Goal: Transaction & Acquisition: Purchase product/service

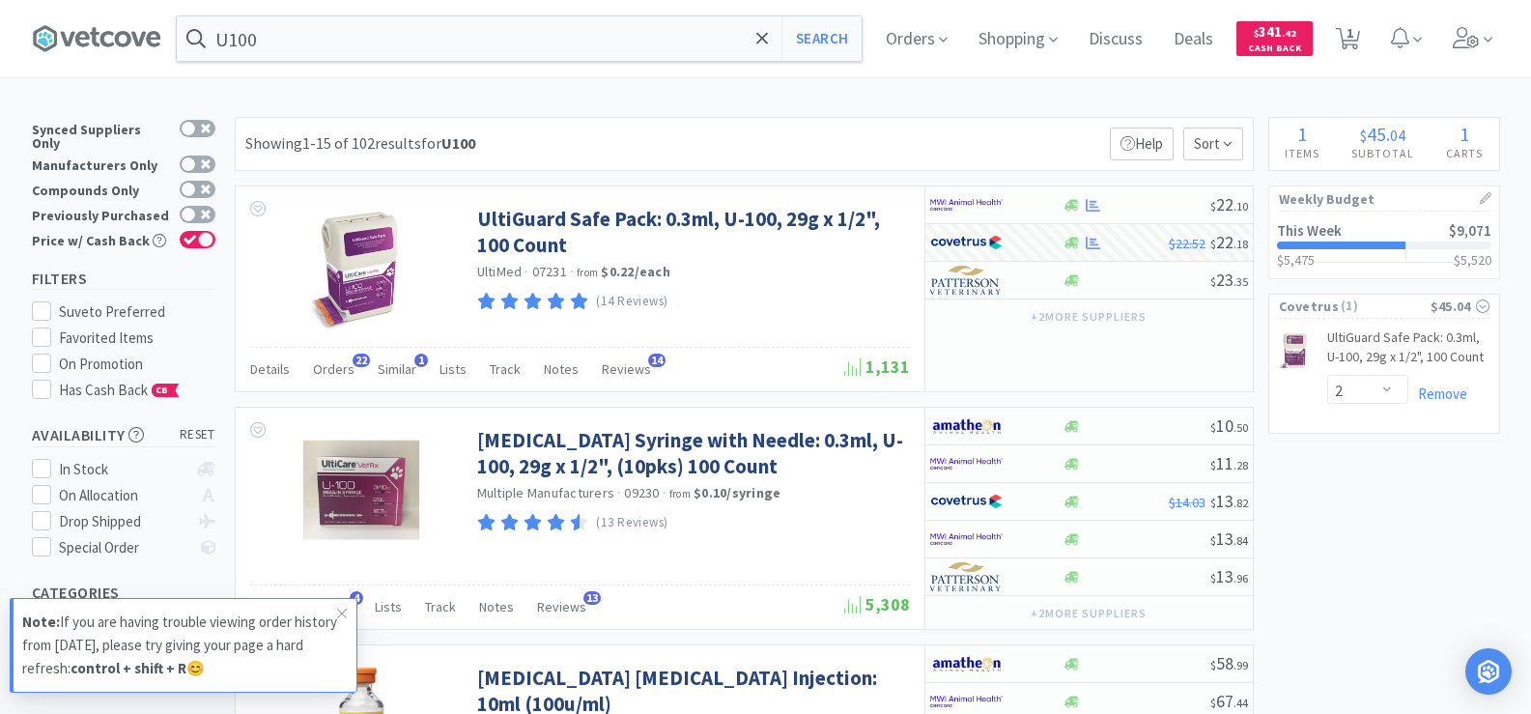
select select "2"
click at [360, 28] on input "U100" at bounding box center [519, 38] width 685 height 44
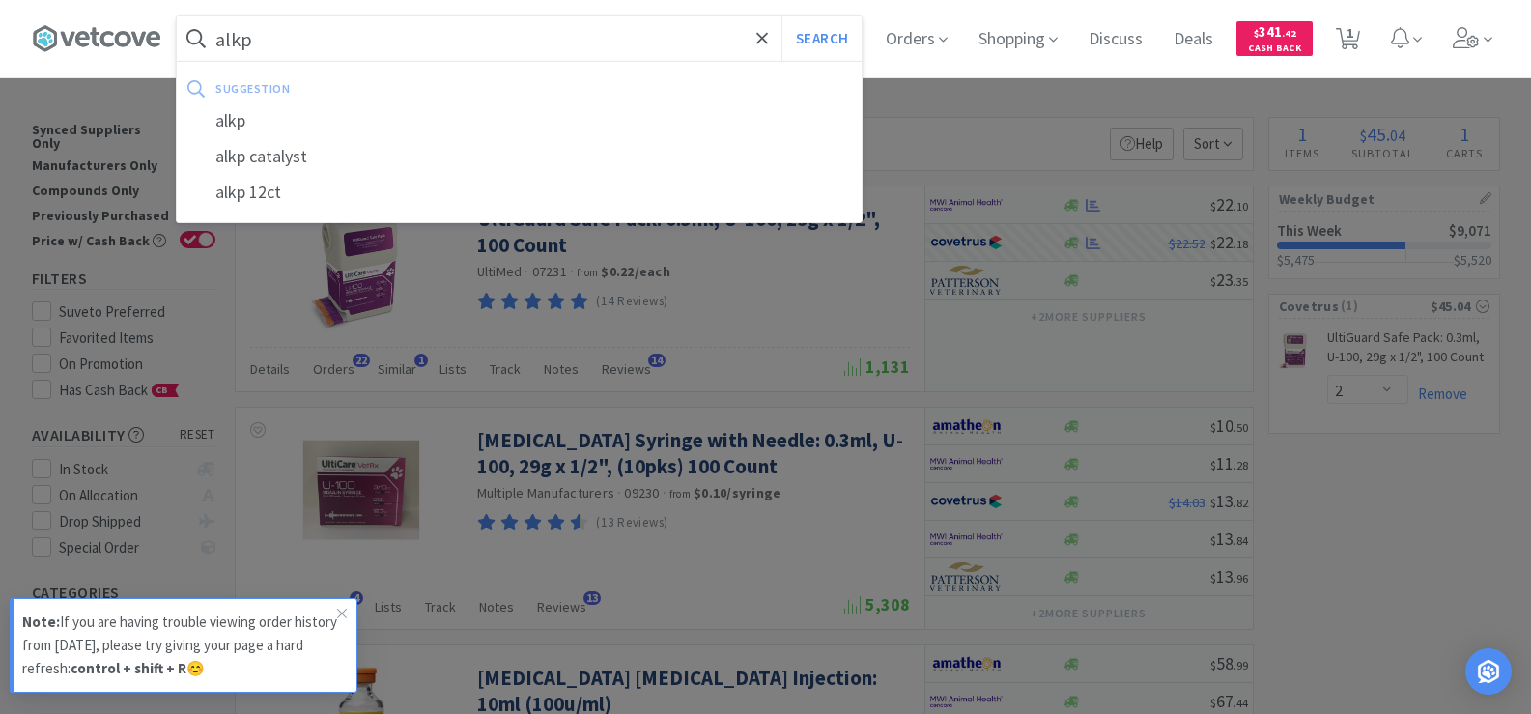
type input "alkp"
click at [781, 16] on button "Search" at bounding box center [821, 38] width 80 height 44
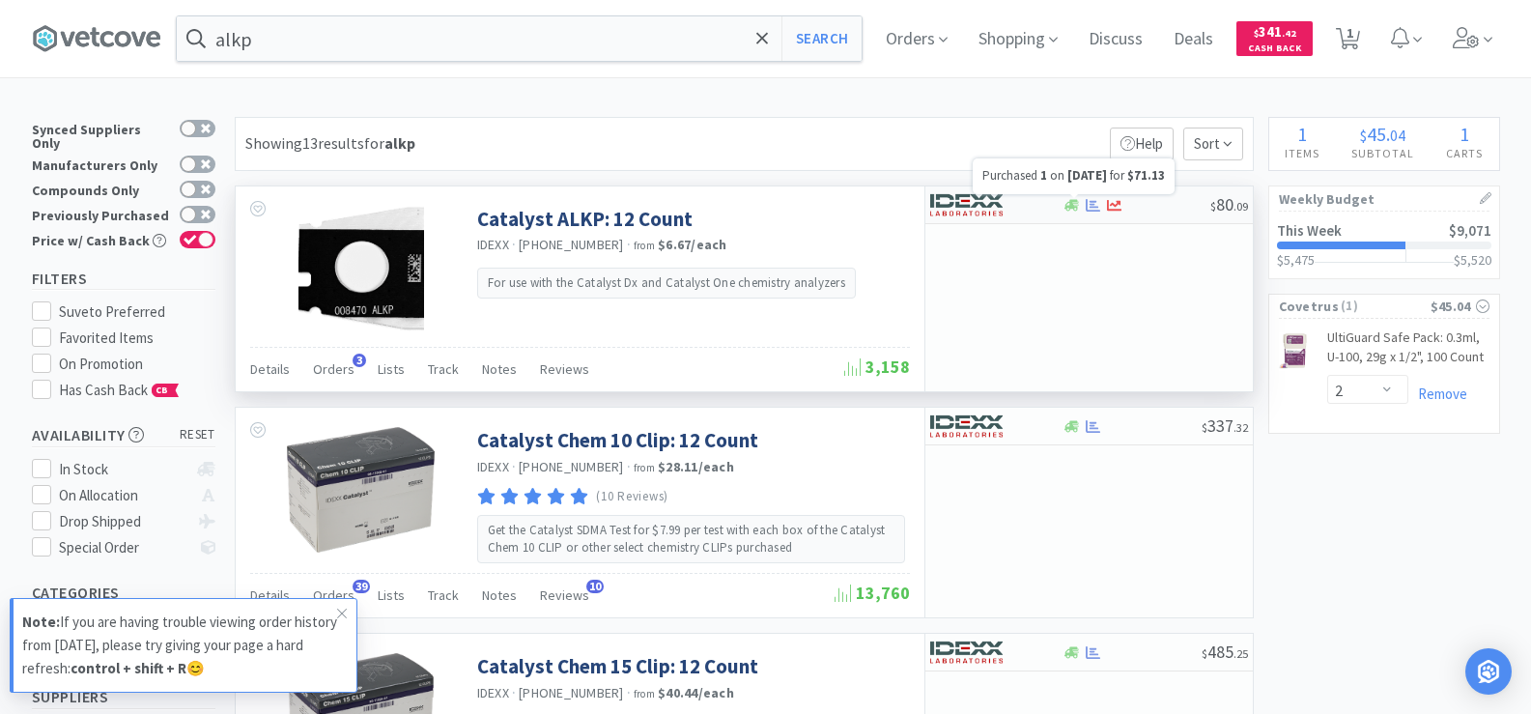
click at [1096, 207] on icon at bounding box center [1092, 204] width 14 height 13
select select "1"
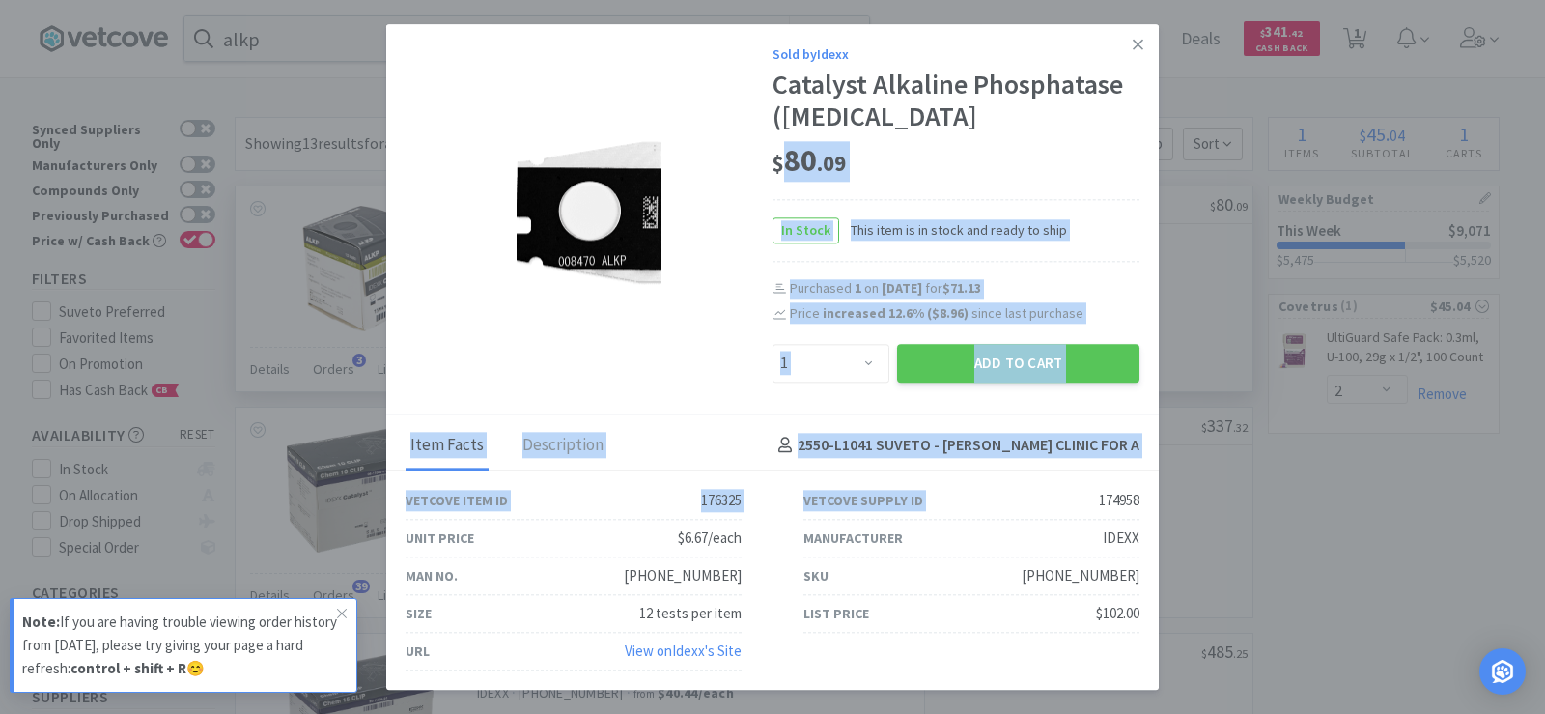
drag, startPoint x: 1072, startPoint y: 494, endPoint x: 1148, endPoint y: 504, distance: 76.9
click at [1172, 503] on div "Sold by Idexx Catalyst Alkaline Phosphatase ([MEDICAL_DATA] $ 80 . 09 In Stock …" at bounding box center [772, 357] width 1545 height 714
click at [1078, 492] on div "Vetcove Supply ID 174958" at bounding box center [971, 501] width 336 height 38
click at [1080, 494] on div "Vetcove Supply ID 174958" at bounding box center [971, 501] width 336 height 38
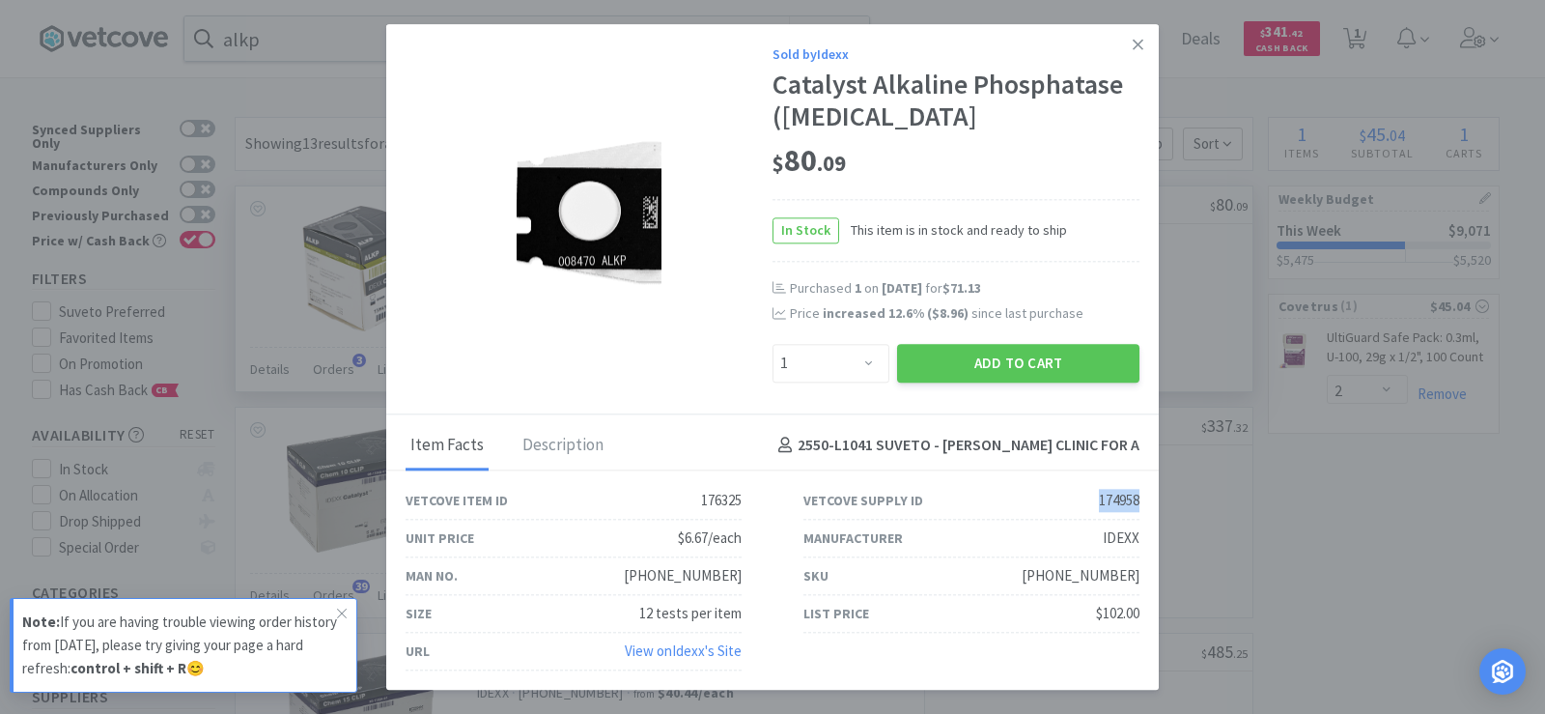
drag, startPoint x: 1081, startPoint y: 502, endPoint x: 1139, endPoint y: 505, distance: 59.0
click at [1139, 505] on div "Vetcove Supply ID 174958" at bounding box center [972, 501] width 398 height 38
copy div "174958"
click at [1042, 368] on button "Add to Cart" at bounding box center [1018, 363] width 242 height 39
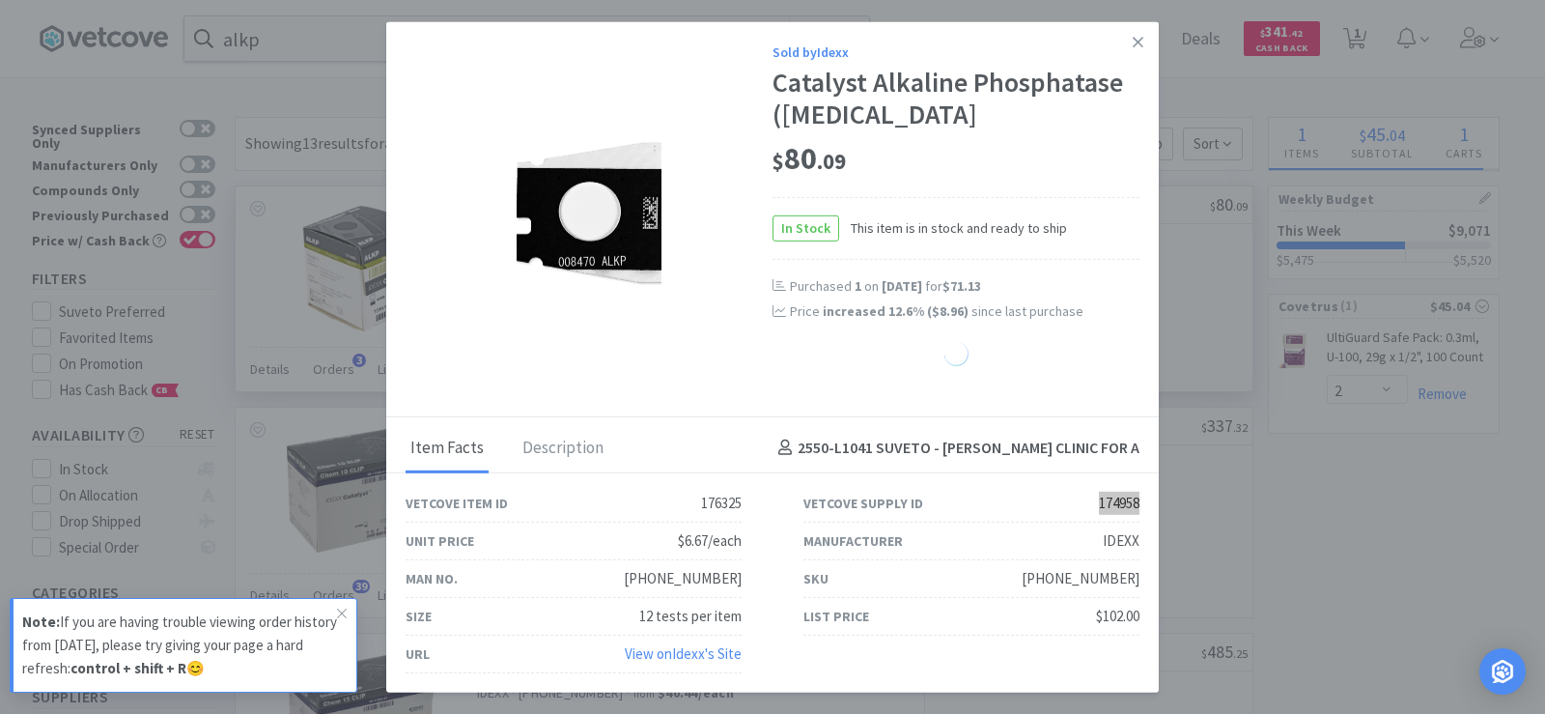
select select "1"
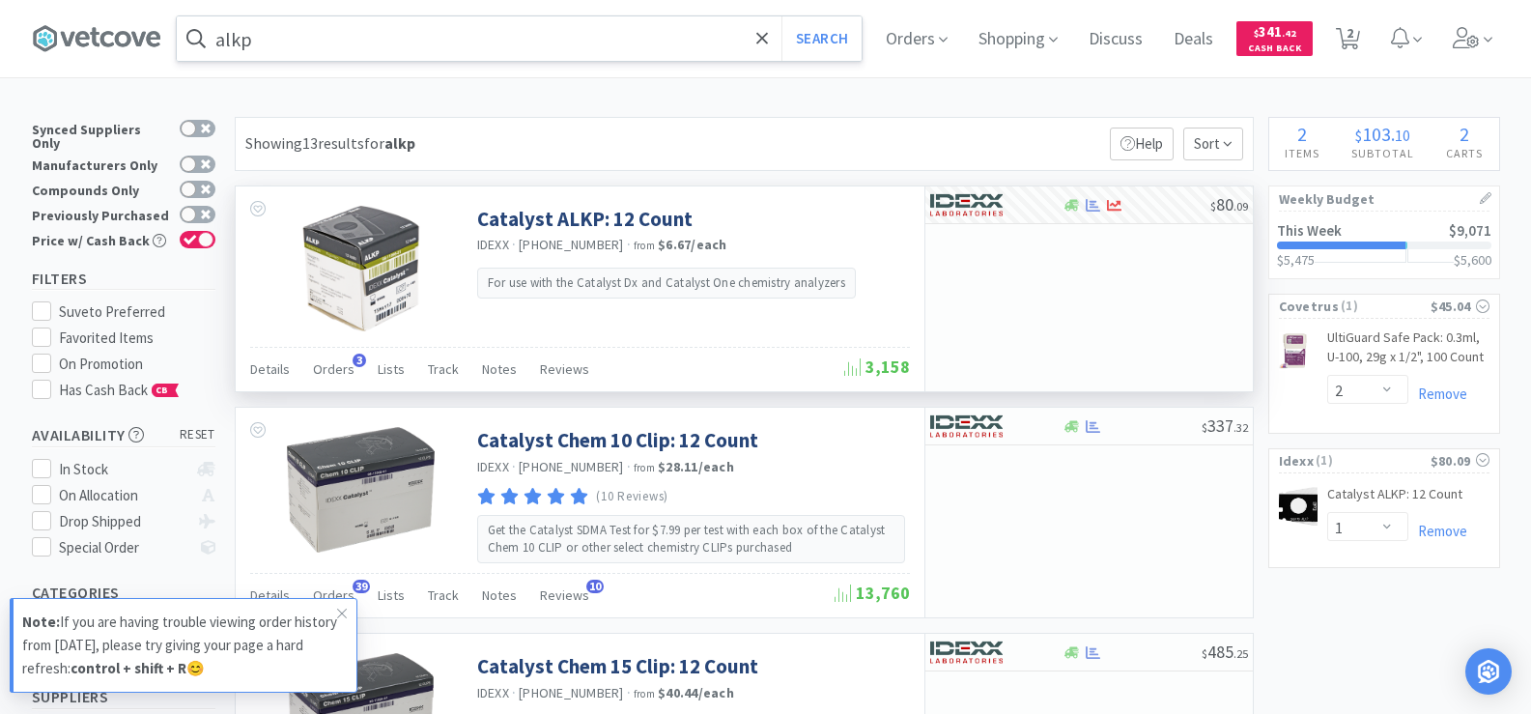
click at [277, 33] on input "alkp" at bounding box center [519, 38] width 685 height 44
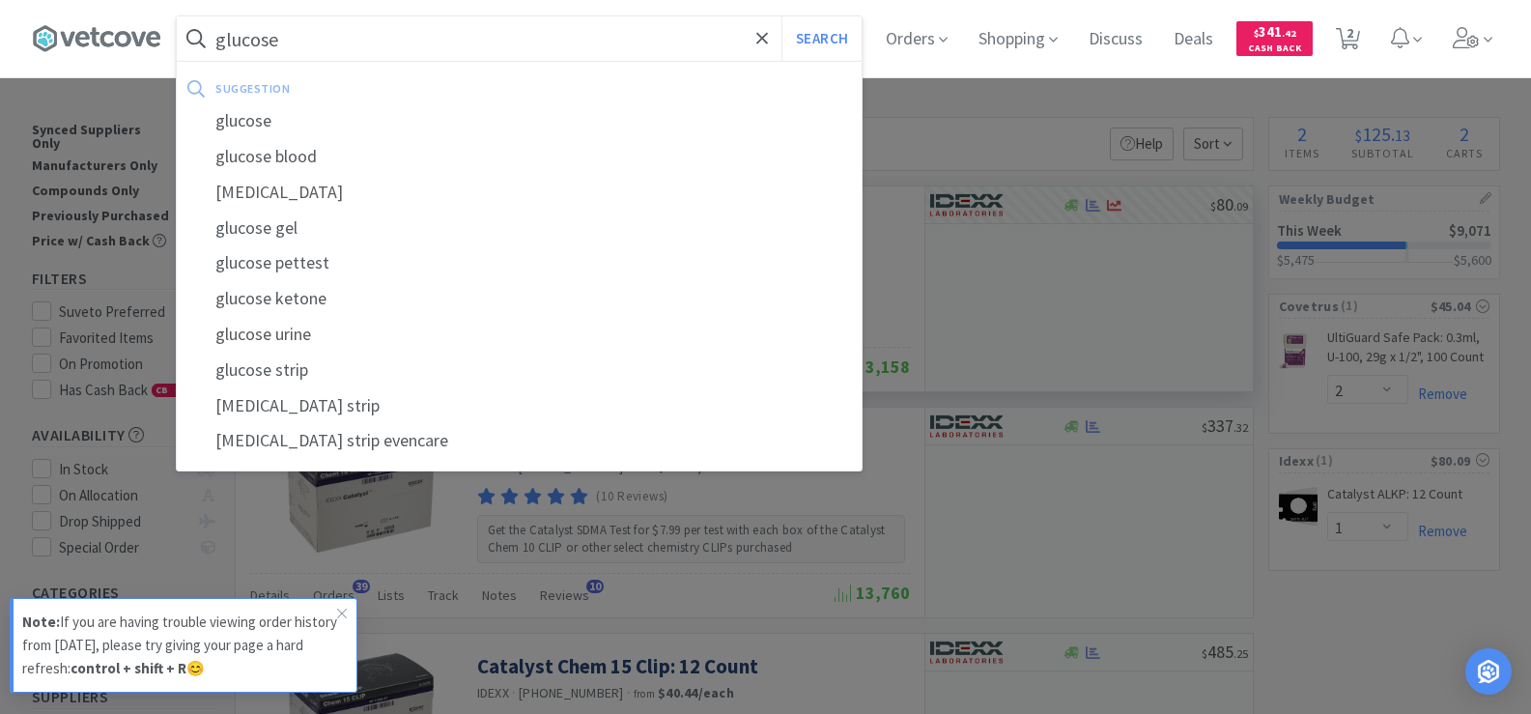
type input "glucose"
click at [781, 16] on button "Search" at bounding box center [821, 38] width 80 height 44
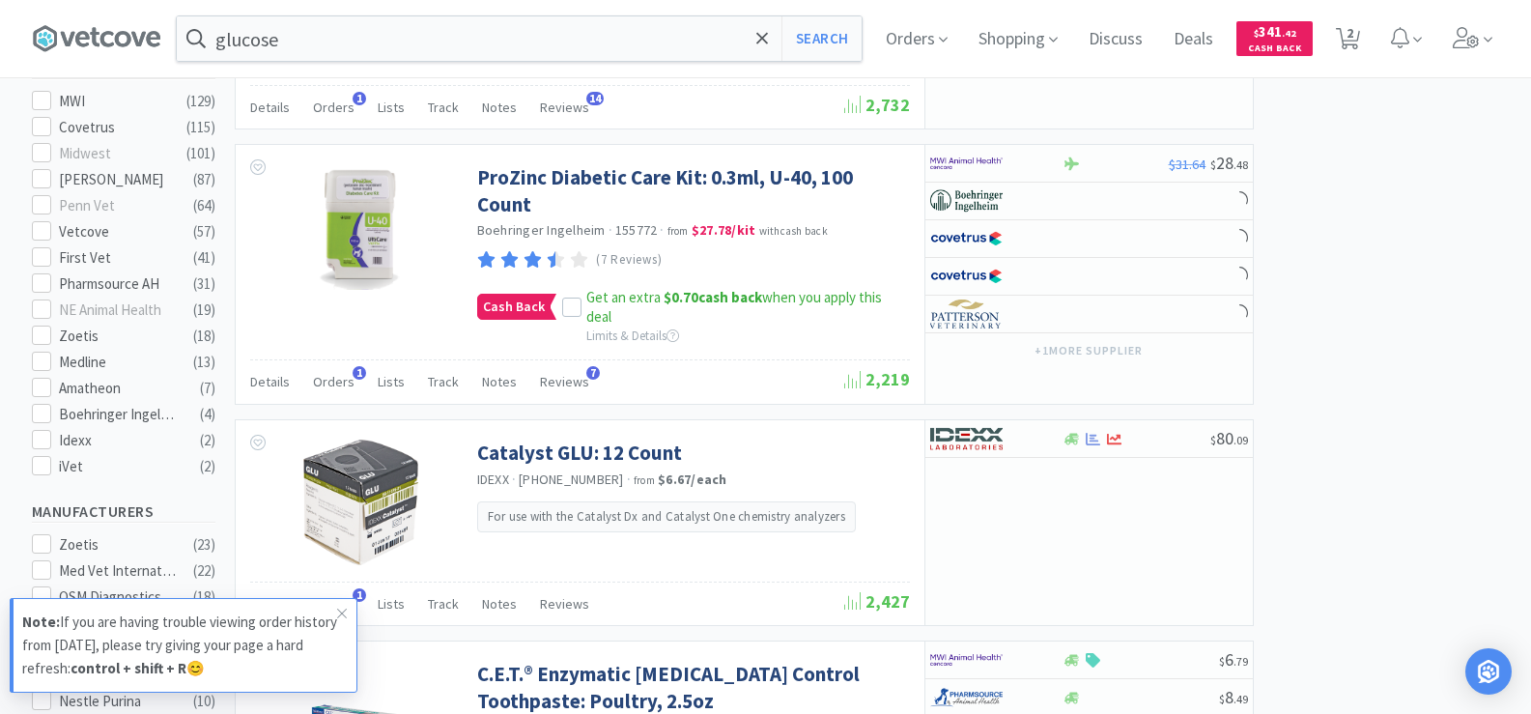
scroll to position [869, 0]
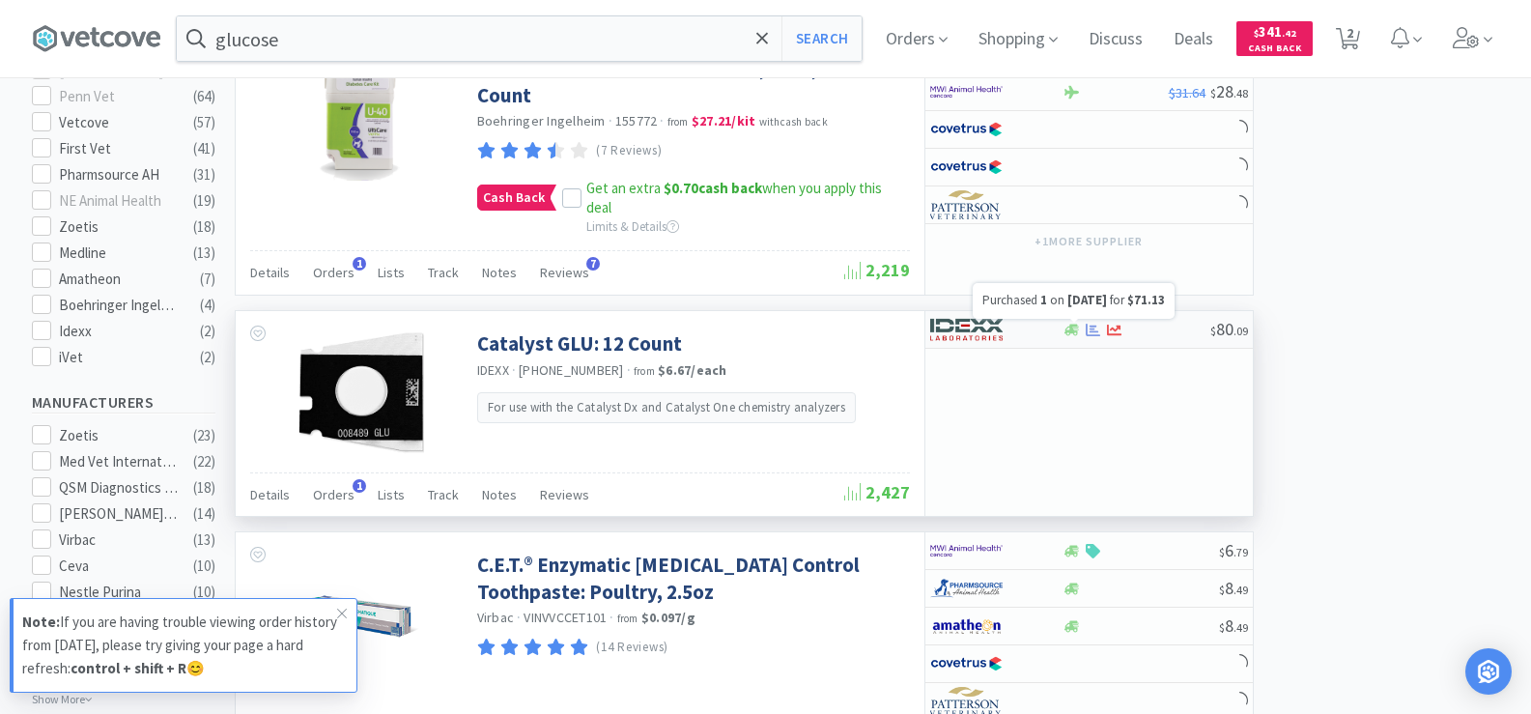
click at [1099, 334] on icon at bounding box center [1092, 329] width 14 height 13
select select "1"
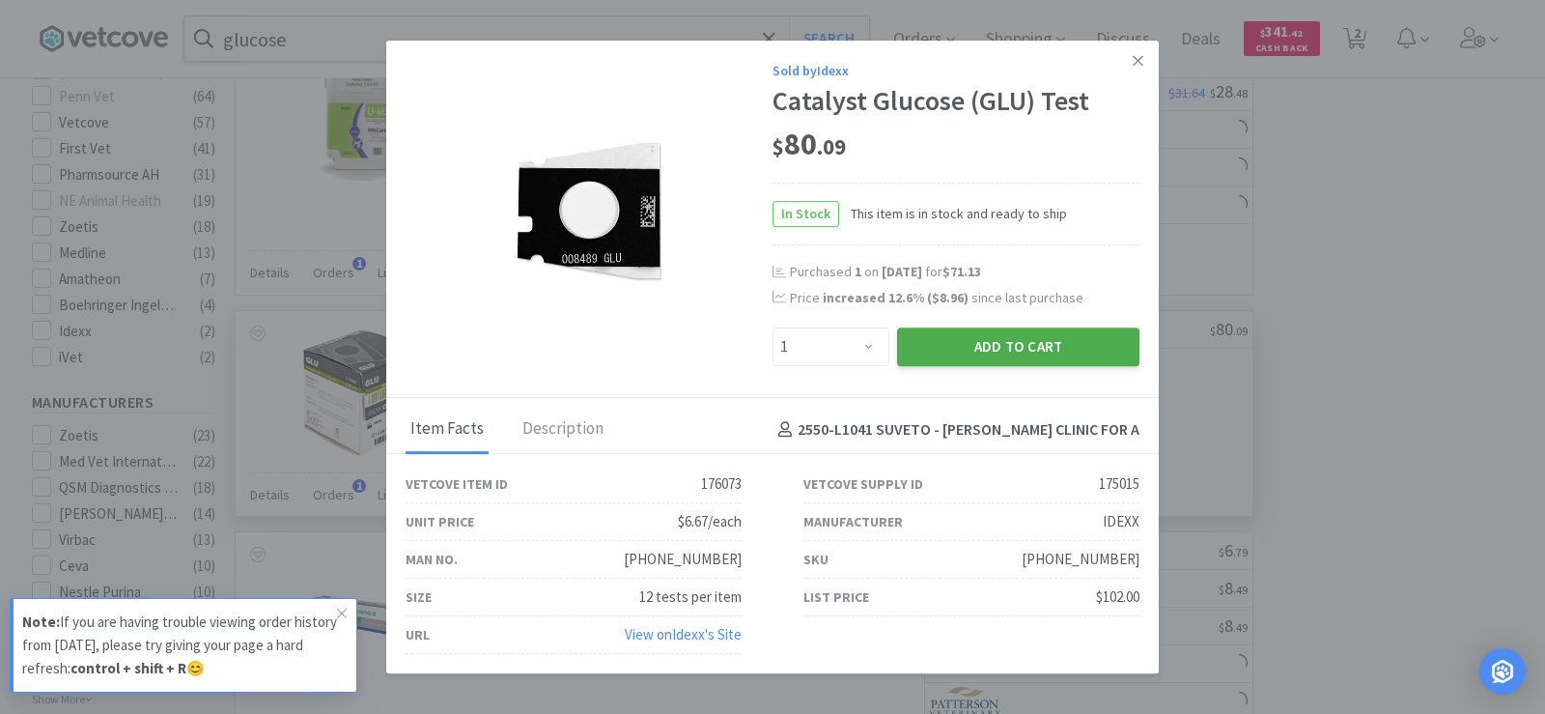
click at [1049, 338] on button "Add to Cart" at bounding box center [1018, 346] width 242 height 39
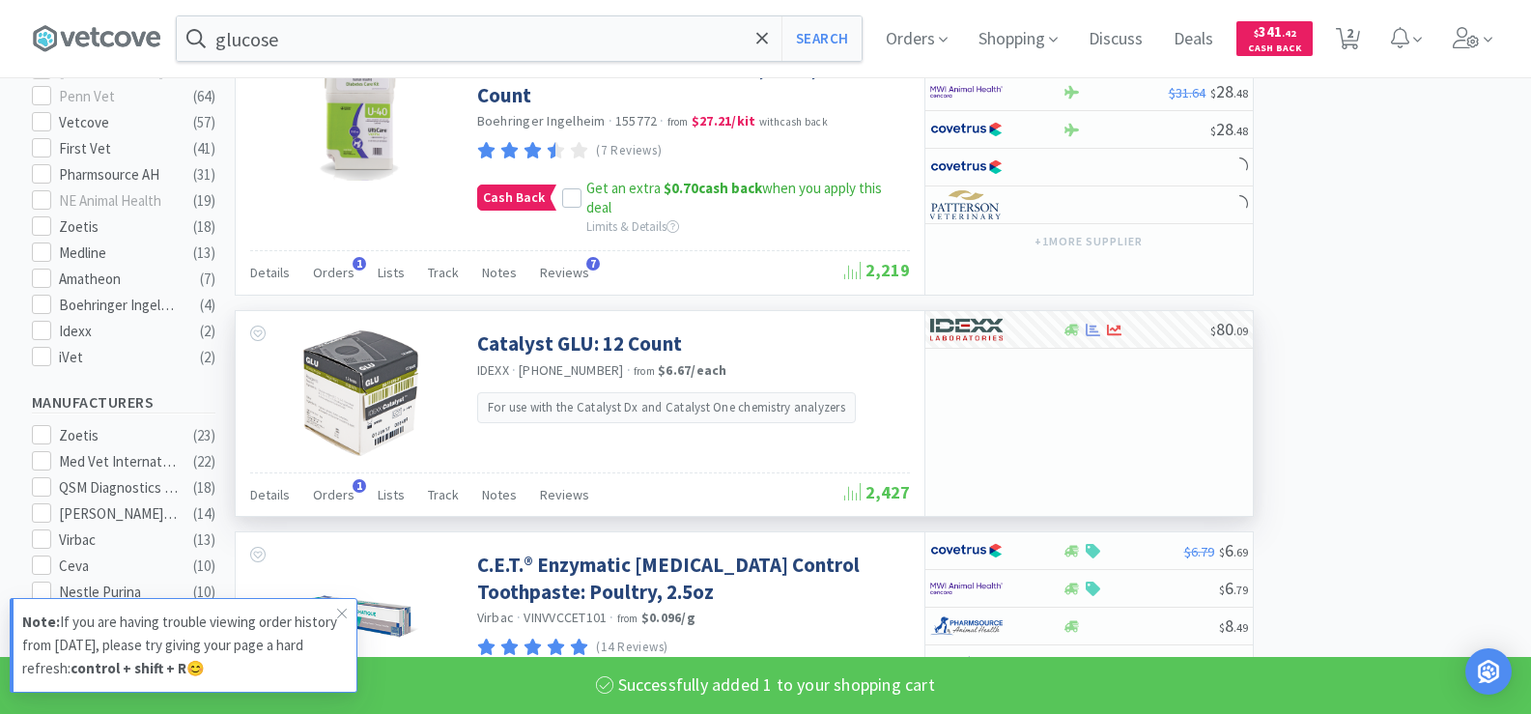
select select "1"
click at [452, 35] on input "glucose" at bounding box center [519, 38] width 685 height 44
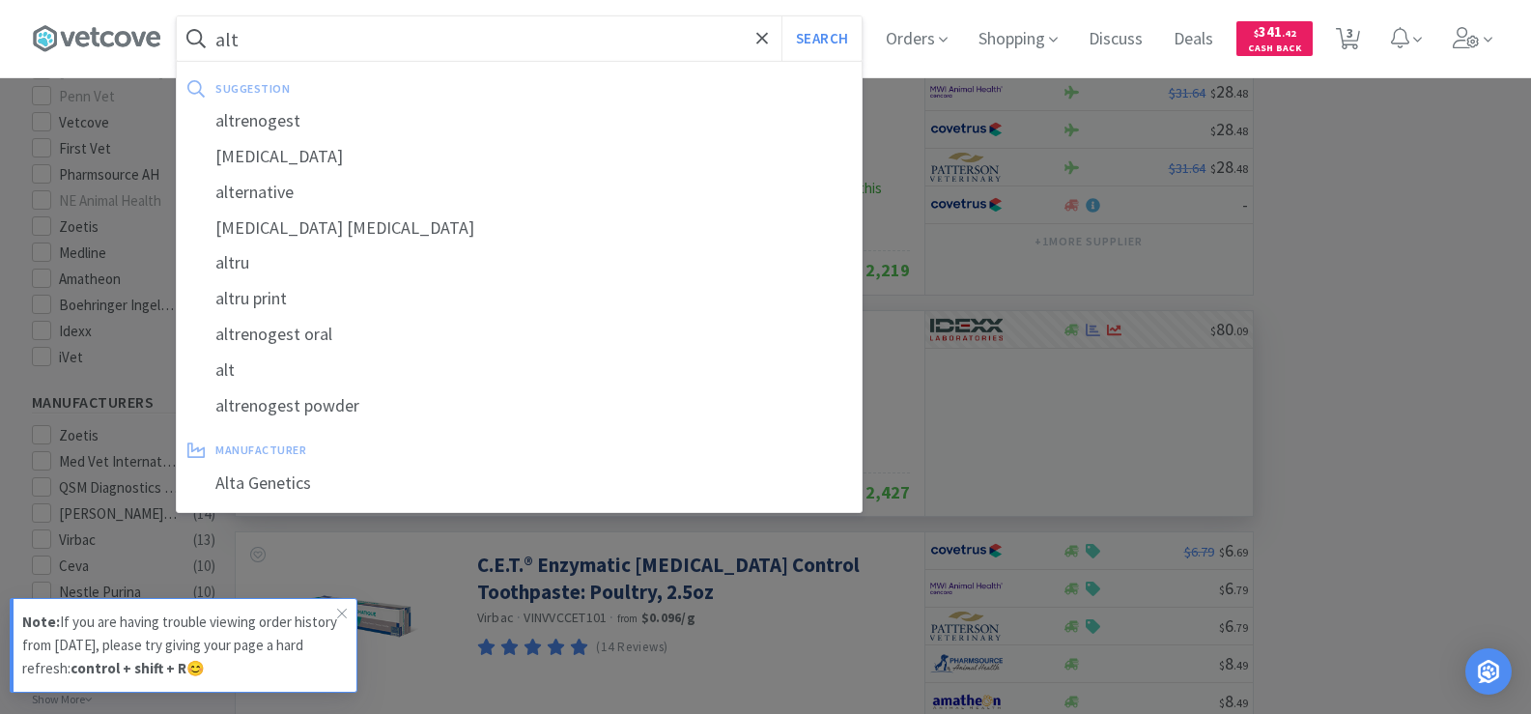
type input "alt"
click at [781, 16] on button "Search" at bounding box center [821, 38] width 80 height 44
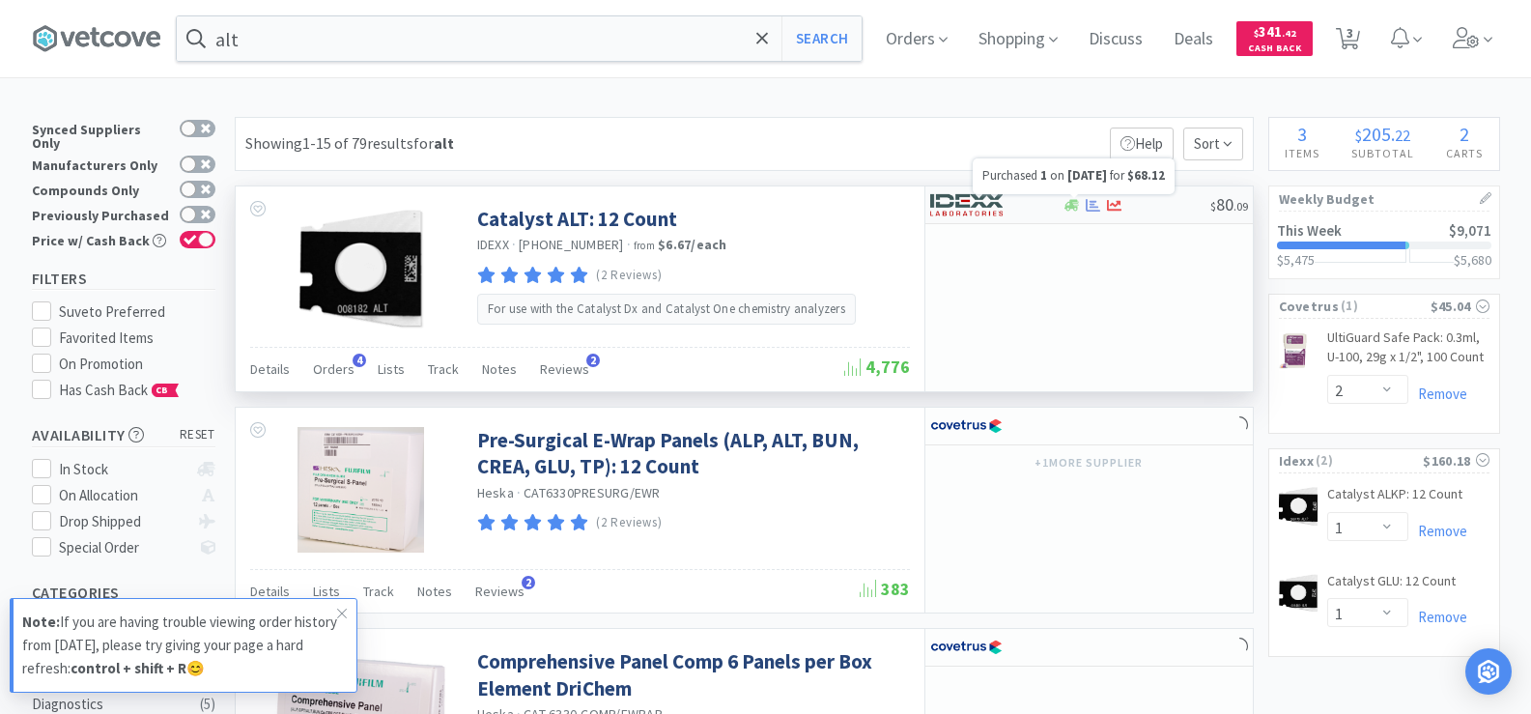
click at [1085, 202] on icon at bounding box center [1092, 205] width 14 height 14
select select "1"
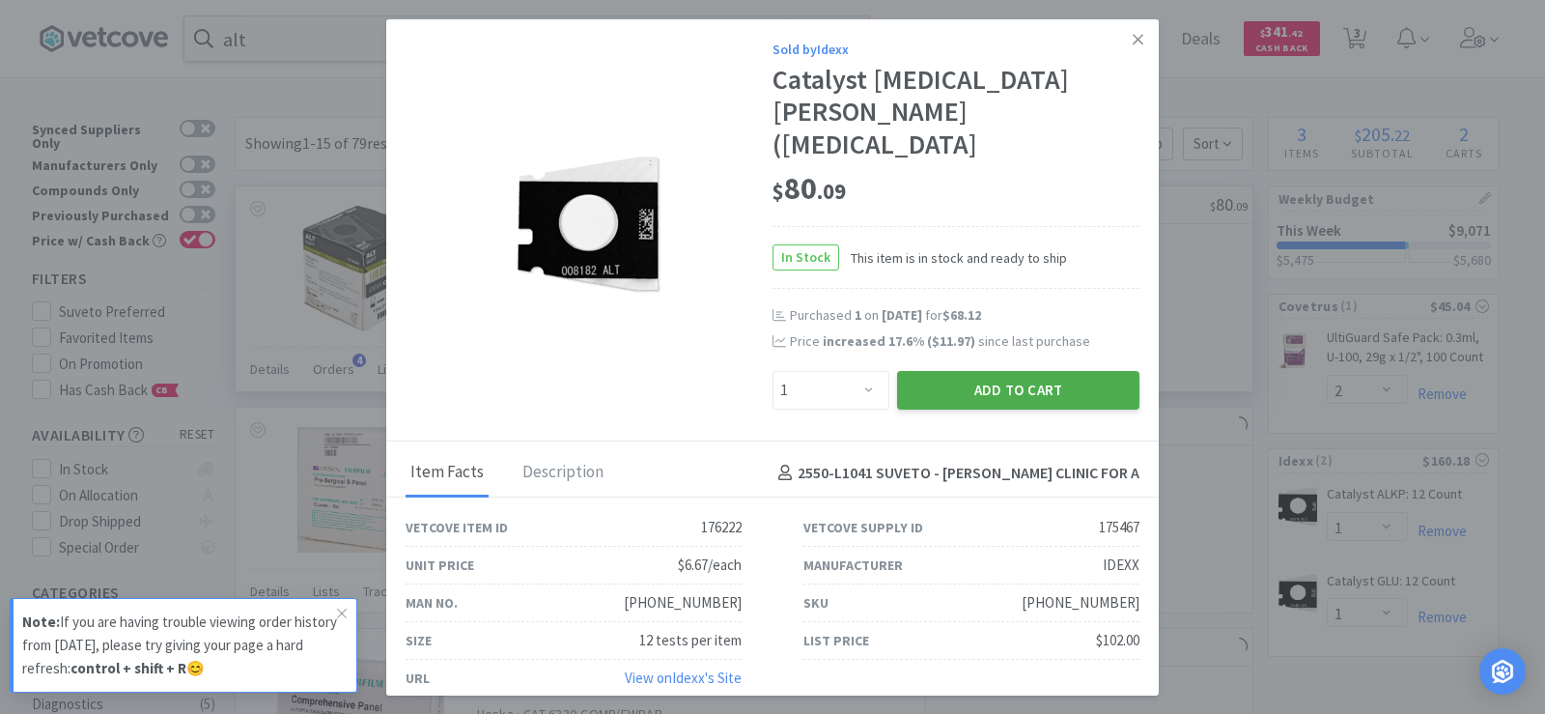
click at [937, 371] on button "Add to Cart" at bounding box center [1018, 390] width 242 height 39
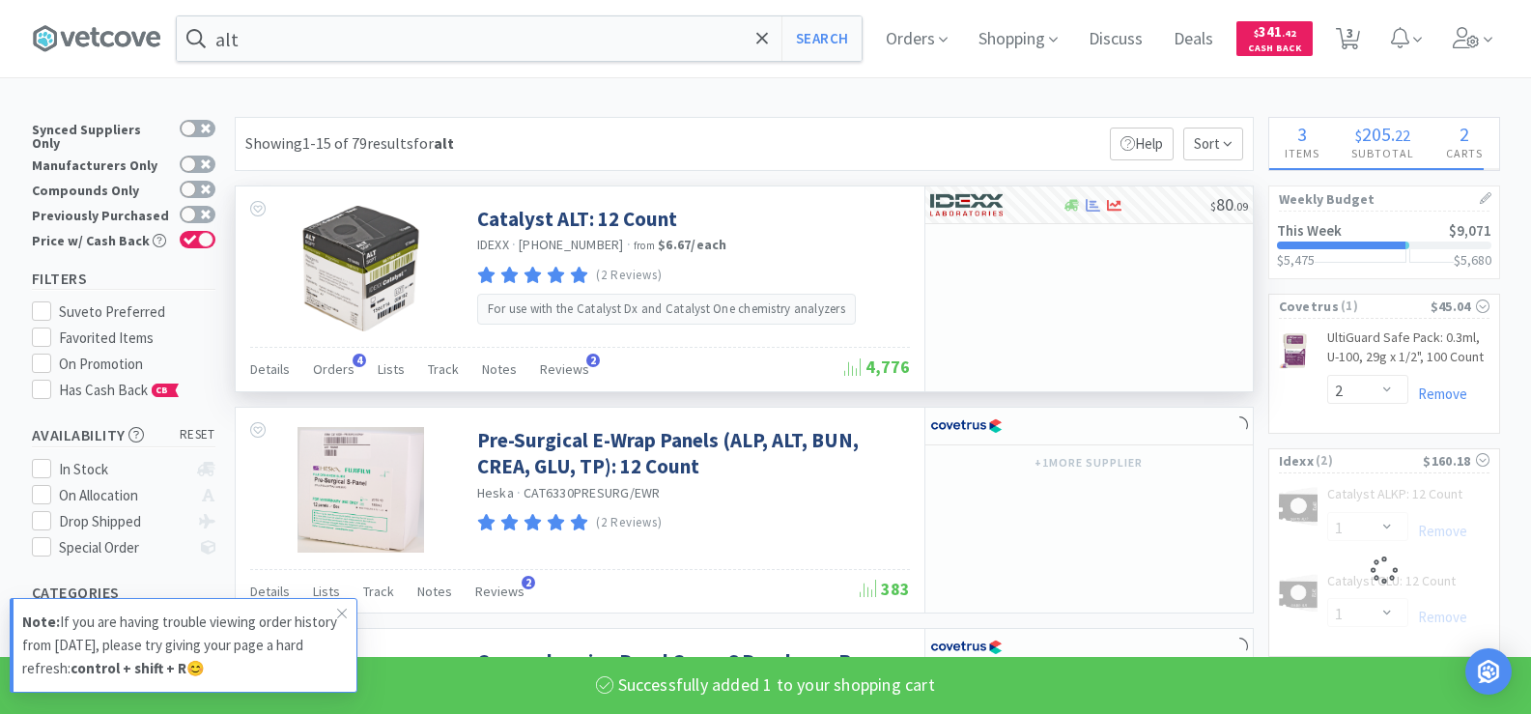
select select "1"
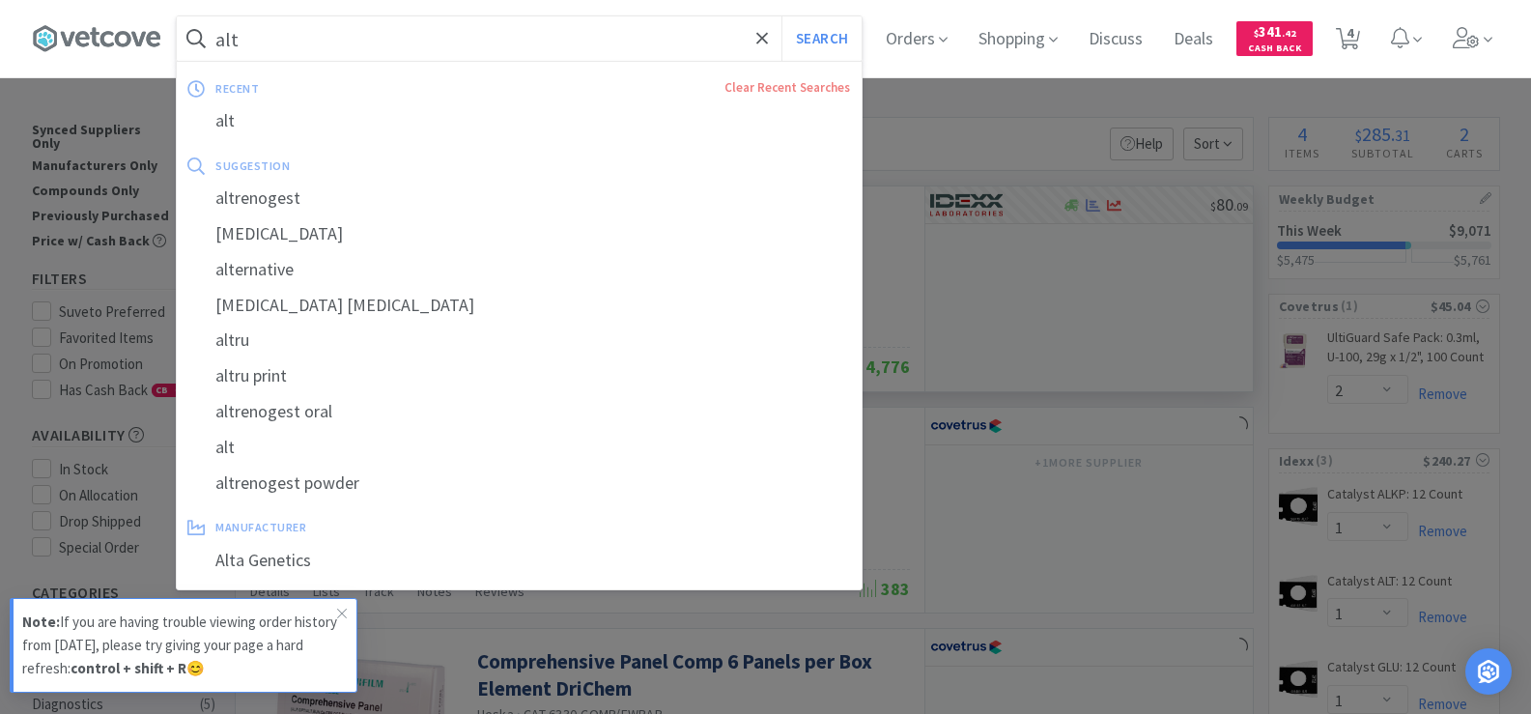
click at [338, 40] on input "alt" at bounding box center [519, 38] width 685 height 44
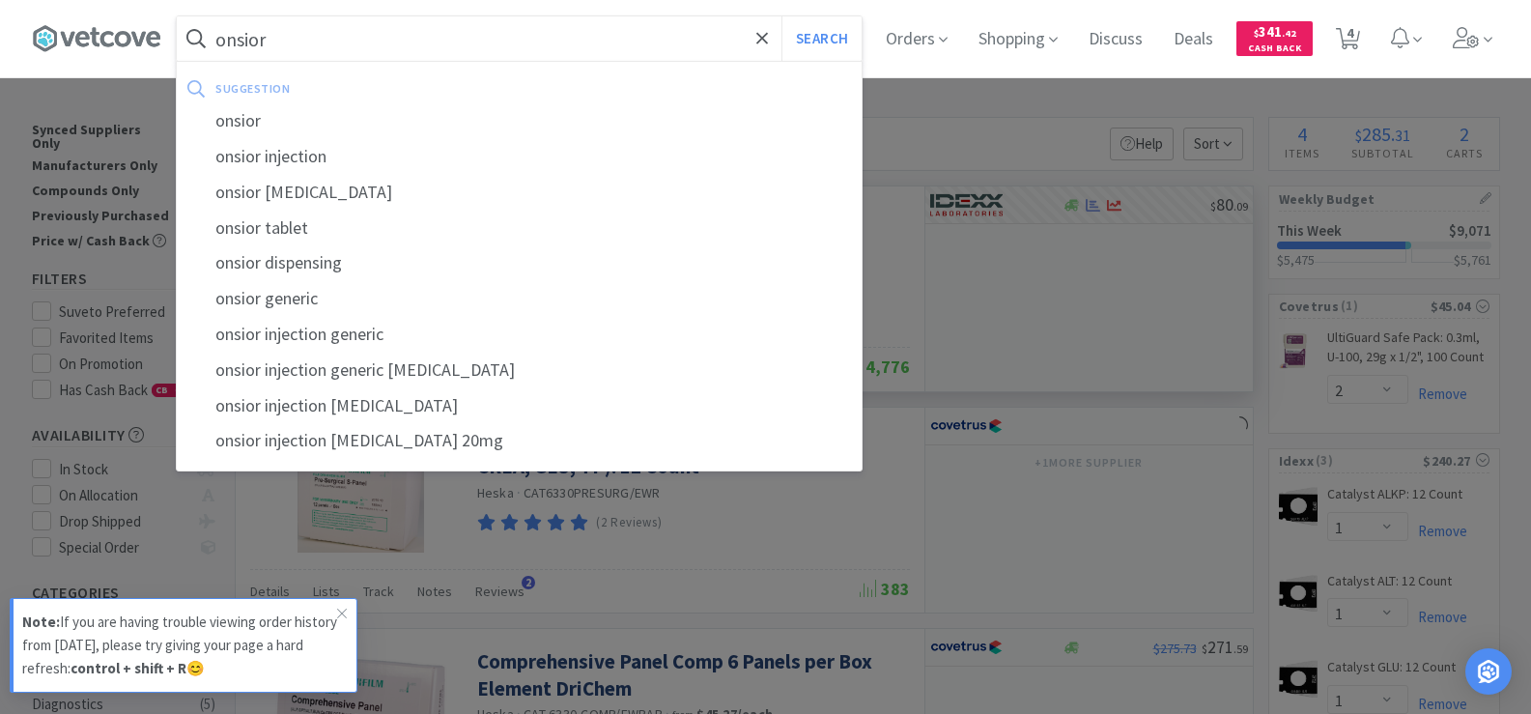
type input "onsior"
click at [781, 16] on button "Search" at bounding box center [821, 38] width 80 height 44
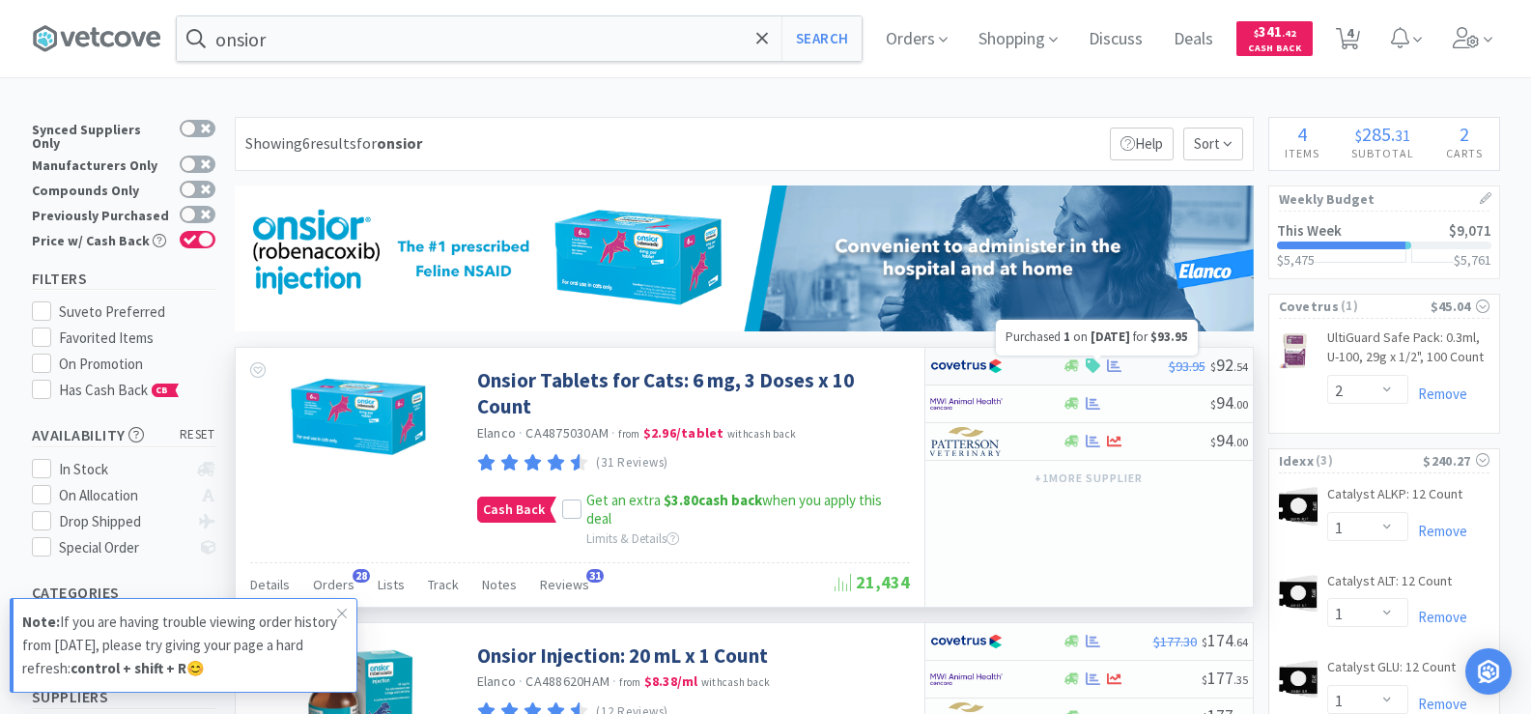
click at [1114, 362] on icon at bounding box center [1114, 365] width 14 height 13
select select "1"
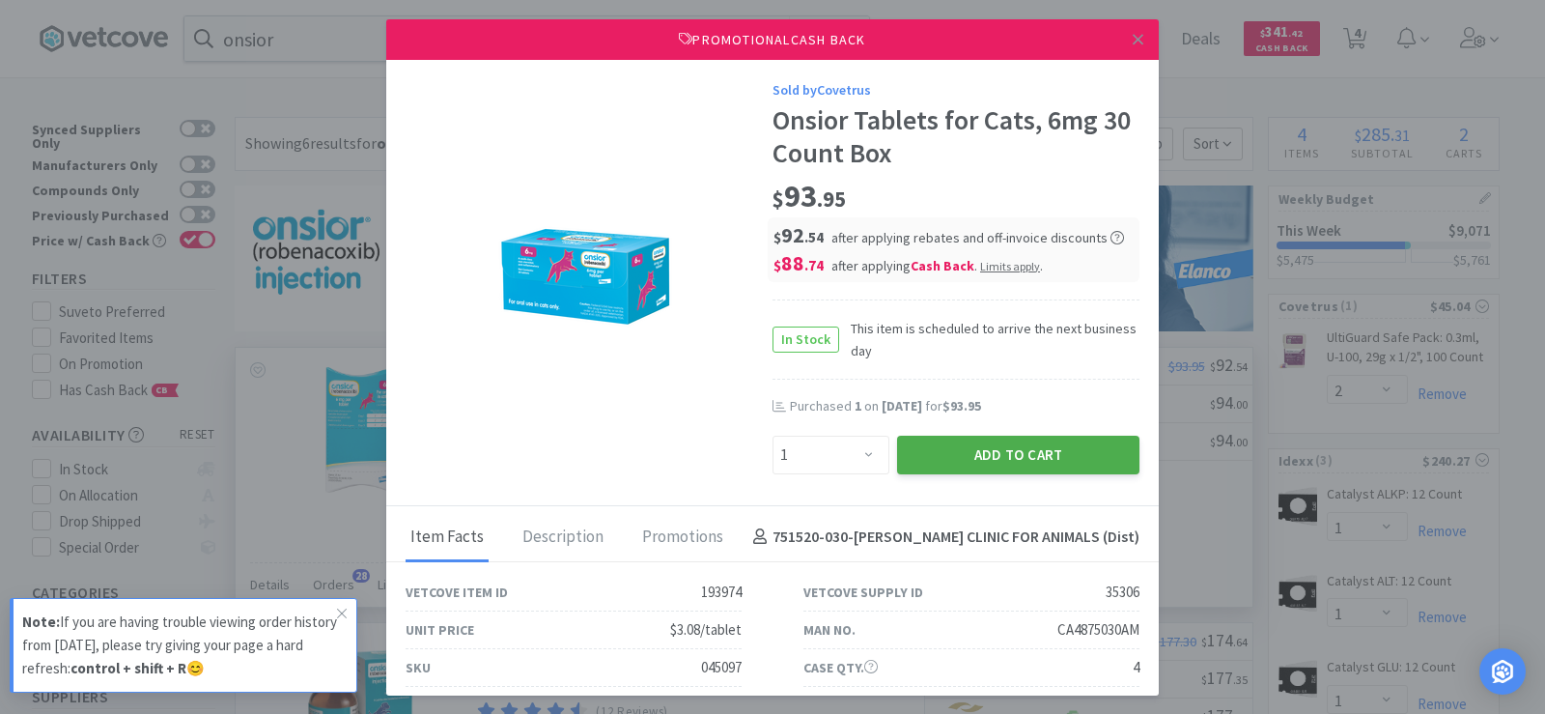
click at [1051, 452] on button "Add to Cart" at bounding box center [1018, 455] width 242 height 39
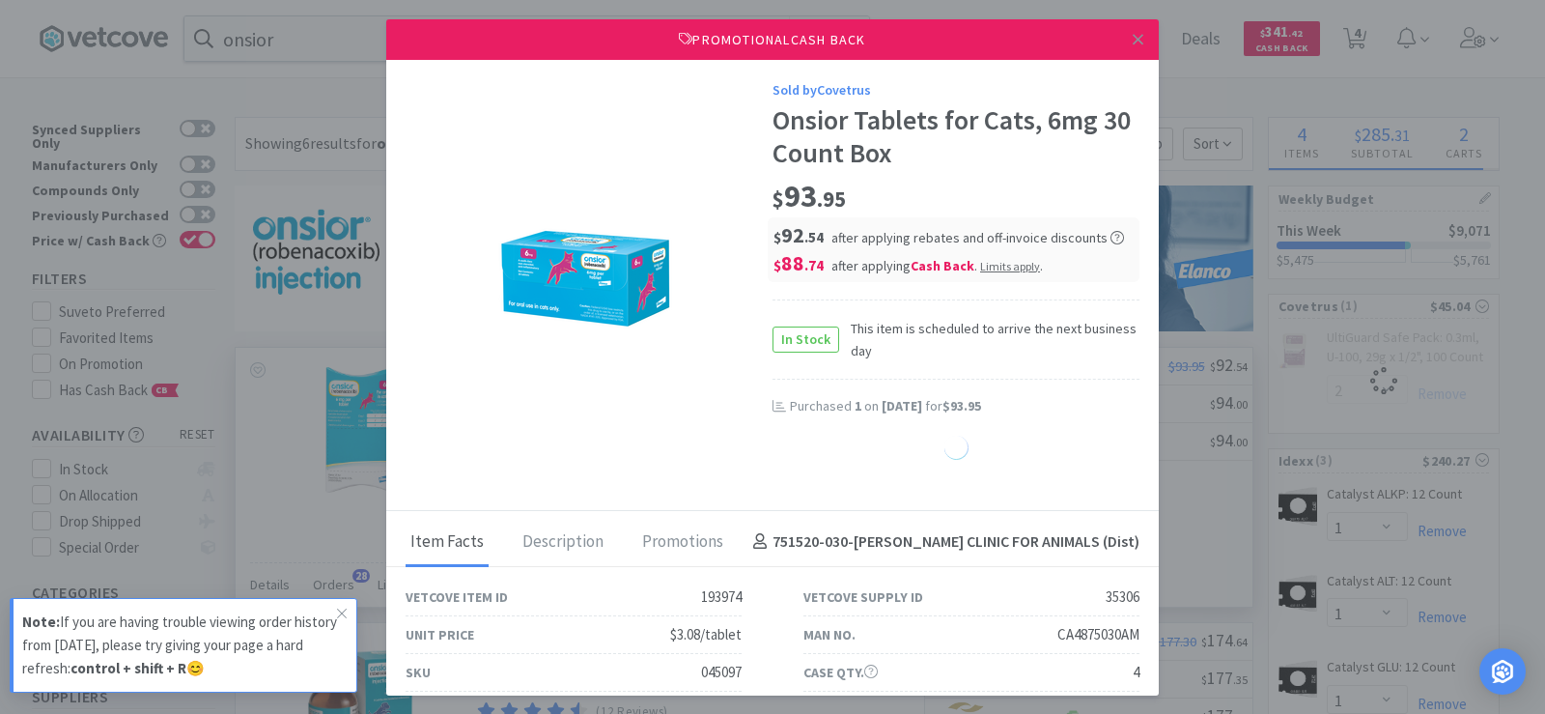
select select "1"
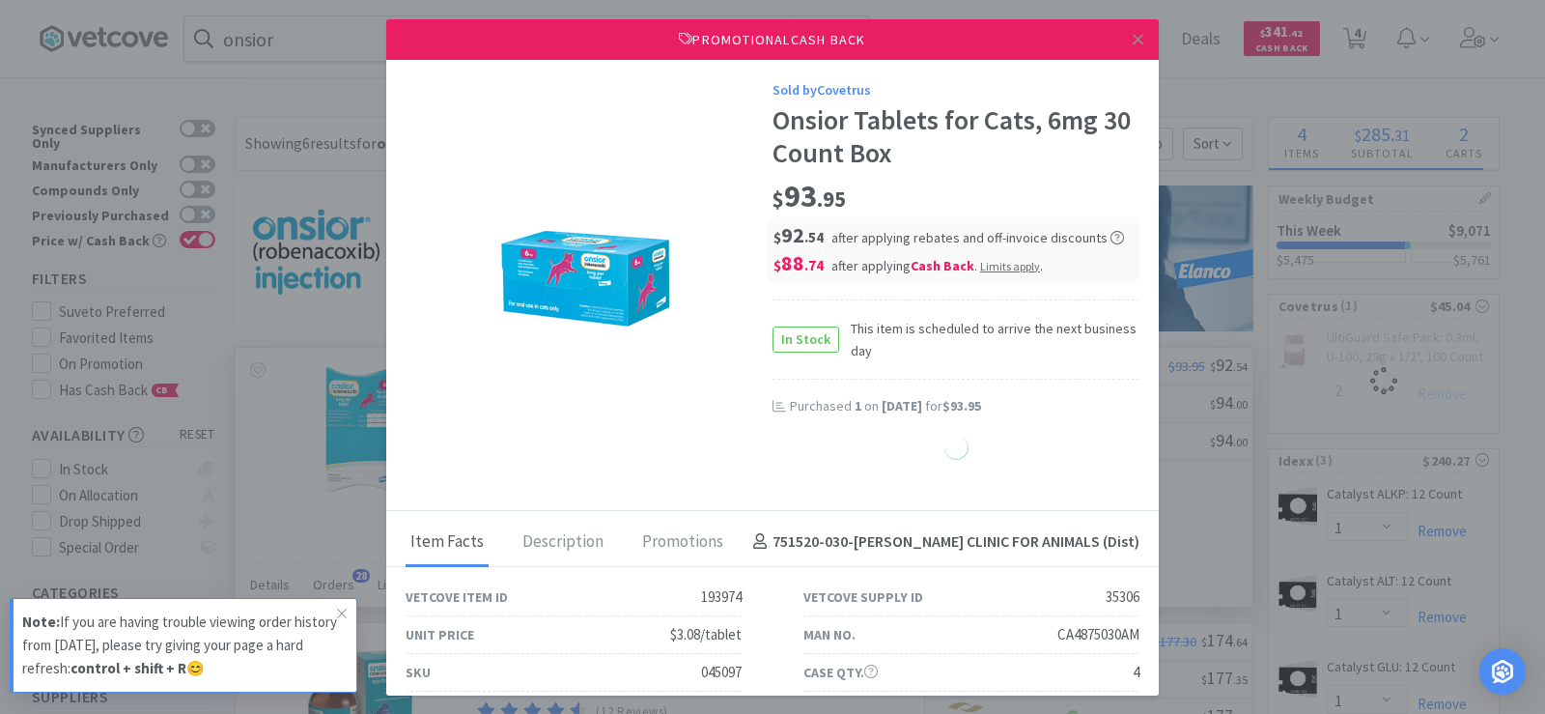
select select "1"
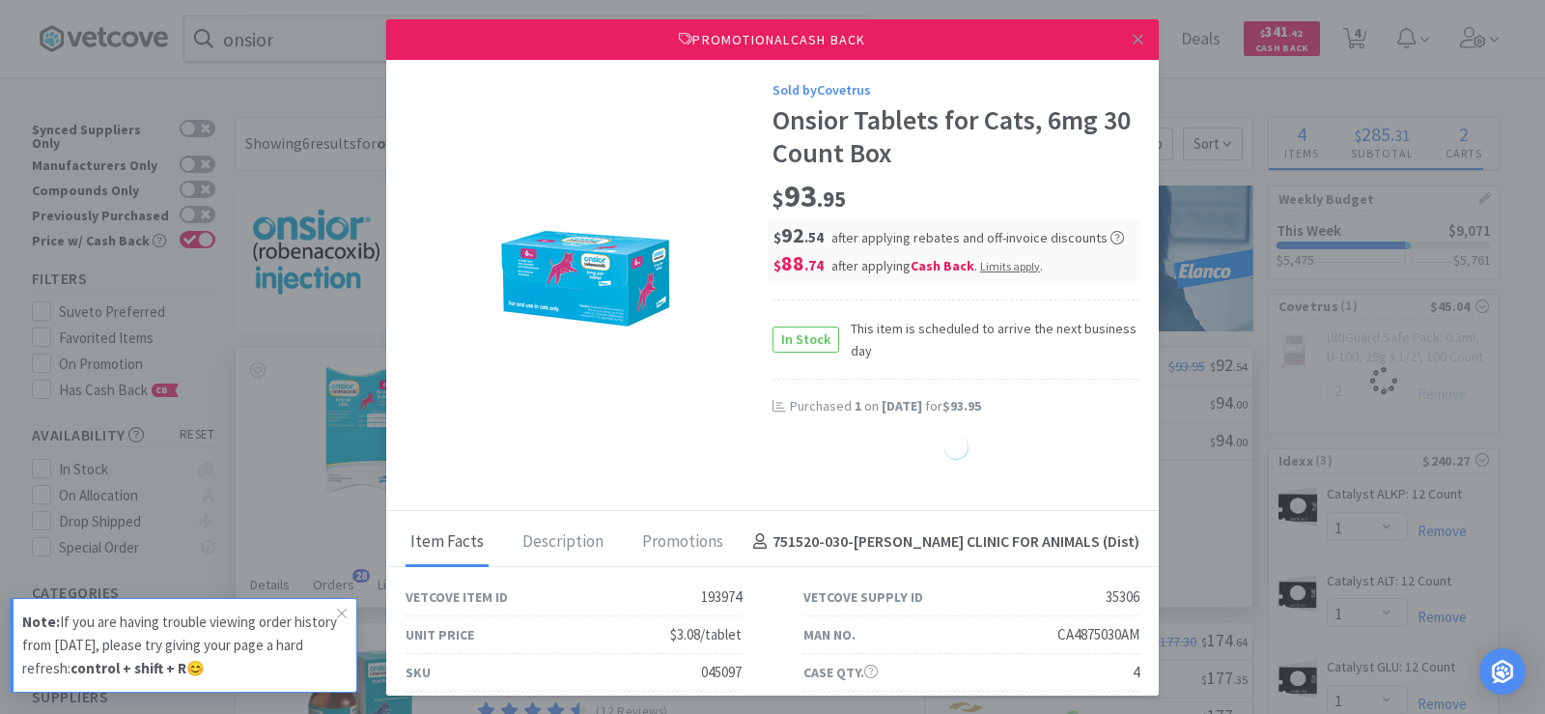
select select "1"
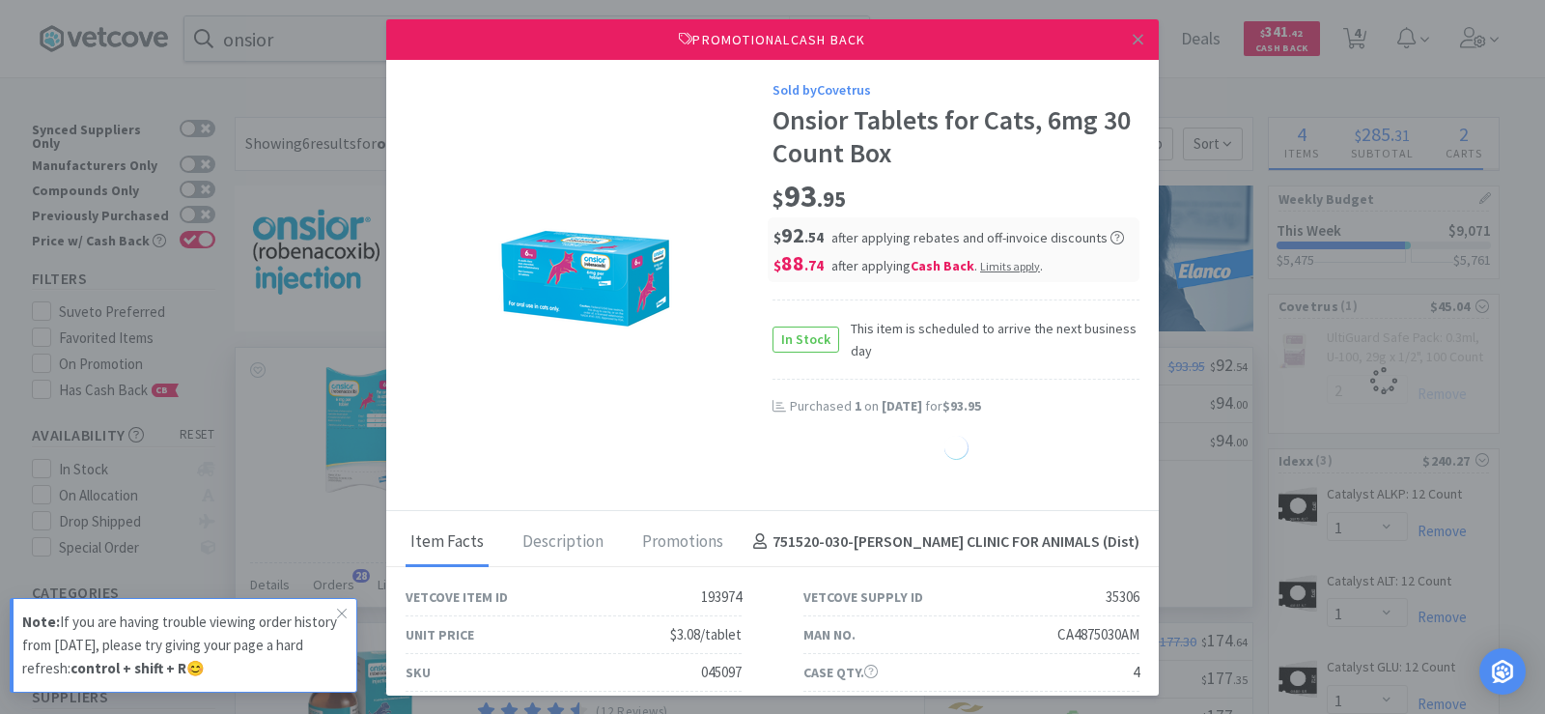
select select "1"
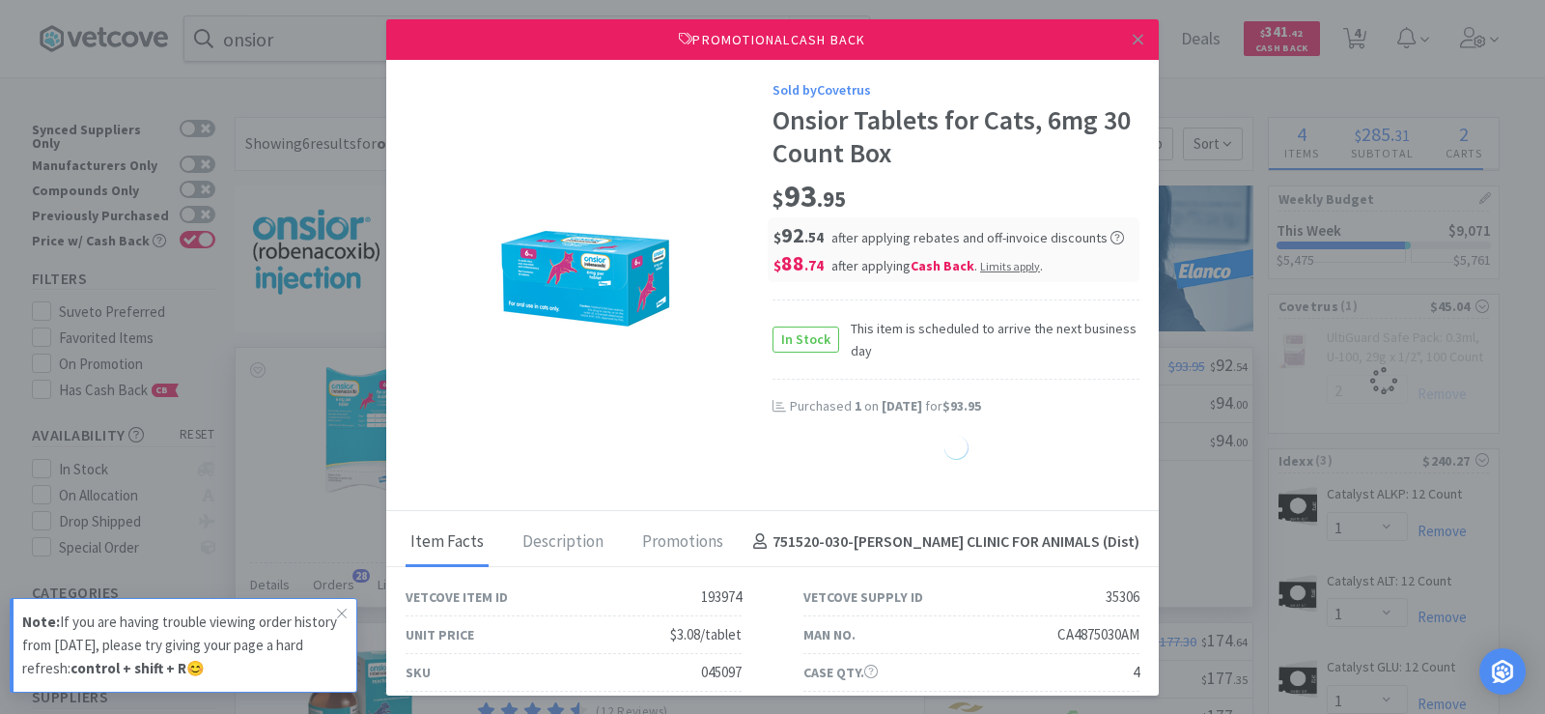
select select "1"
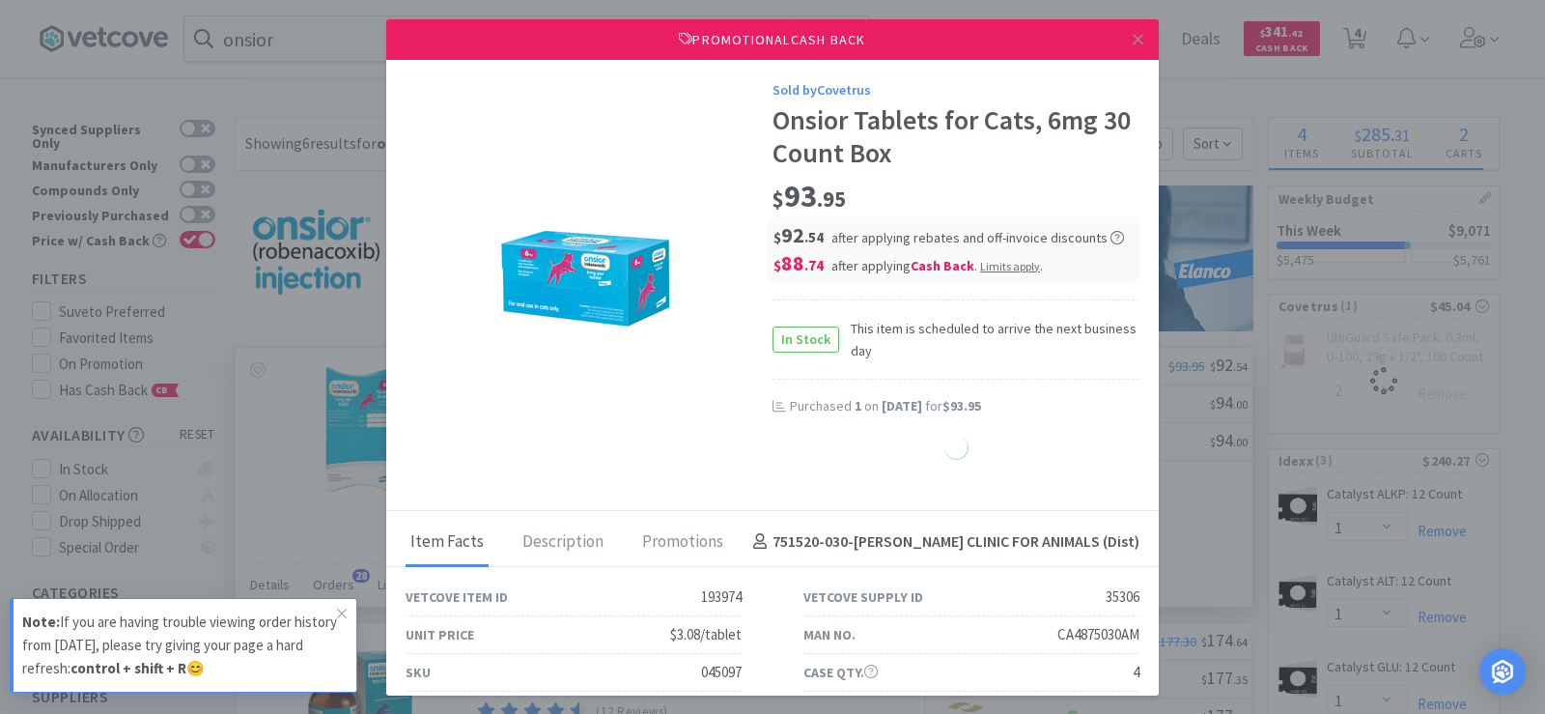
select select "1"
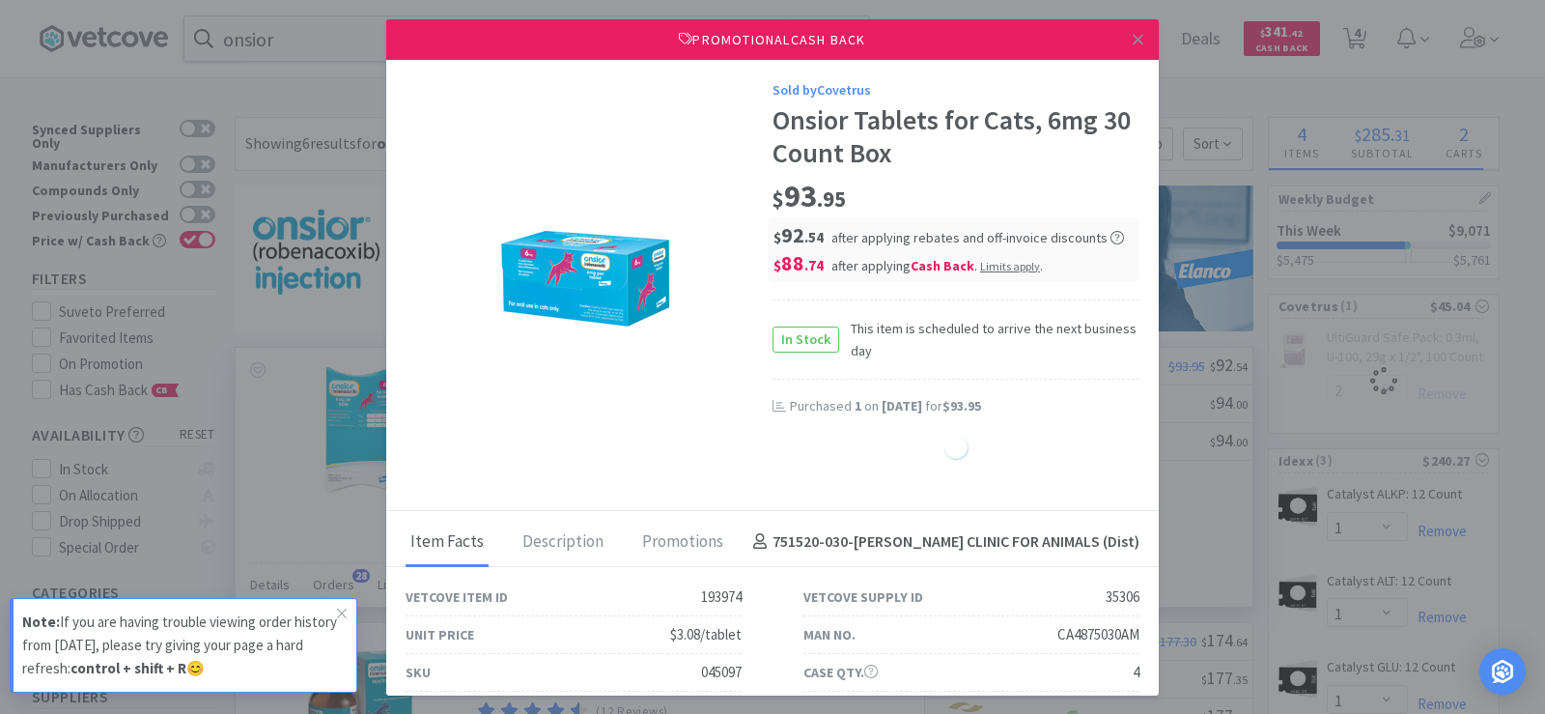
select select "1"
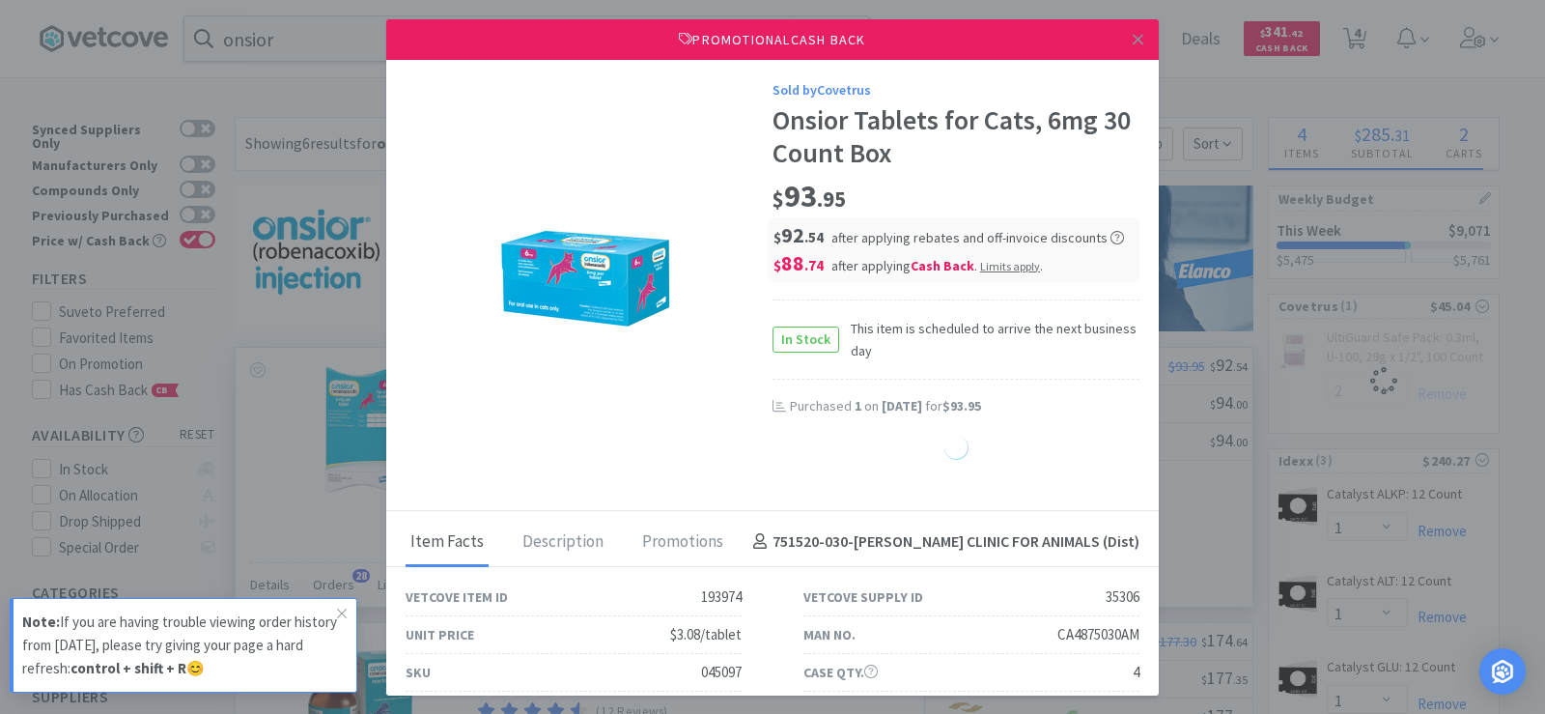
select select "1"
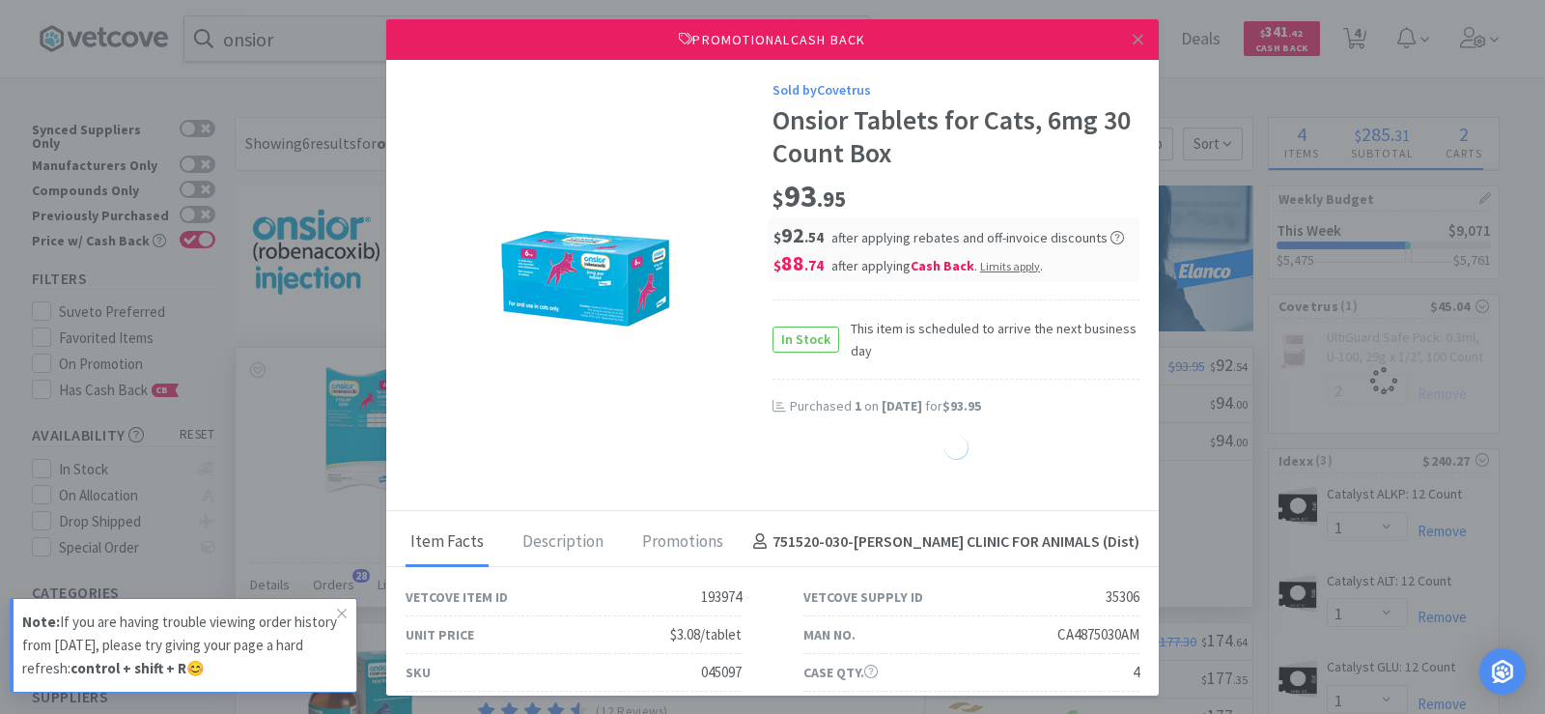
select select "1"
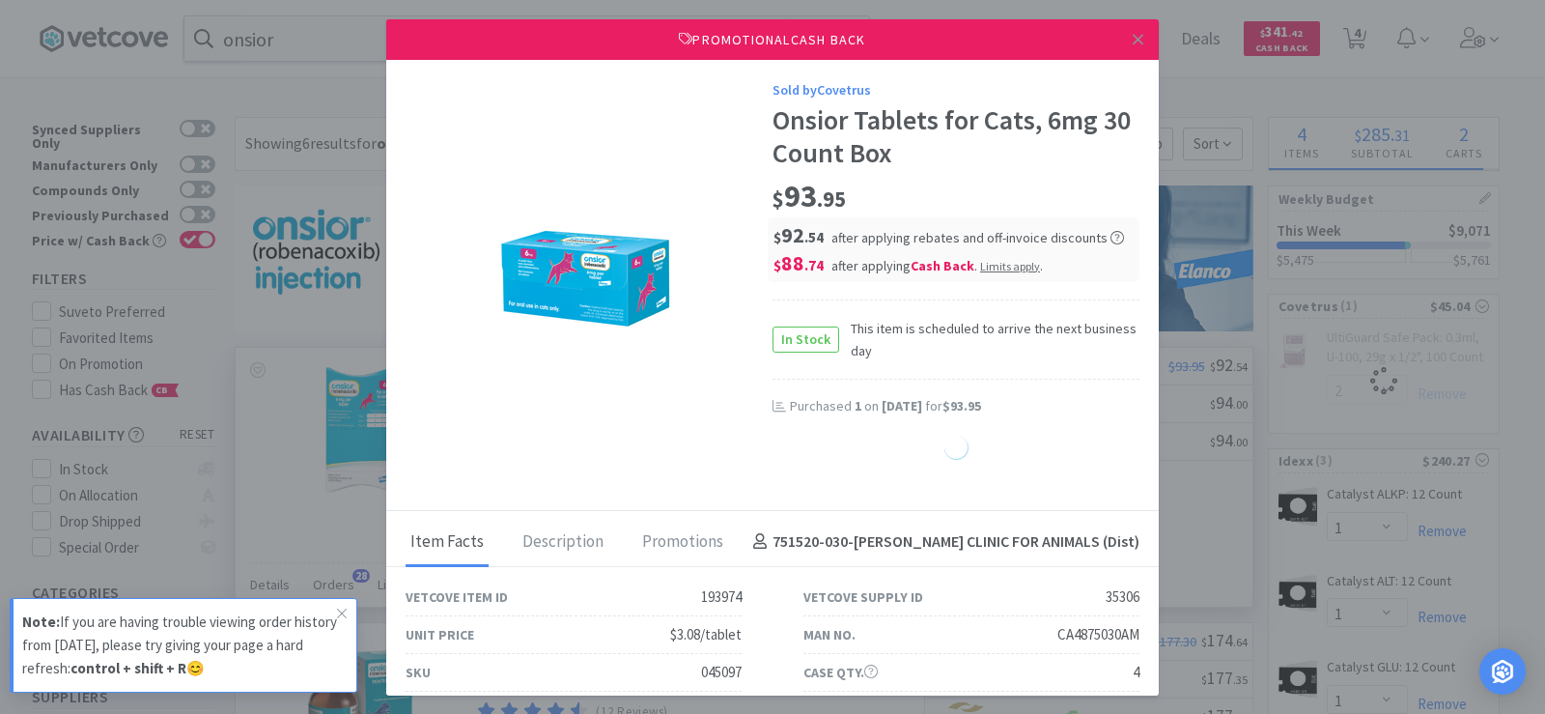
select select "1"
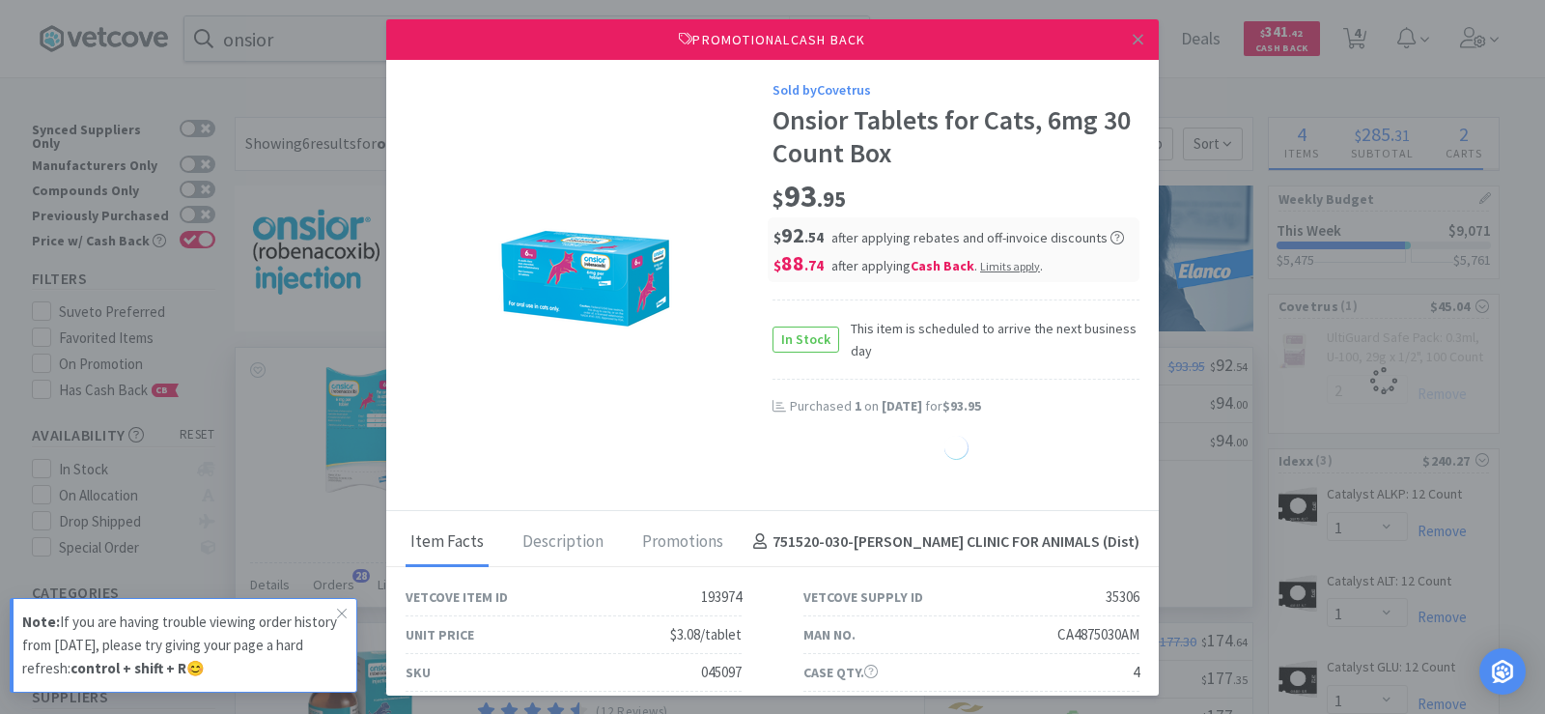
select select "1"
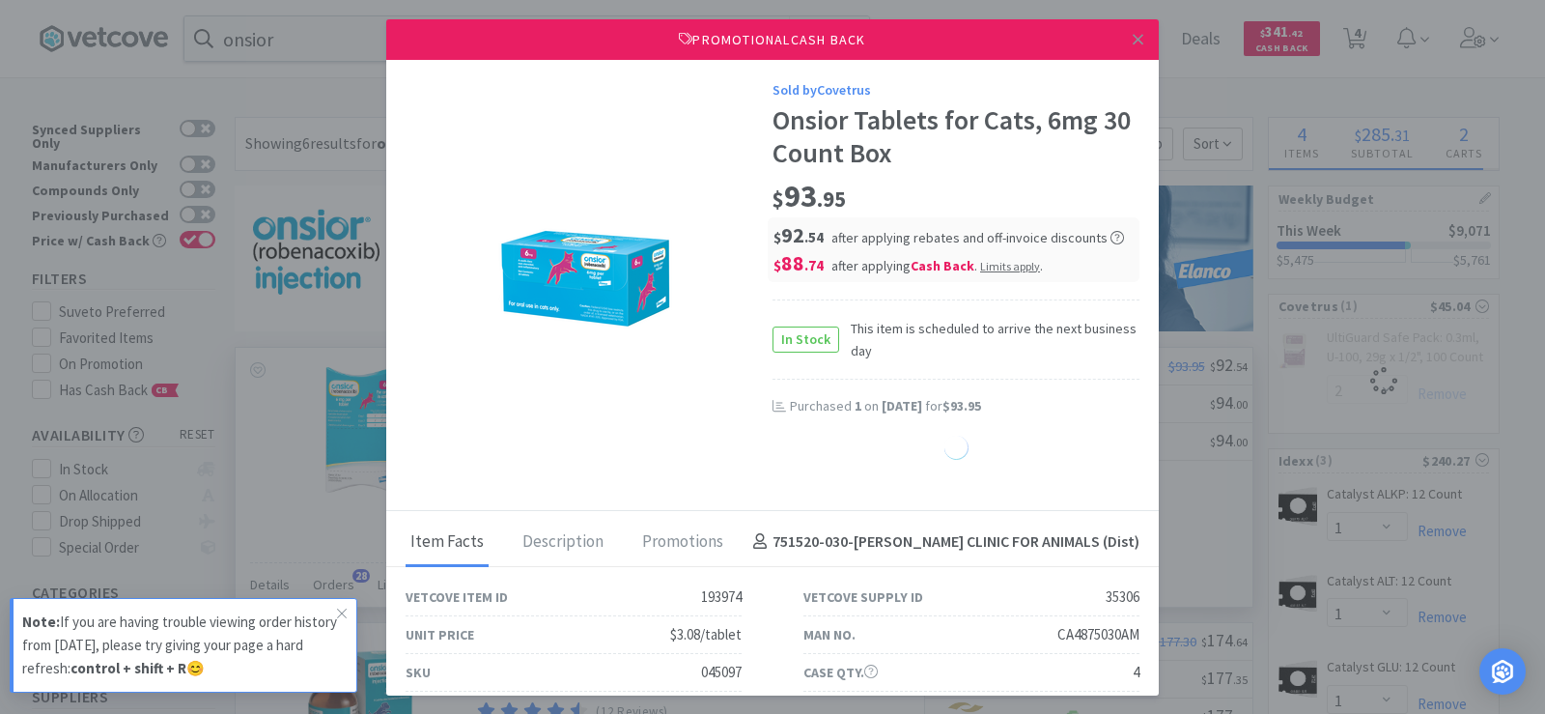
select select "1"
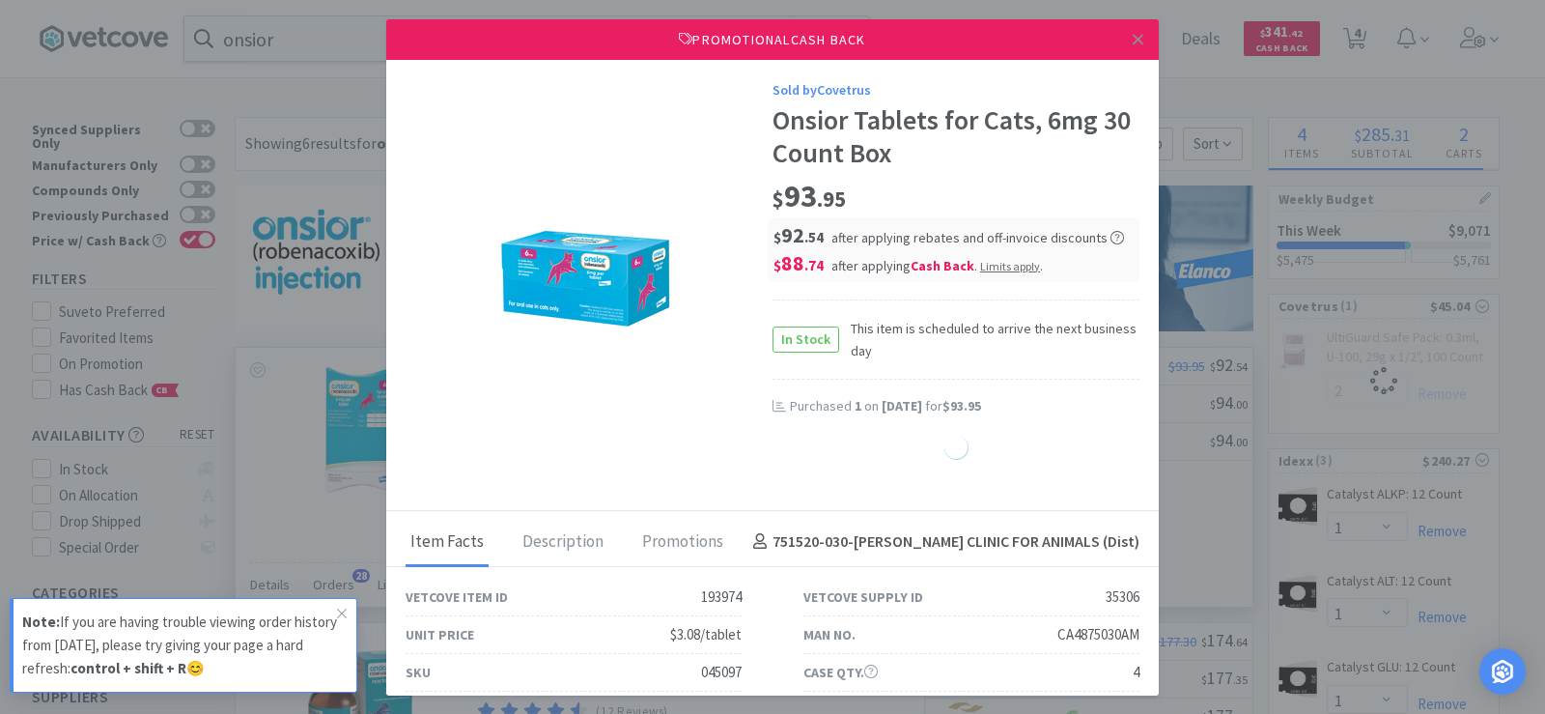
select select "1"
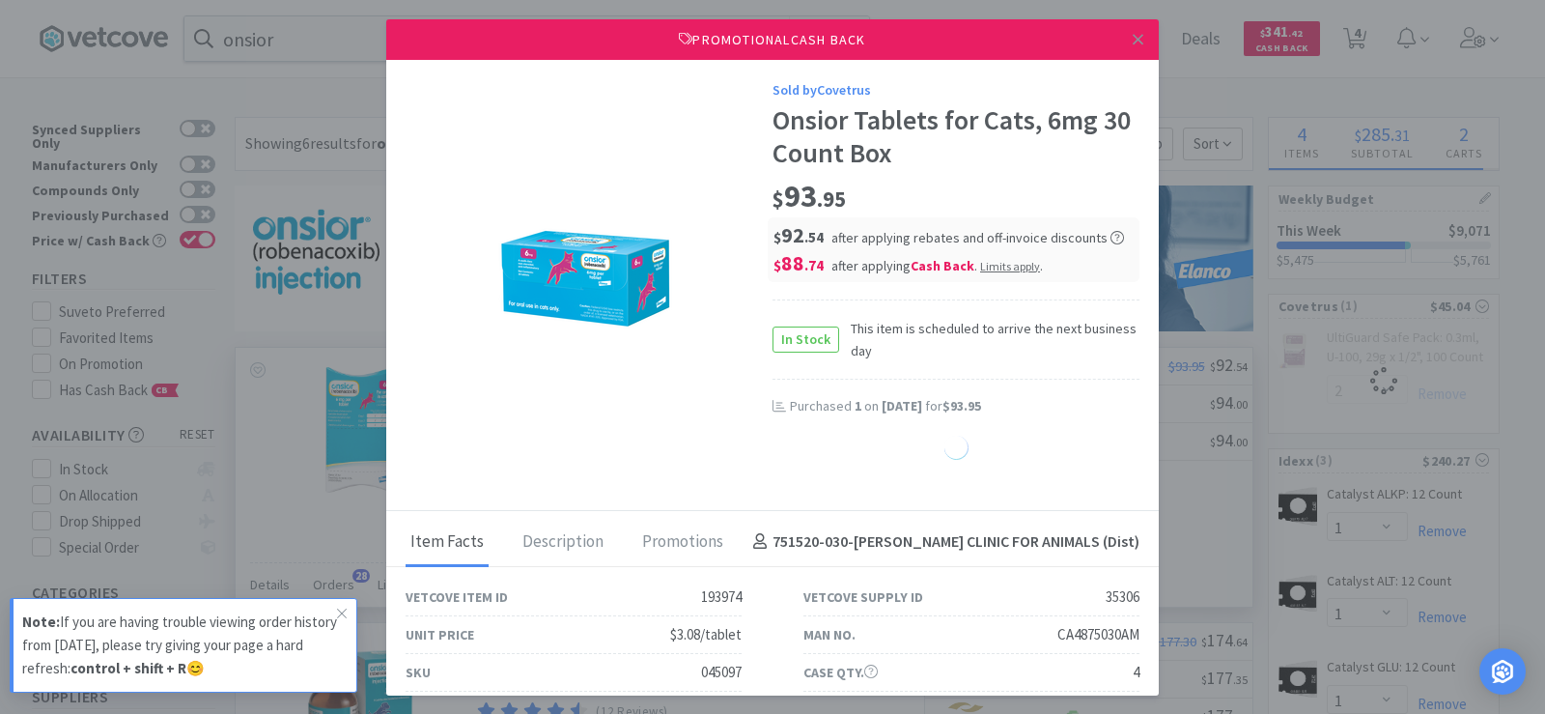
select select "1"
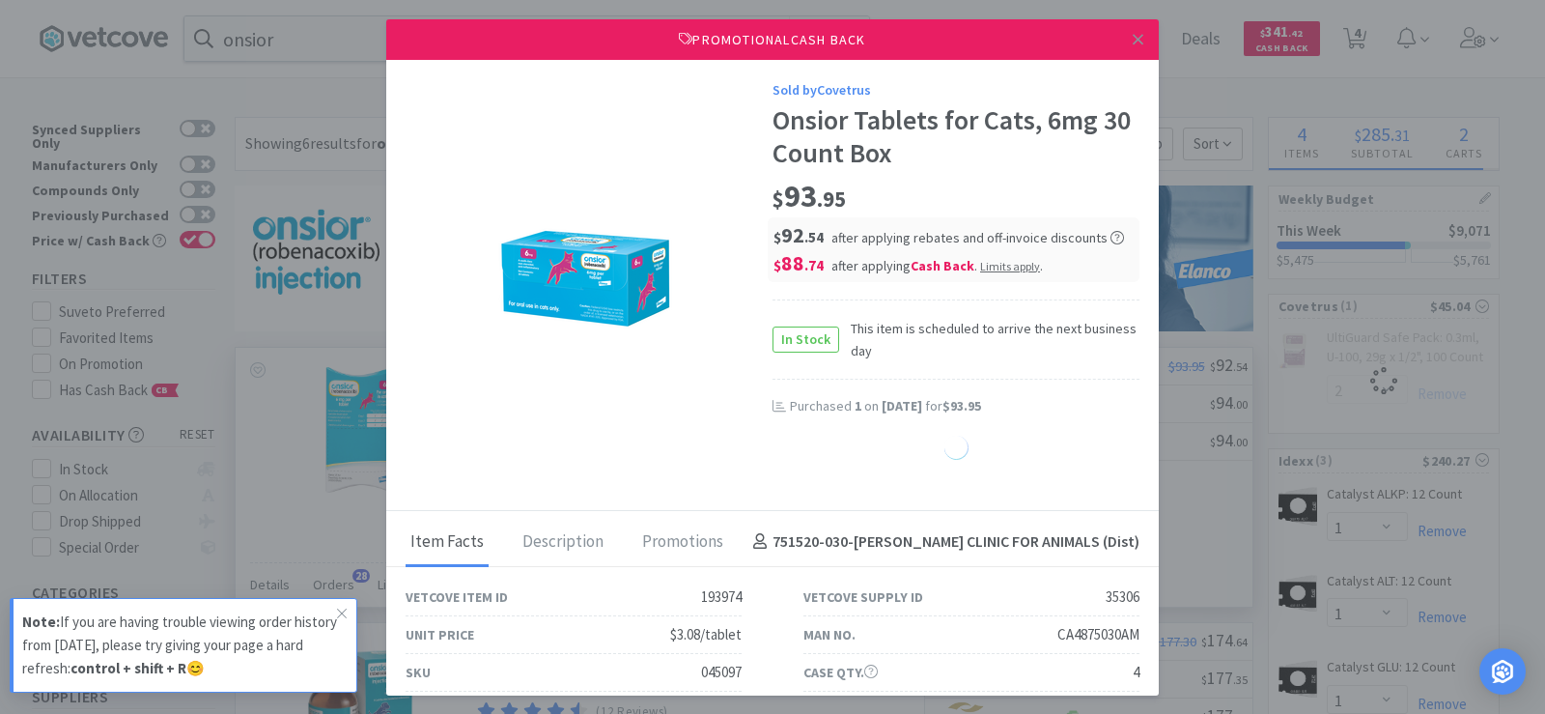
select select "1"
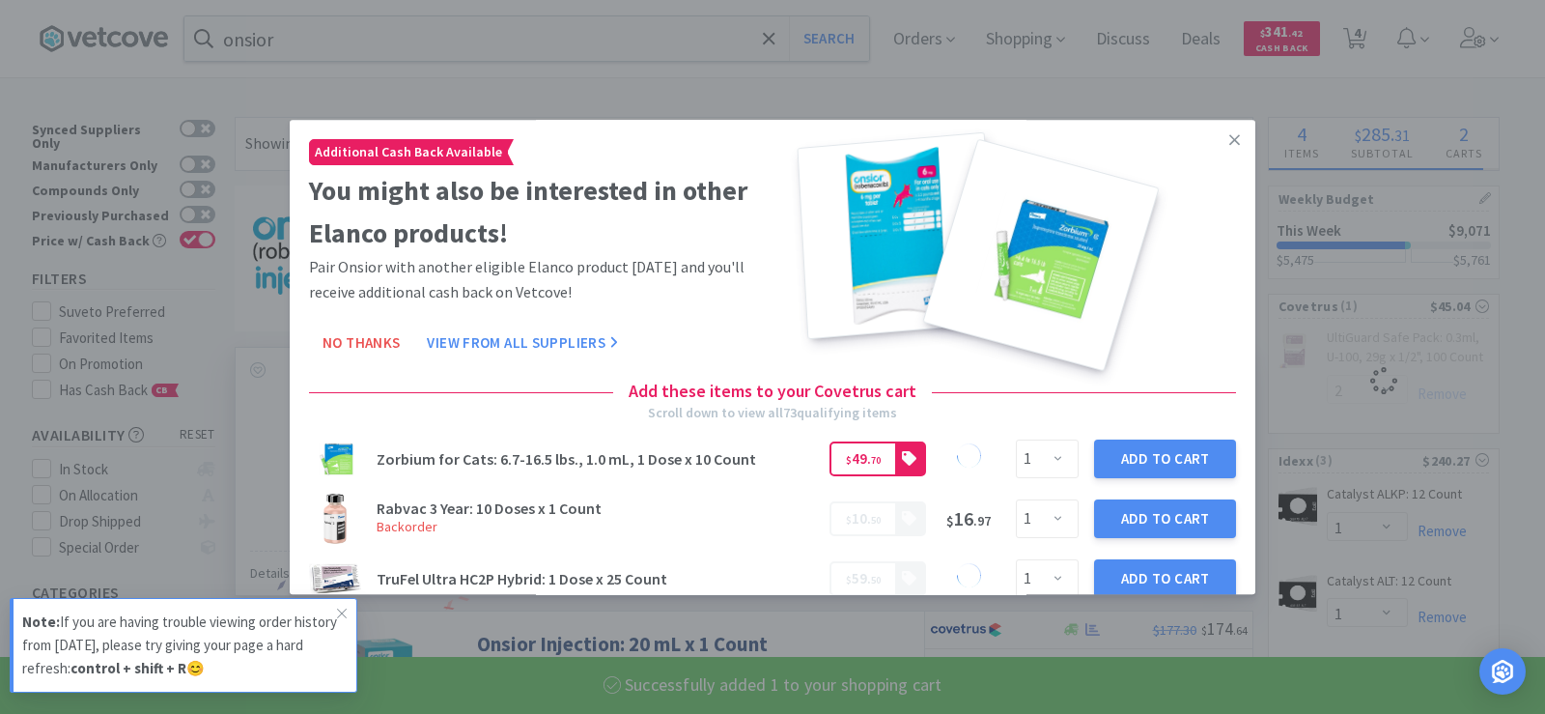
select select "2"
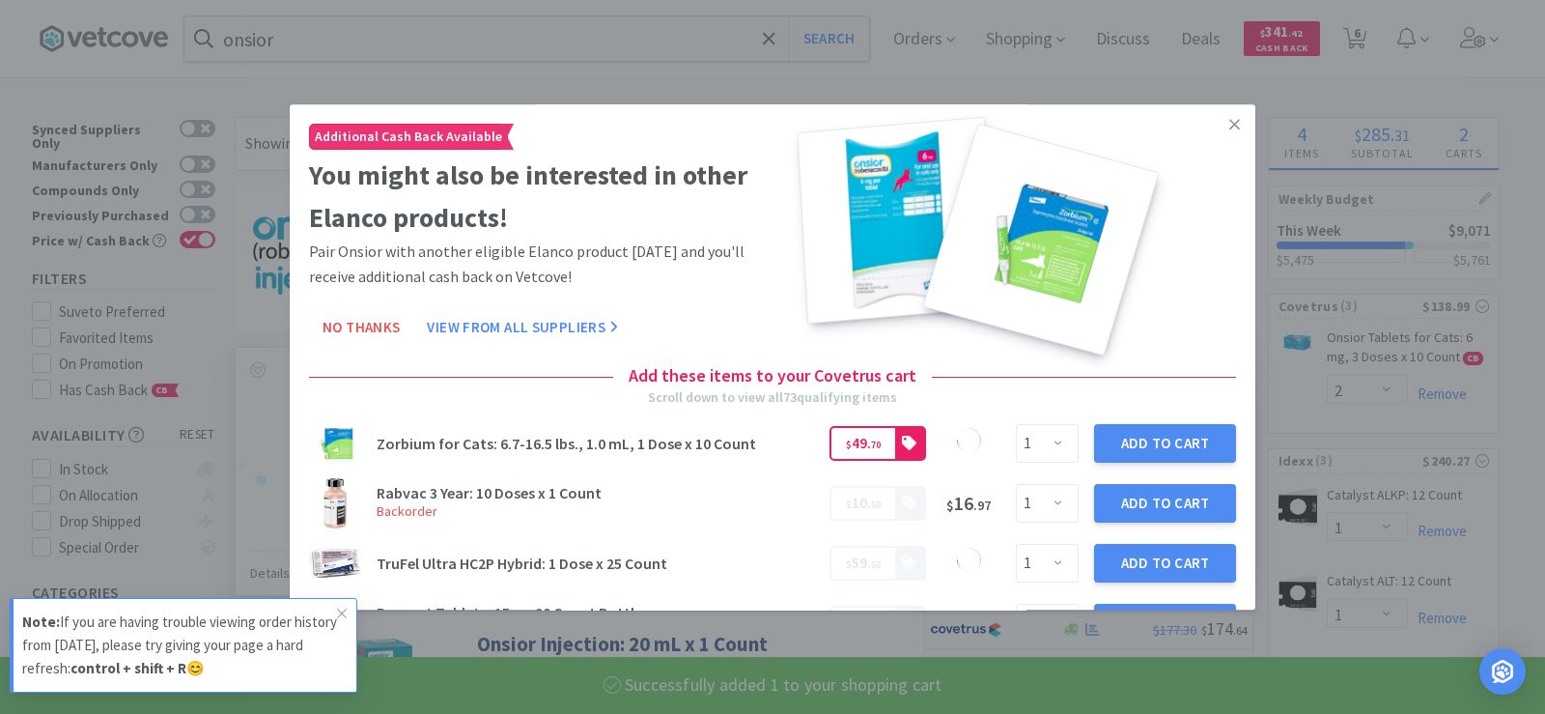
select select "1"
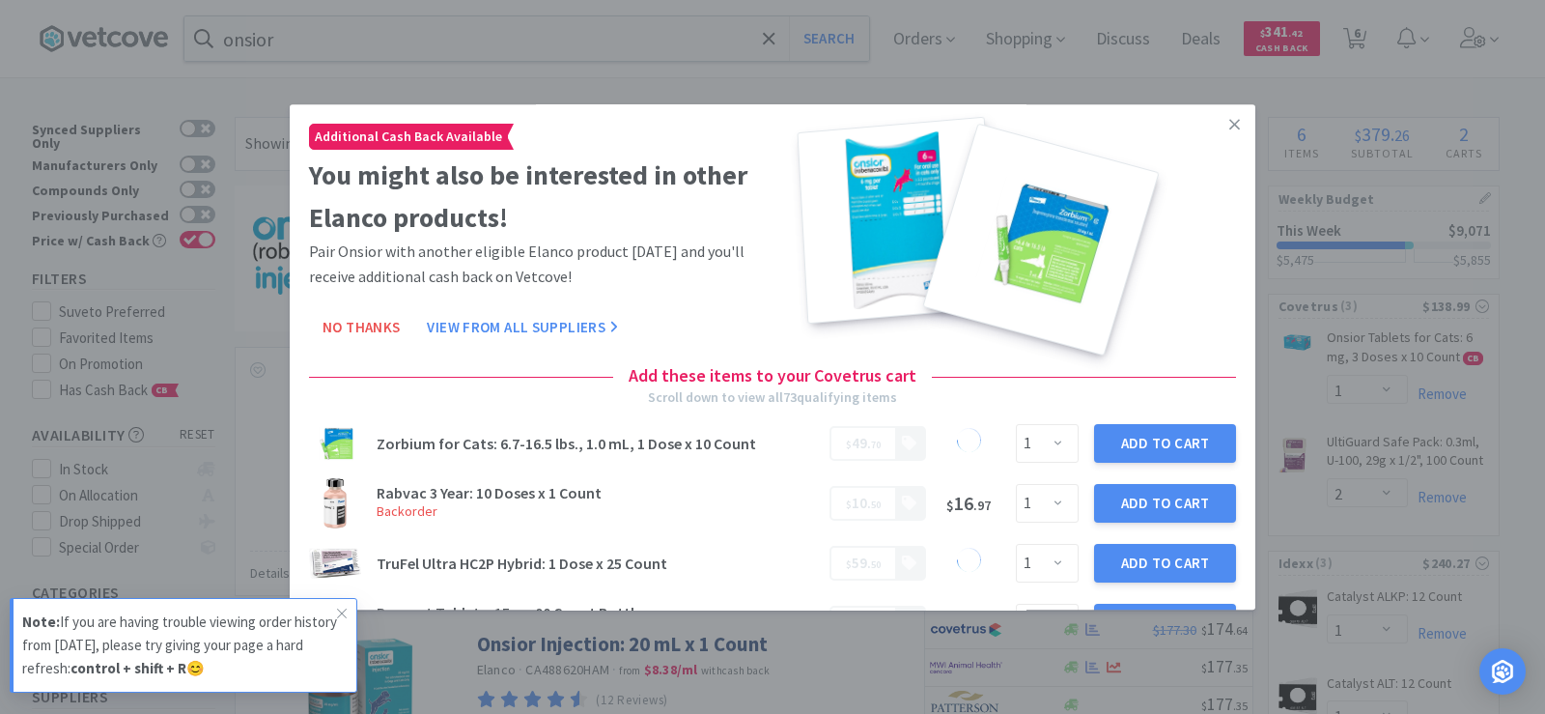
click at [1225, 119] on link at bounding box center [1235, 125] width 34 height 42
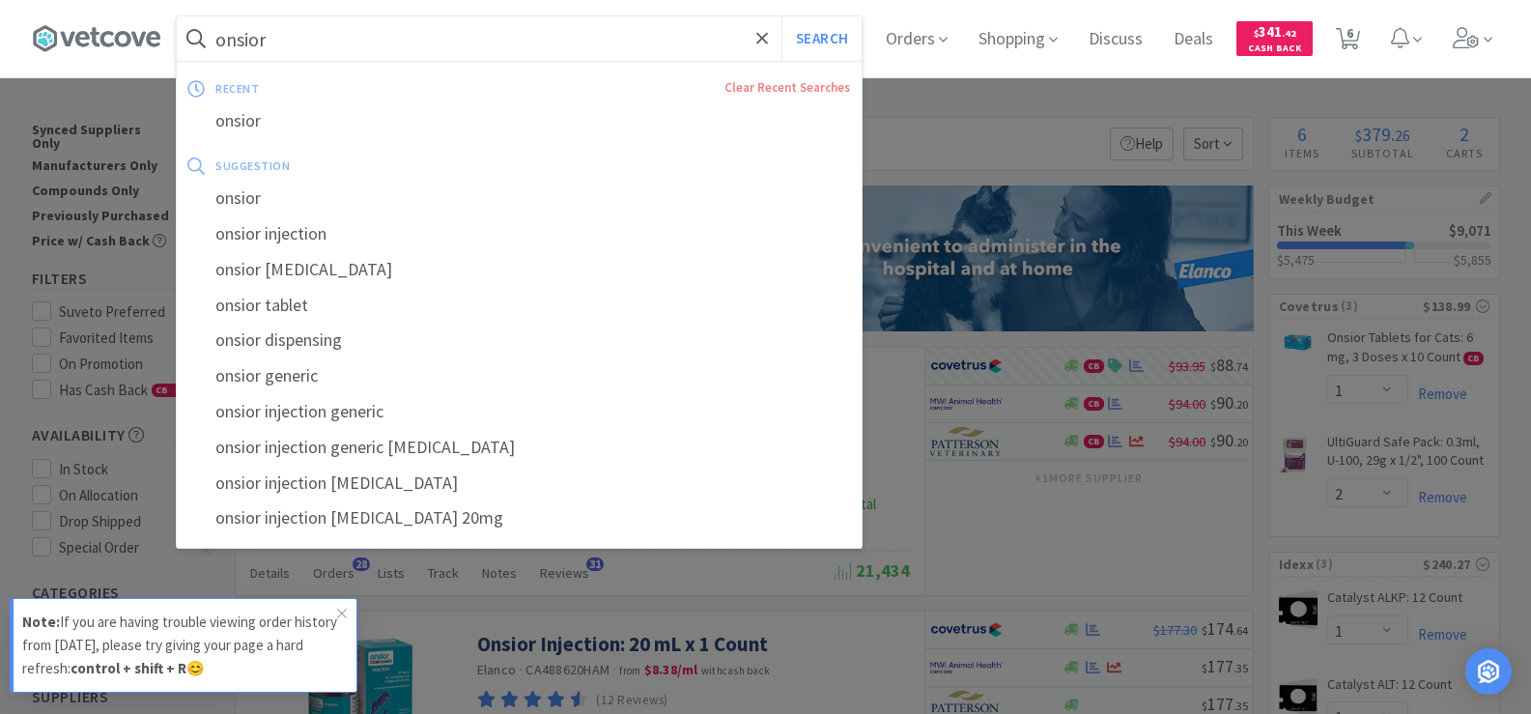
click at [321, 36] on input "onsior" at bounding box center [519, 38] width 685 height 44
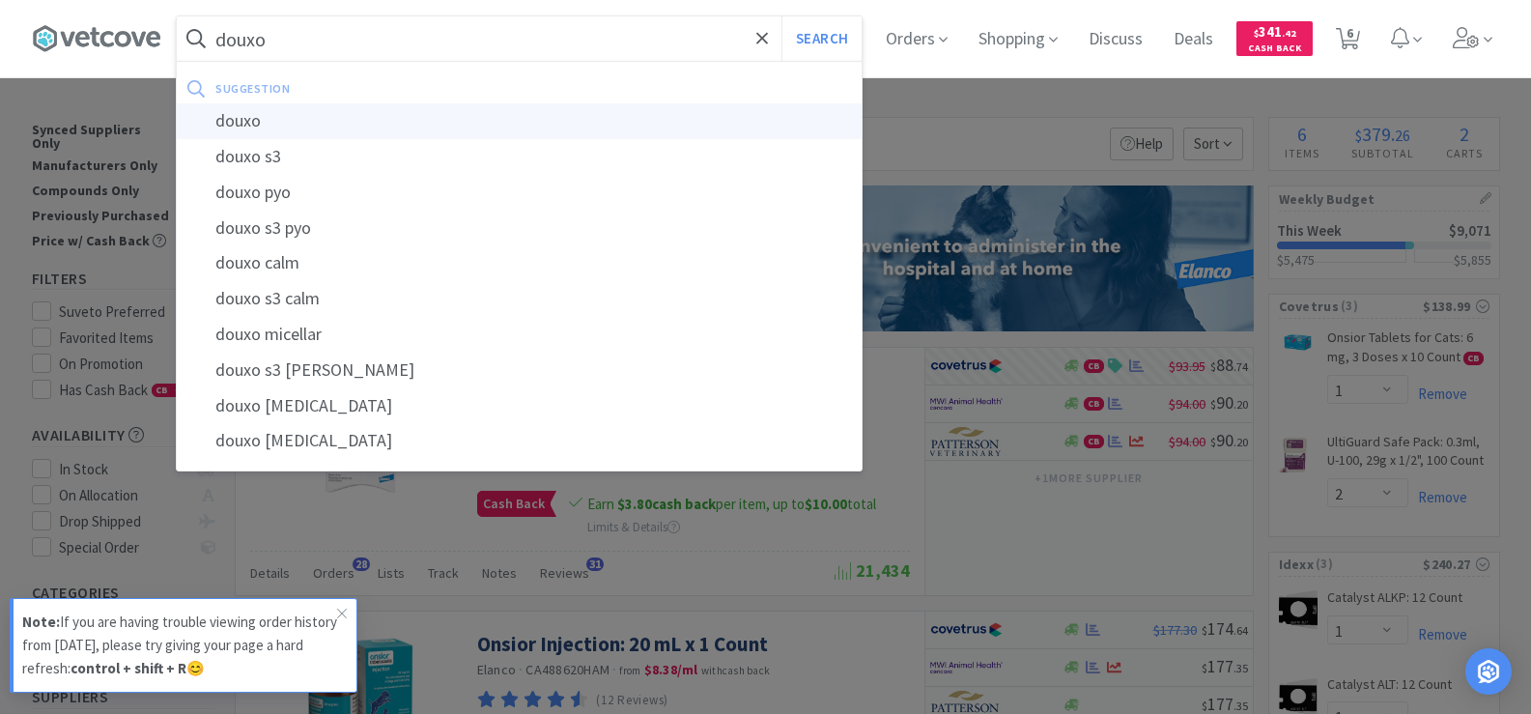
type input "douxo"
click at [332, 137] on div "douxo" at bounding box center [519, 121] width 685 height 36
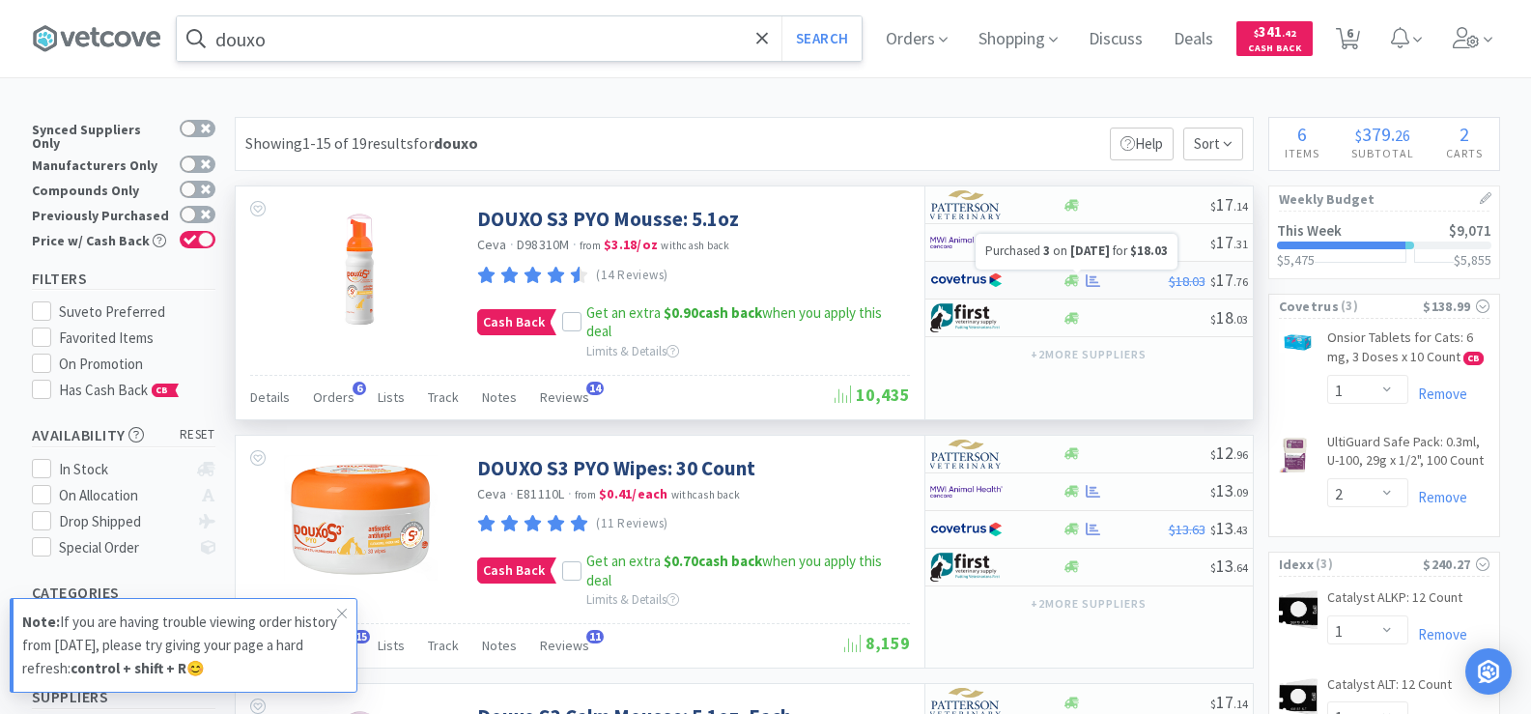
click at [1093, 284] on icon at bounding box center [1092, 280] width 14 height 14
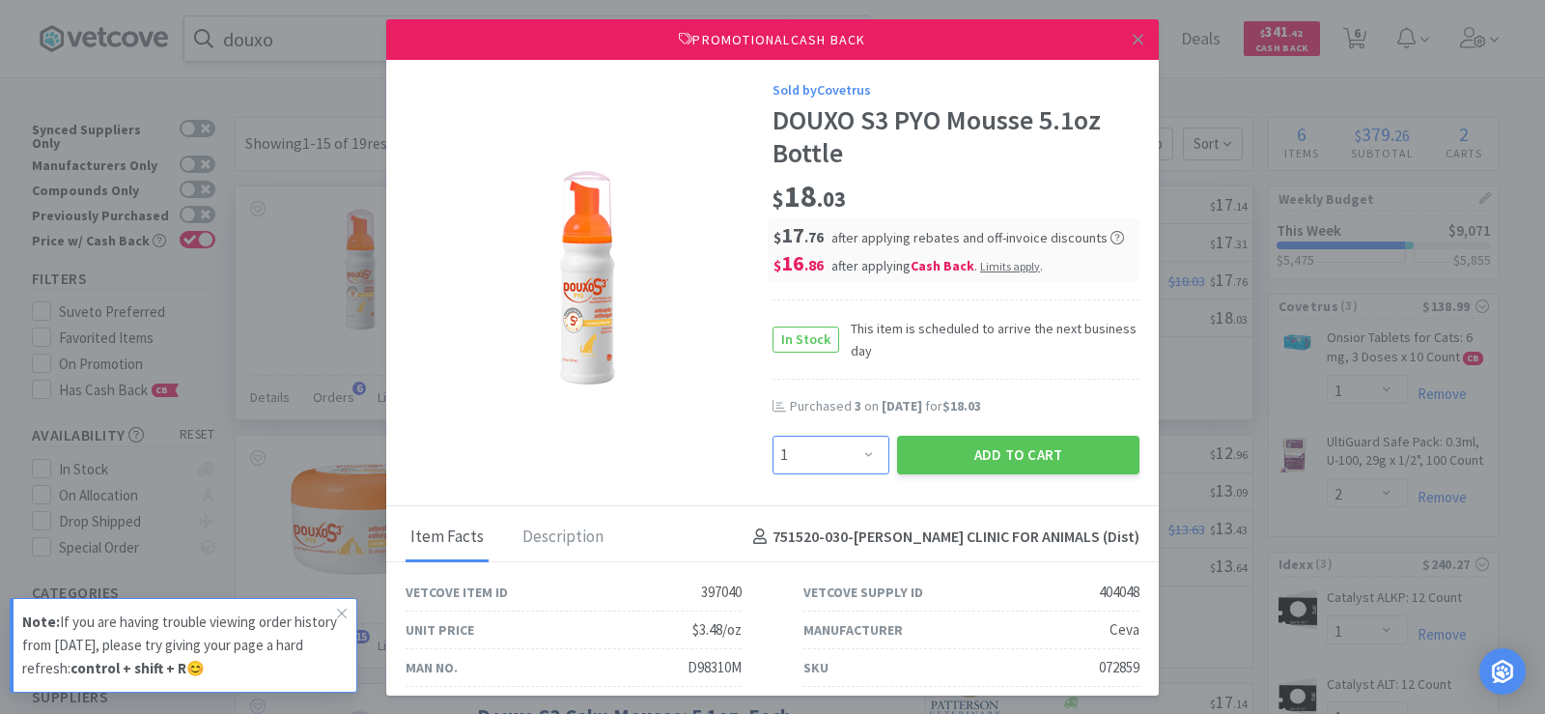
click at [857, 448] on select "Enter Quantity 1 2 3 4 5 6 7 8 9 10 11 12 13 14 15 16 17 18 19 20 Enter Quantity" at bounding box center [831, 455] width 117 height 39
select select "2"
click at [773, 436] on select "Enter Quantity 1 2 3 4 5 6 7 8 9 10 11 12 13 14 15 16 17 18 19 20 Enter Quantity" at bounding box center [831, 455] width 117 height 39
click at [1005, 459] on button "Add to Cart" at bounding box center [1018, 455] width 242 height 39
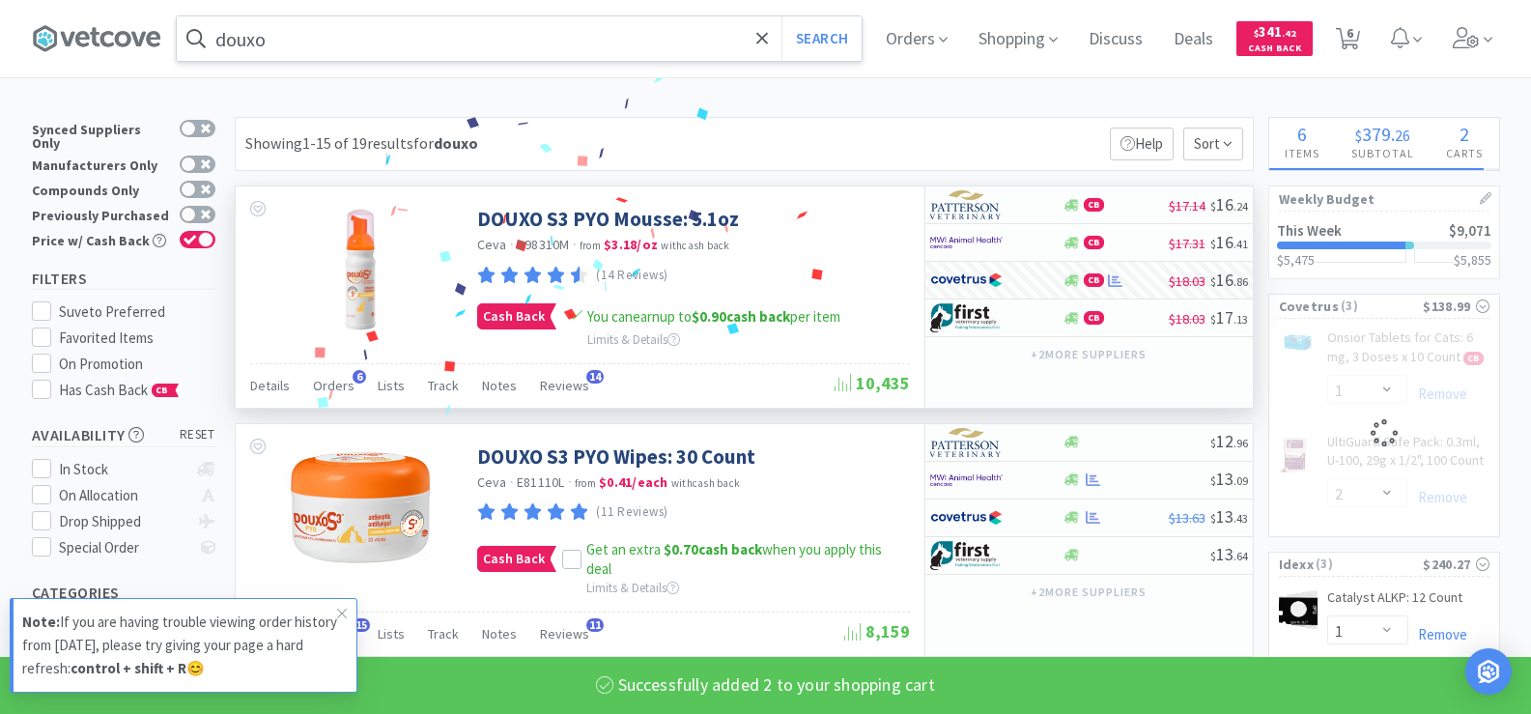
select select "2"
select select "1"
select select "2"
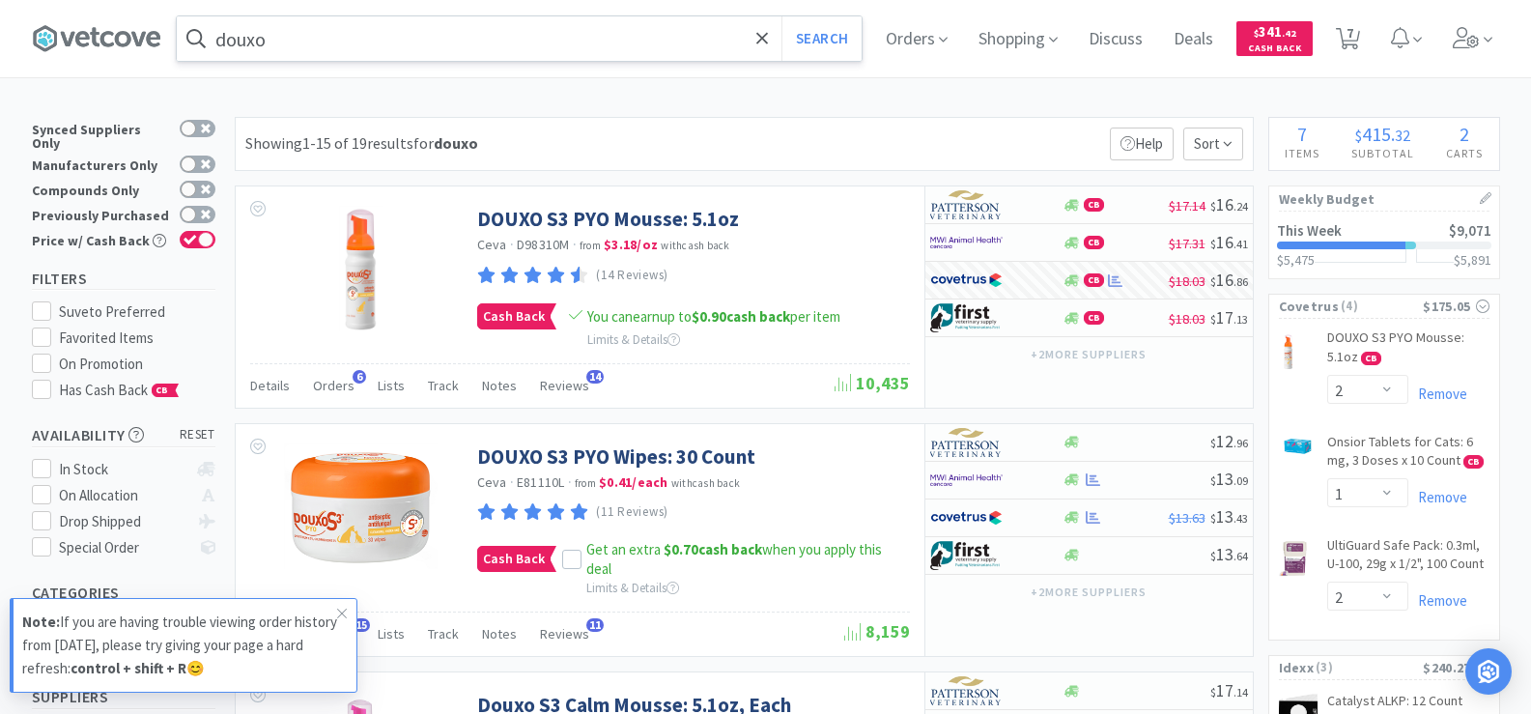
click at [380, 38] on input "douxo" at bounding box center [519, 38] width 685 height 44
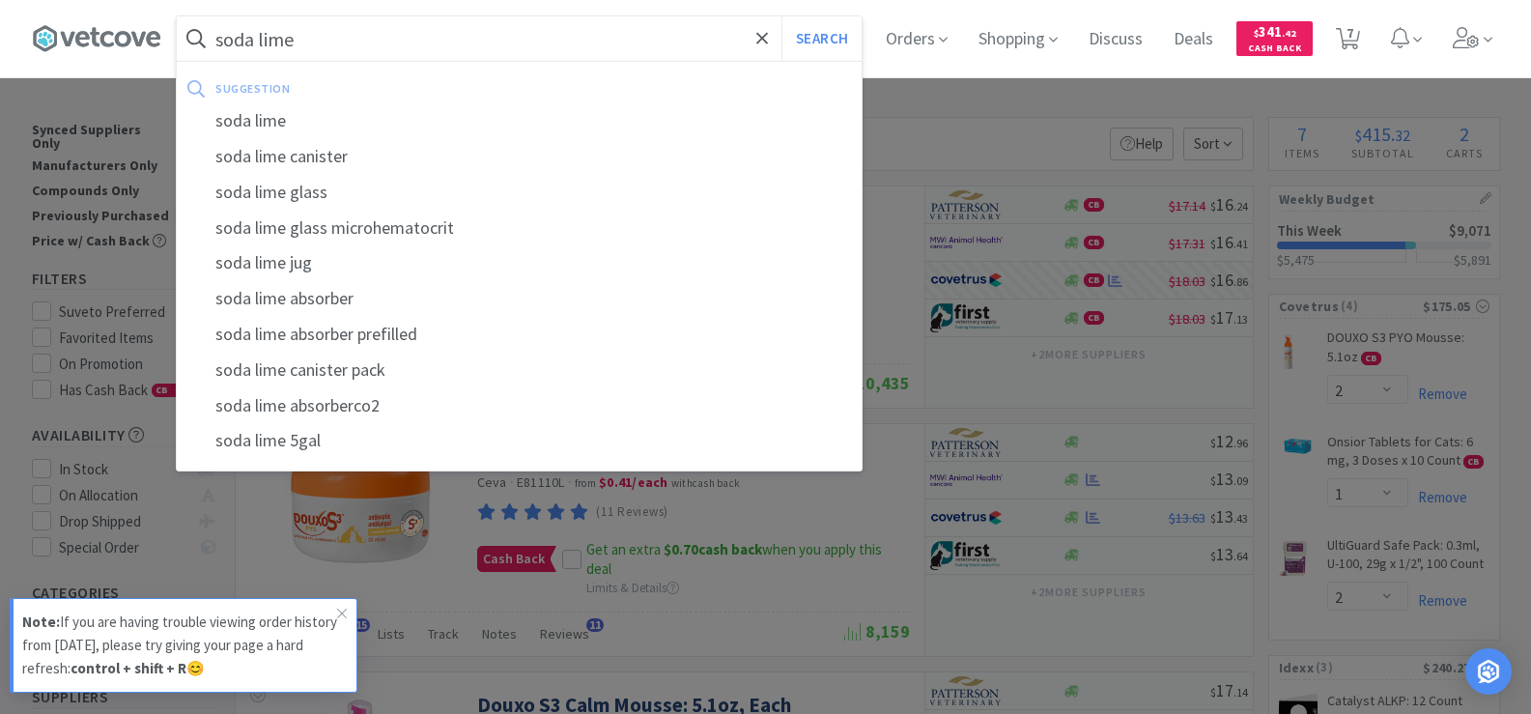
type input "soda lime"
click at [781, 16] on button "Search" at bounding box center [821, 38] width 80 height 44
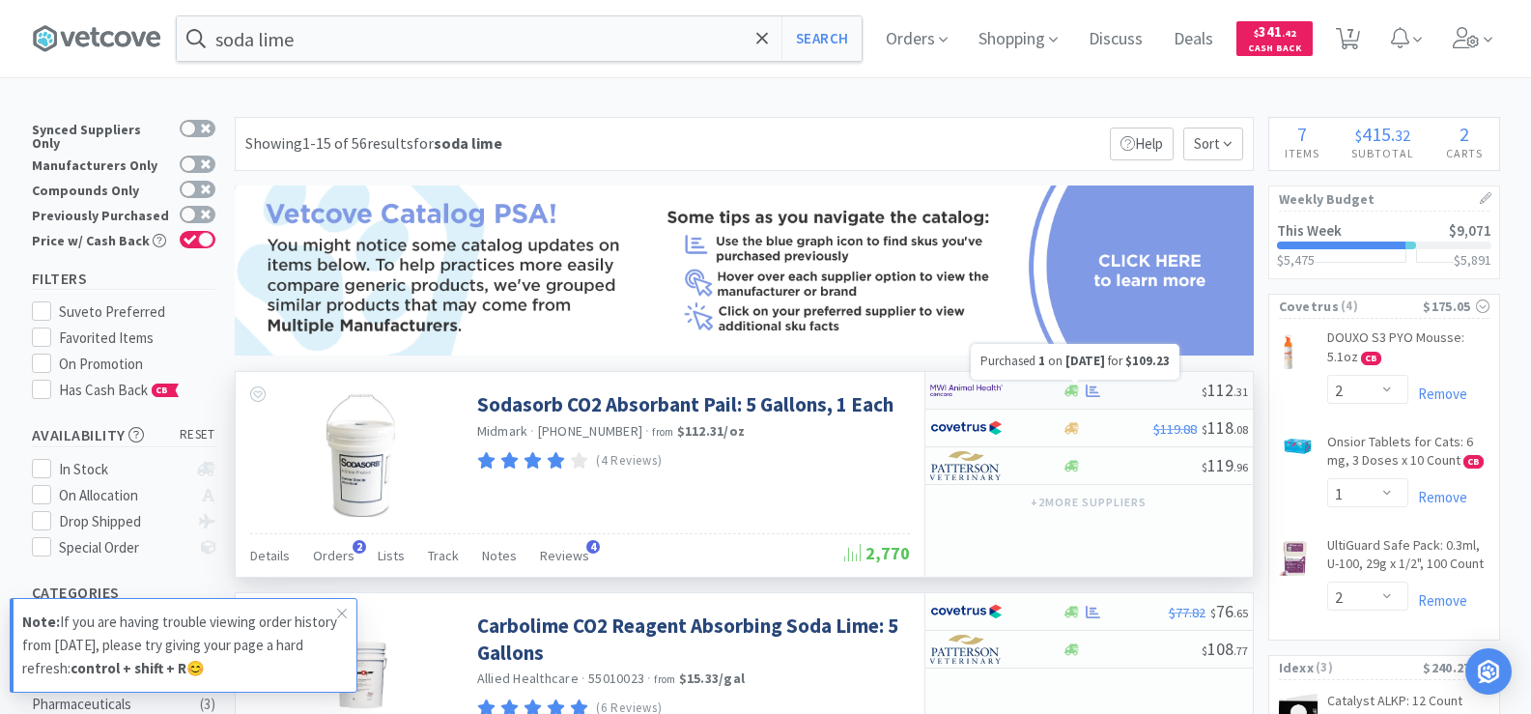
click at [1090, 396] on icon at bounding box center [1092, 390] width 14 height 13
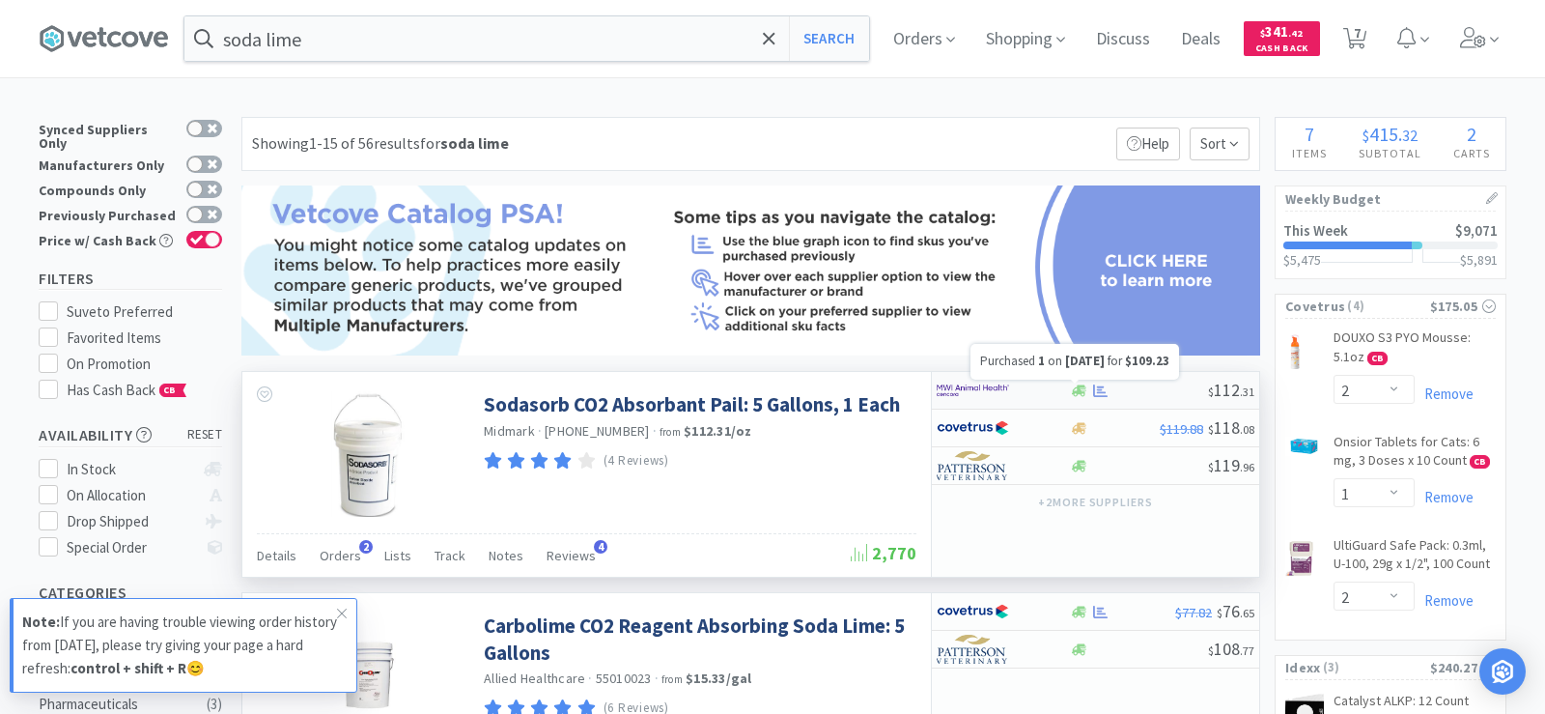
select select "1"
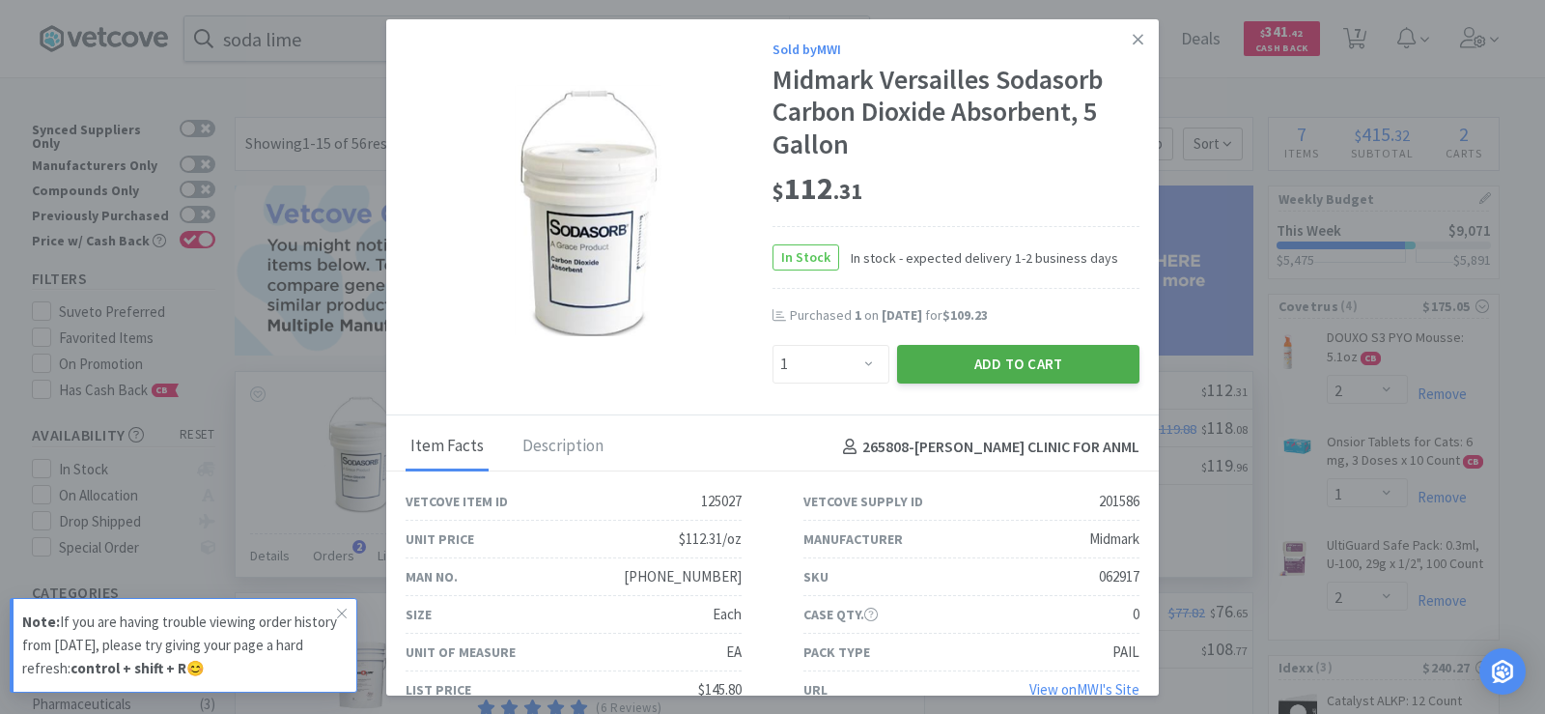
click at [1009, 365] on button "Add to Cart" at bounding box center [1018, 364] width 242 height 39
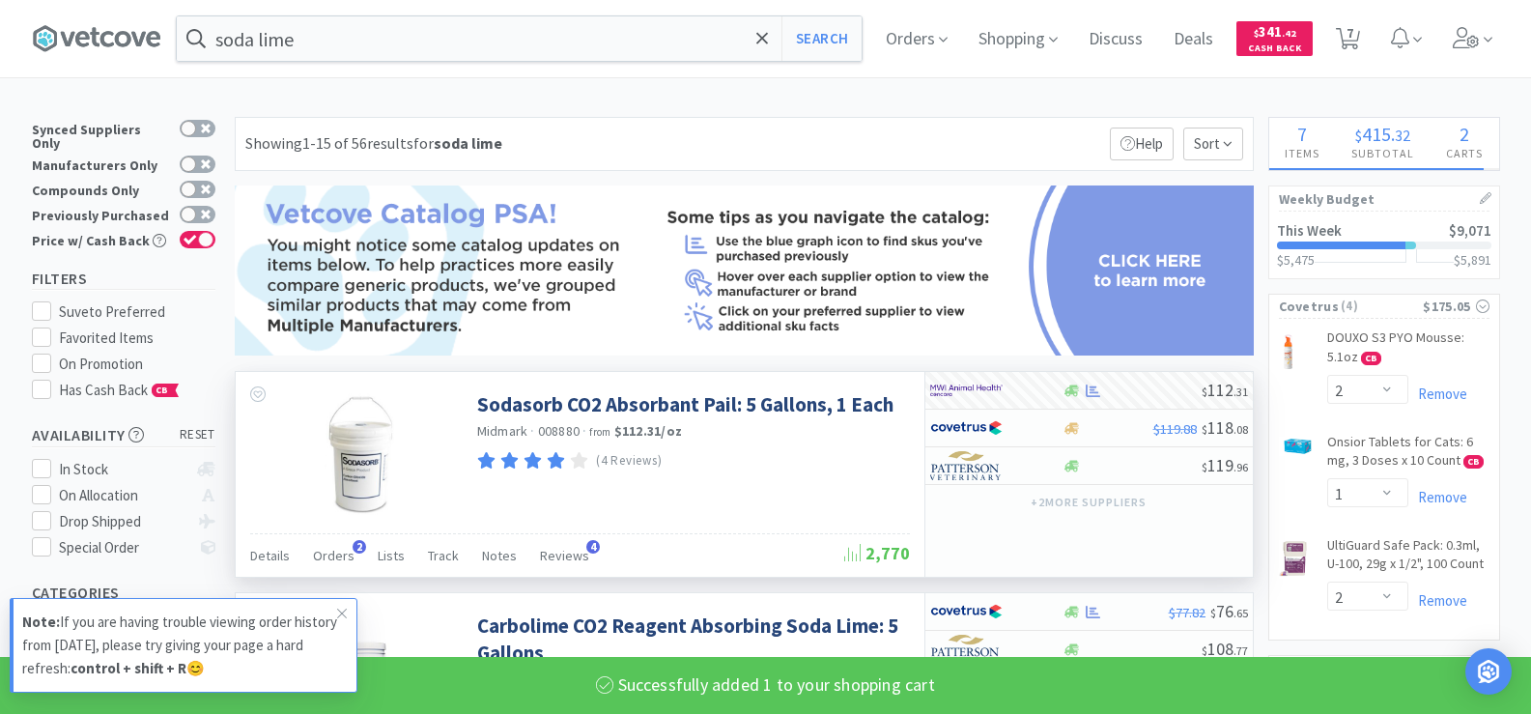
select select "1"
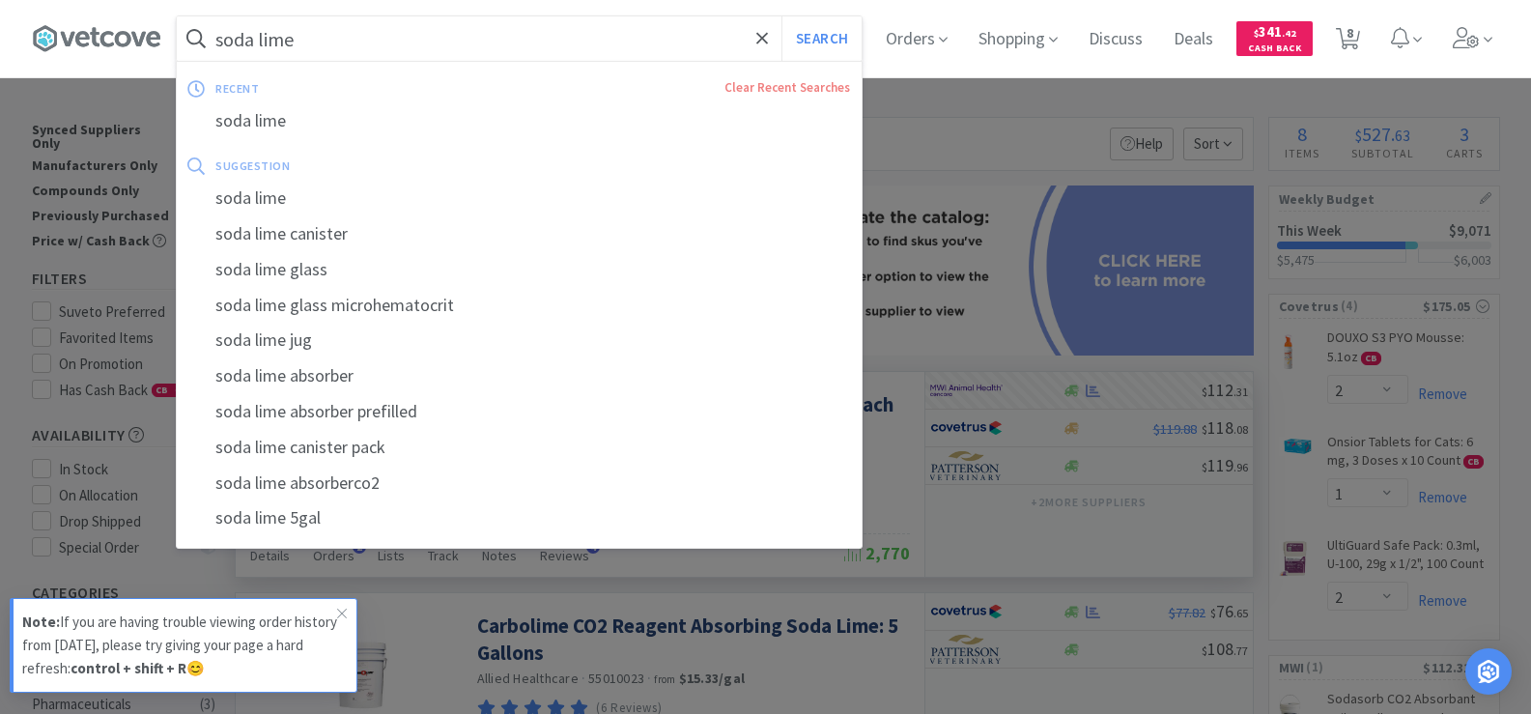
click at [531, 47] on input "soda lime" at bounding box center [519, 38] width 685 height 44
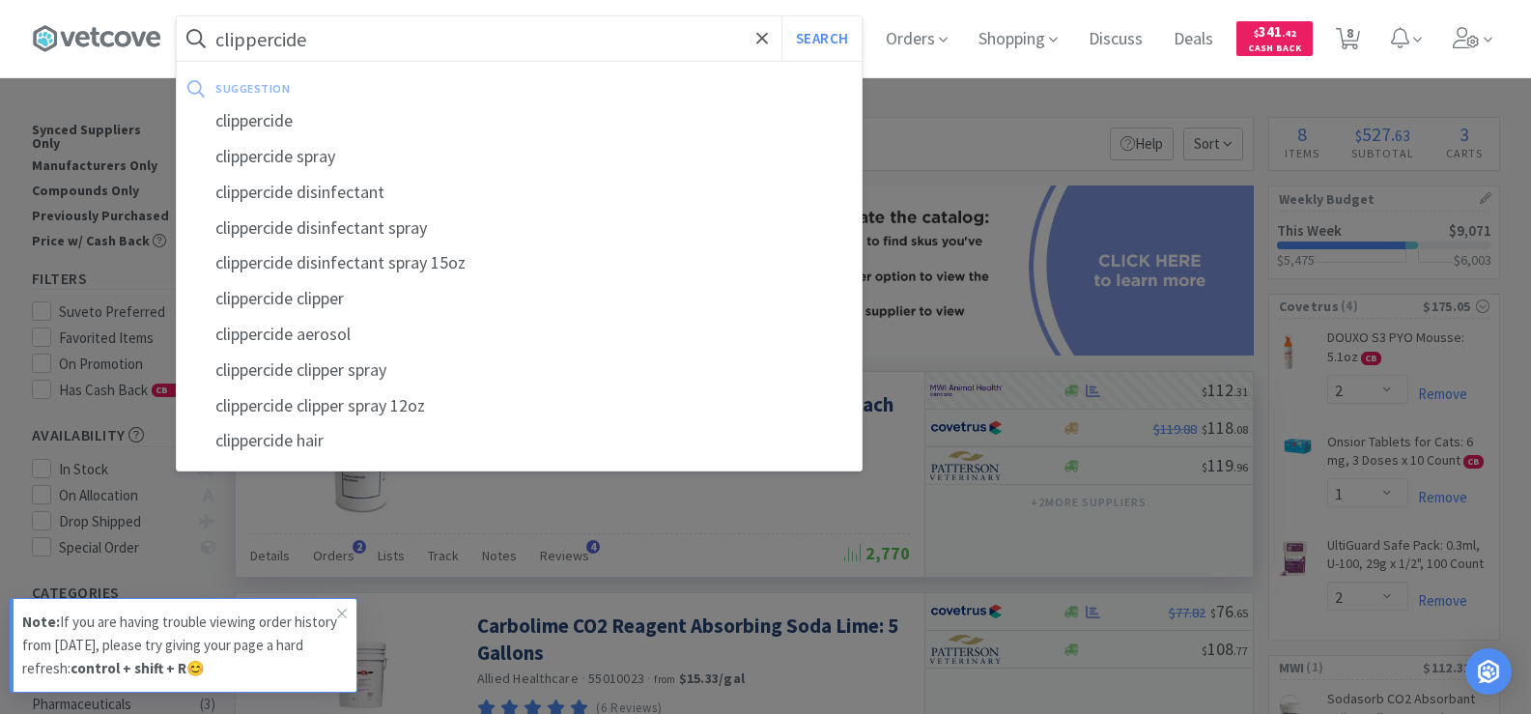
type input "clippercide"
click at [781, 16] on button "Search" at bounding box center [821, 38] width 80 height 44
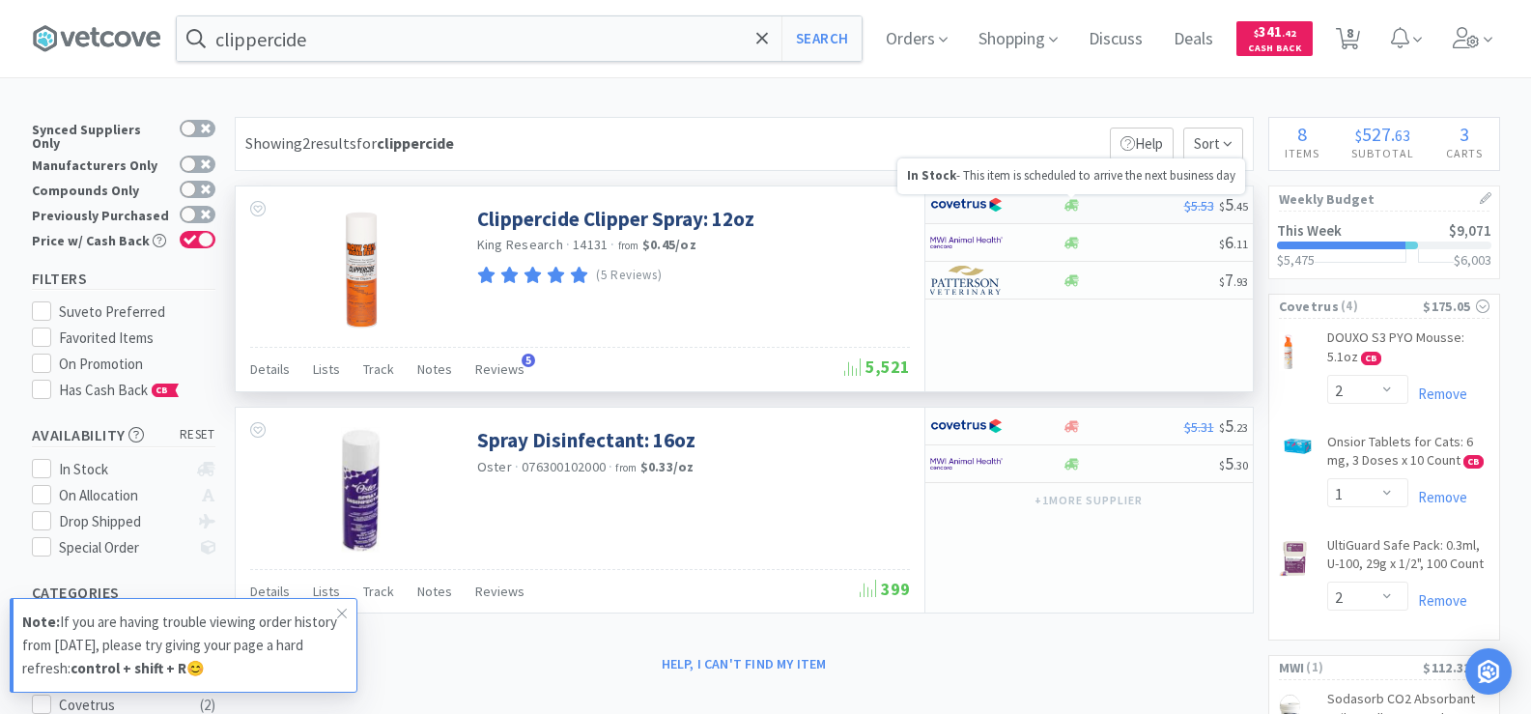
click at [1070, 211] on icon at bounding box center [1071, 205] width 14 height 14
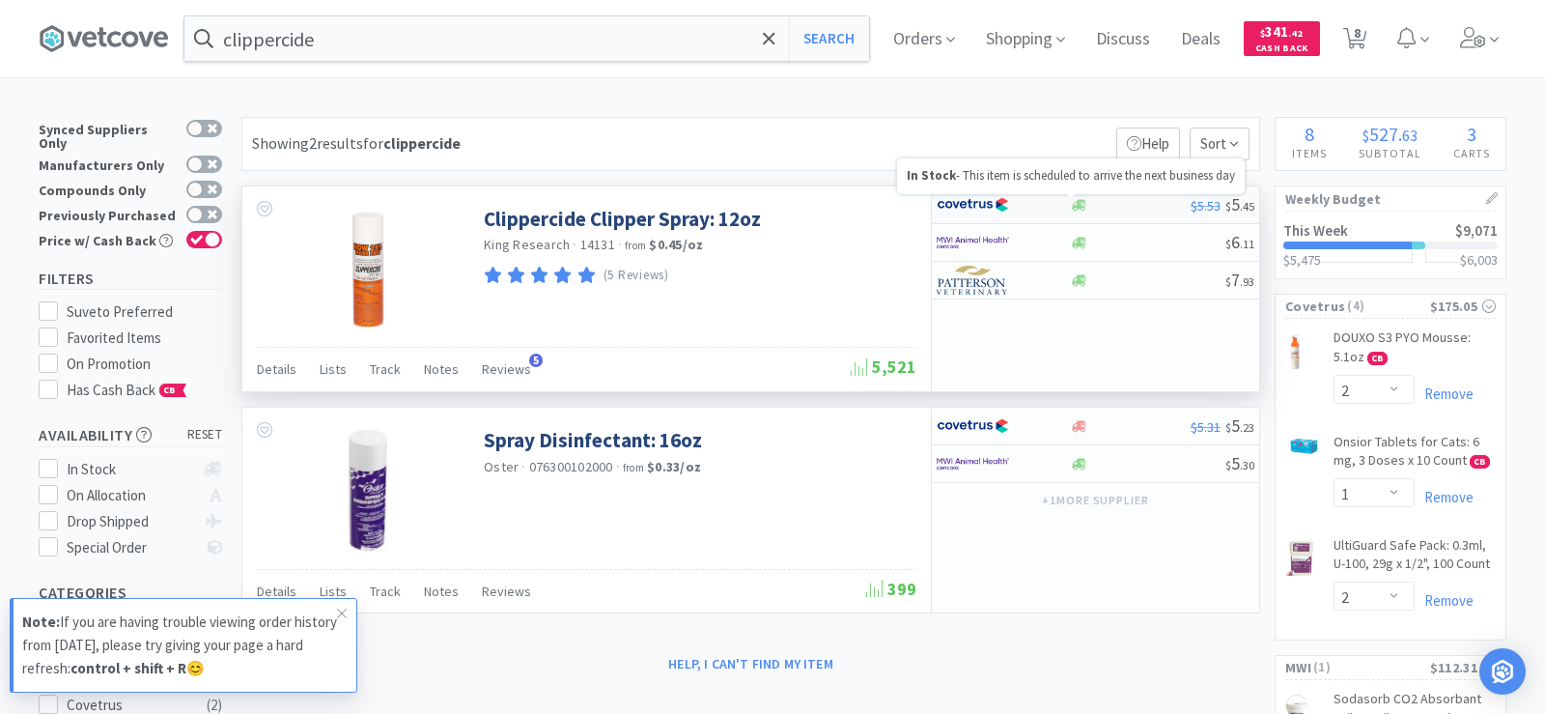
select select "1"
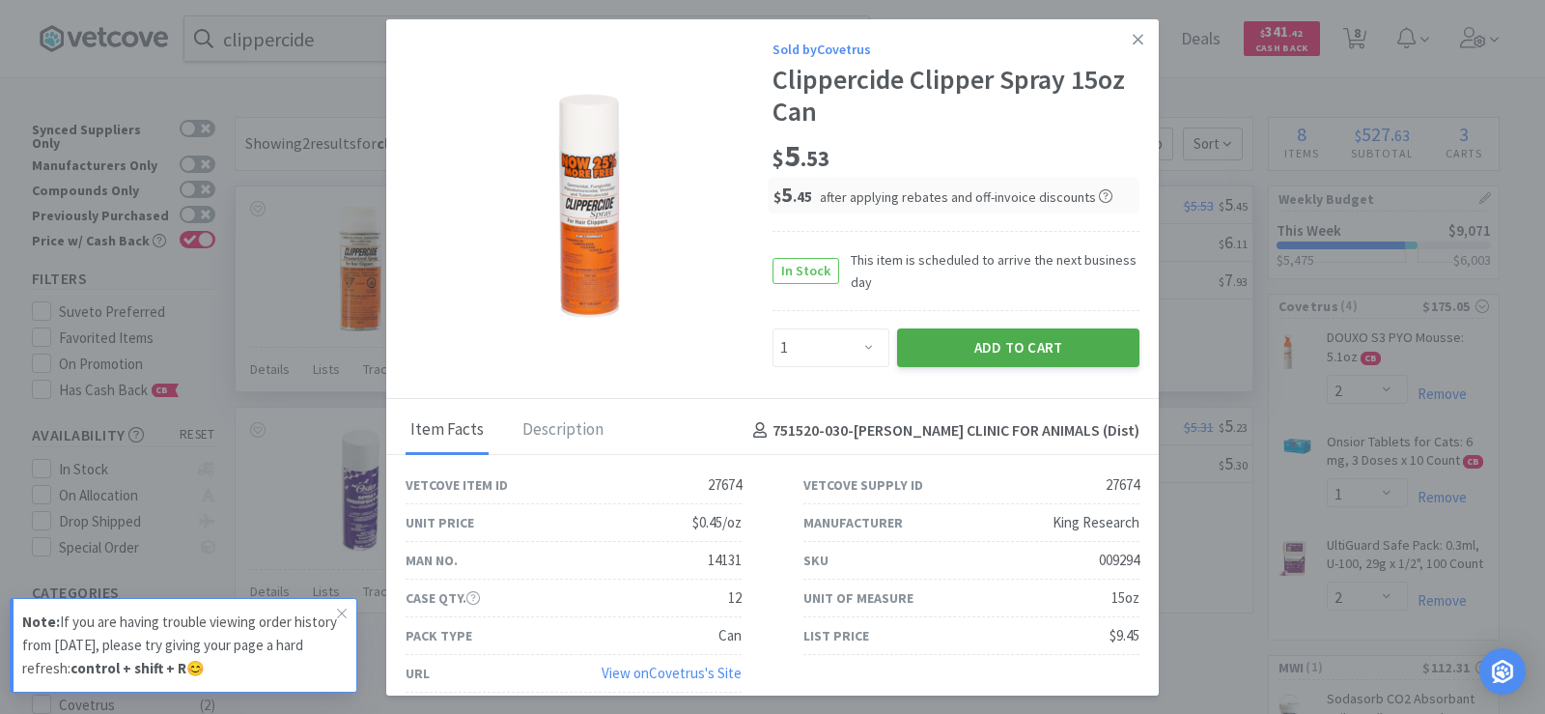
click at [1046, 342] on button "Add to Cart" at bounding box center [1018, 347] width 242 height 39
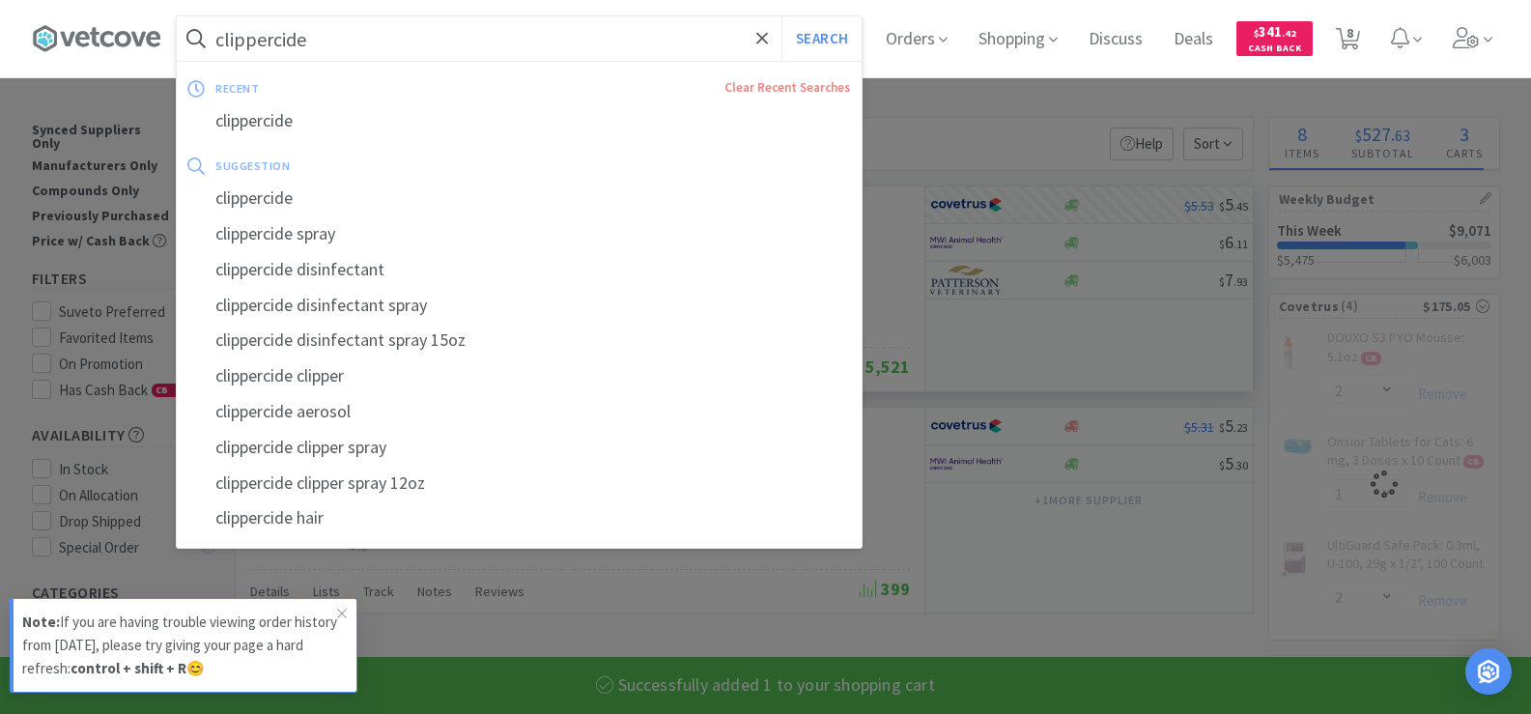
click at [347, 42] on input "clippercide" at bounding box center [519, 38] width 685 height 44
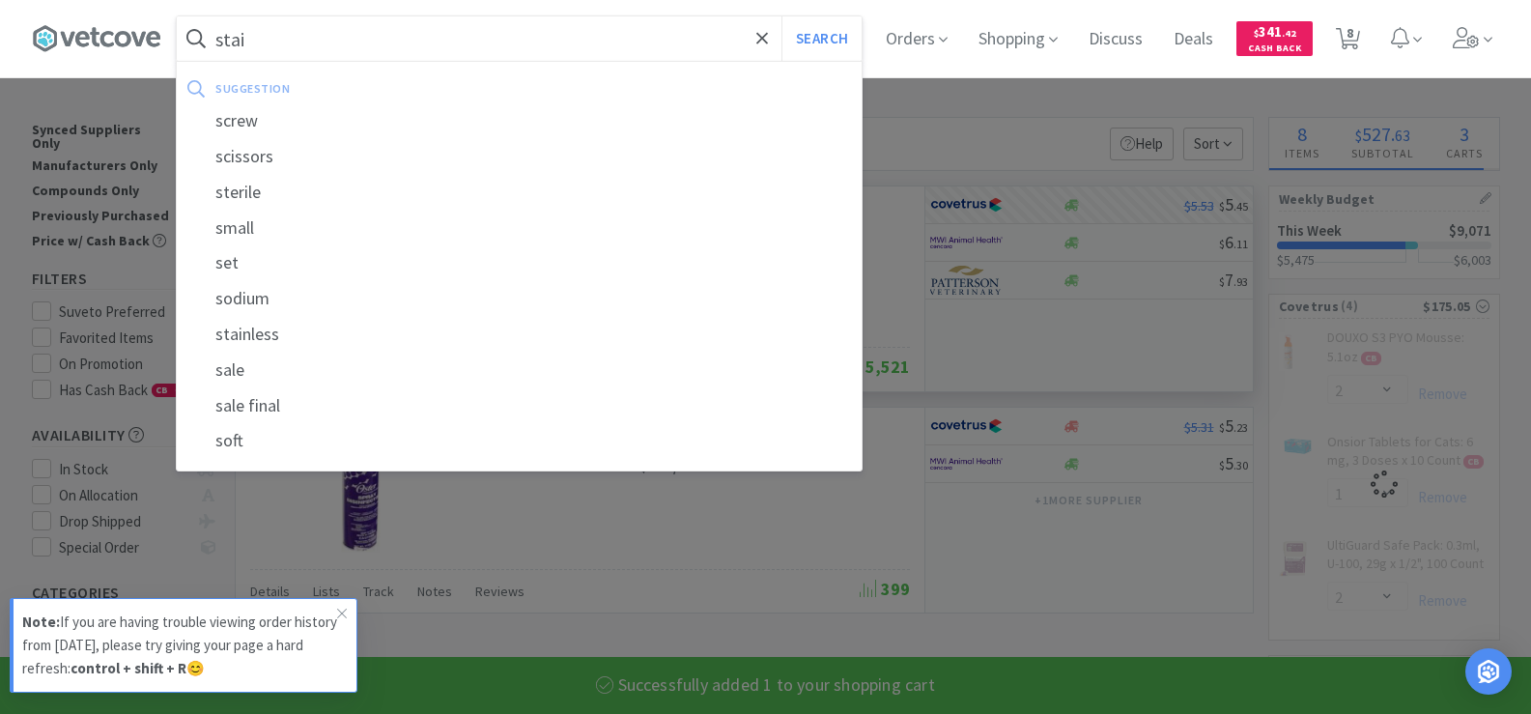
type input "stain"
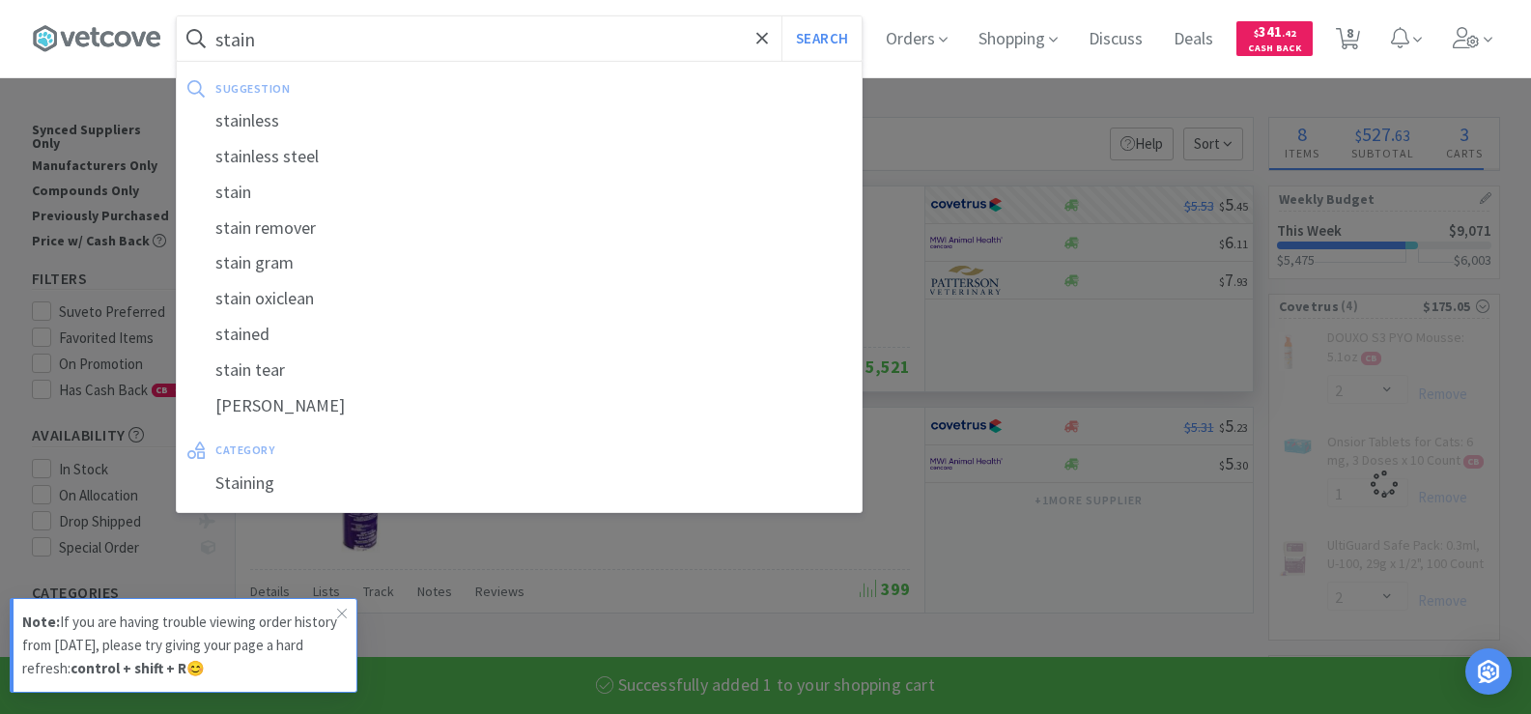
select select "1"
select select "2"
select select "1"
select select "2"
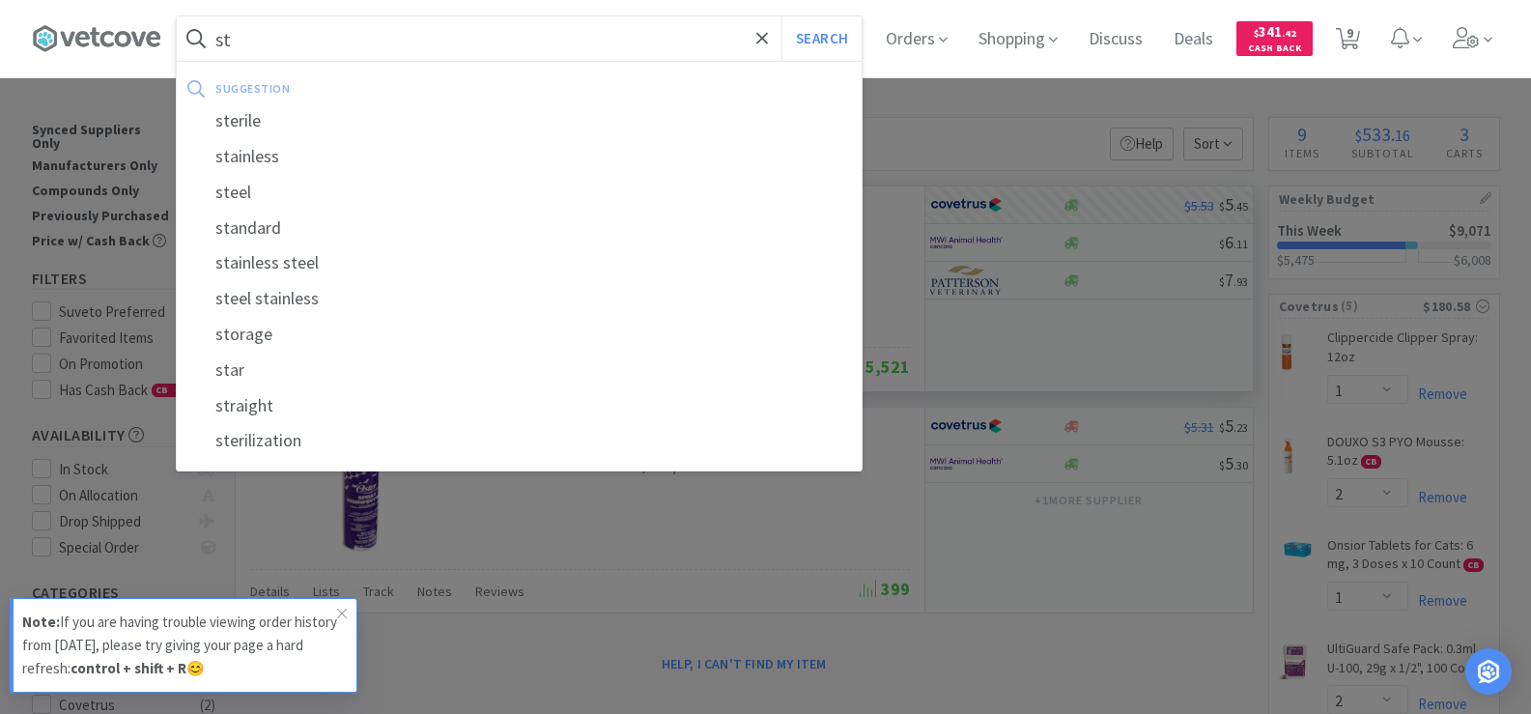
type input "s"
type input "p"
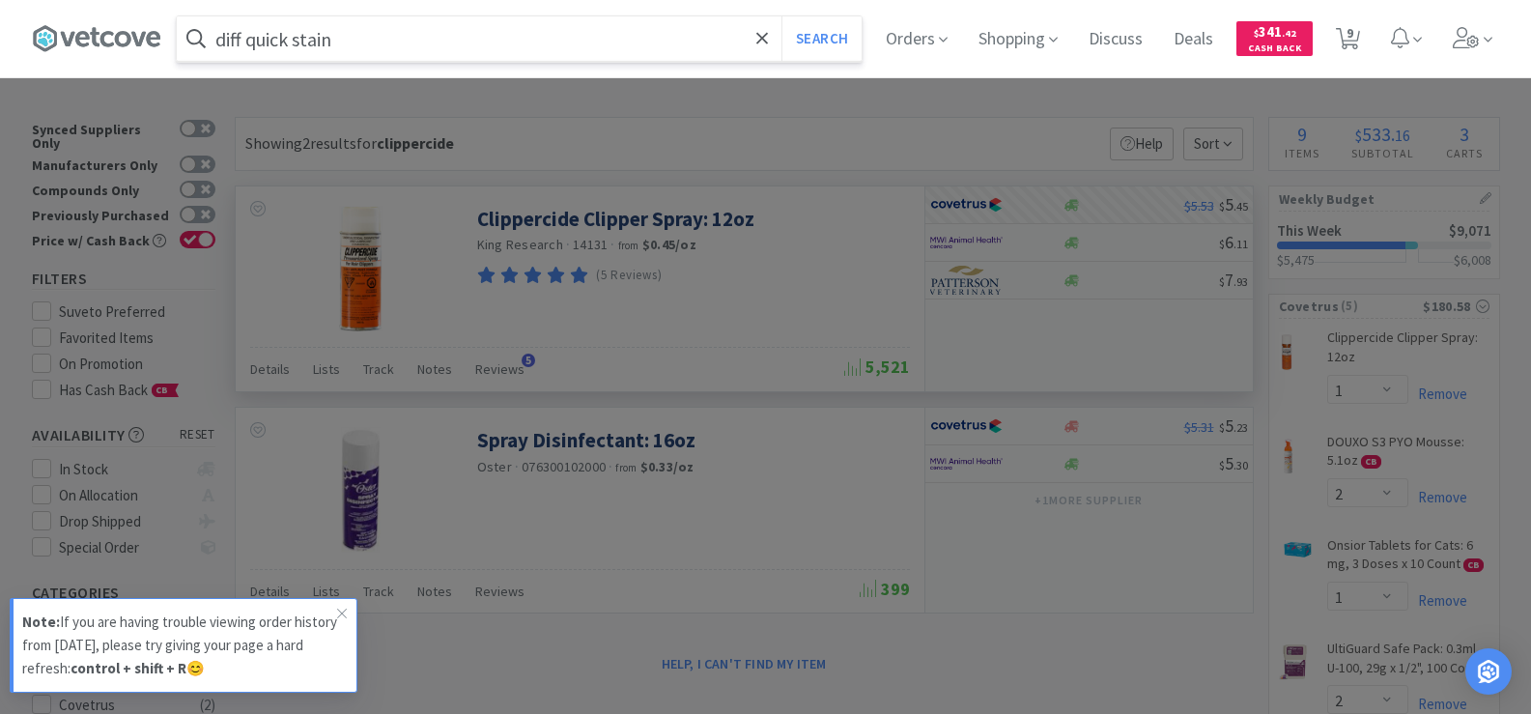
type input "diff quick stain"
click at [781, 16] on button "Search" at bounding box center [821, 38] width 80 height 44
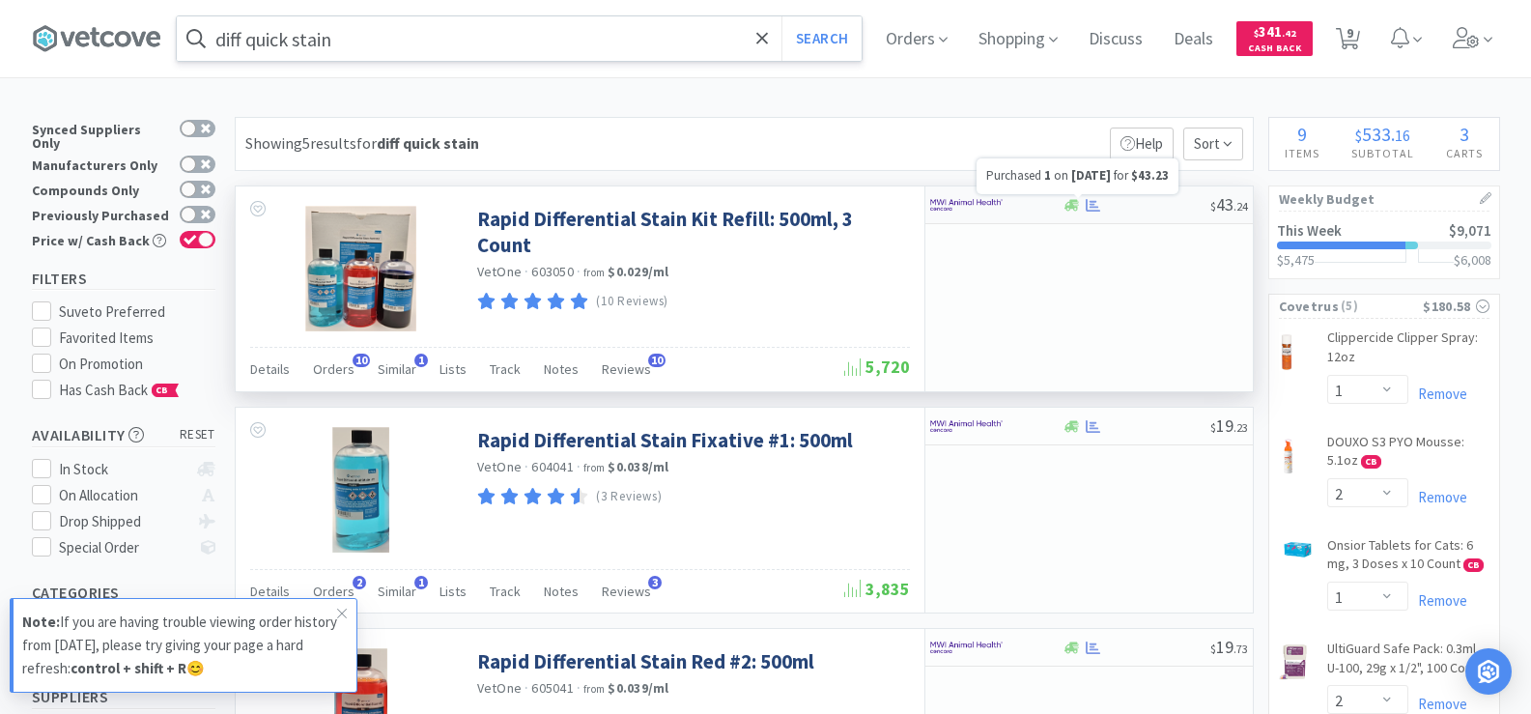
click at [1097, 202] on icon at bounding box center [1092, 205] width 14 height 14
select select "1"
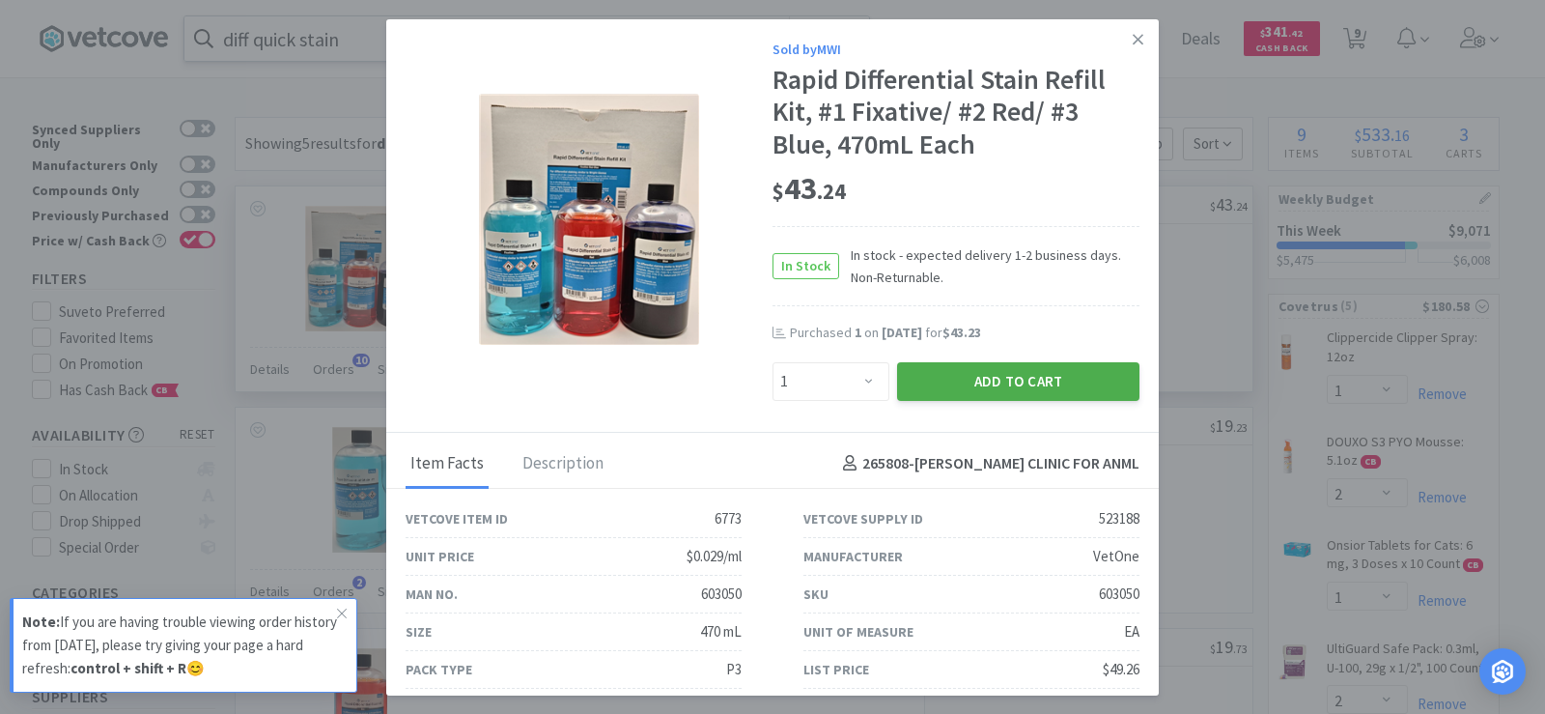
click at [1035, 365] on button "Add to Cart" at bounding box center [1018, 381] width 242 height 39
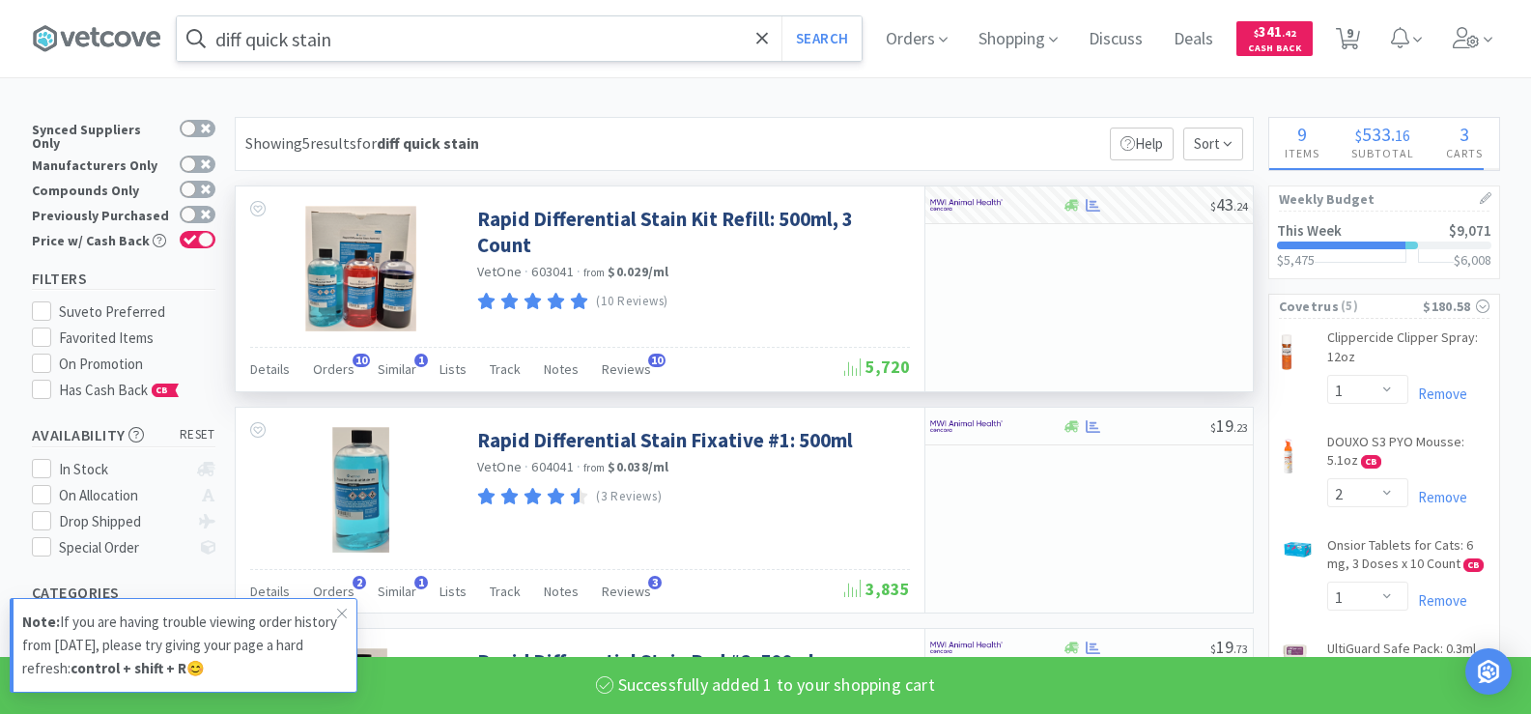
select select "1"
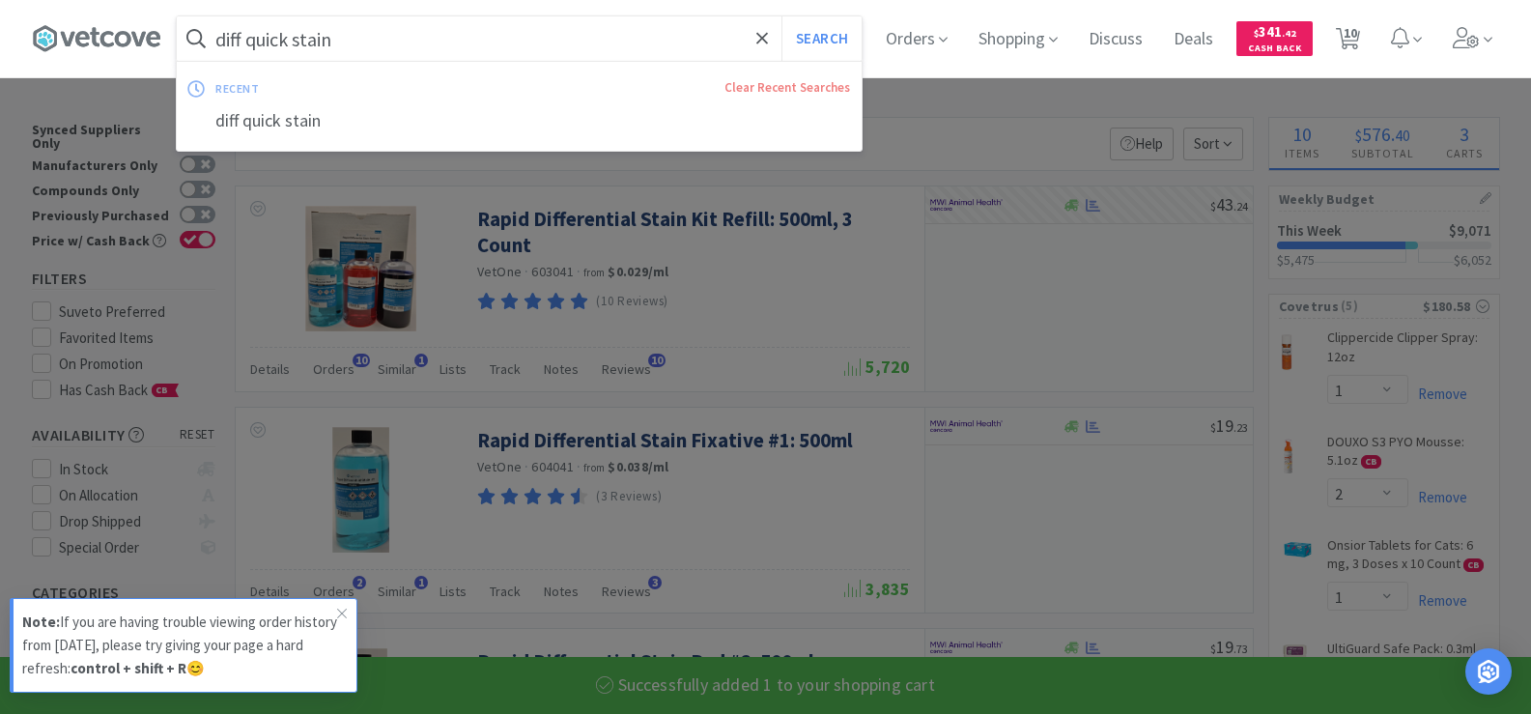
click at [442, 55] on input "diff quick stain" at bounding box center [519, 38] width 685 height 44
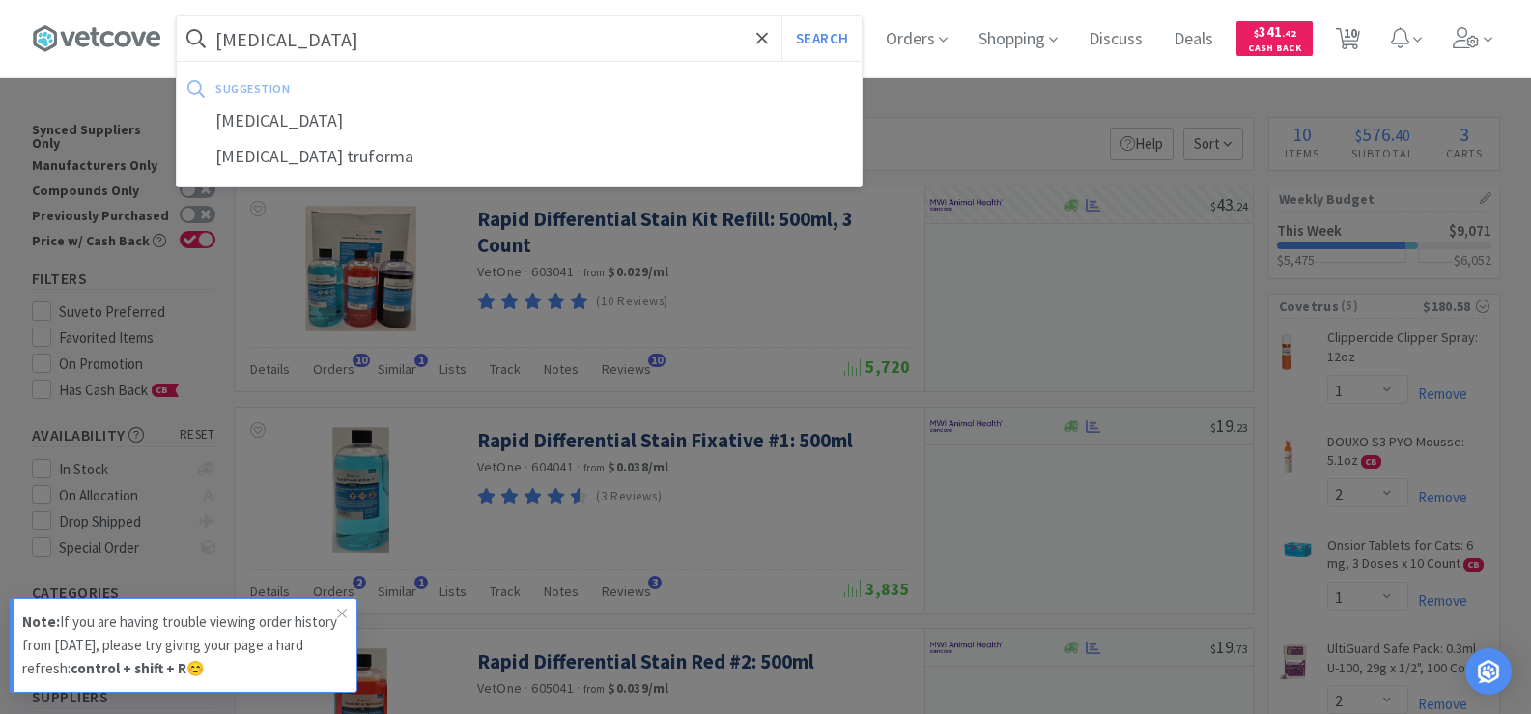
type input "[MEDICAL_DATA]"
click at [781, 16] on button "Search" at bounding box center [821, 38] width 80 height 44
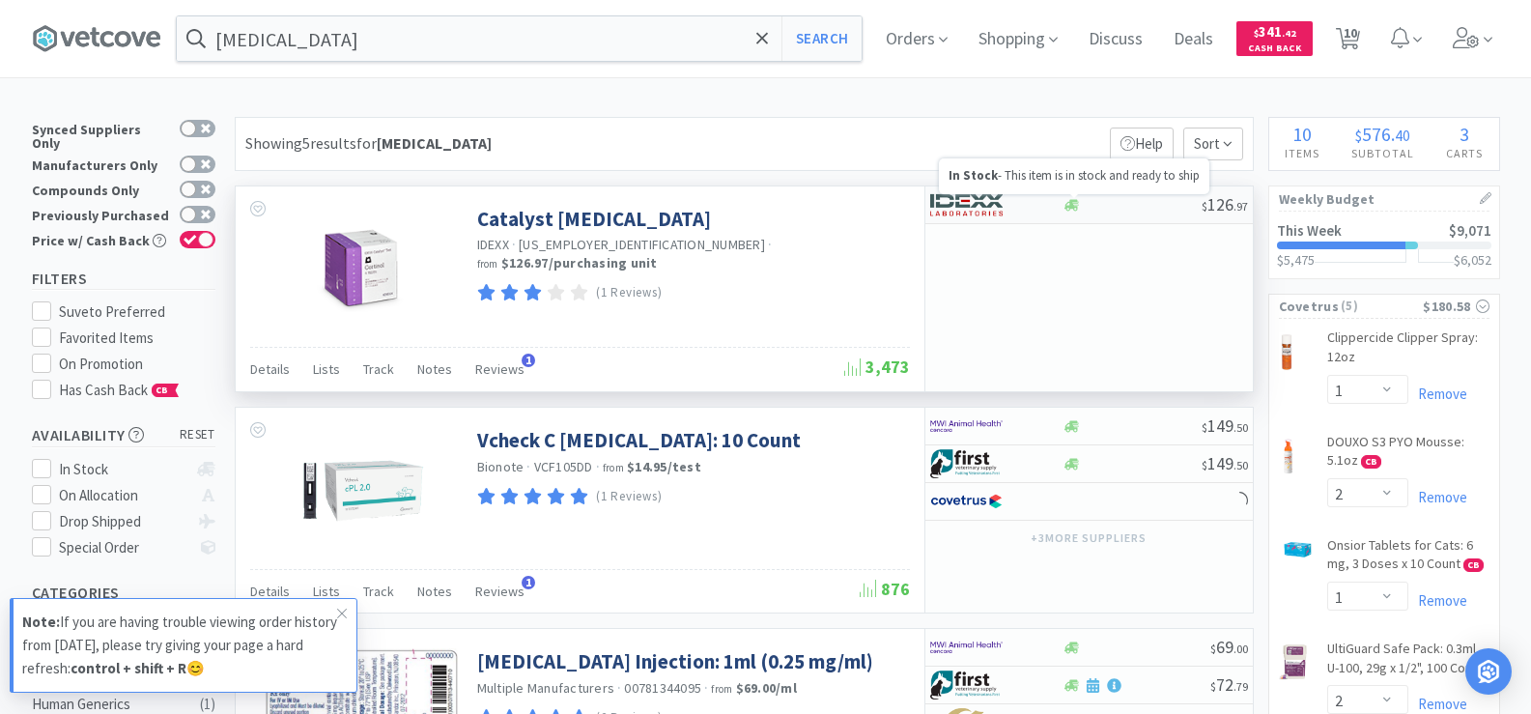
click at [1076, 203] on icon at bounding box center [1071, 205] width 14 height 12
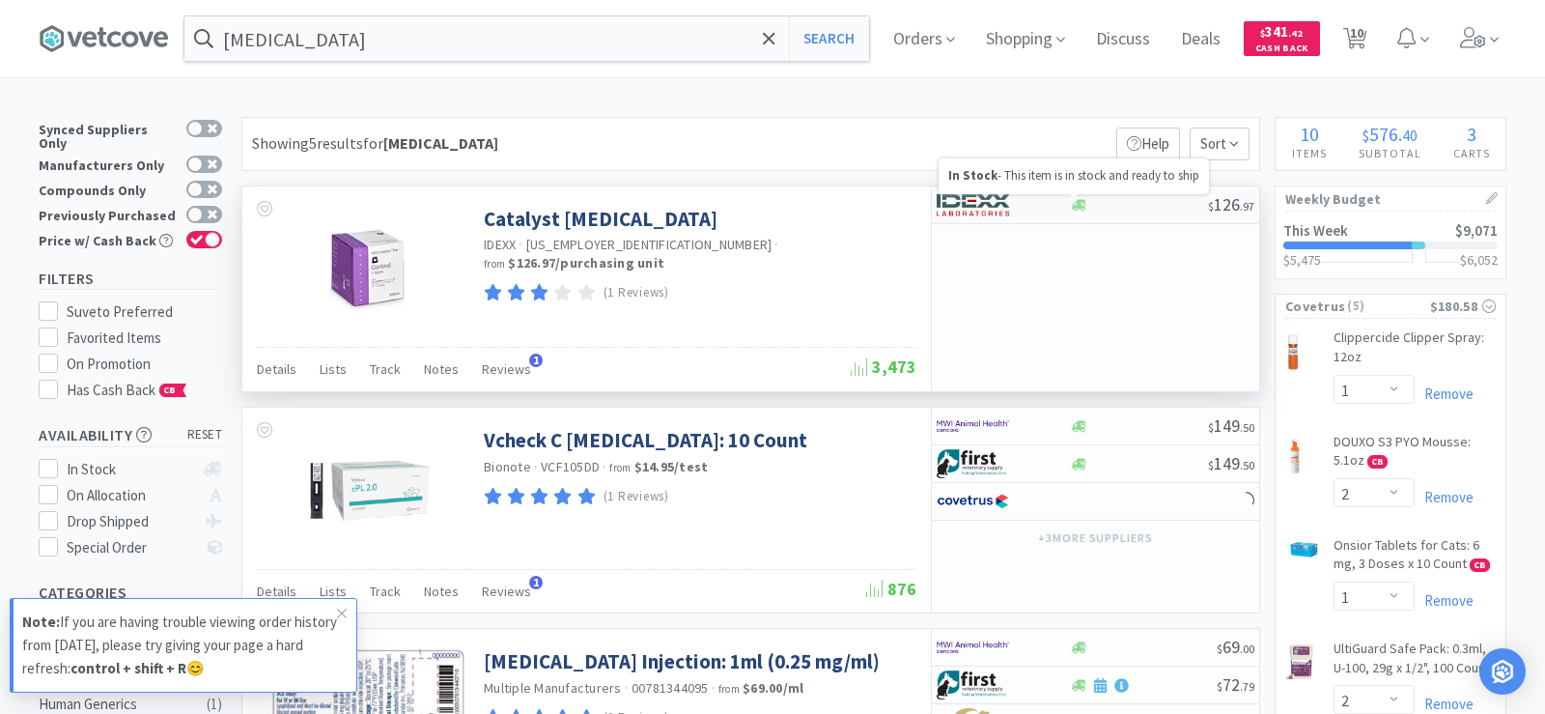
select select "1"
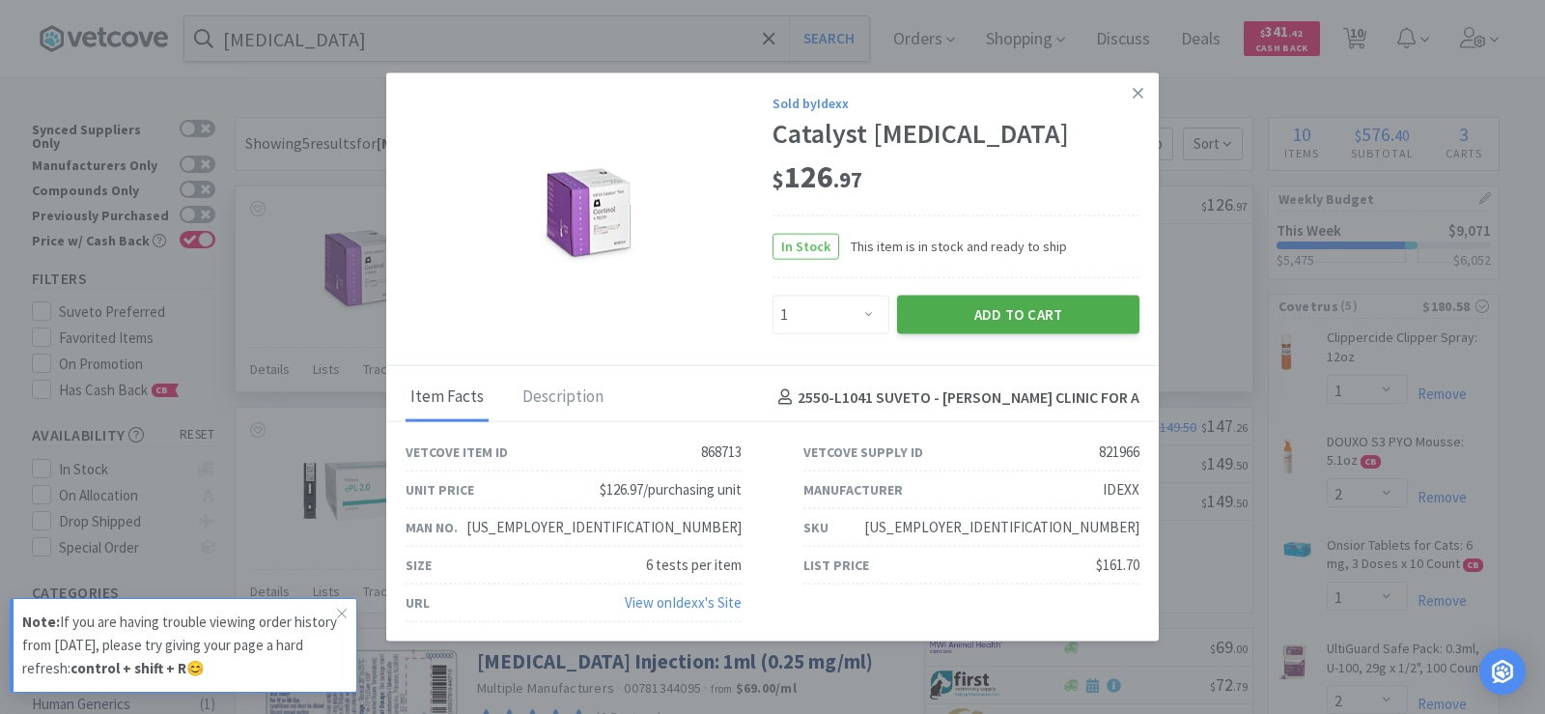
click at [1090, 316] on button "Add to Cart" at bounding box center [1018, 314] width 242 height 39
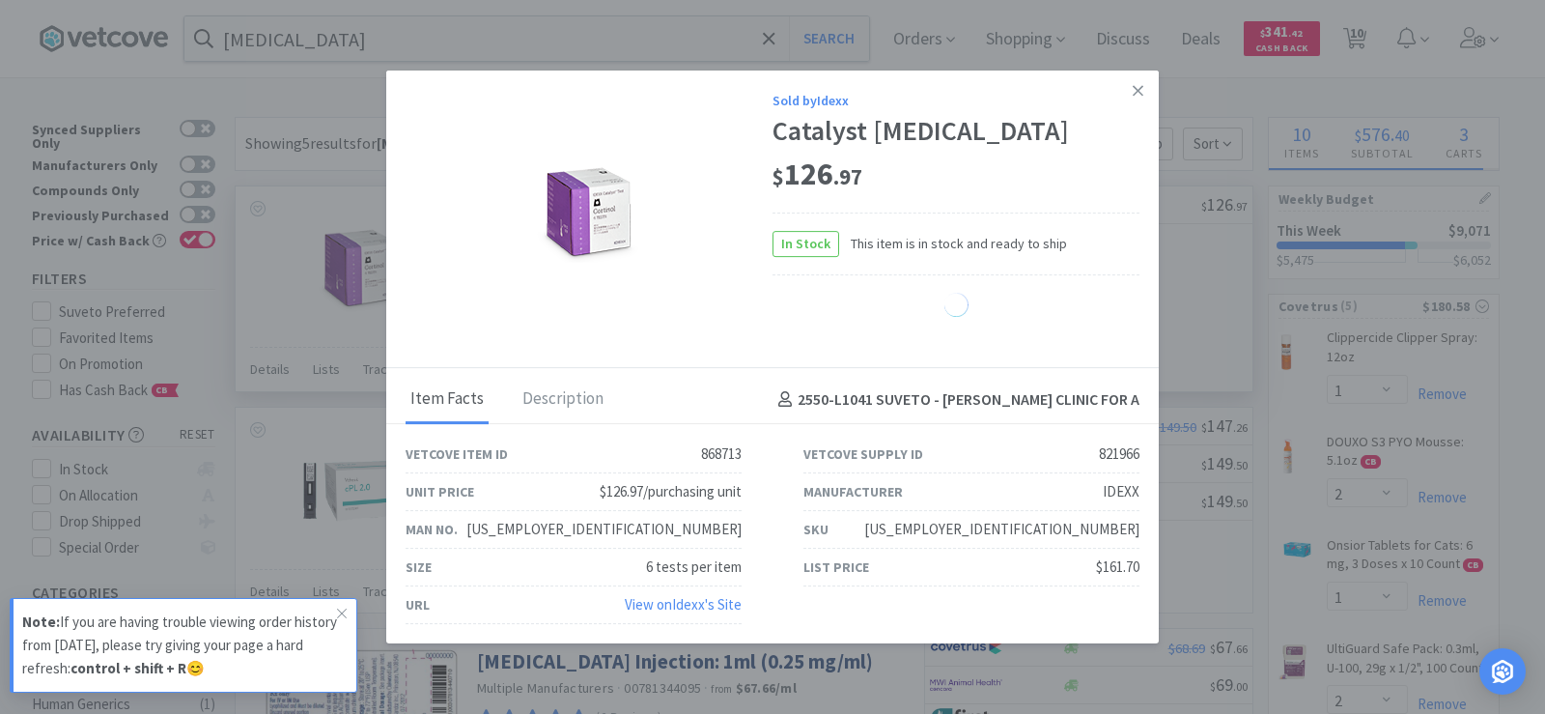
select select "1"
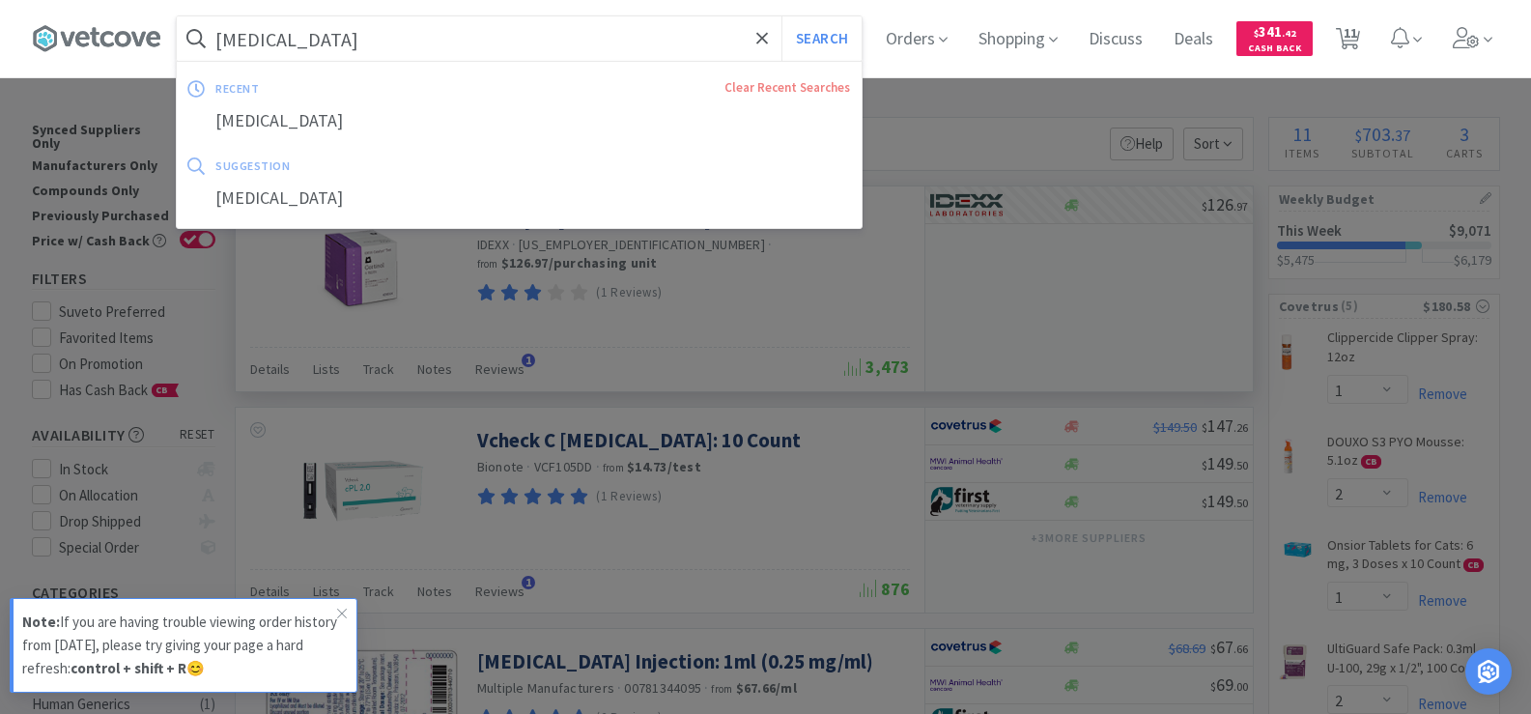
click at [410, 49] on input "[MEDICAL_DATA]" at bounding box center [519, 38] width 685 height 44
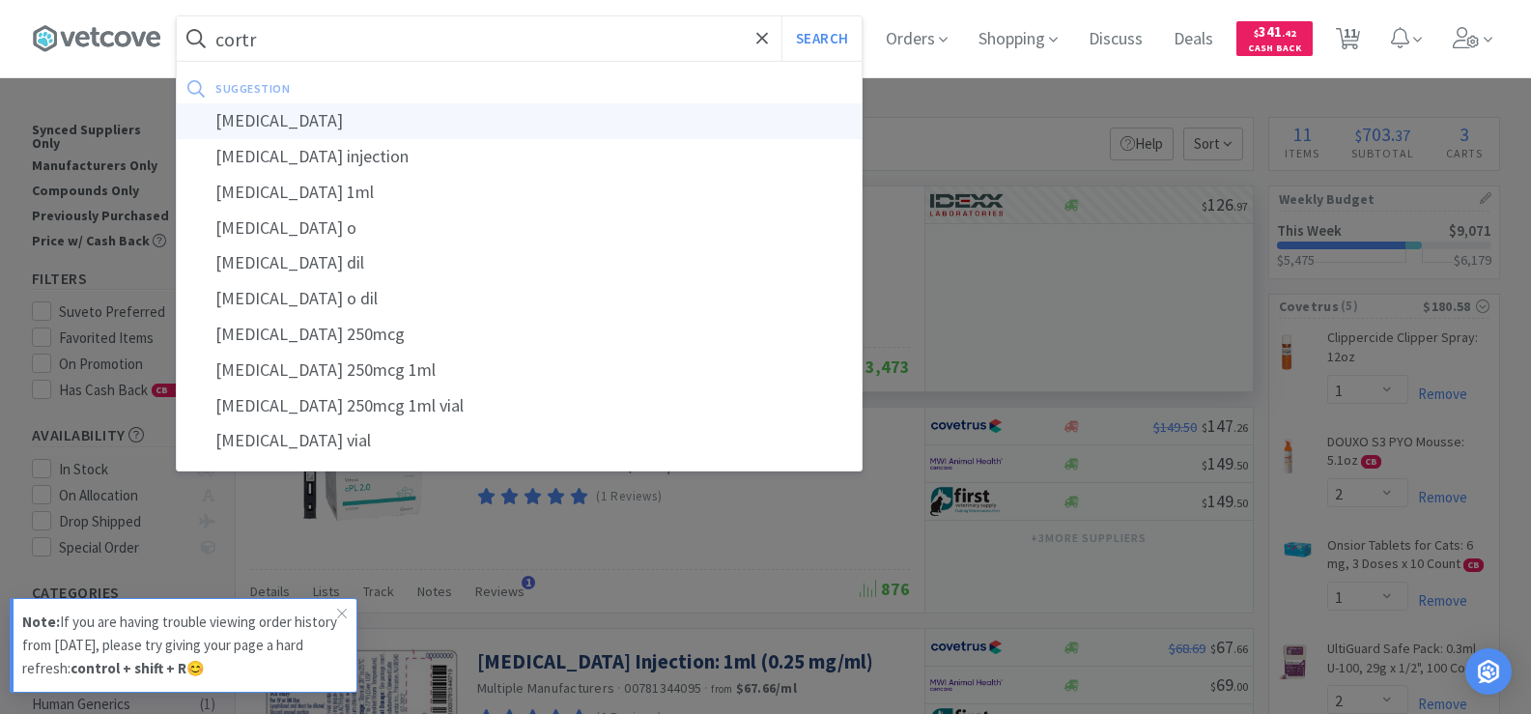
click at [346, 114] on div "[MEDICAL_DATA]" at bounding box center [519, 121] width 685 height 36
type input "[MEDICAL_DATA]"
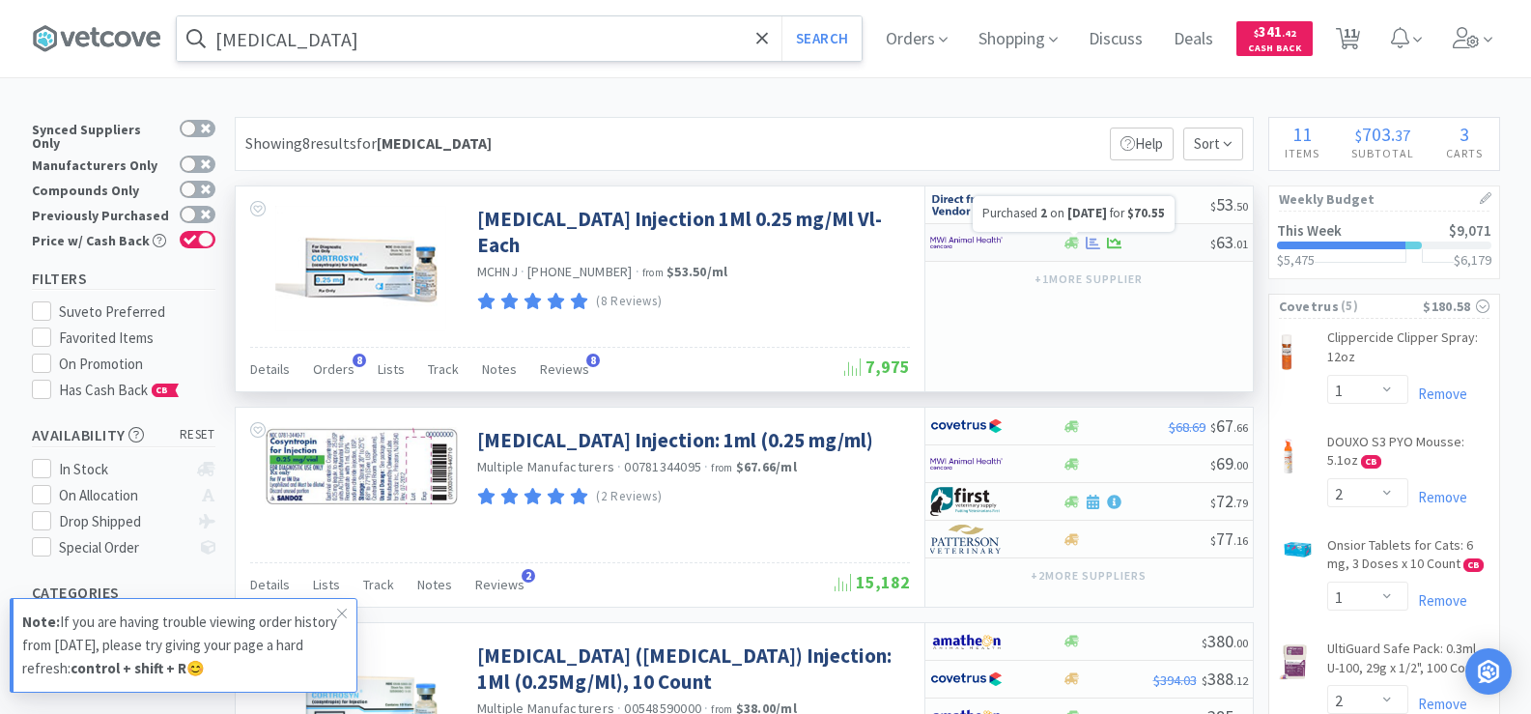
click at [1086, 240] on icon at bounding box center [1092, 242] width 14 height 13
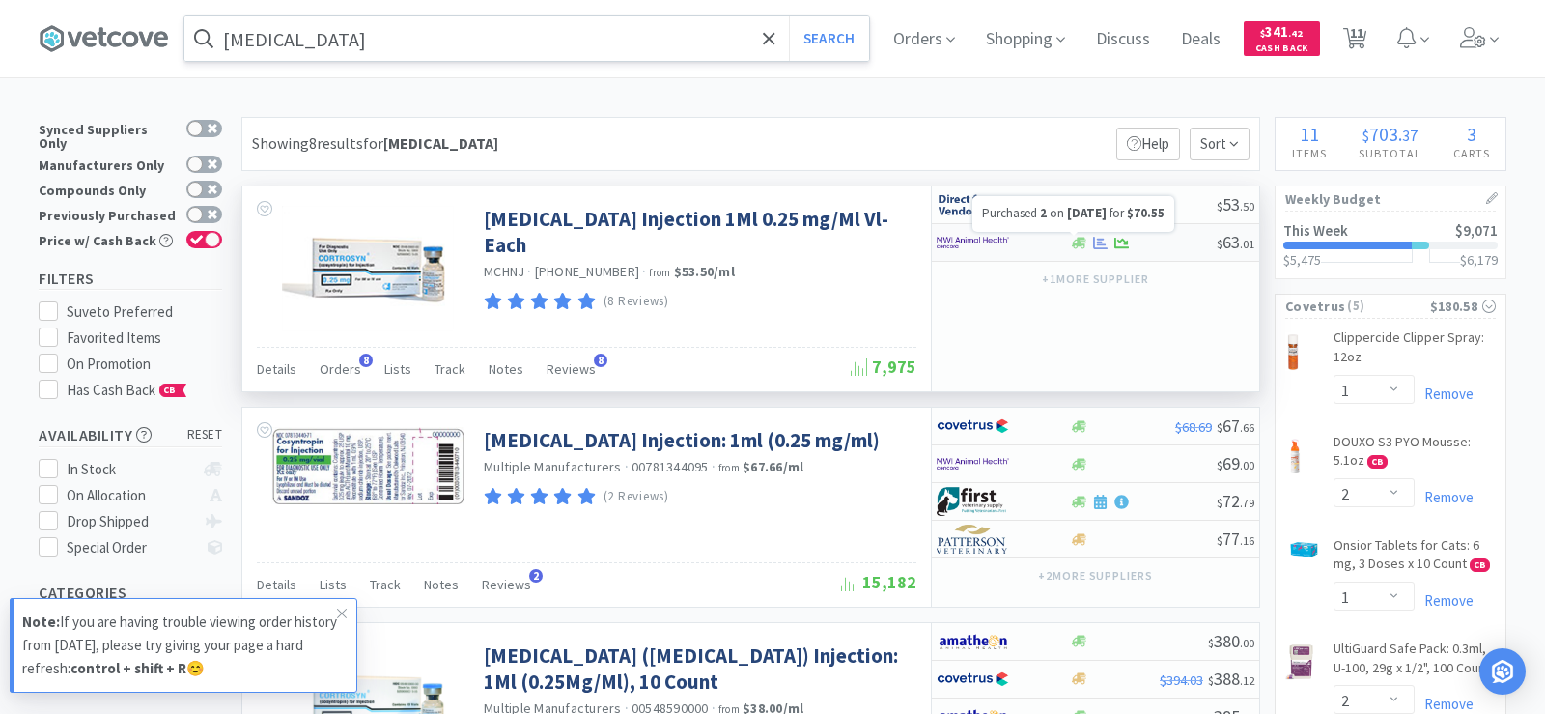
select select "1"
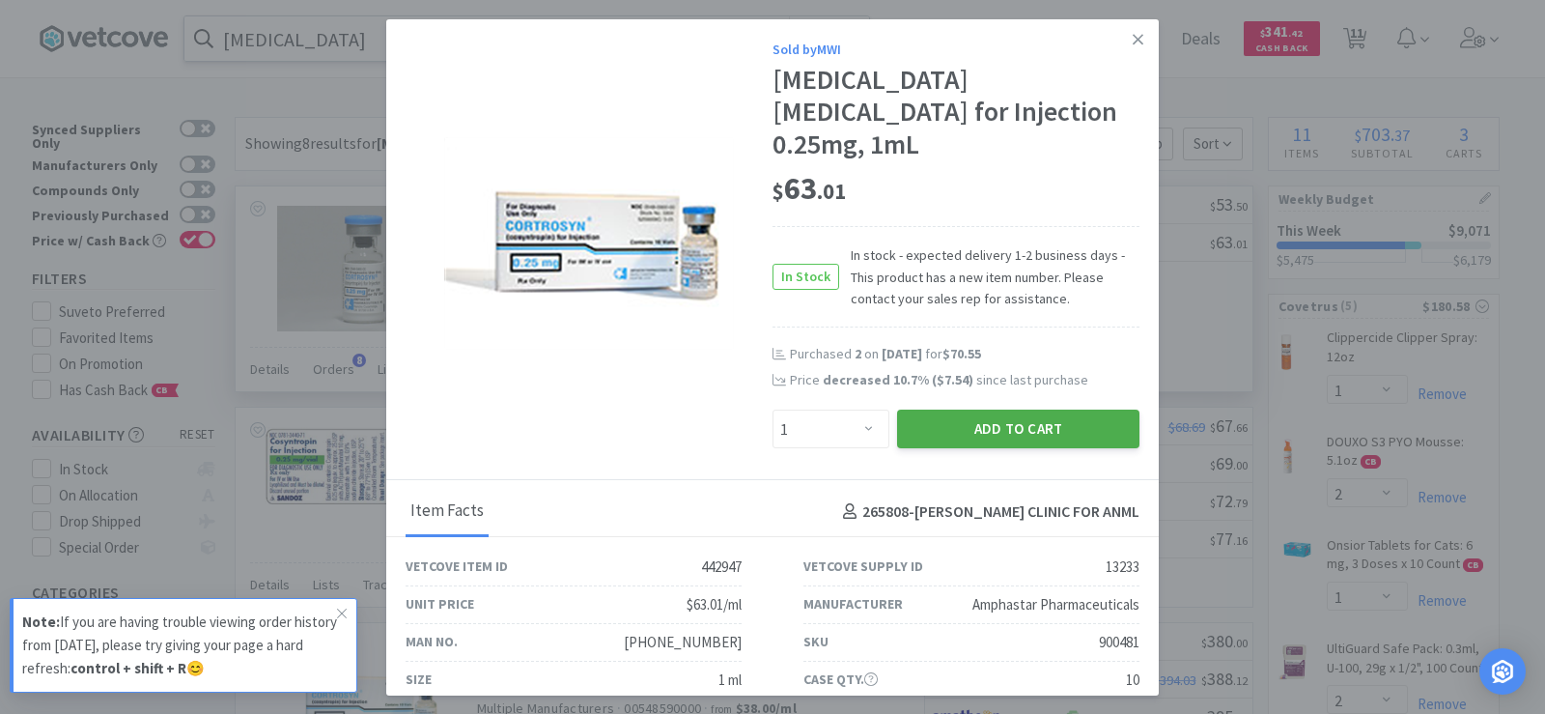
click at [1045, 409] on button "Add to Cart" at bounding box center [1018, 428] width 242 height 39
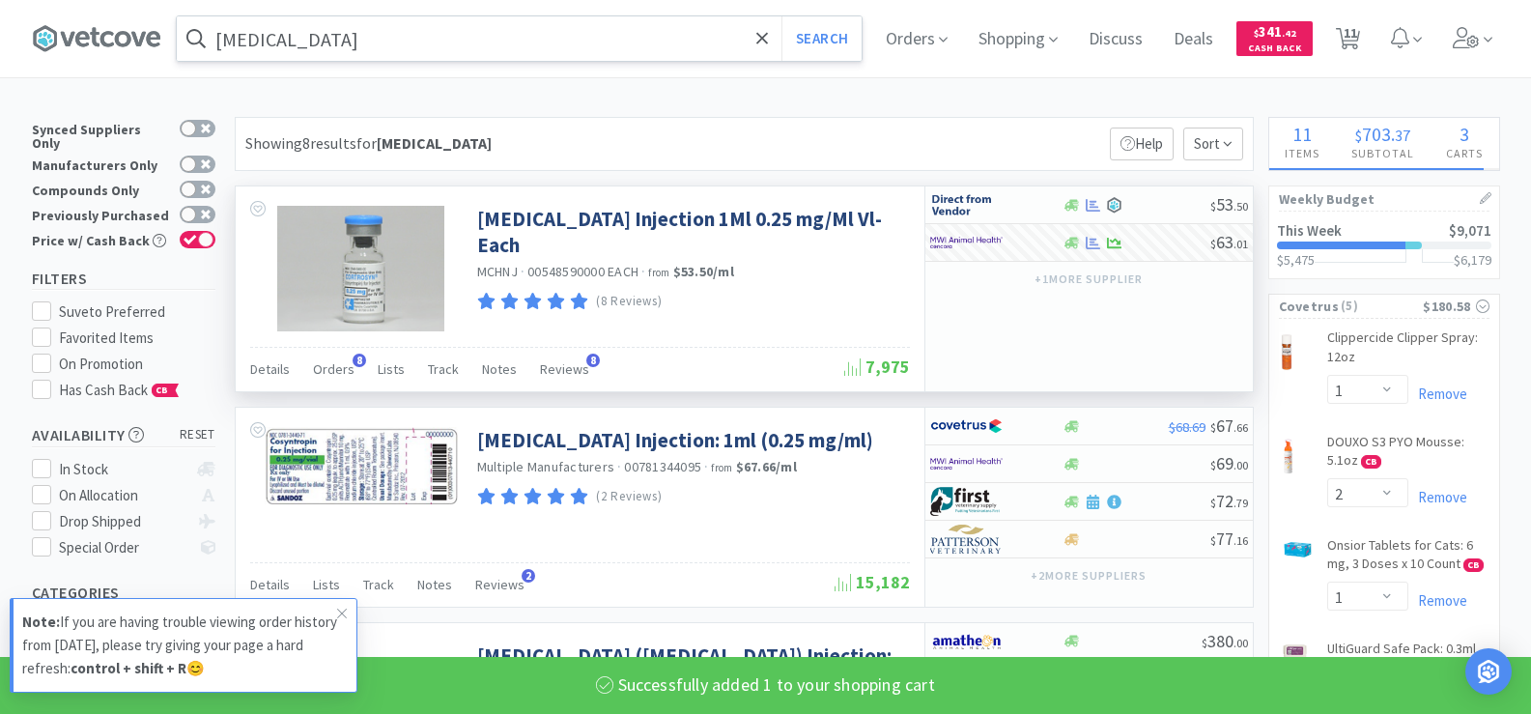
select select "1"
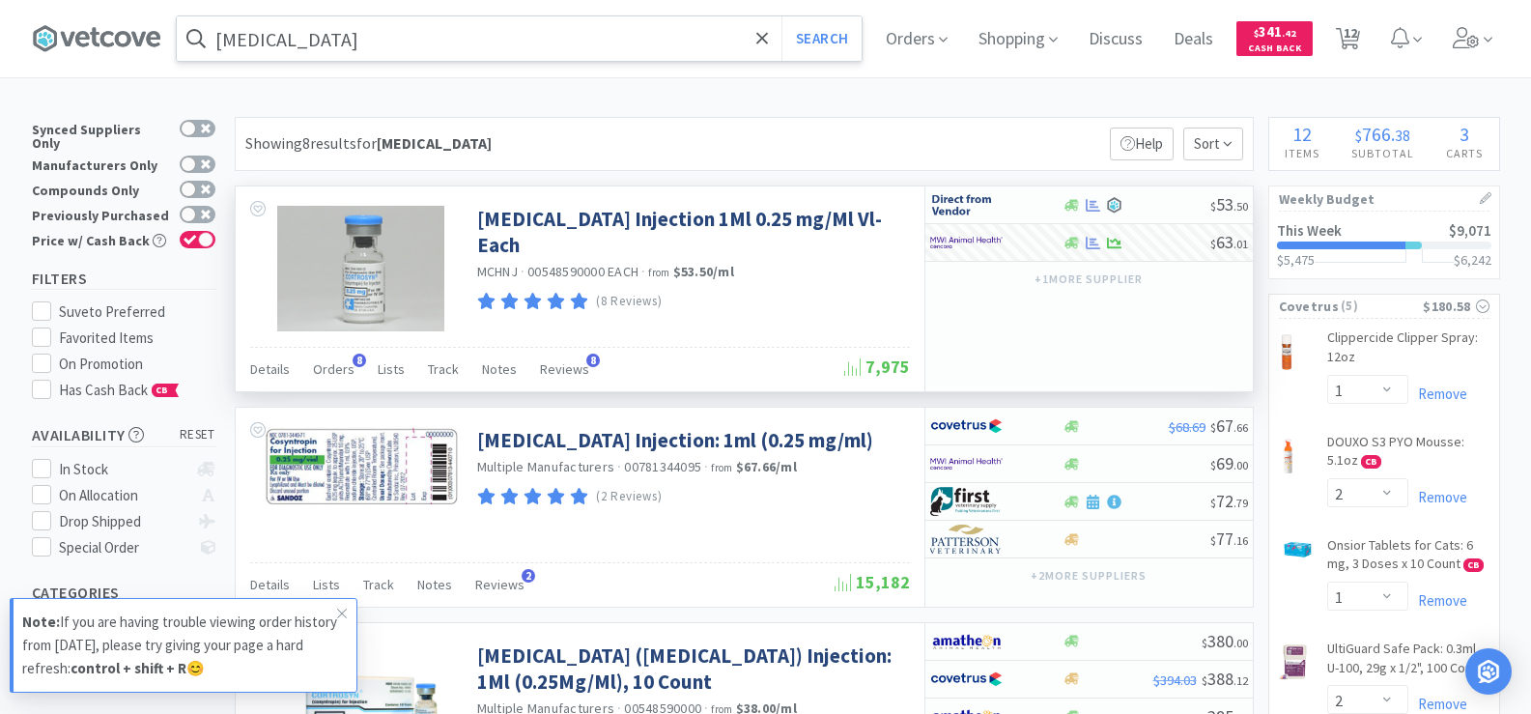
click at [323, 32] on input "[MEDICAL_DATA]" at bounding box center [519, 38] width 685 height 44
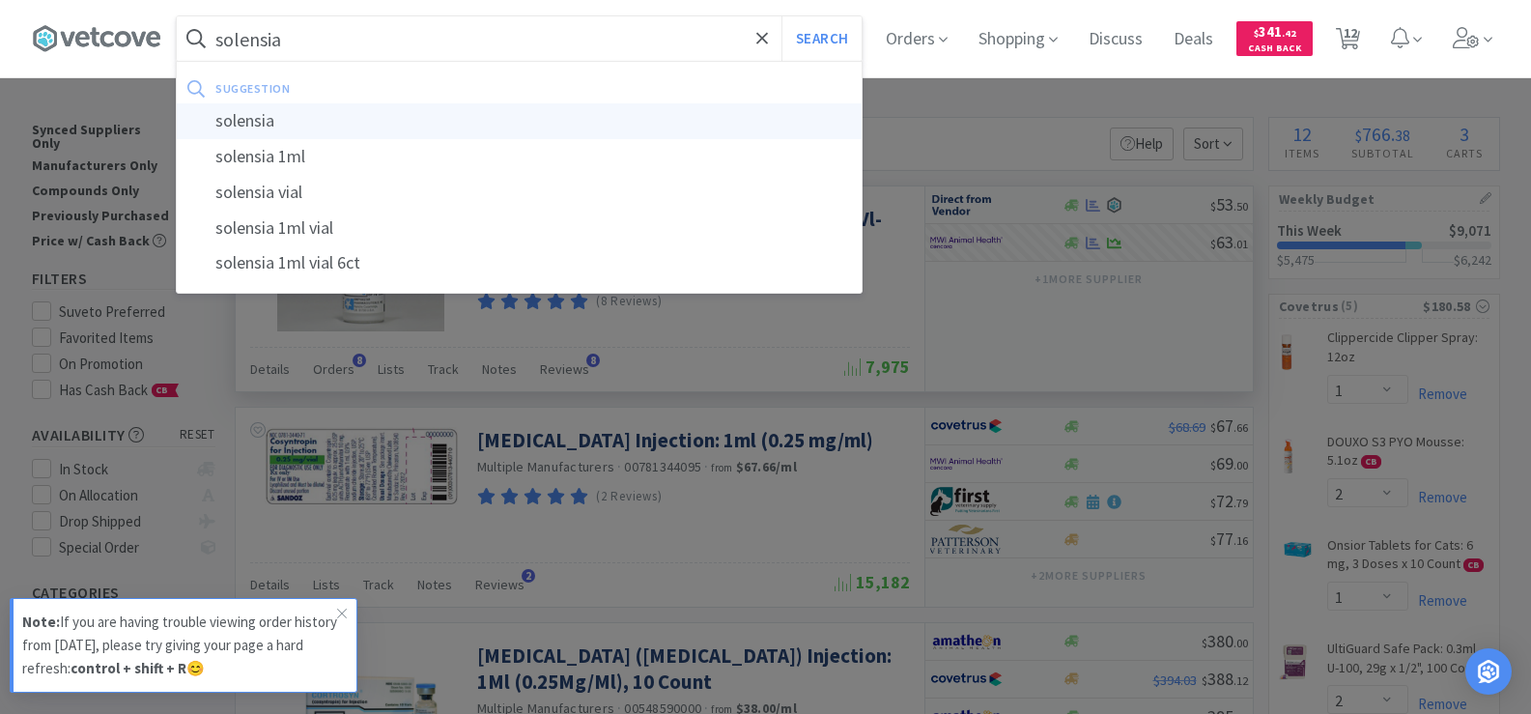
type input "solensia"
click at [326, 110] on div "solensia" at bounding box center [519, 121] width 685 height 36
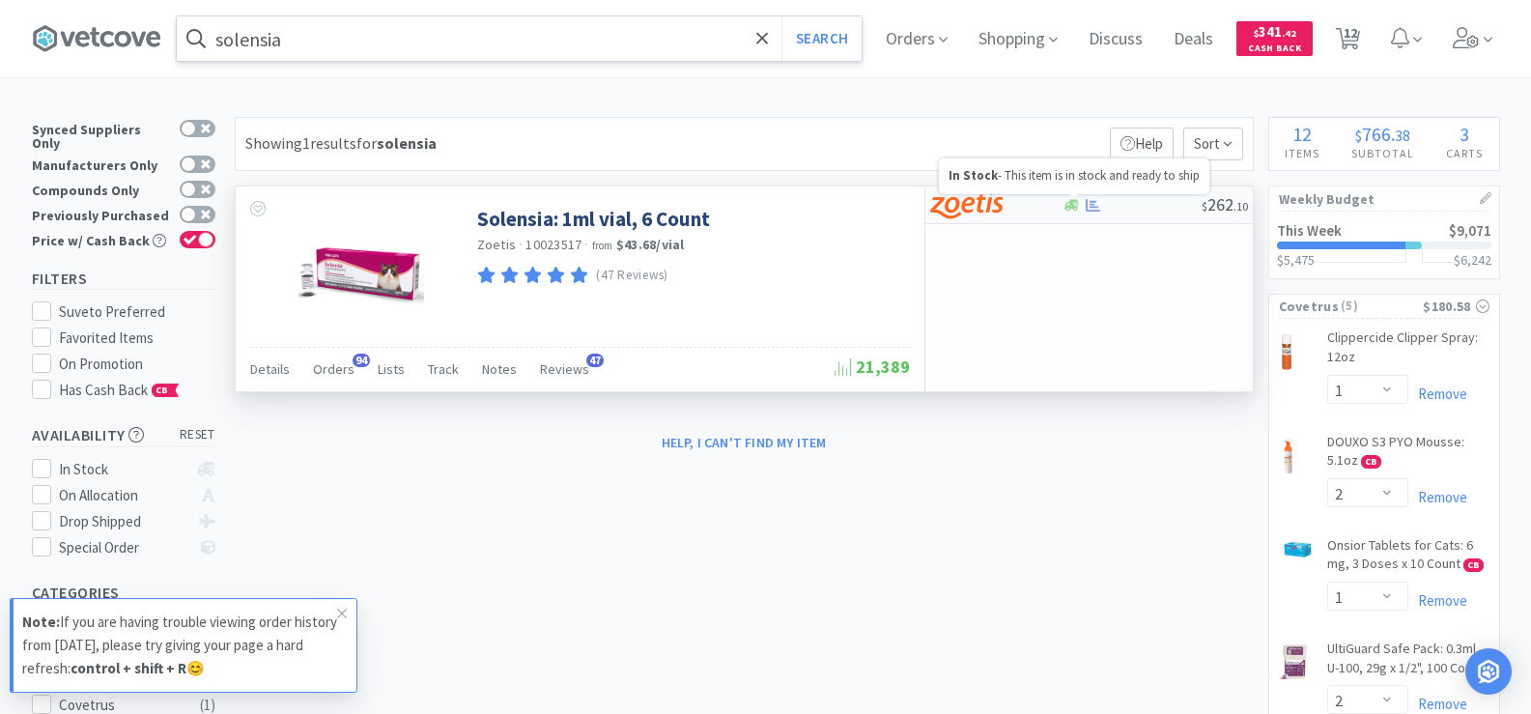
click at [1085, 206] on icon at bounding box center [1092, 205] width 14 height 14
select select "1"
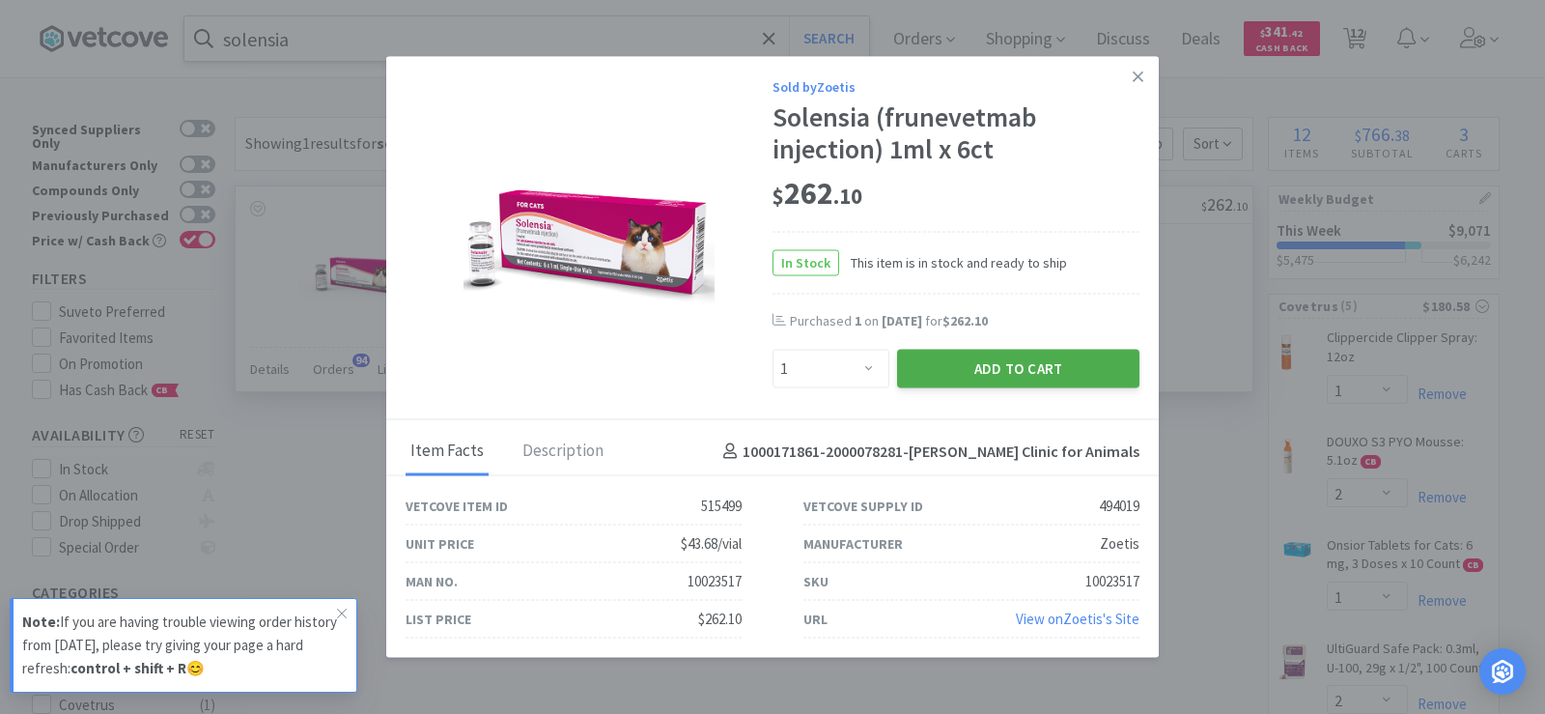
click at [1020, 371] on button "Add to Cart" at bounding box center [1018, 369] width 242 height 39
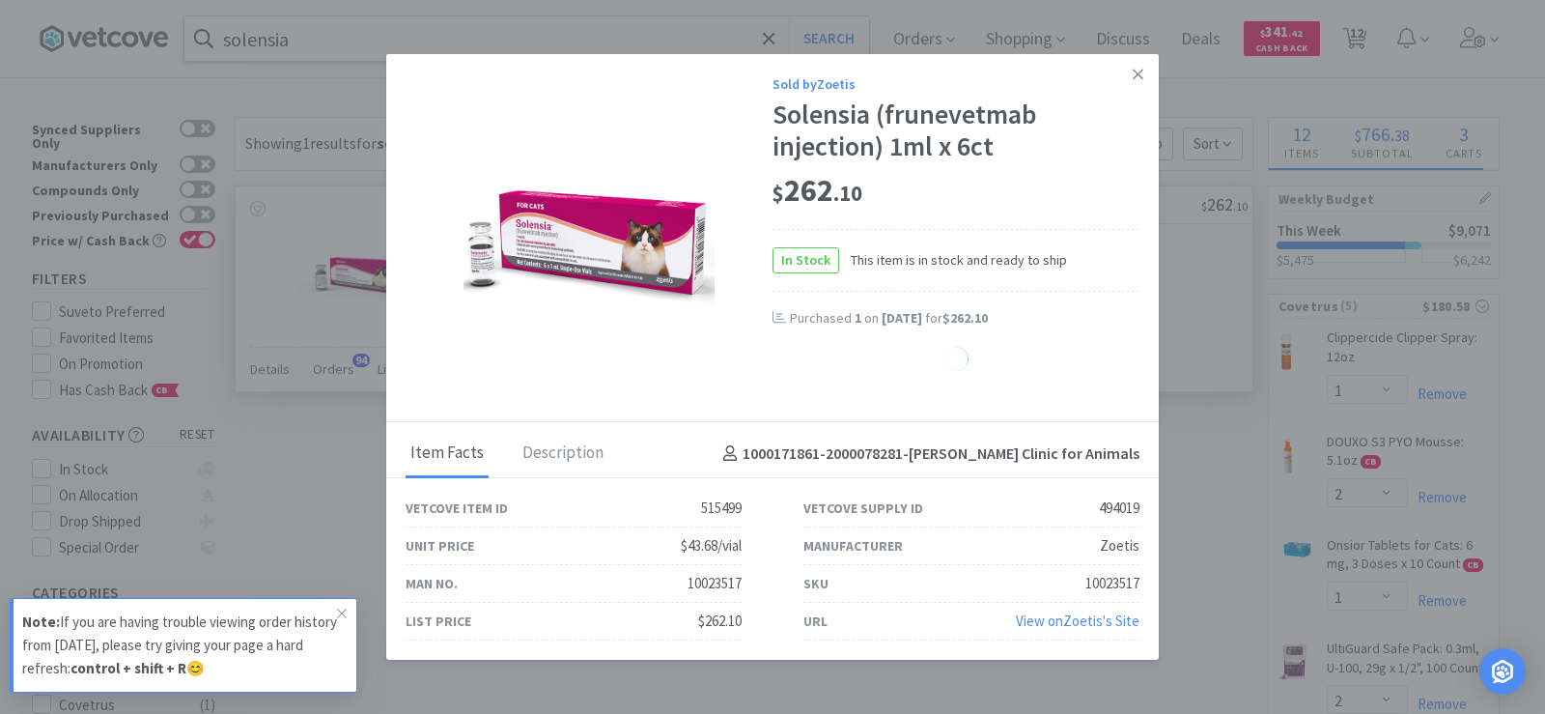
select select "1"
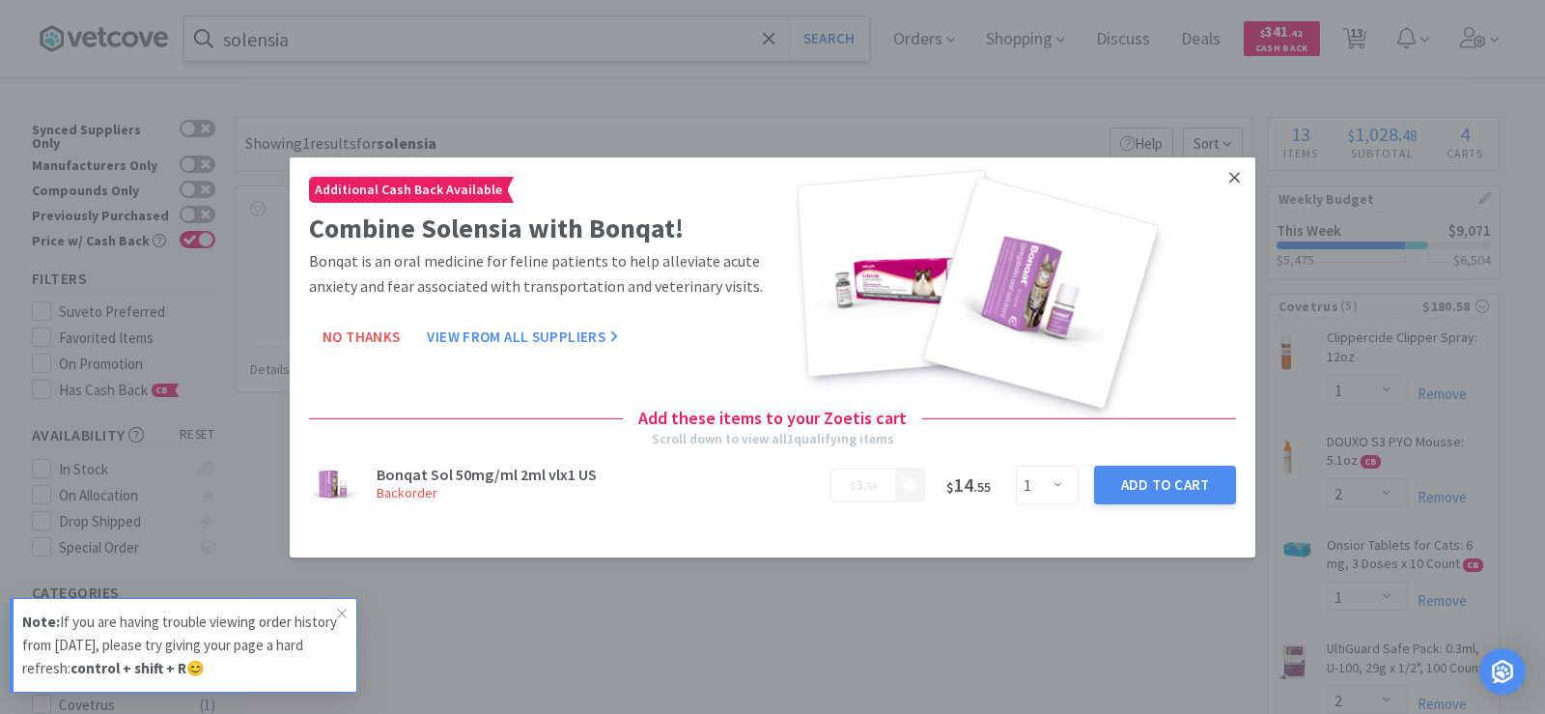
click at [1226, 174] on link at bounding box center [1235, 177] width 34 height 42
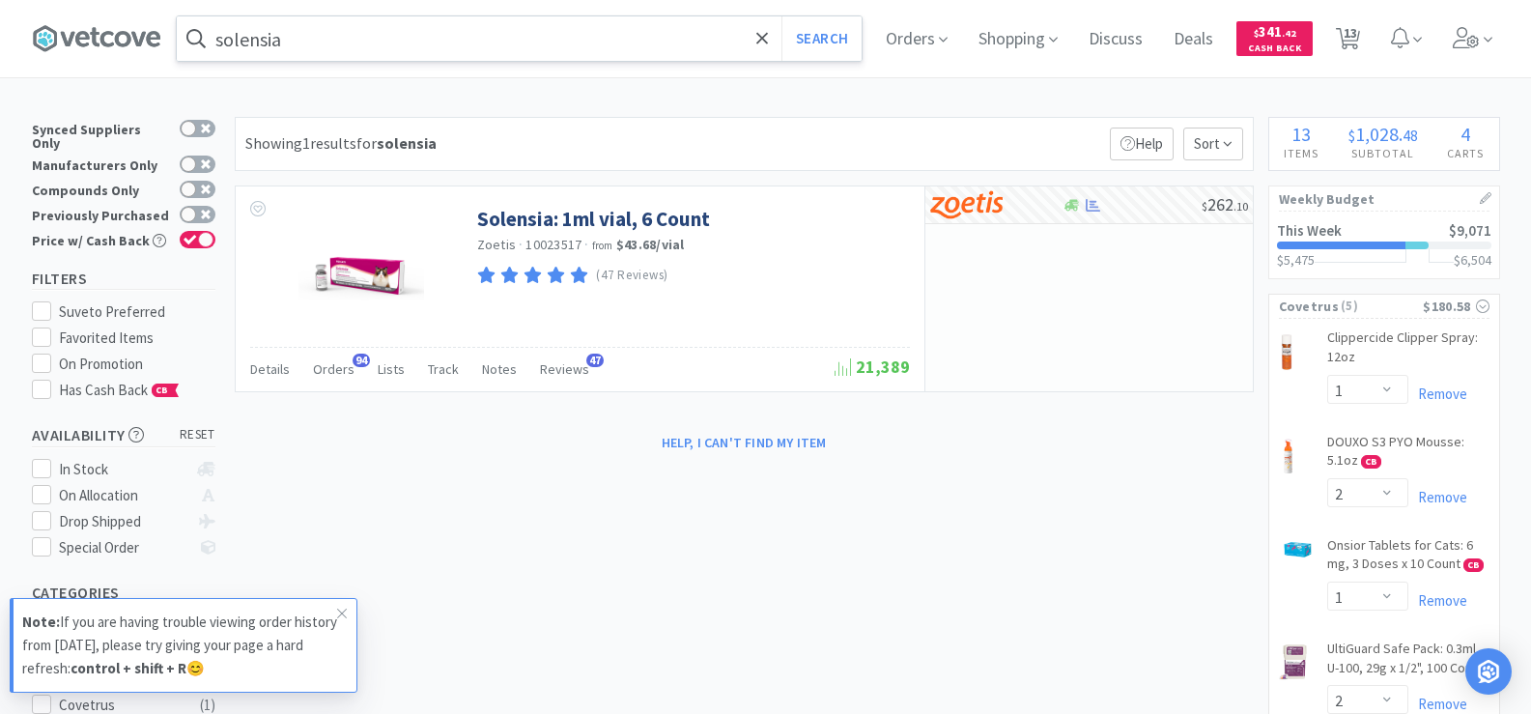
click at [326, 61] on div "solensia Search Orders Shopping Discuss Discuss Deals Deals $ 341 . 42 Cash Bac…" at bounding box center [766, 38] width 1468 height 77
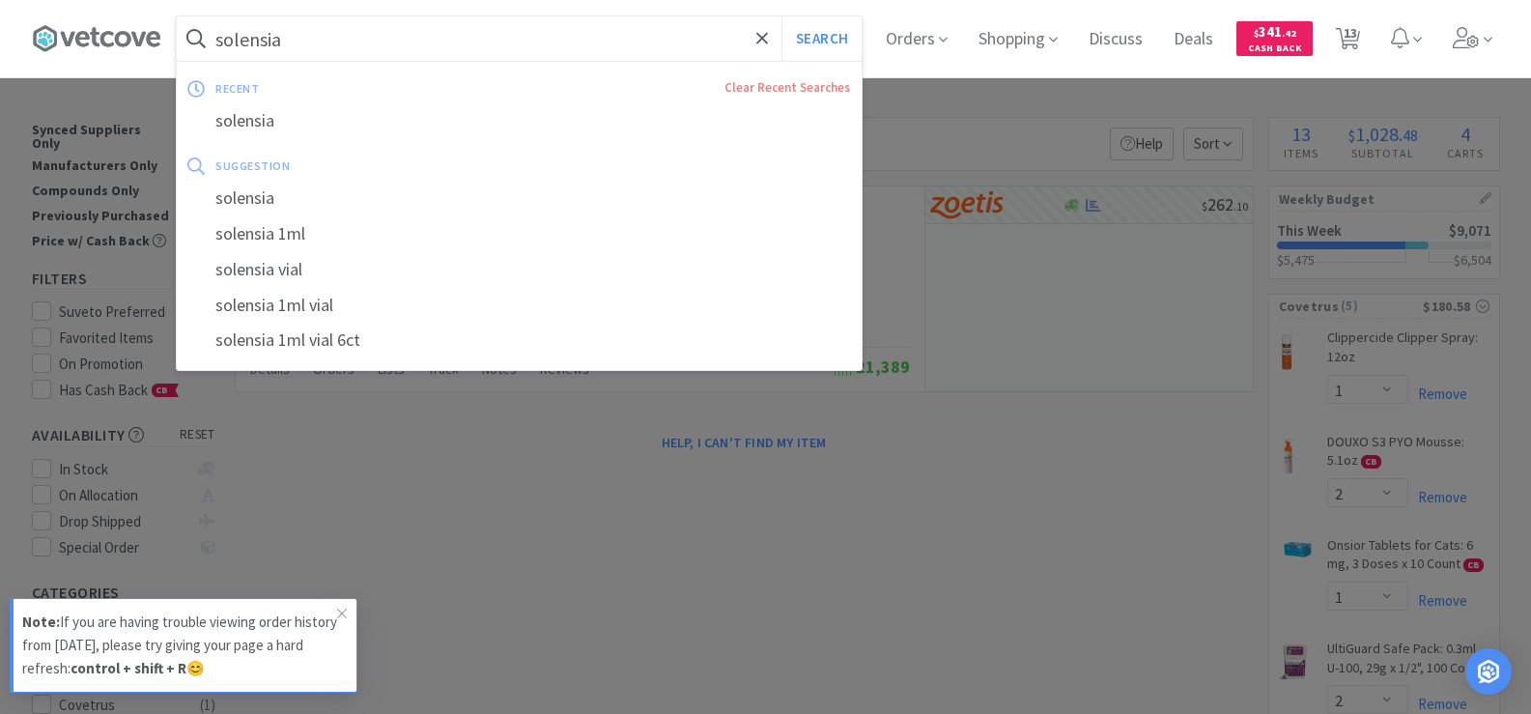
click at [326, 52] on input "solensia" at bounding box center [519, 38] width 685 height 44
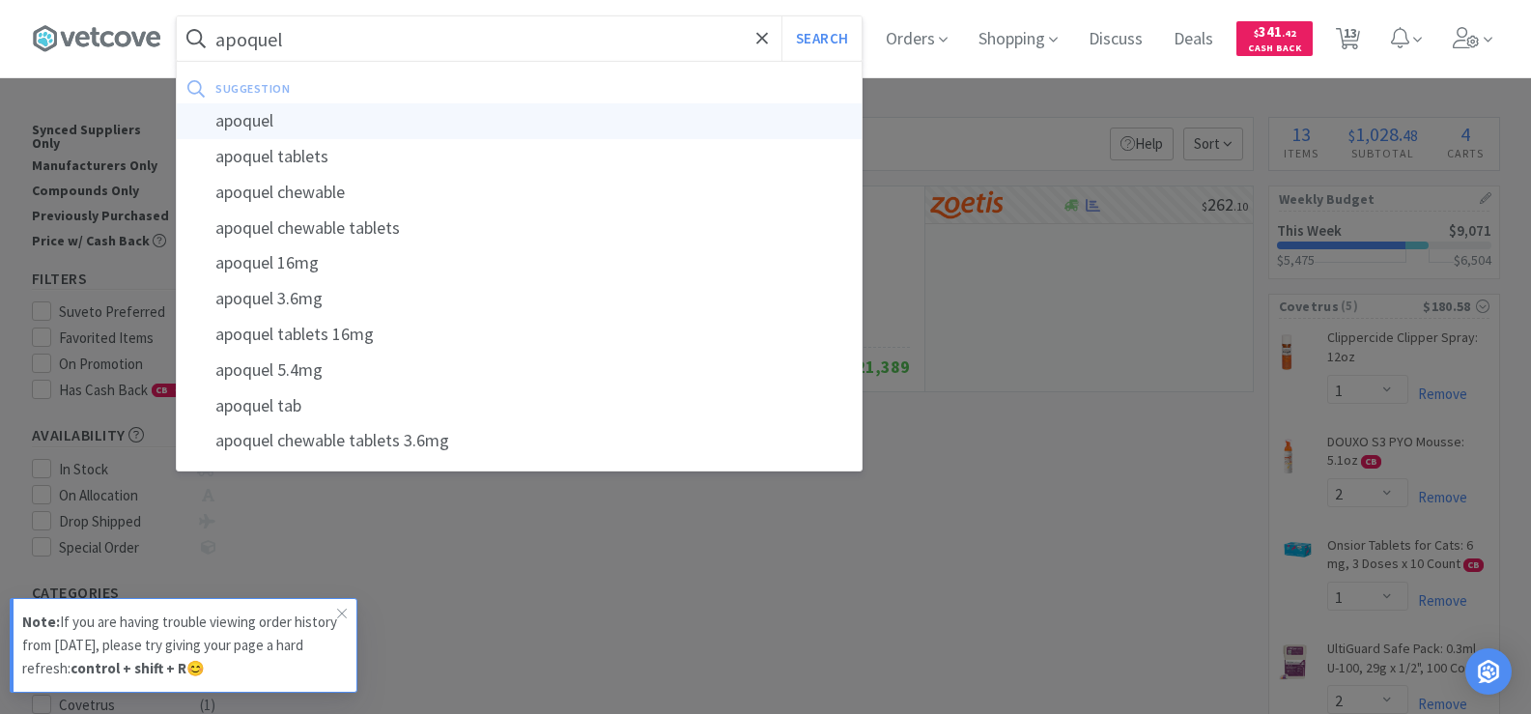
type input "apoquel"
click at [311, 121] on div "apoquel" at bounding box center [519, 121] width 685 height 36
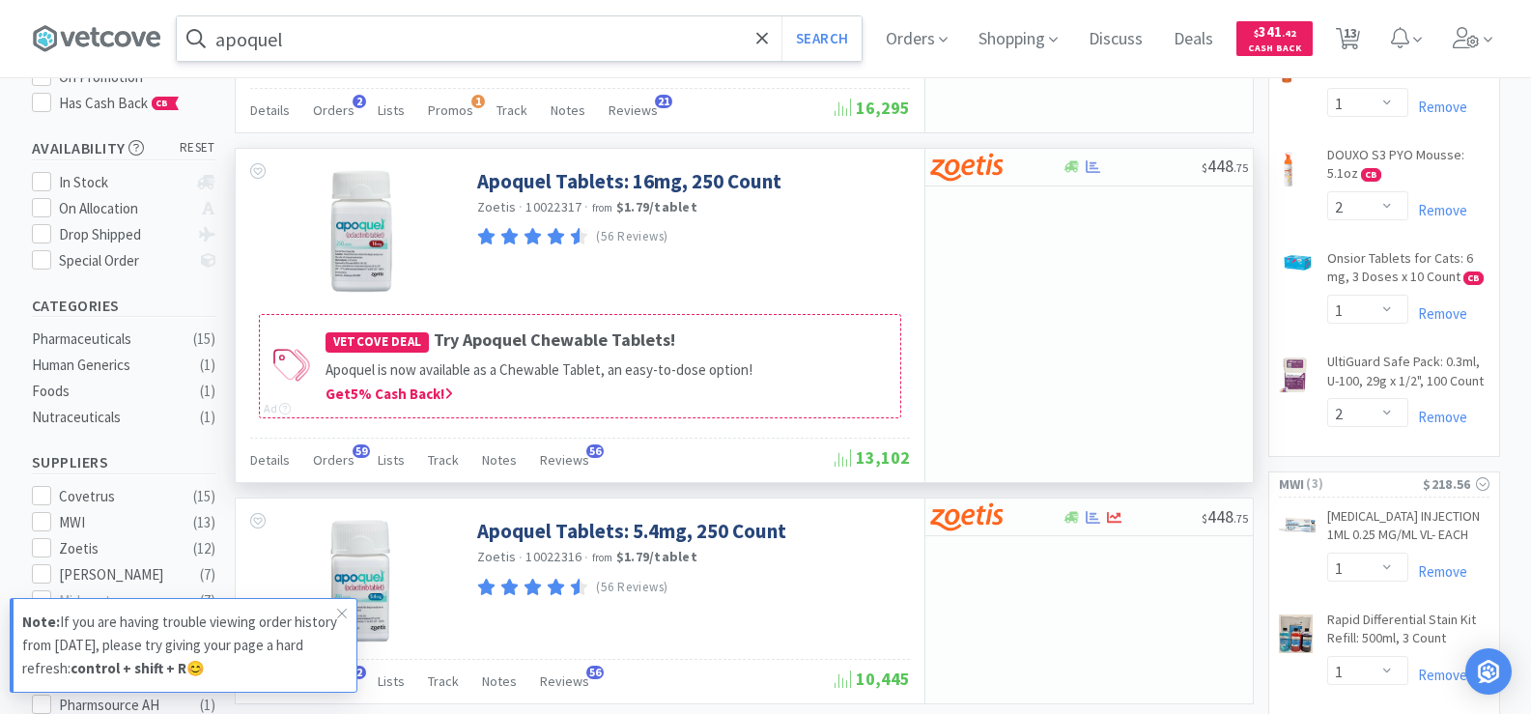
scroll to position [290, 0]
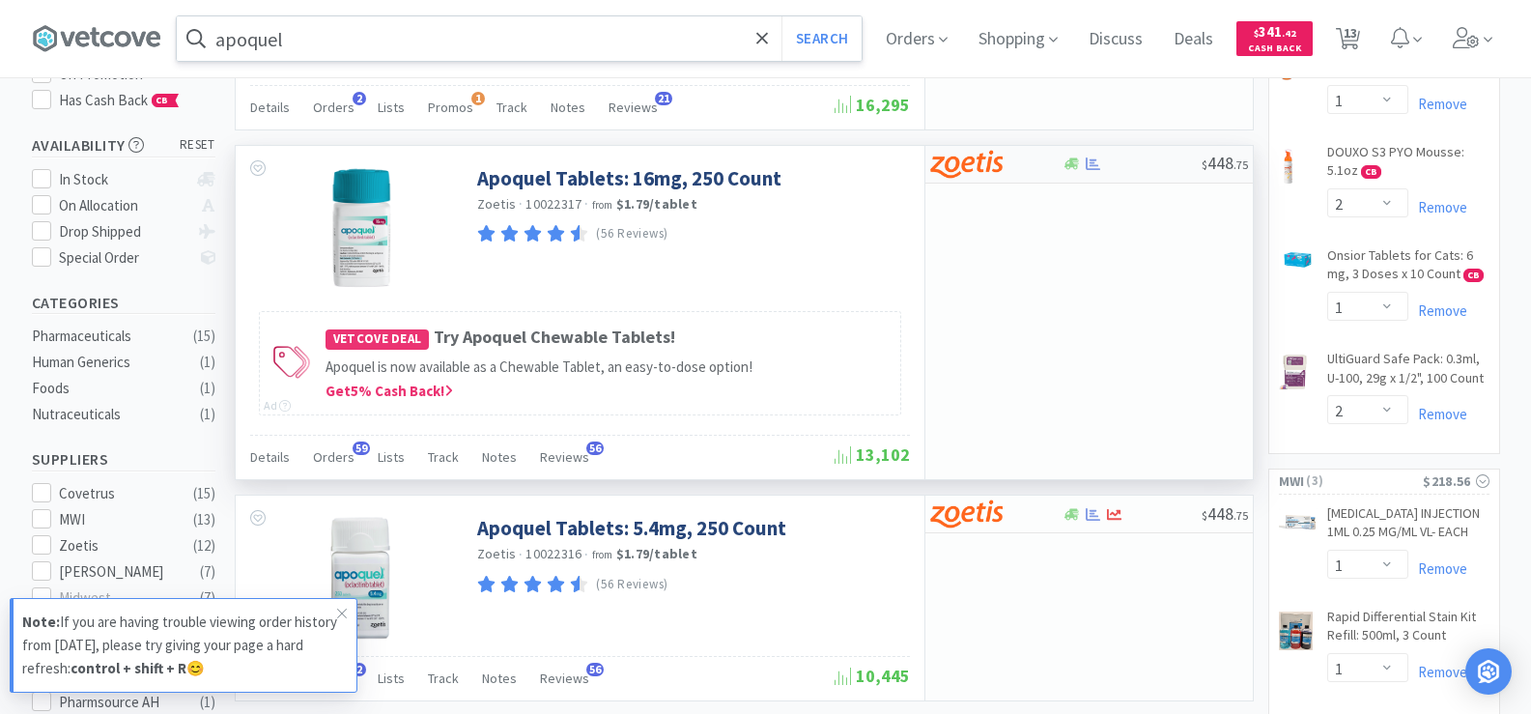
click at [1092, 163] on icon at bounding box center [1092, 163] width 14 height 13
select select "1"
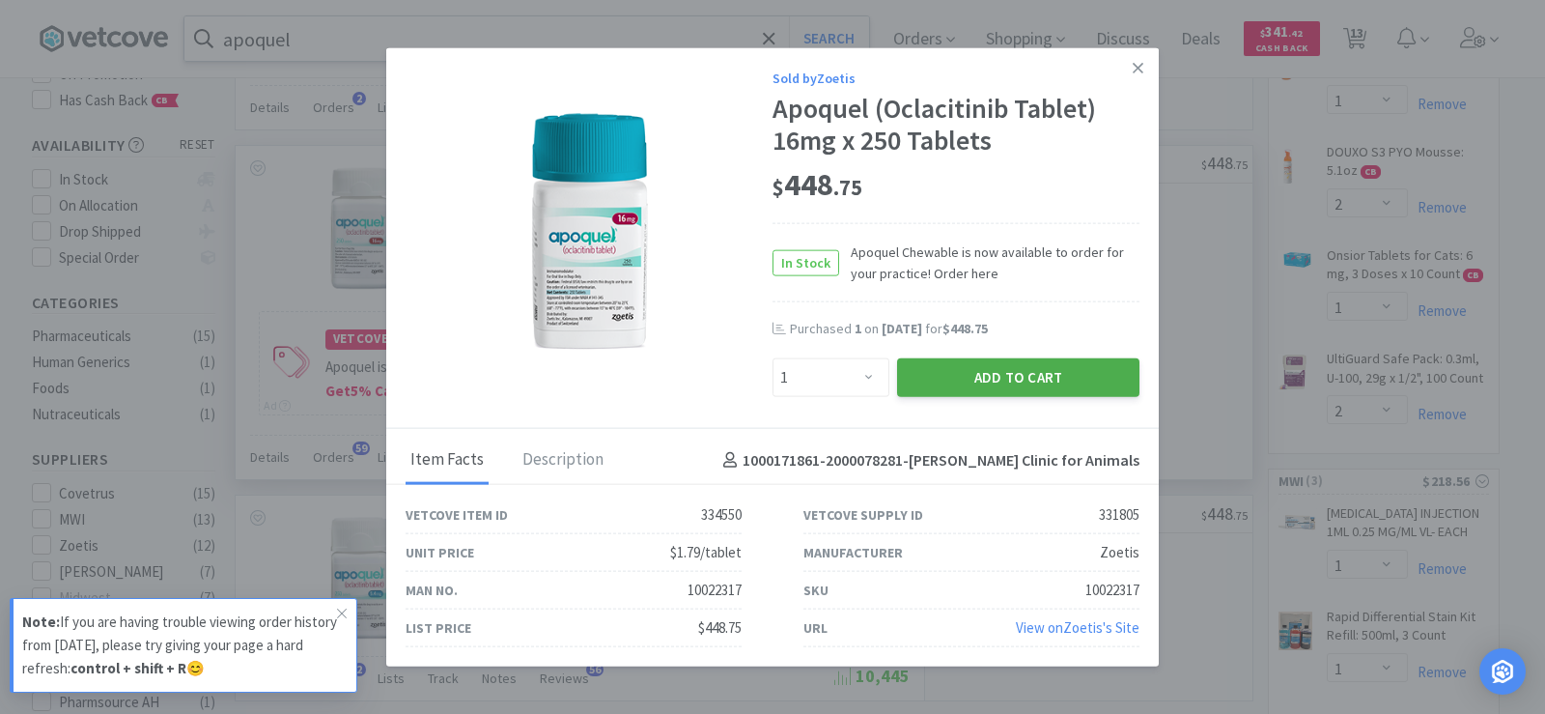
click at [1008, 385] on button "Add to Cart" at bounding box center [1018, 377] width 242 height 39
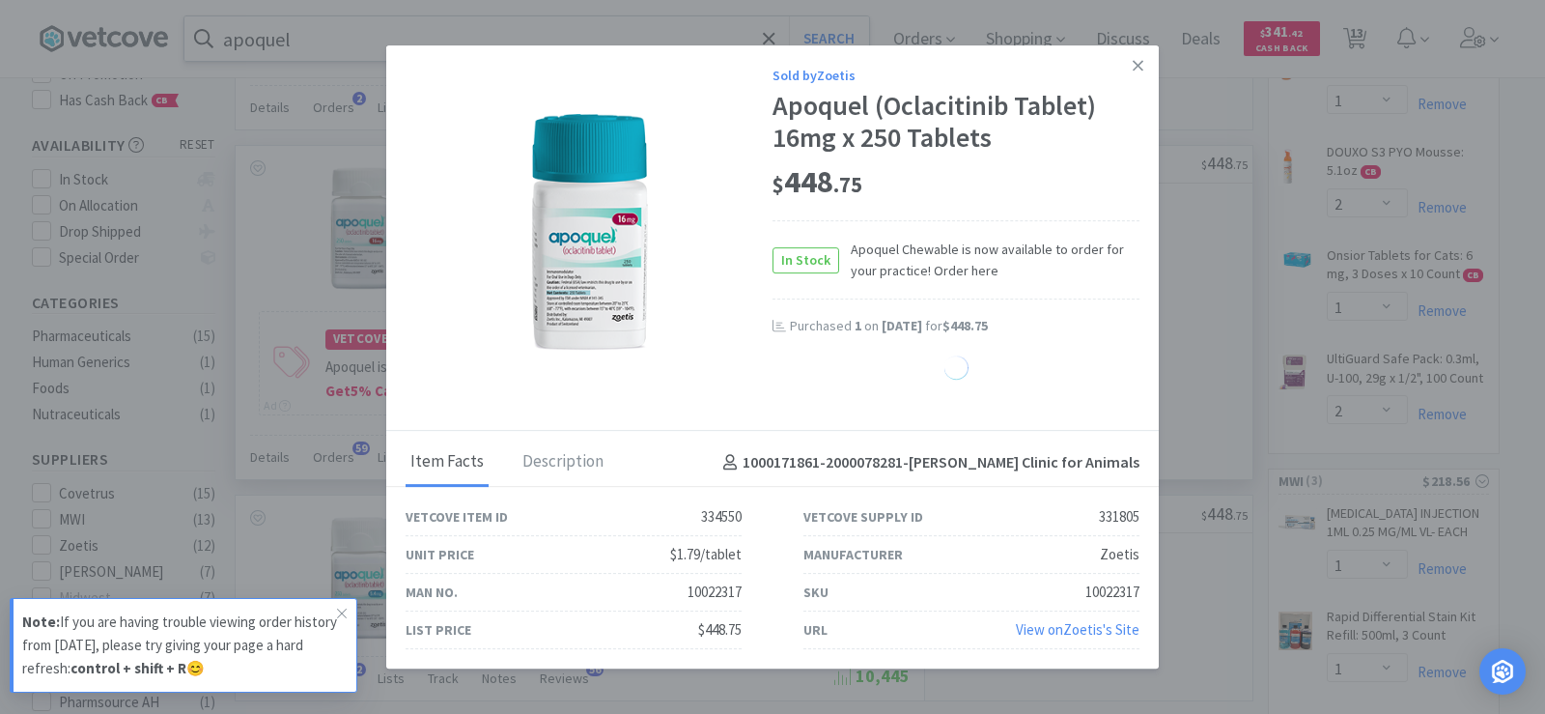
select select "1"
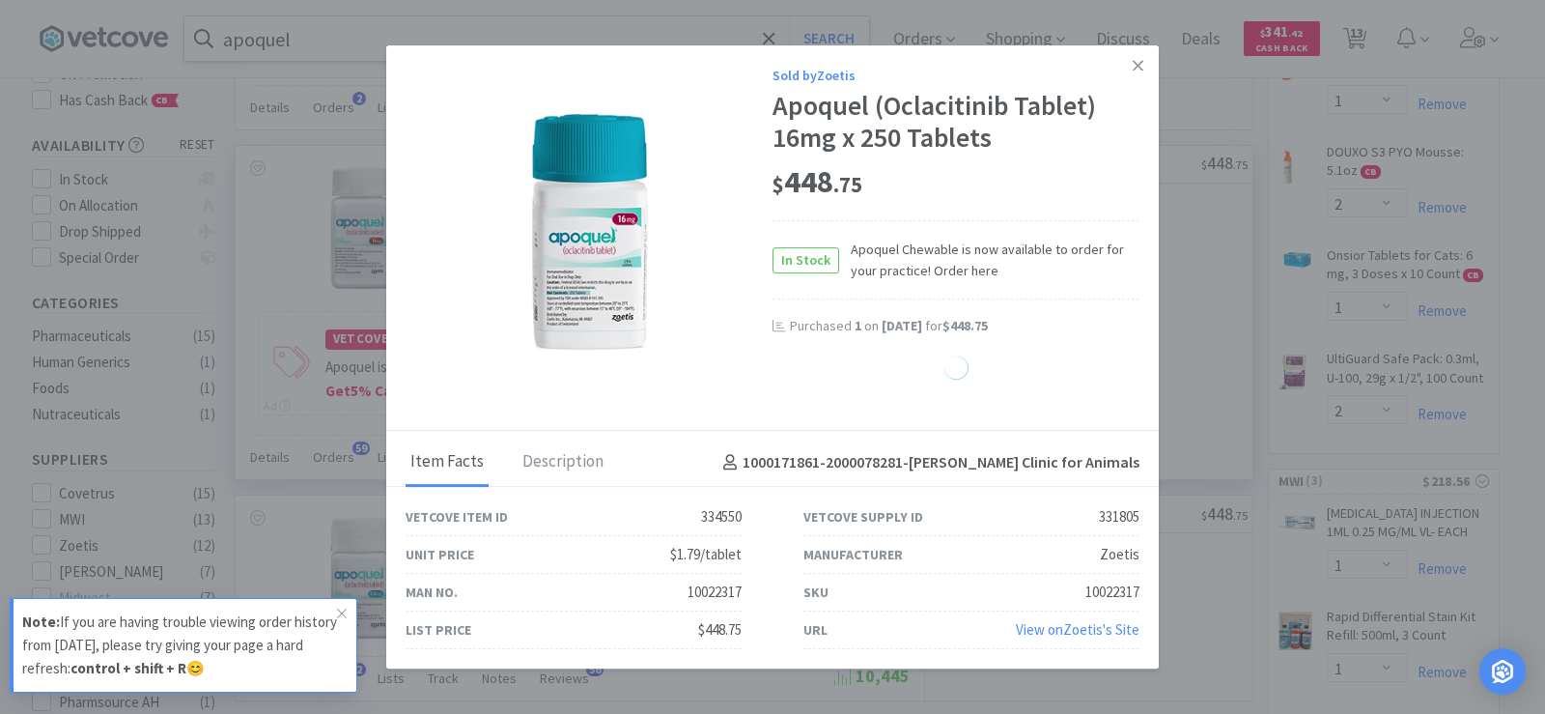
select select "1"
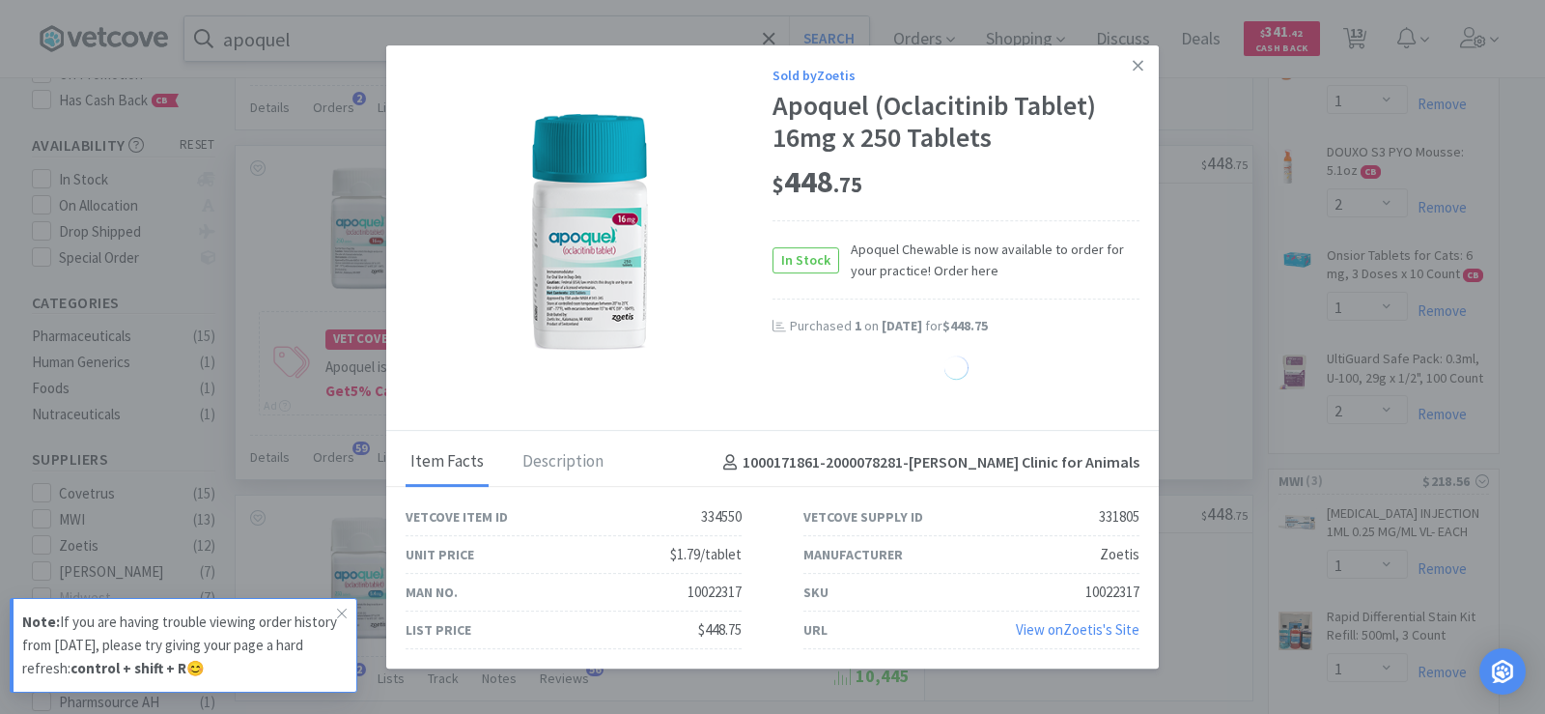
select select "1"
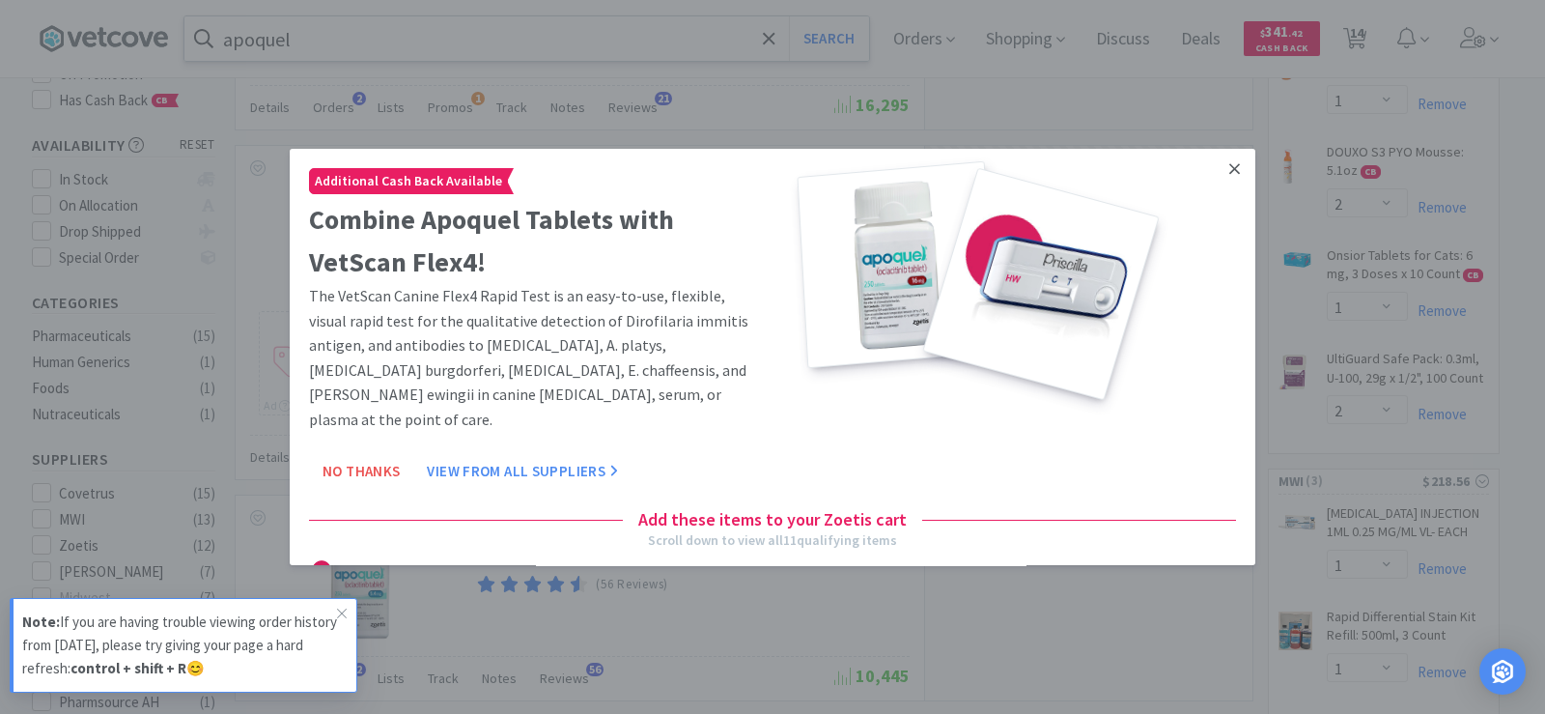
click at [1229, 163] on icon at bounding box center [1234, 168] width 11 height 17
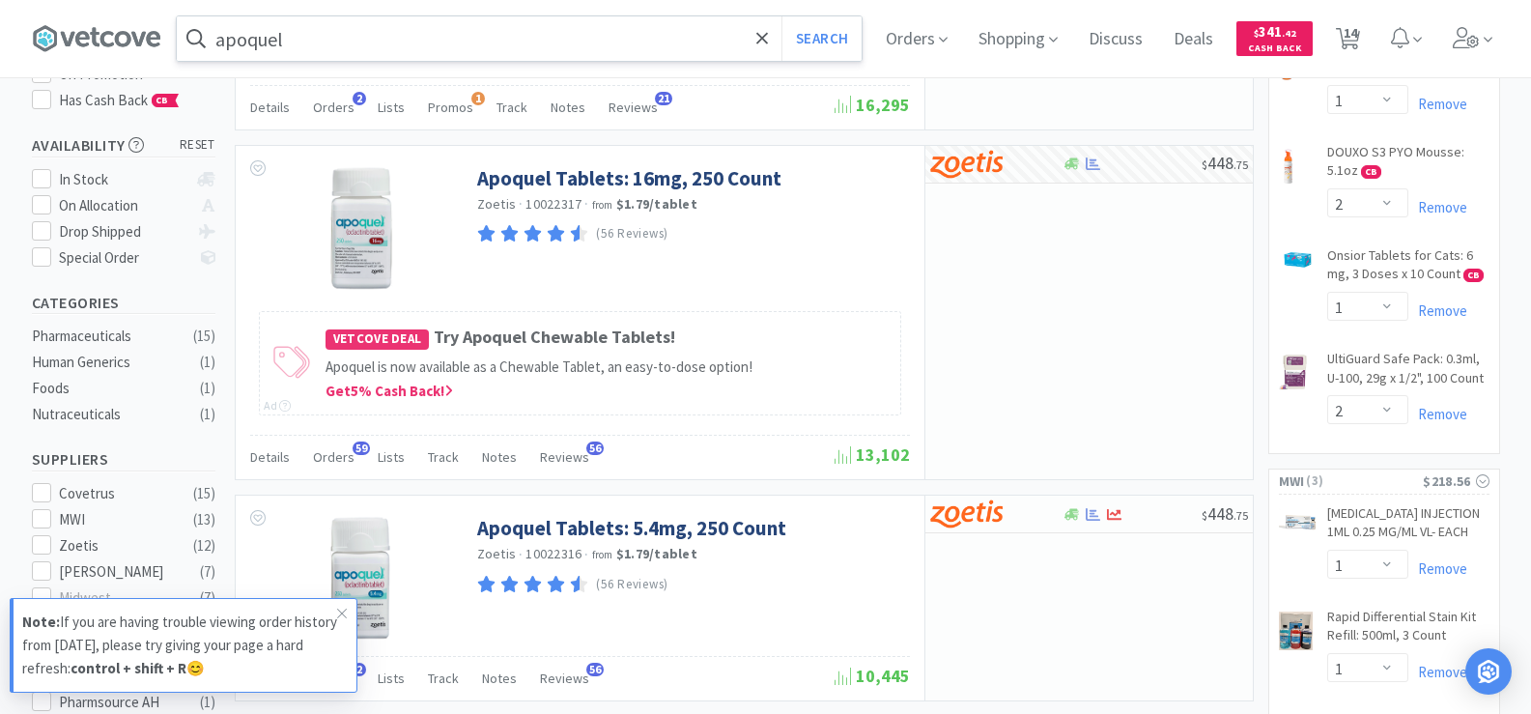
click at [487, 49] on input "apoquel" at bounding box center [519, 38] width 685 height 44
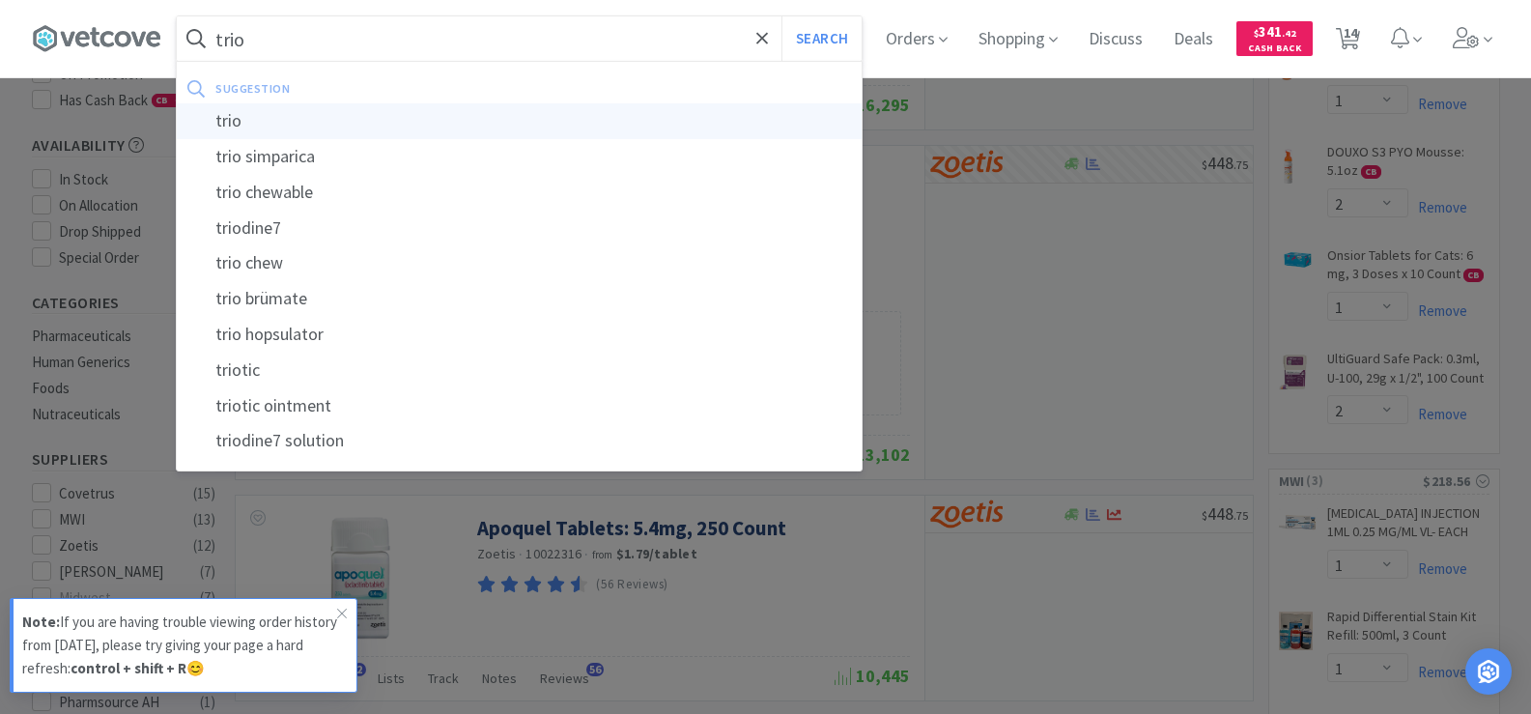
type input "trio"
click at [498, 130] on div "trio" at bounding box center [519, 121] width 685 height 36
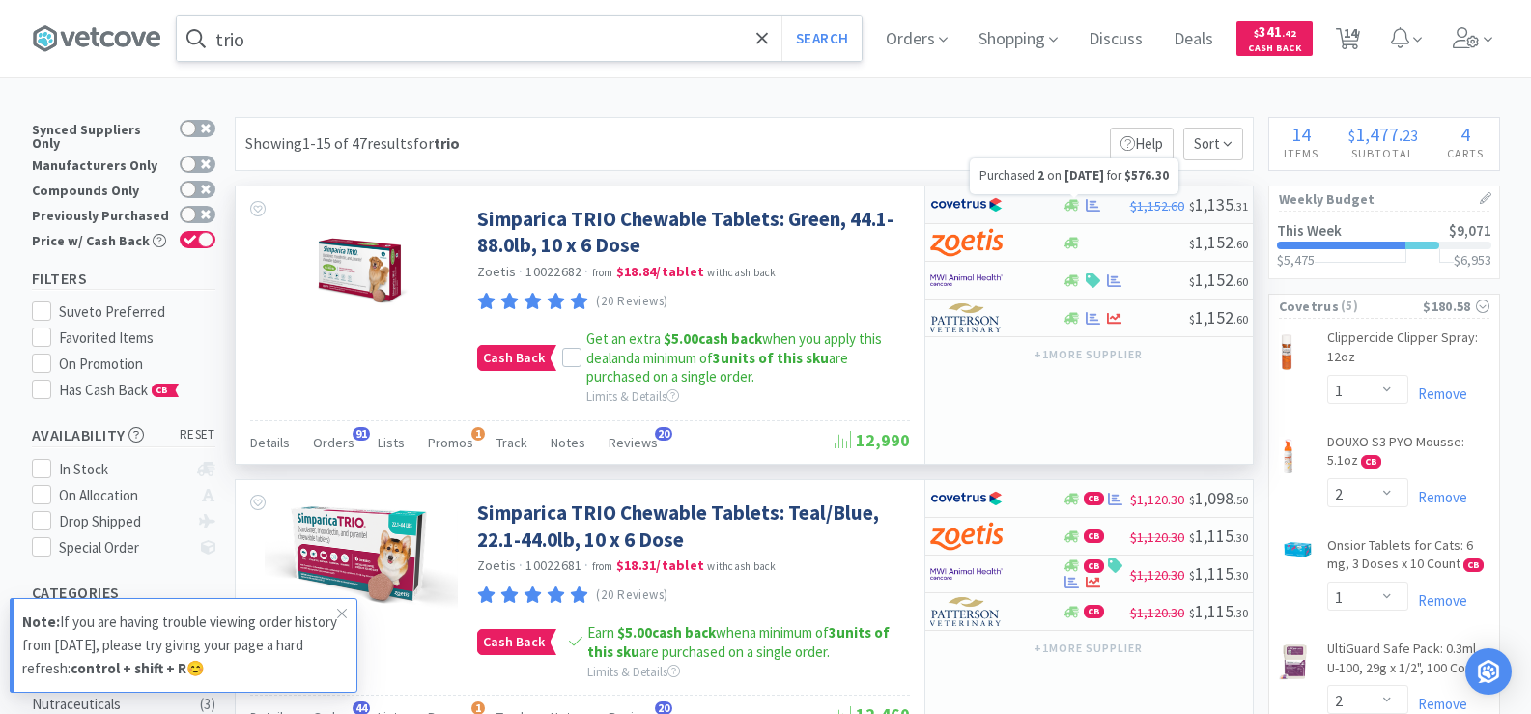
click at [1089, 203] on icon at bounding box center [1092, 205] width 14 height 14
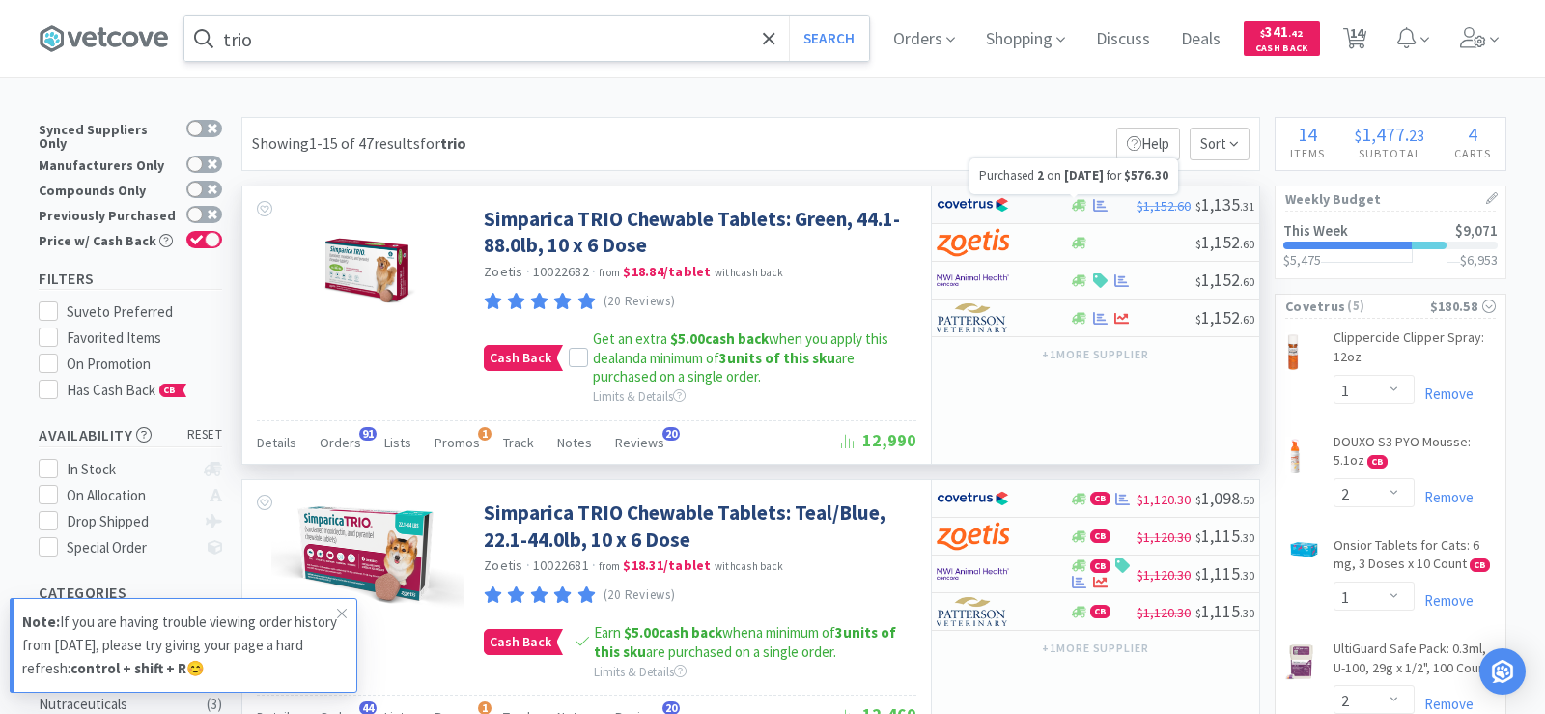
select select "2"
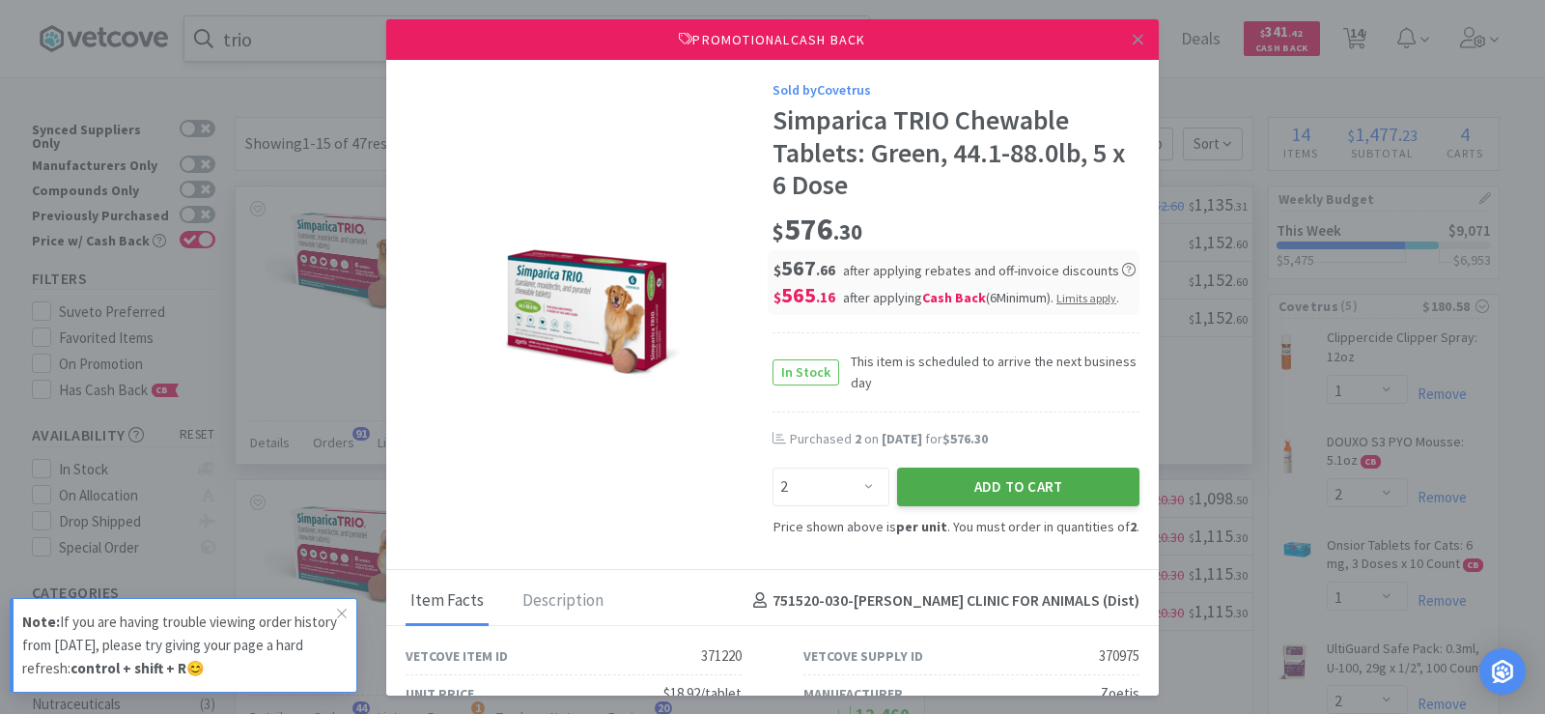
click at [1066, 482] on button "Add to Cart" at bounding box center [1018, 486] width 242 height 39
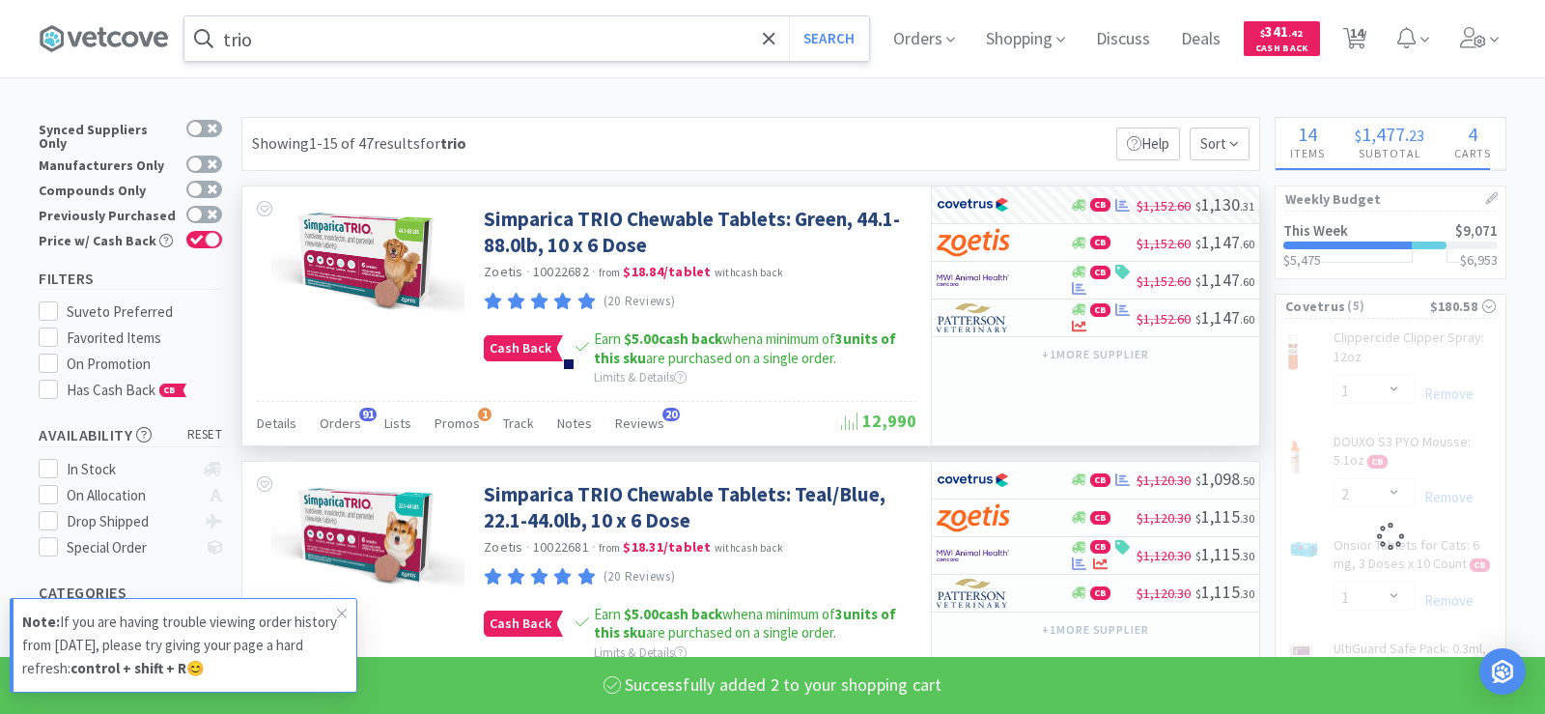
select select "2"
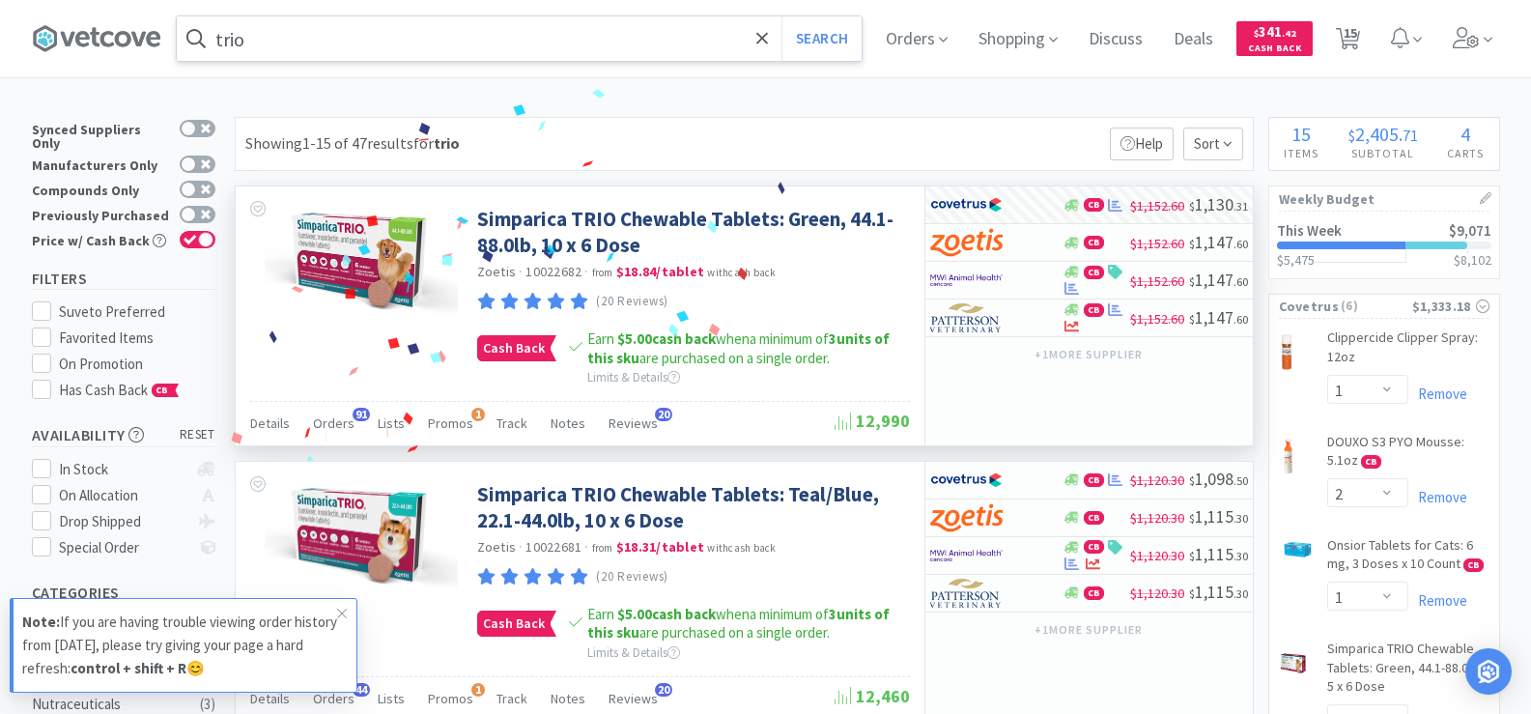
click at [333, 44] on input "trio" at bounding box center [519, 38] width 685 height 44
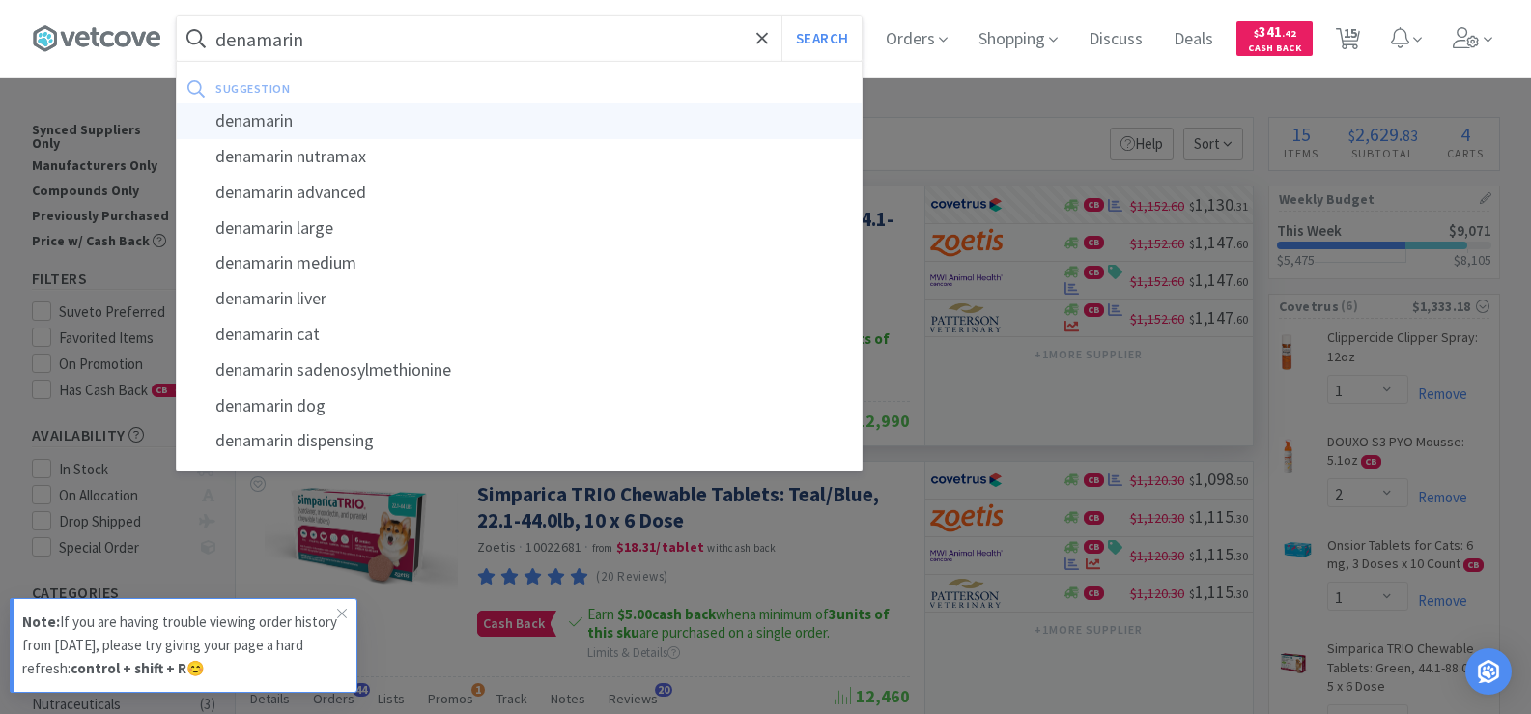
type input "denamarin"
click at [329, 125] on div "denamarin" at bounding box center [519, 121] width 685 height 36
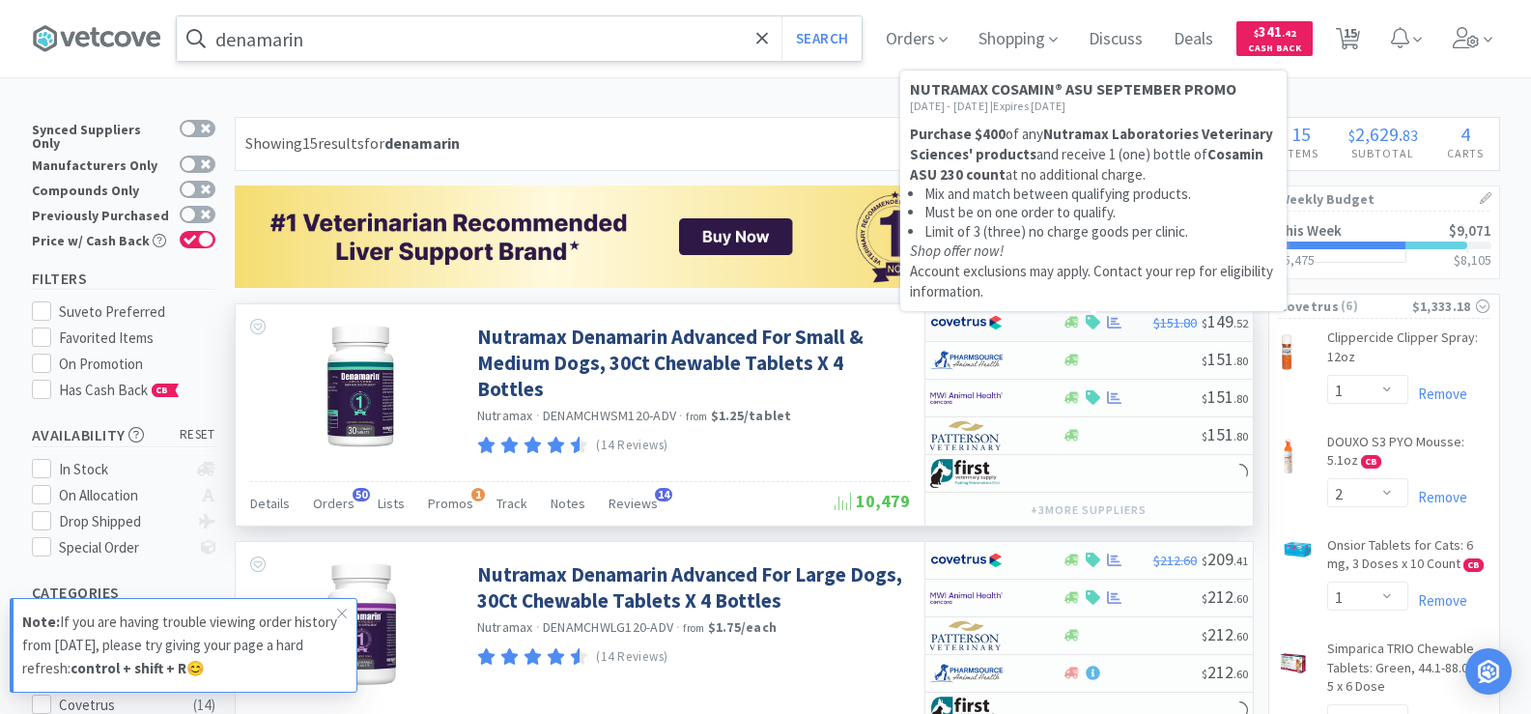
click at [1102, 323] on div at bounding box center [1092, 322] width 19 height 14
select select "1"
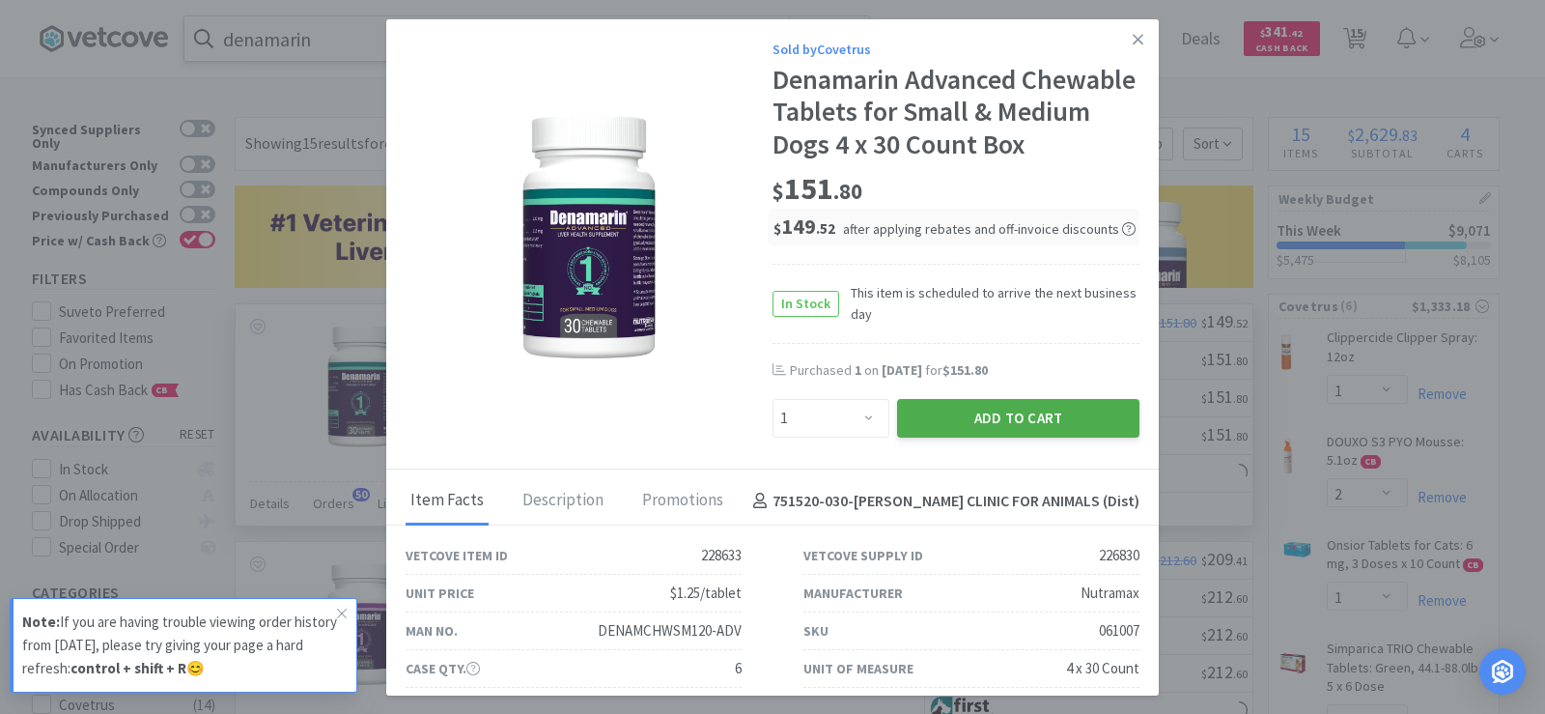
click at [1036, 419] on button "Add to Cart" at bounding box center [1018, 418] width 242 height 39
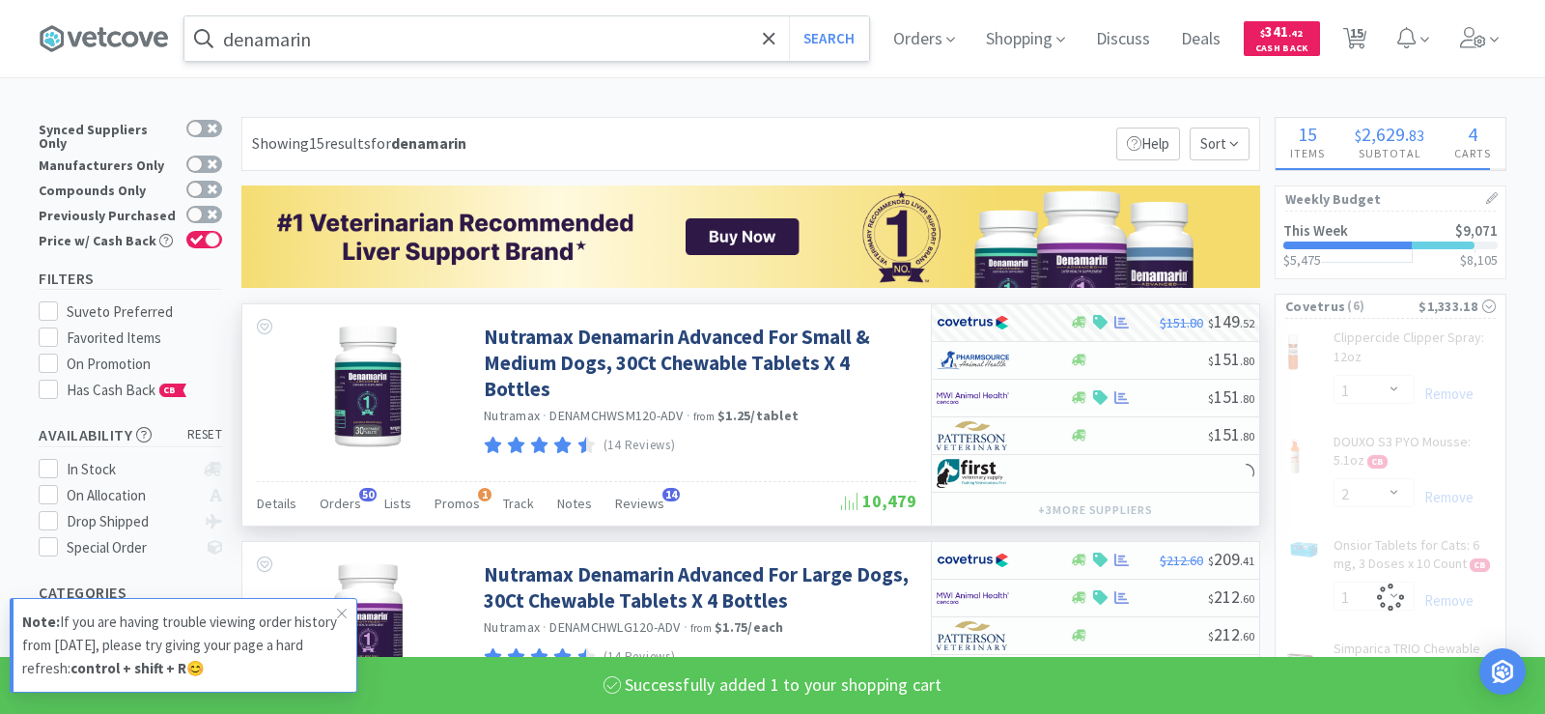
select select "1"
select select "2"
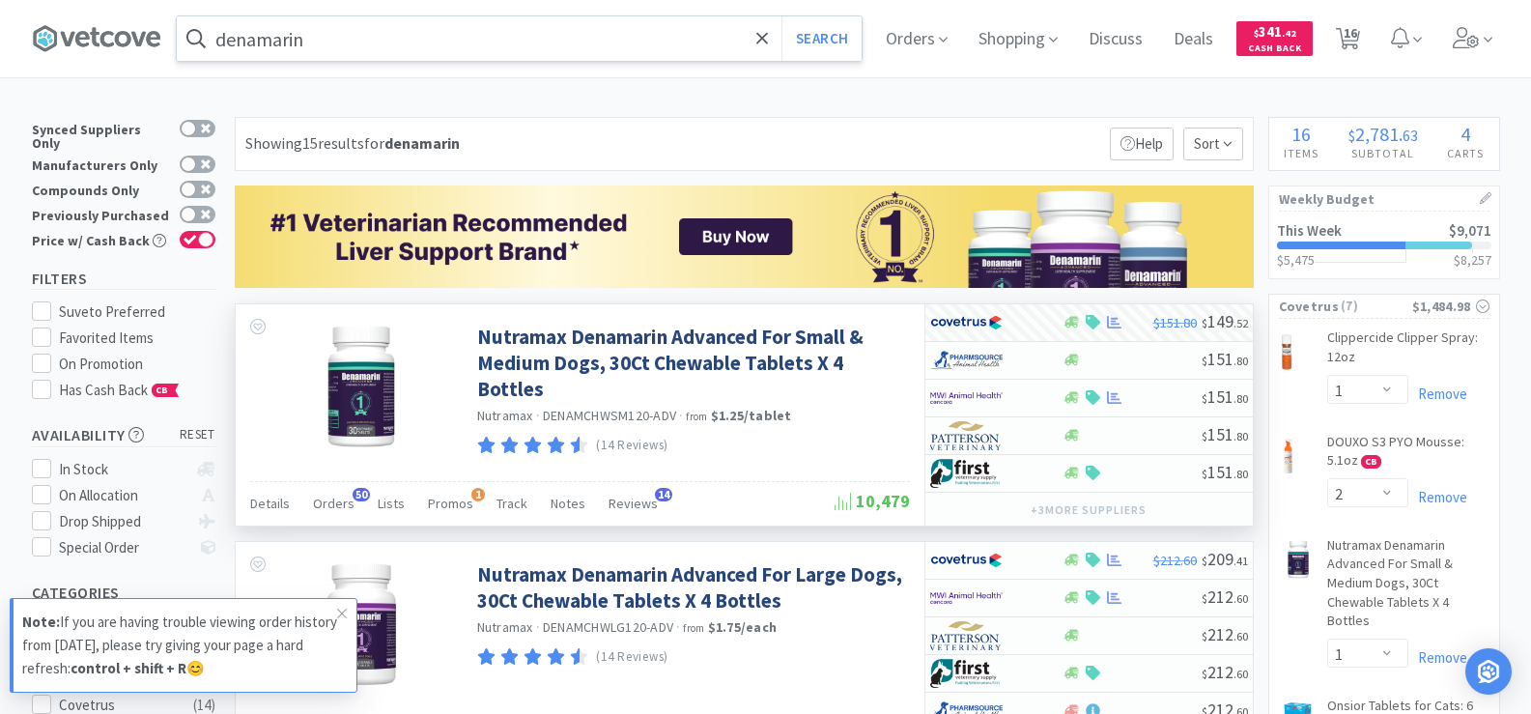
click at [304, 50] on input "denamarin" at bounding box center [519, 38] width 685 height 44
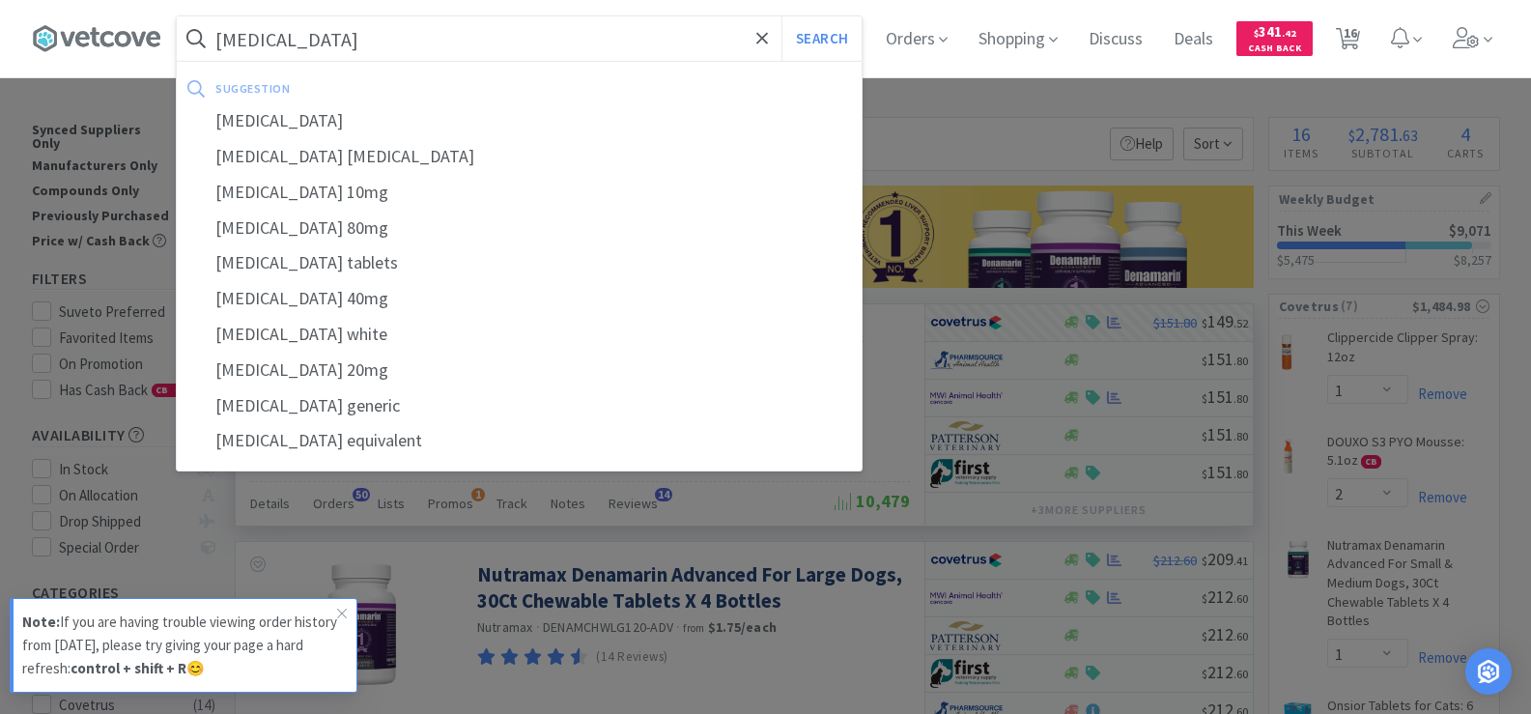
type input "[MEDICAL_DATA]"
click at [781, 16] on button "Search" at bounding box center [821, 38] width 80 height 44
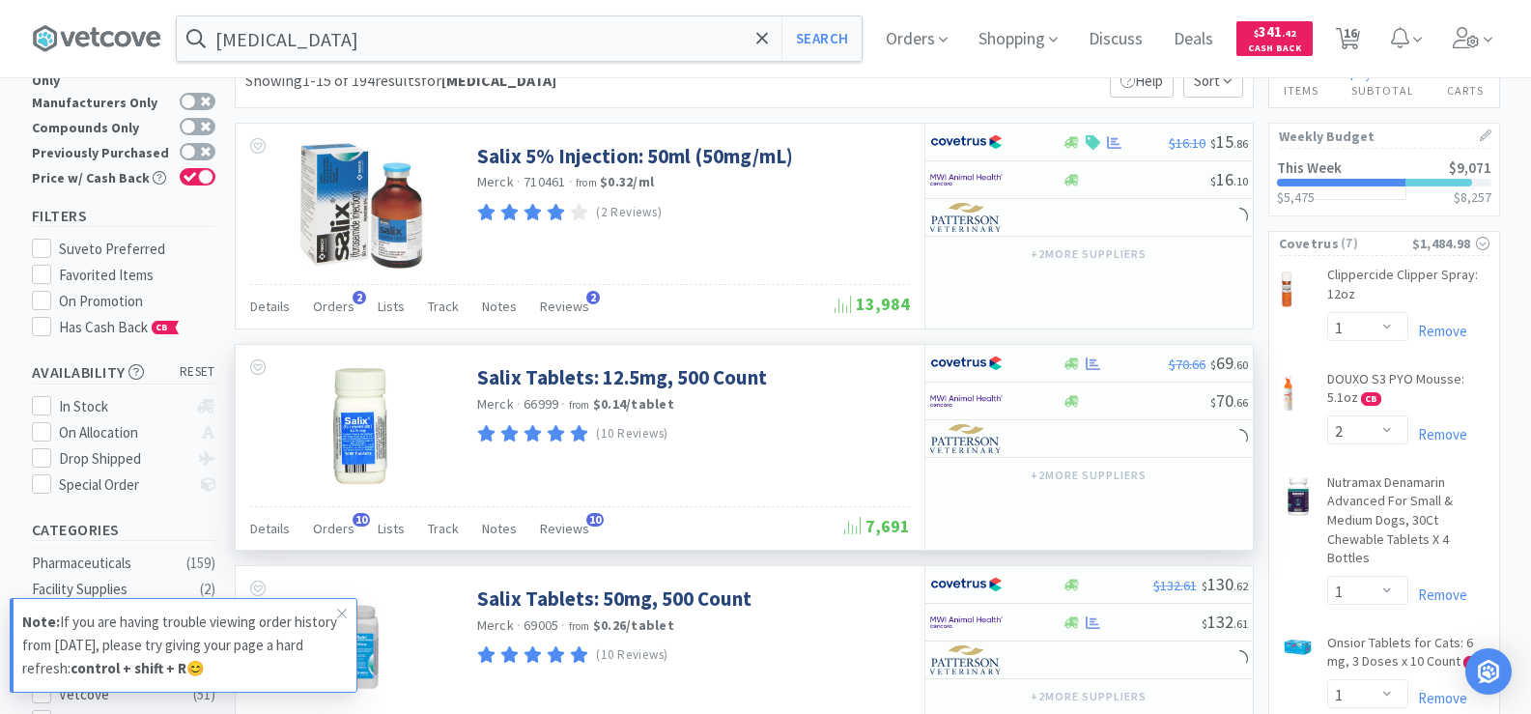
scroll to position [97, 0]
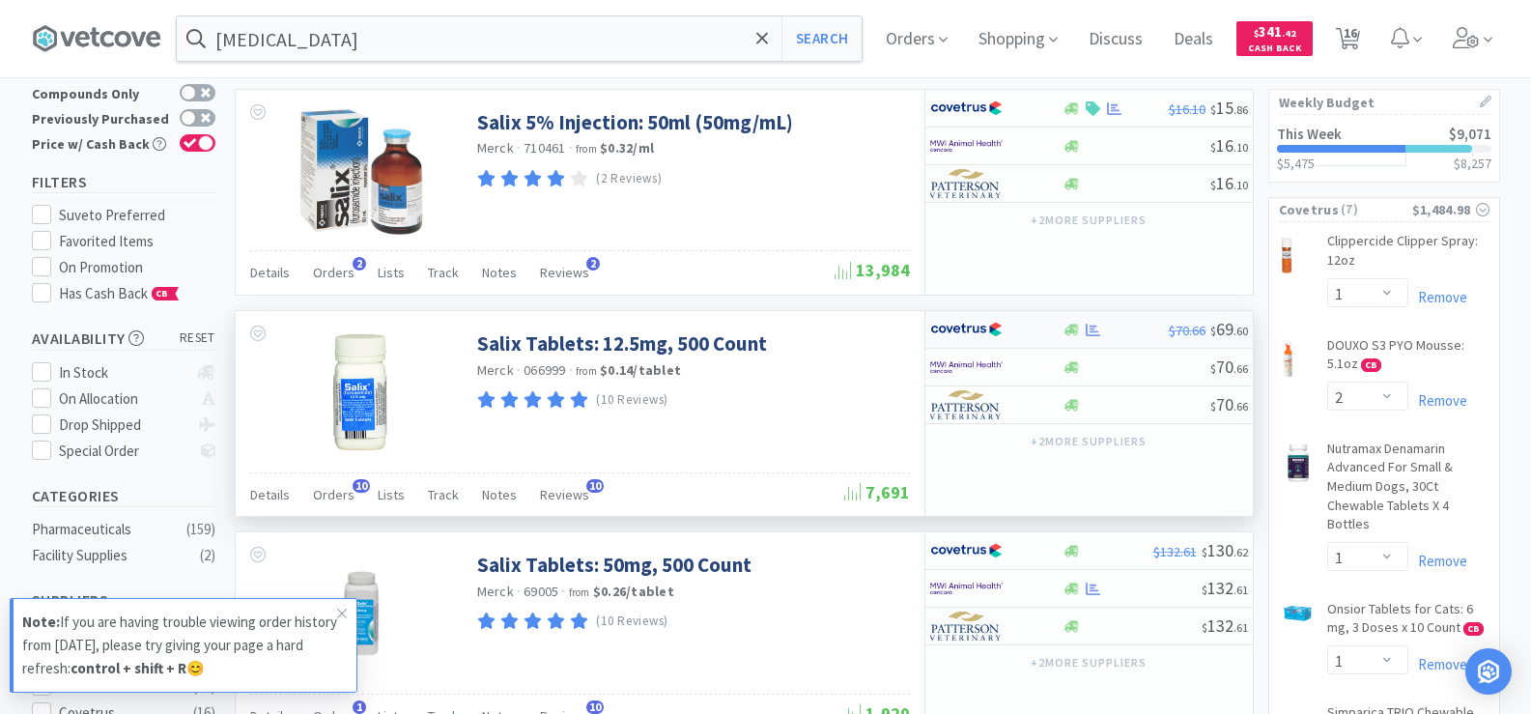
click at [1083, 327] on div at bounding box center [1092, 330] width 19 height 14
select select "1"
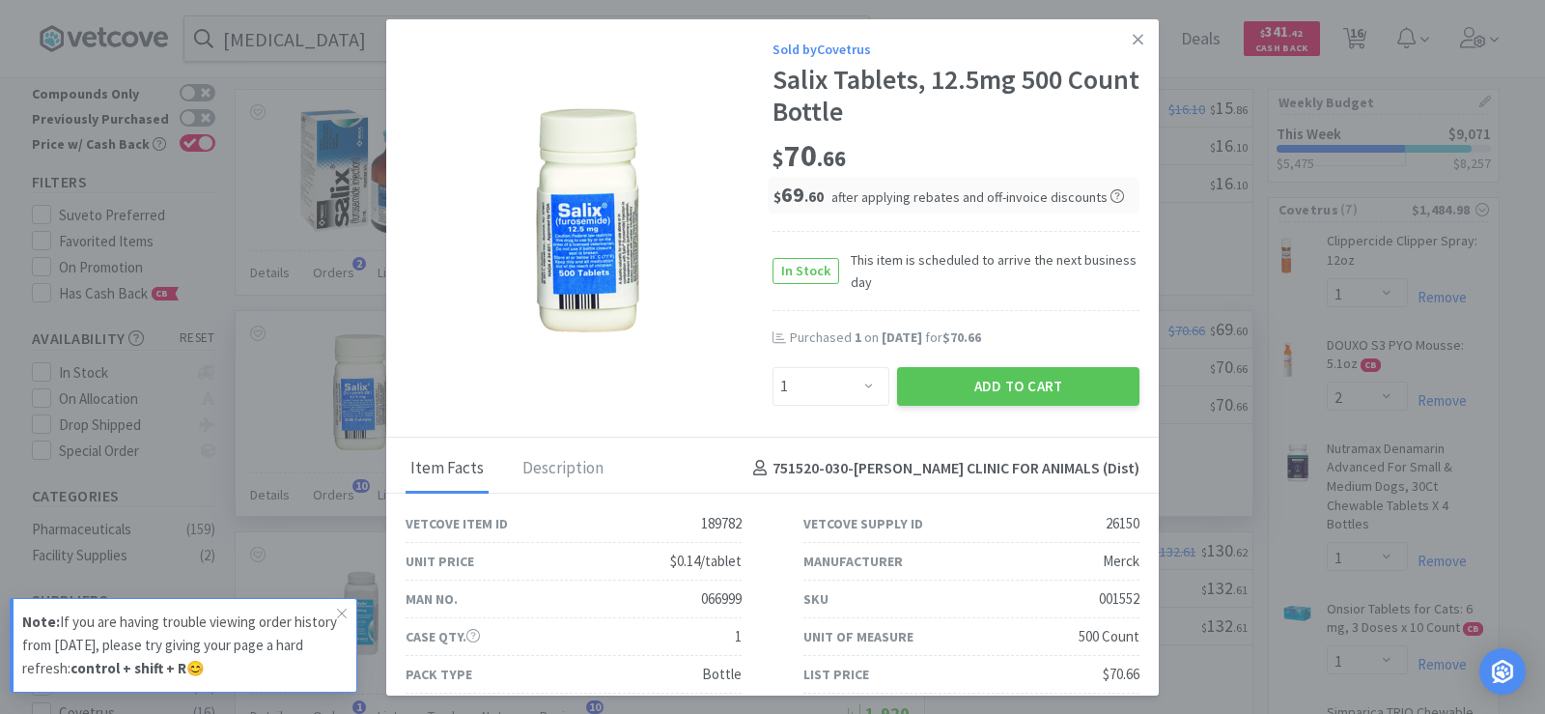
click at [985, 413] on div "Sold by Covetrus Salix Tablets, 12.5mg 500 Count Bottle $ 70 . 66 $ 69 . 60 aft…" at bounding box center [772, 228] width 773 height 418
click at [983, 389] on button "Add to Cart" at bounding box center [1018, 386] width 242 height 39
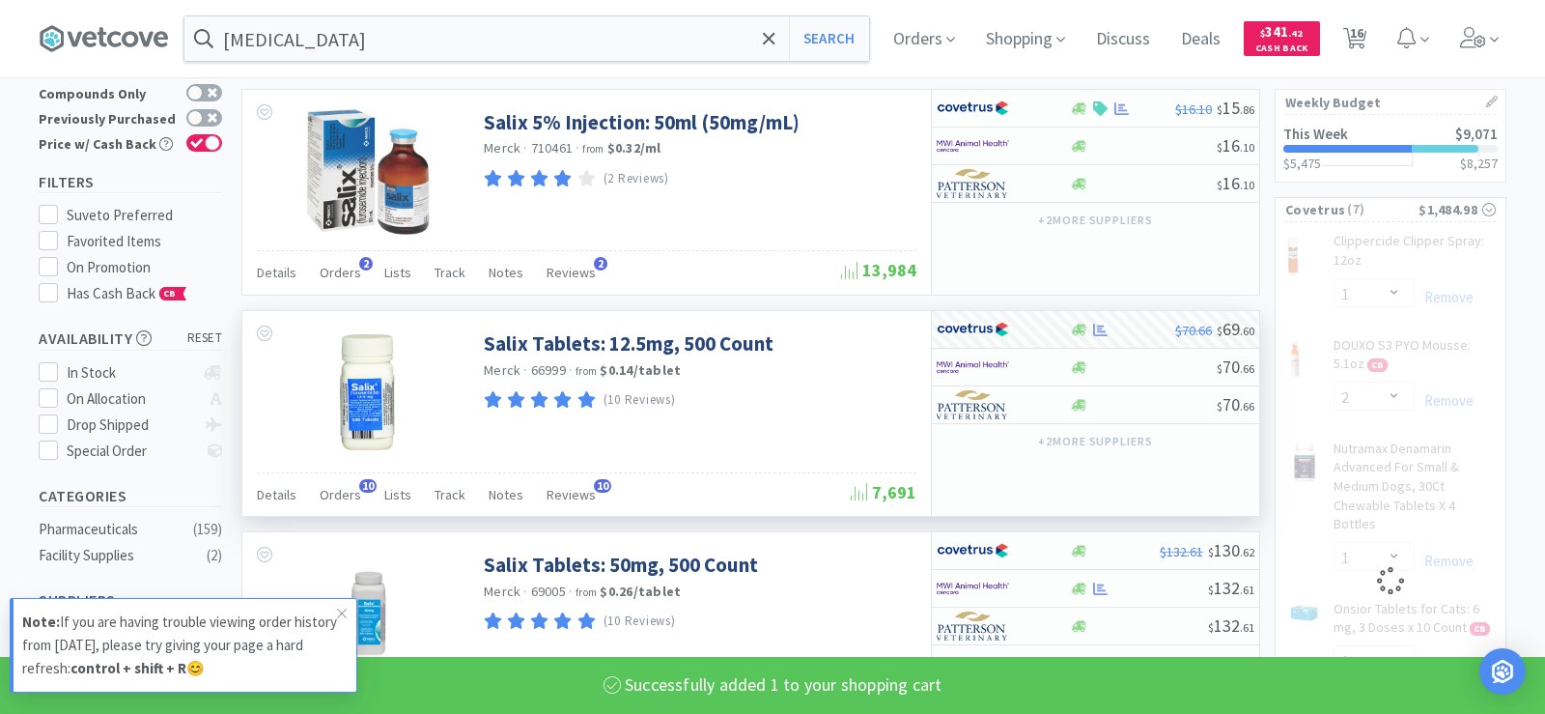
select select "1"
select select "2"
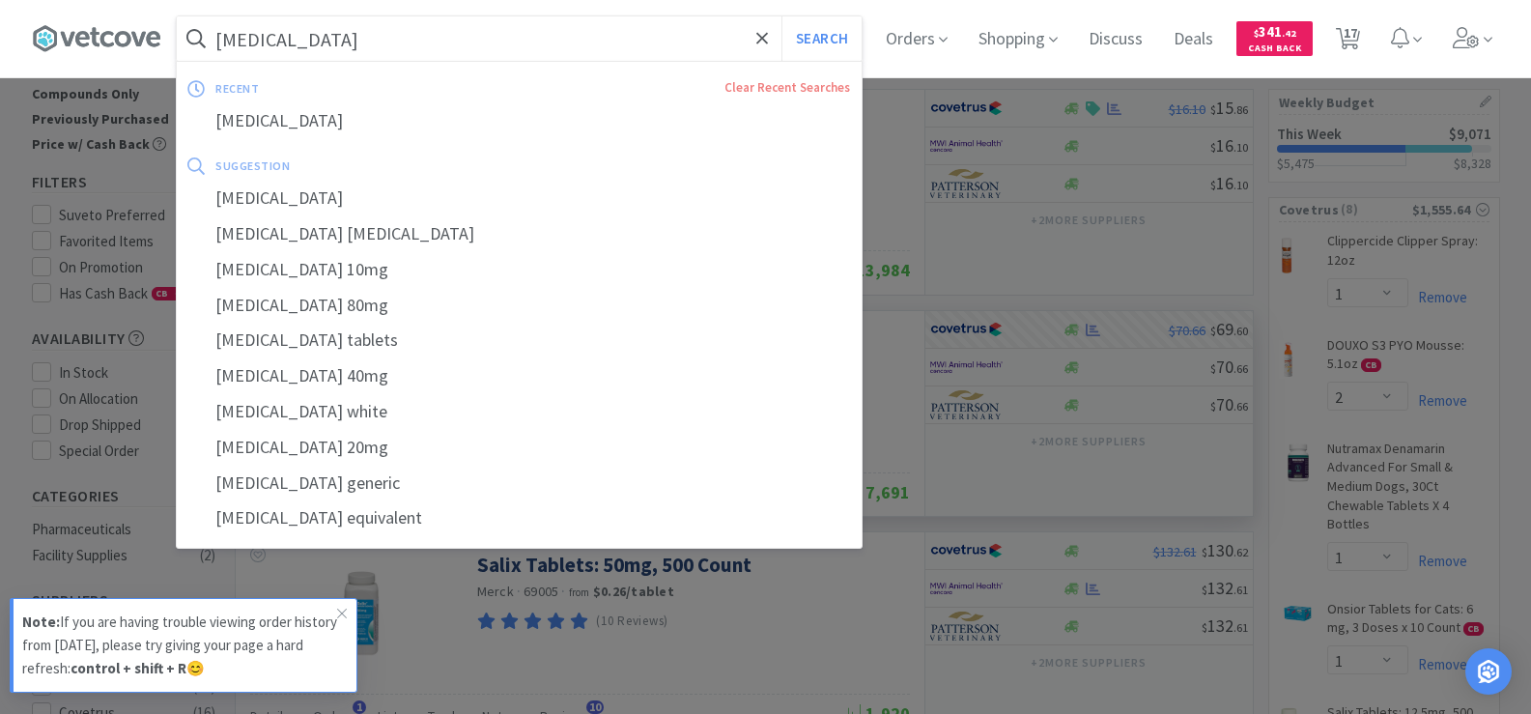
click at [343, 28] on input "[MEDICAL_DATA]" at bounding box center [519, 38] width 685 height 44
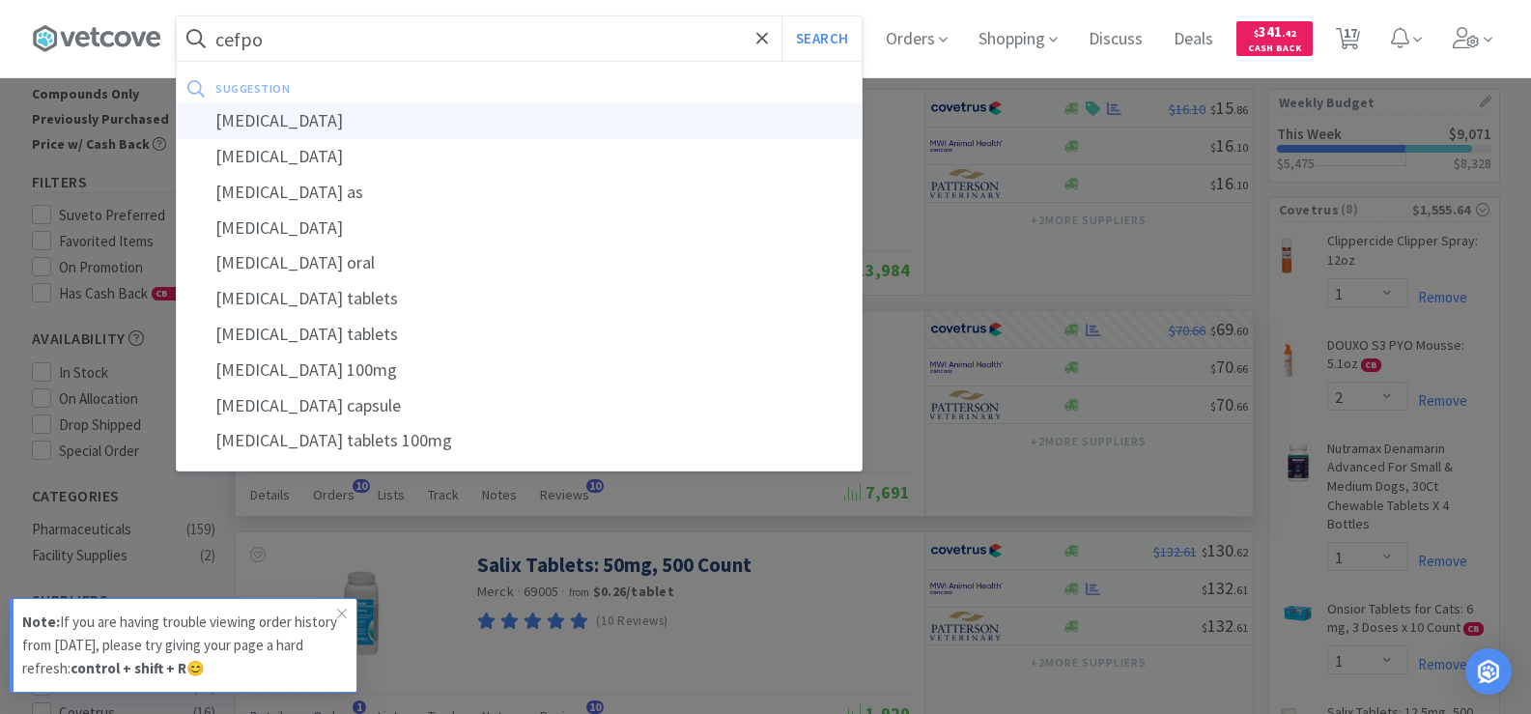
click at [354, 129] on div "[MEDICAL_DATA]" at bounding box center [519, 121] width 685 height 36
type input "[MEDICAL_DATA]"
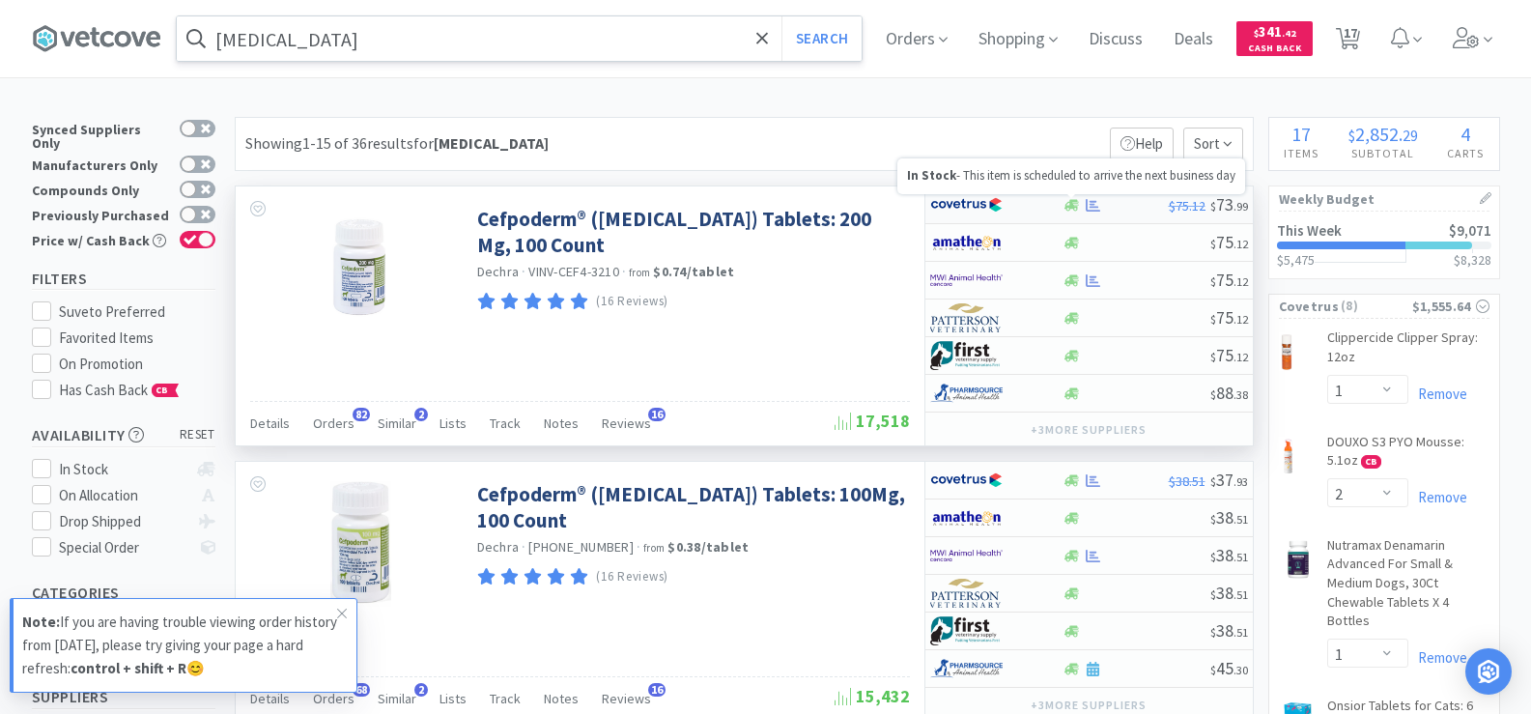
click at [1089, 203] on icon at bounding box center [1092, 205] width 14 height 14
select select "1"
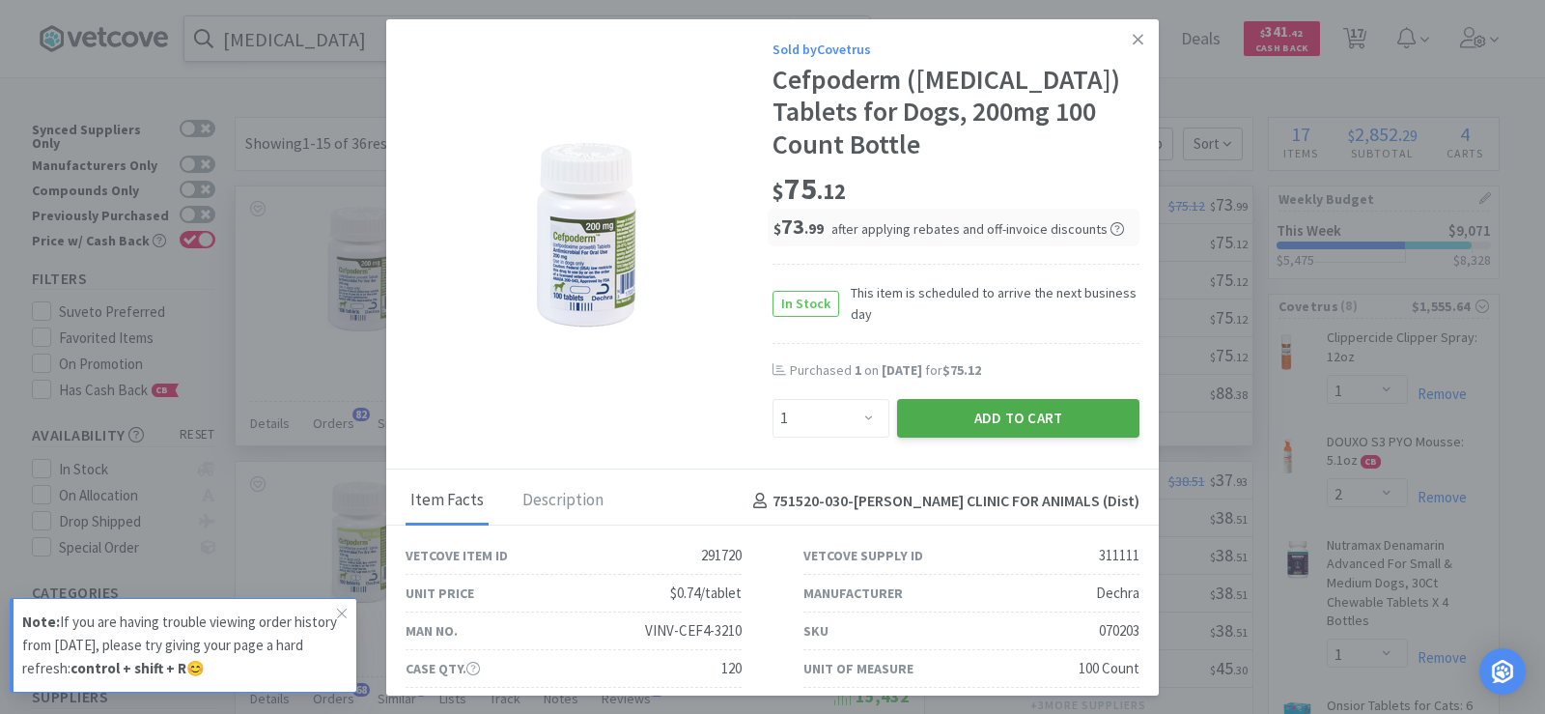
click at [1024, 423] on button "Add to Cart" at bounding box center [1018, 418] width 242 height 39
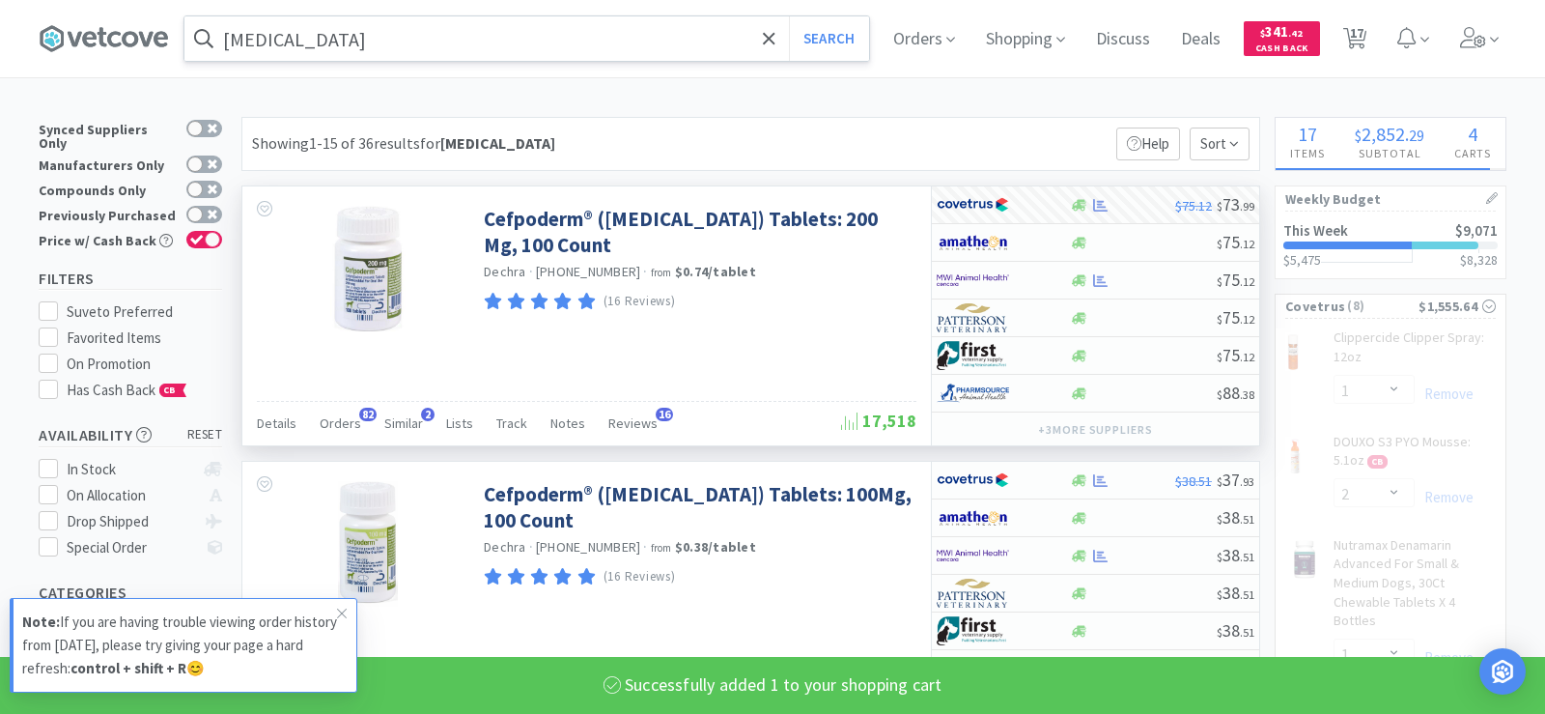
select select "1"
select select "2"
select select "1"
select select "2"
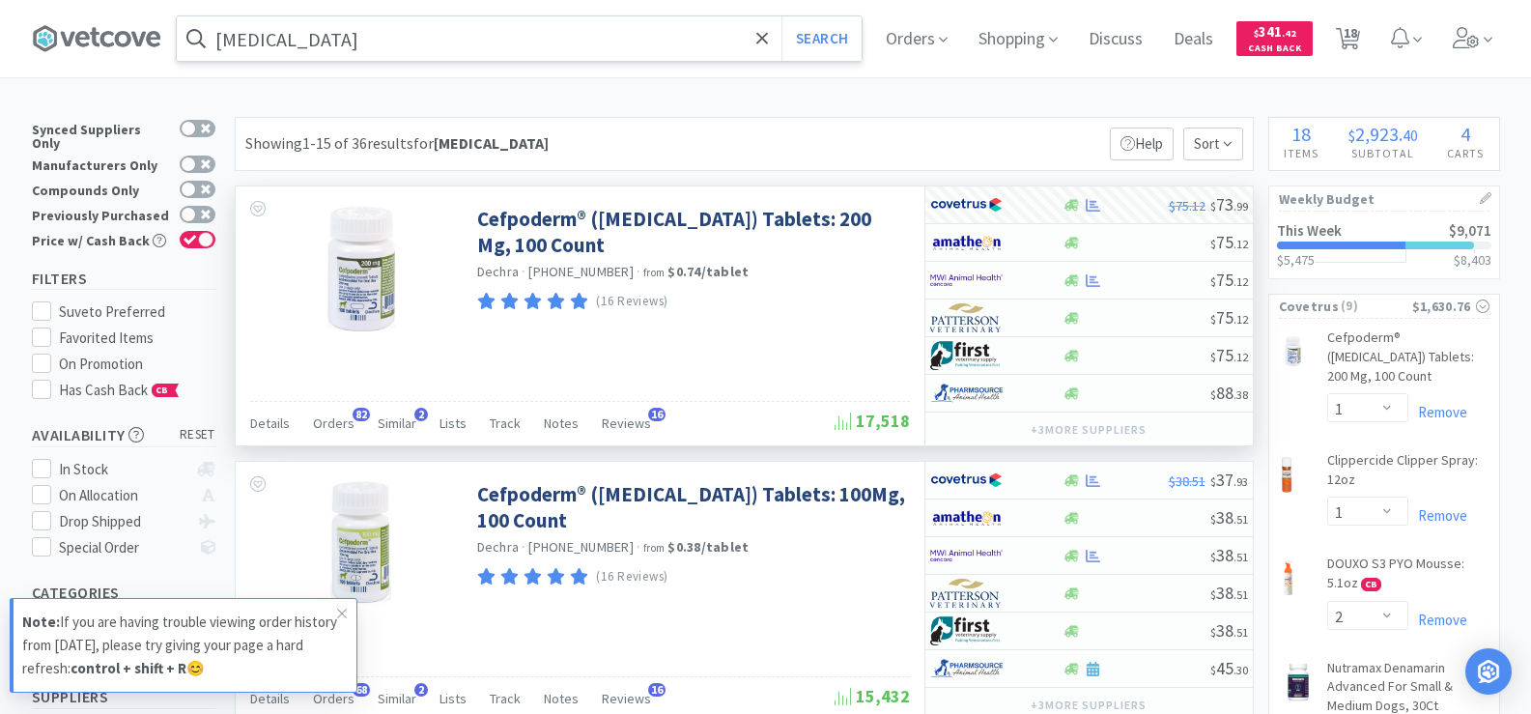
click at [323, 32] on input "[MEDICAL_DATA]" at bounding box center [519, 38] width 685 height 44
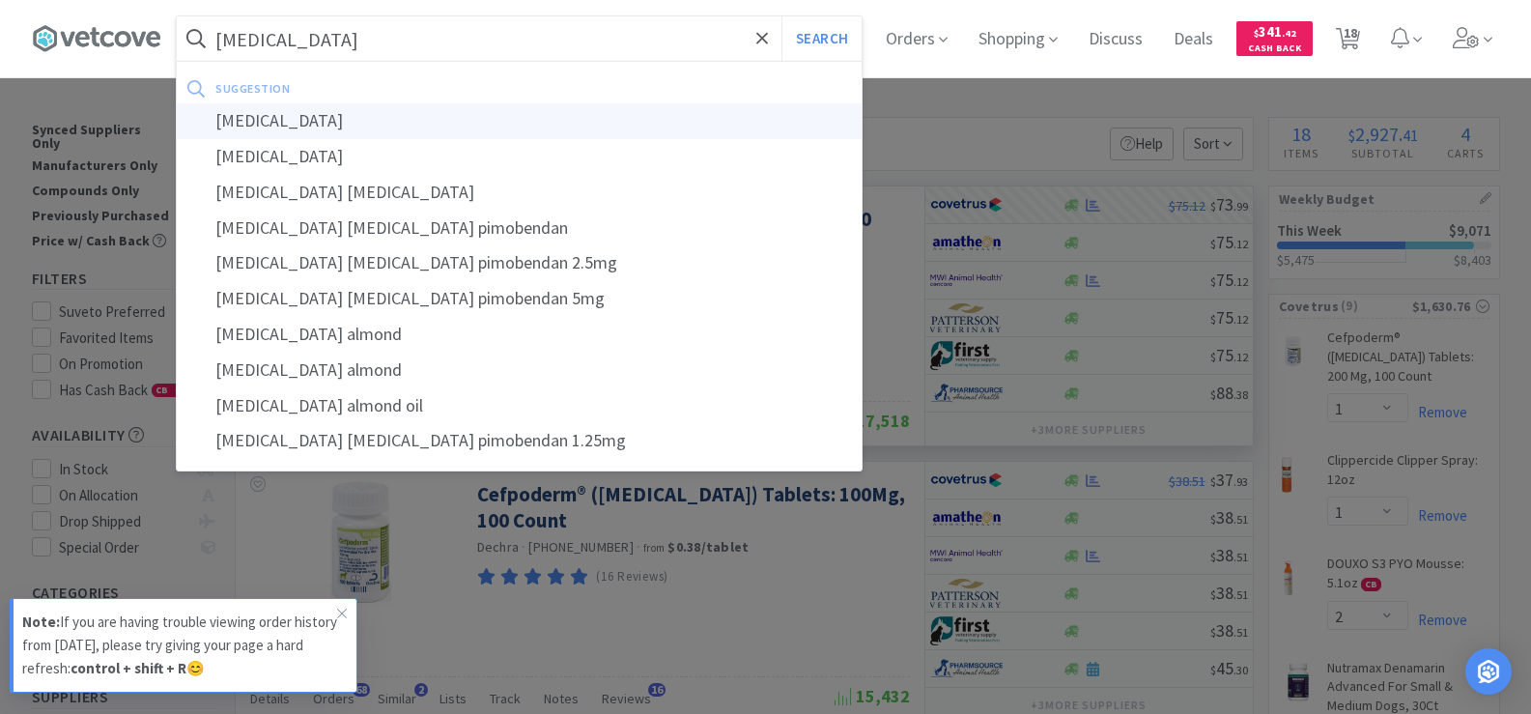
type input "[MEDICAL_DATA]"
click at [296, 121] on div "[MEDICAL_DATA]" at bounding box center [519, 121] width 685 height 36
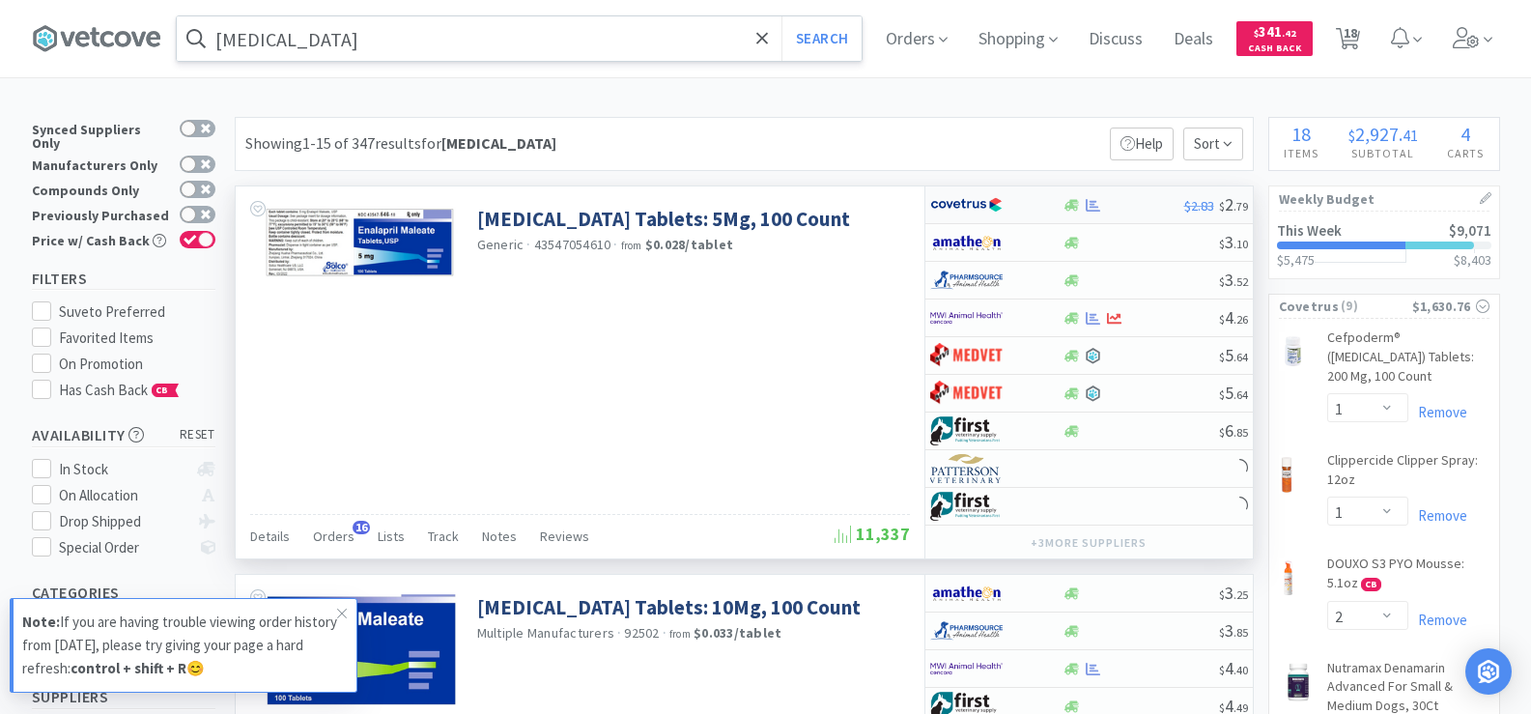
click at [1104, 209] on div at bounding box center [1123, 205] width 122 height 14
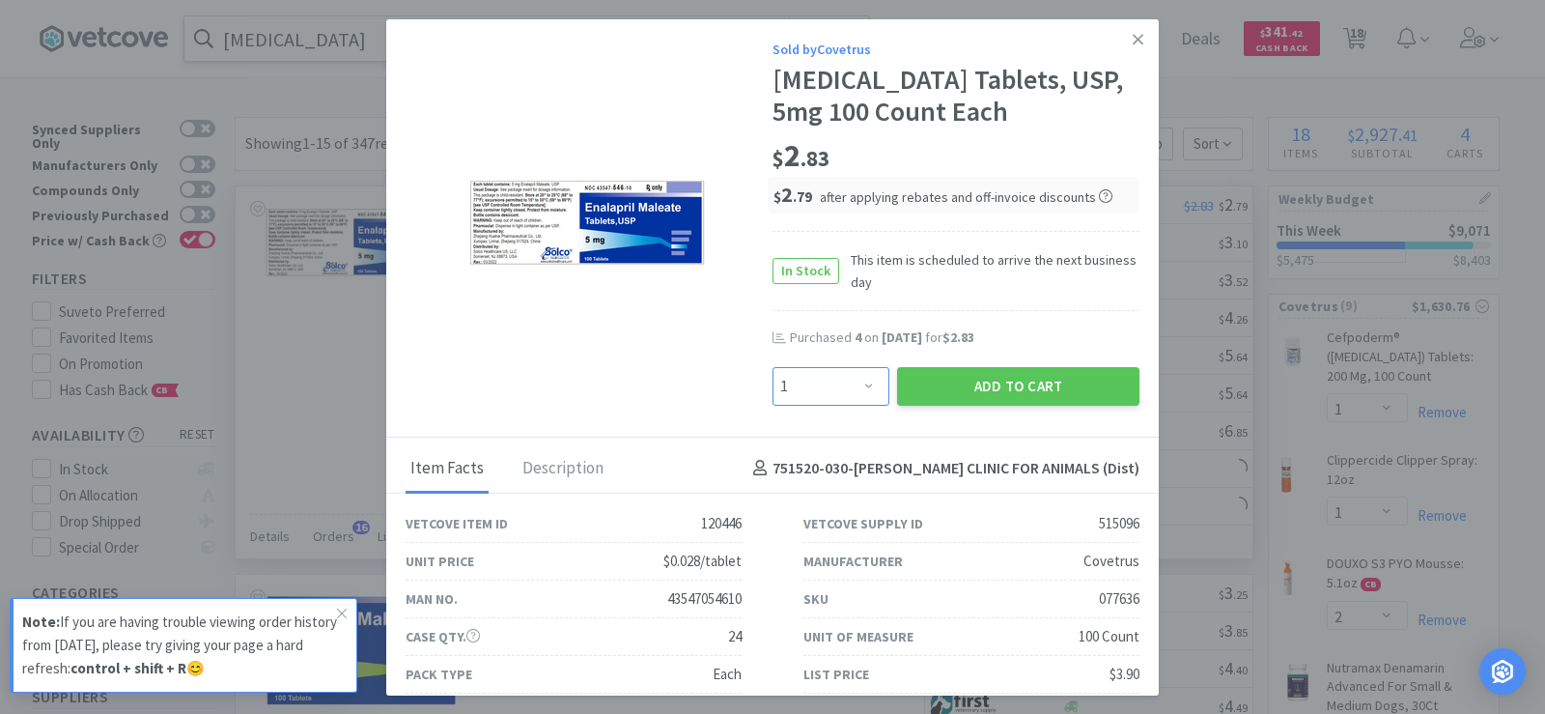
click at [854, 378] on select "Enter Quantity 1 2 3 4 5 6 7 8 9 10 11 12 13 14 15 16 17 18 19 20 Enter Quantity" at bounding box center [831, 386] width 117 height 39
select select "4"
click at [773, 367] on select "Enter Quantity 1 2 3 4 5 6 7 8 9 10 11 12 13 14 15 16 17 18 19 20 Enter Quantity" at bounding box center [831, 386] width 117 height 39
click at [1006, 375] on button "Add to Cart" at bounding box center [1018, 386] width 242 height 39
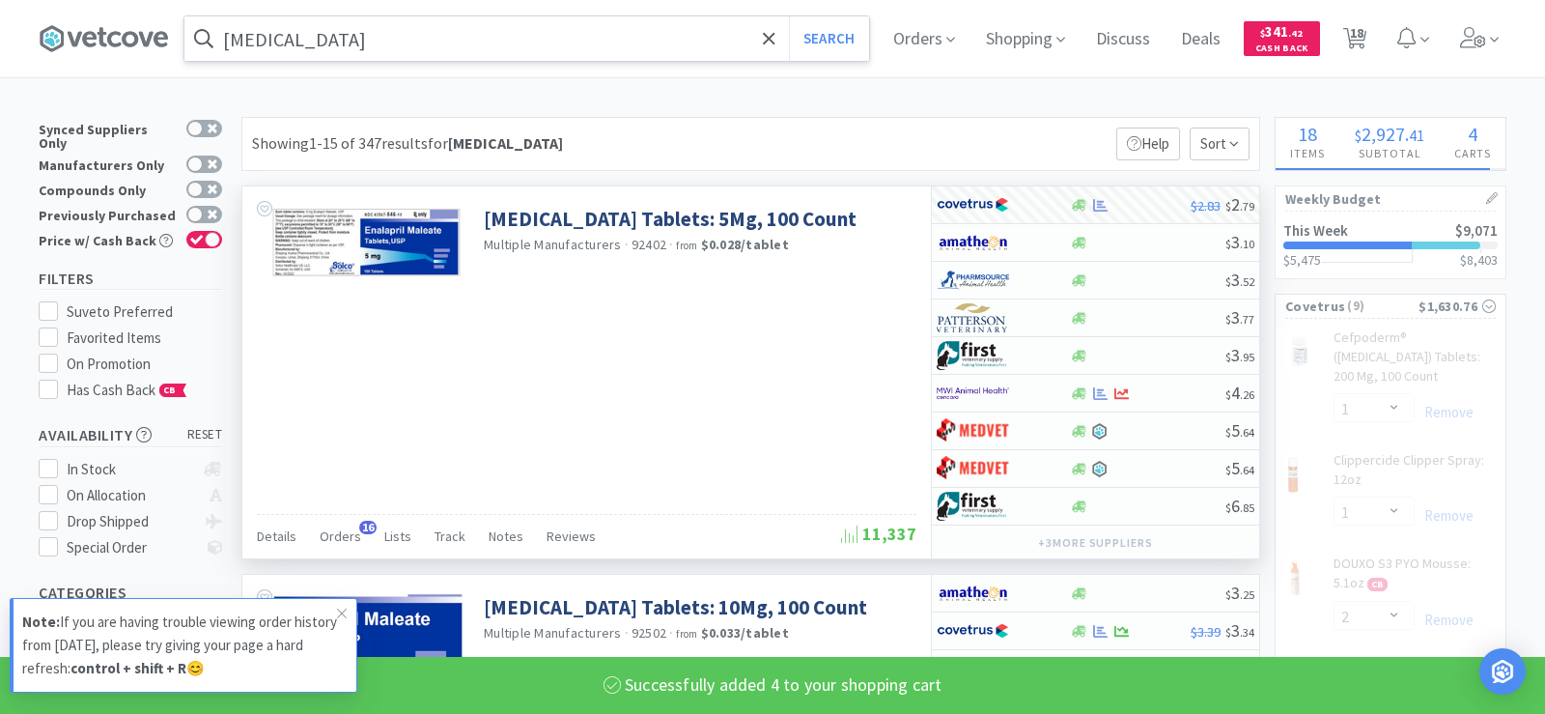
select select "4"
select select "1"
select select "2"
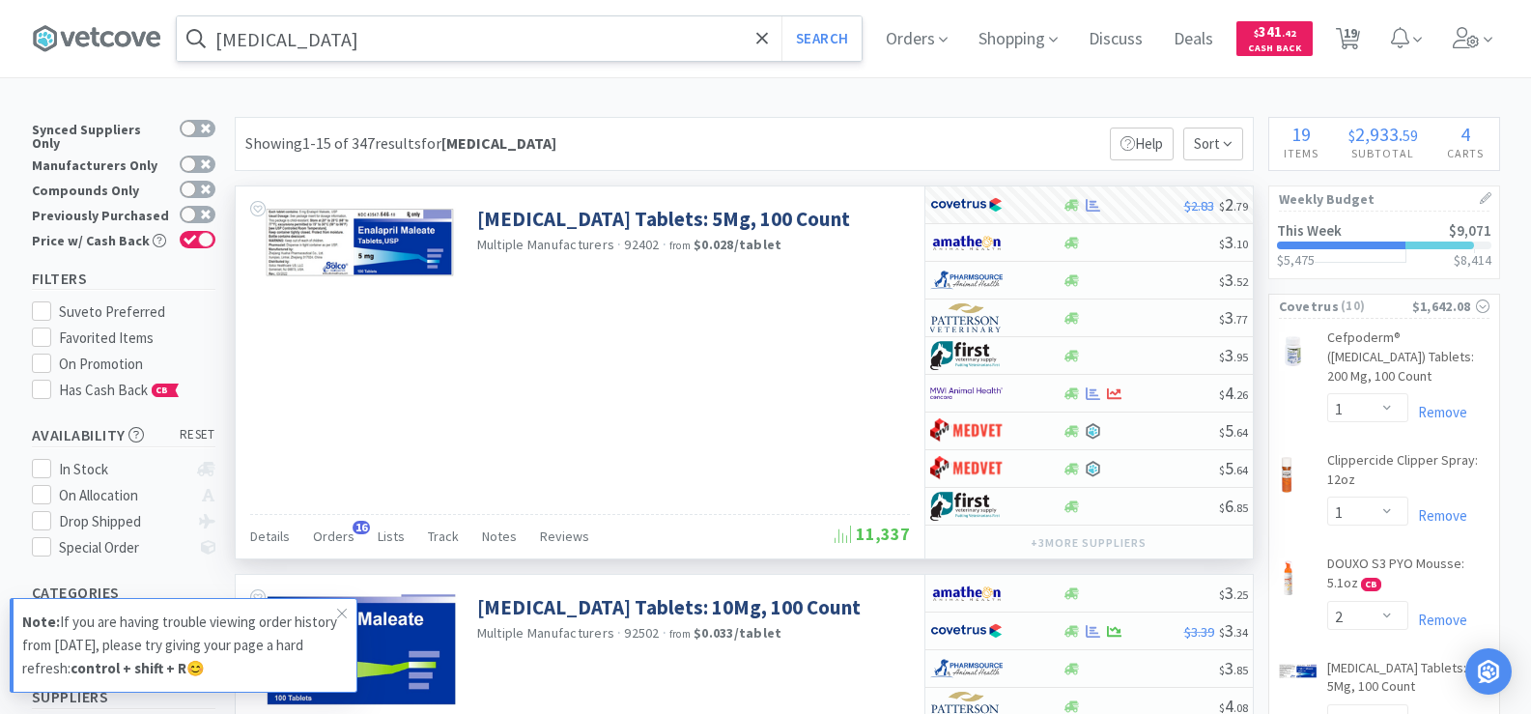
click at [349, 34] on input "[MEDICAL_DATA]" at bounding box center [519, 38] width 685 height 44
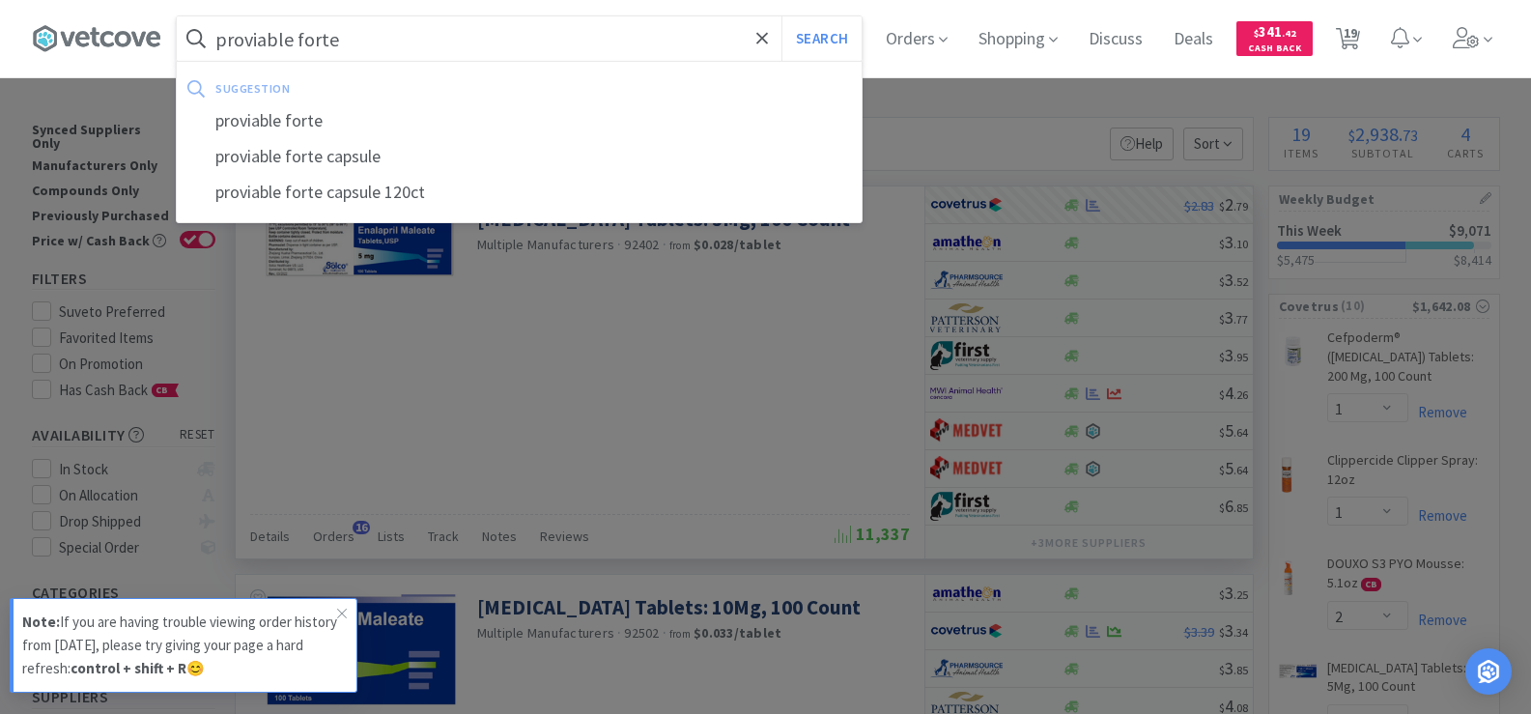
type input "proviable forte"
click at [781, 16] on button "Search" at bounding box center [821, 38] width 80 height 44
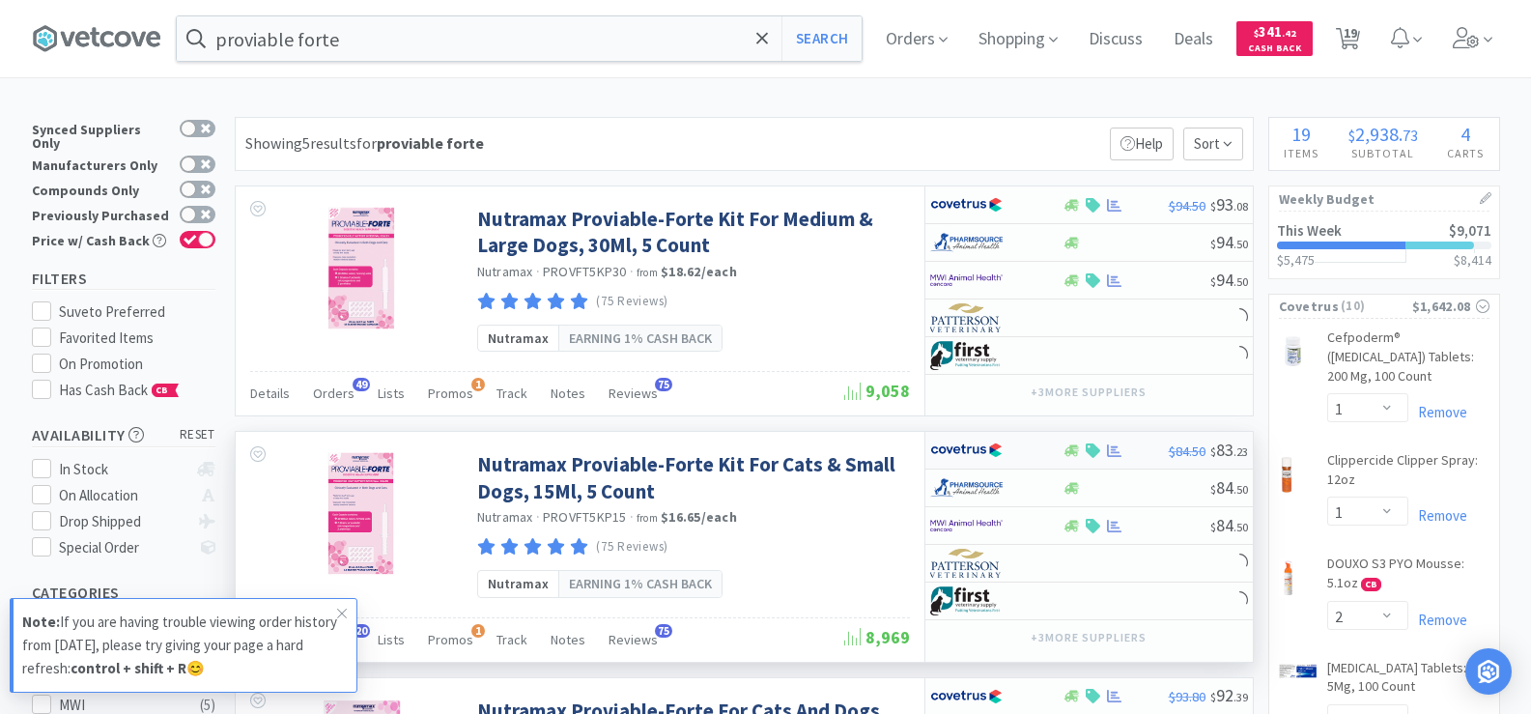
click at [1105, 452] on div at bounding box center [1114, 450] width 19 height 14
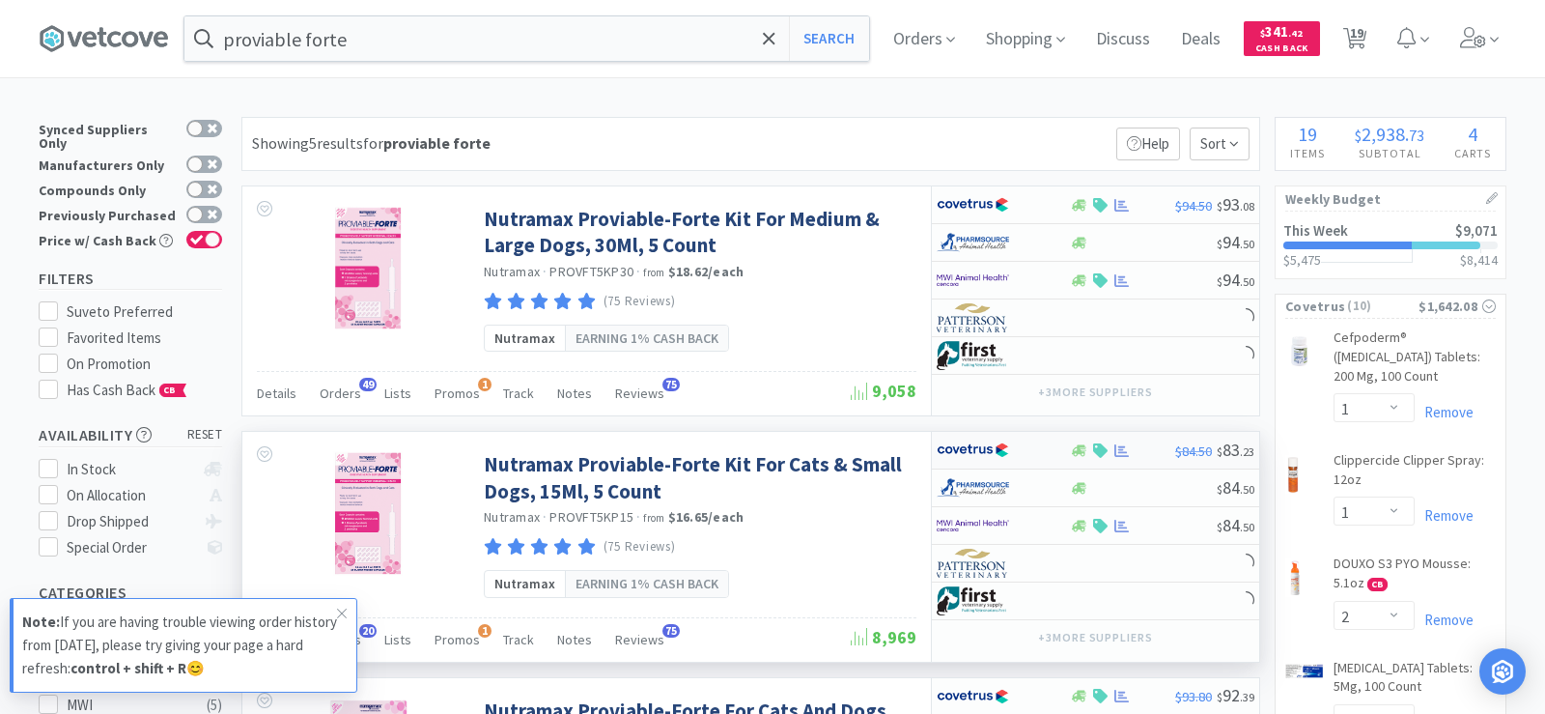
select select "1"
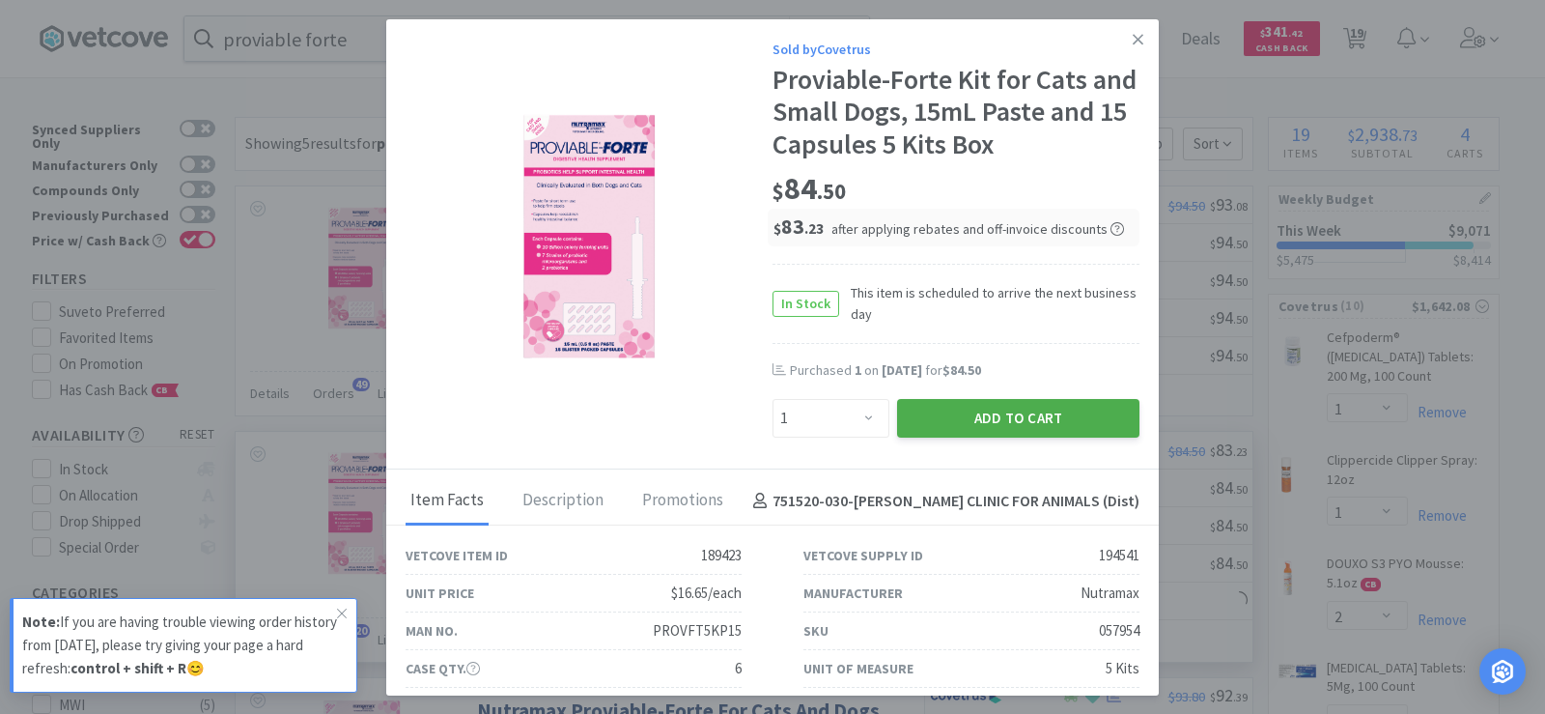
click at [1014, 404] on button "Add to Cart" at bounding box center [1018, 418] width 242 height 39
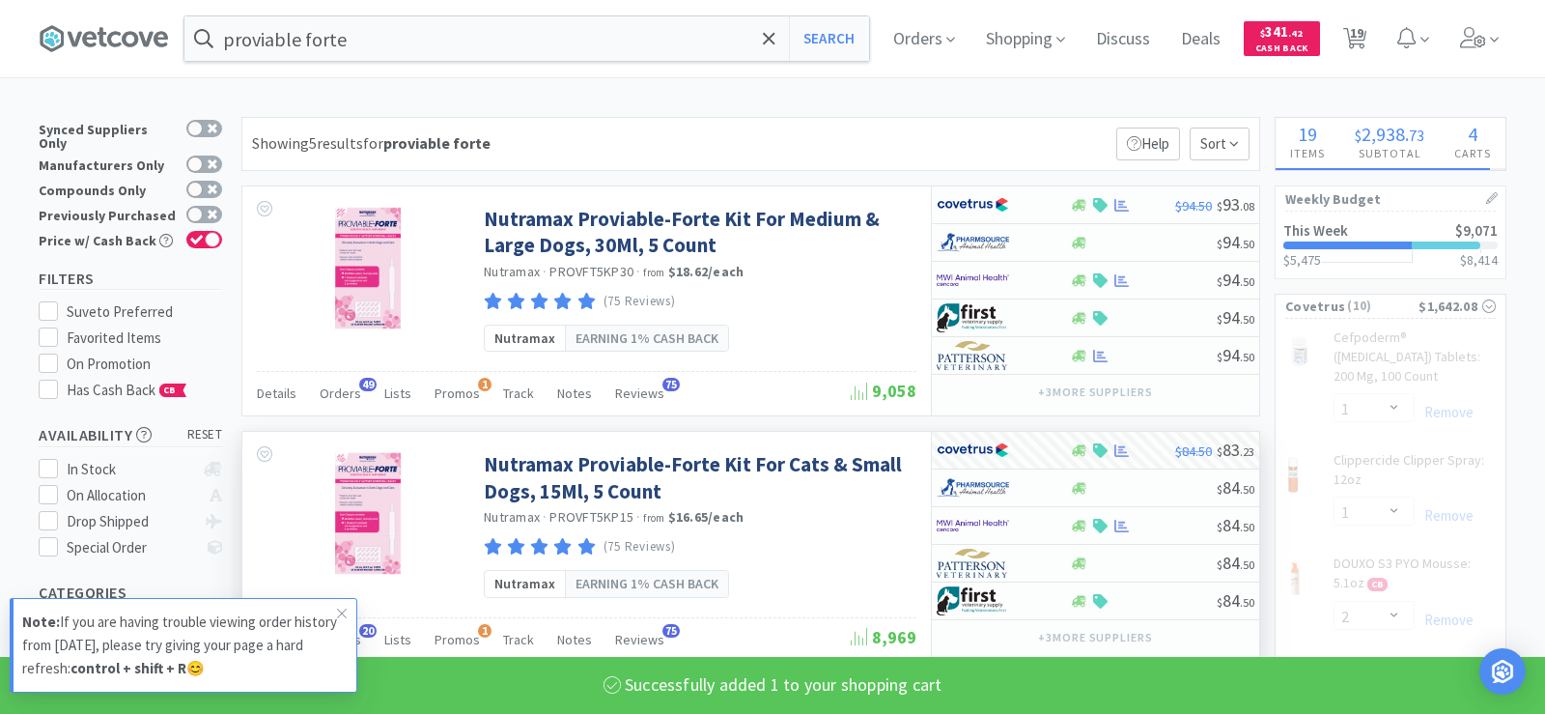
select select "1"
select select "2"
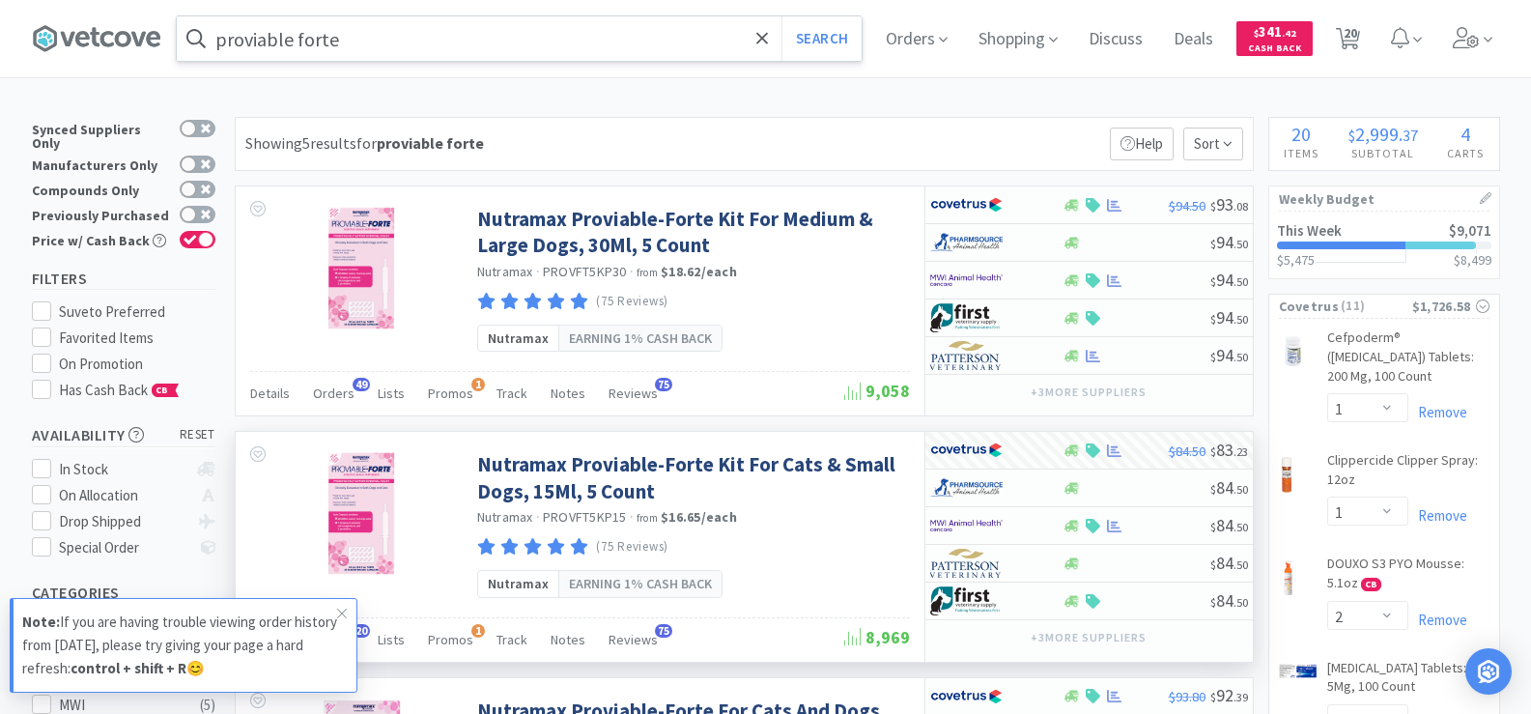
click at [396, 48] on input "proviable forte" at bounding box center [519, 38] width 685 height 44
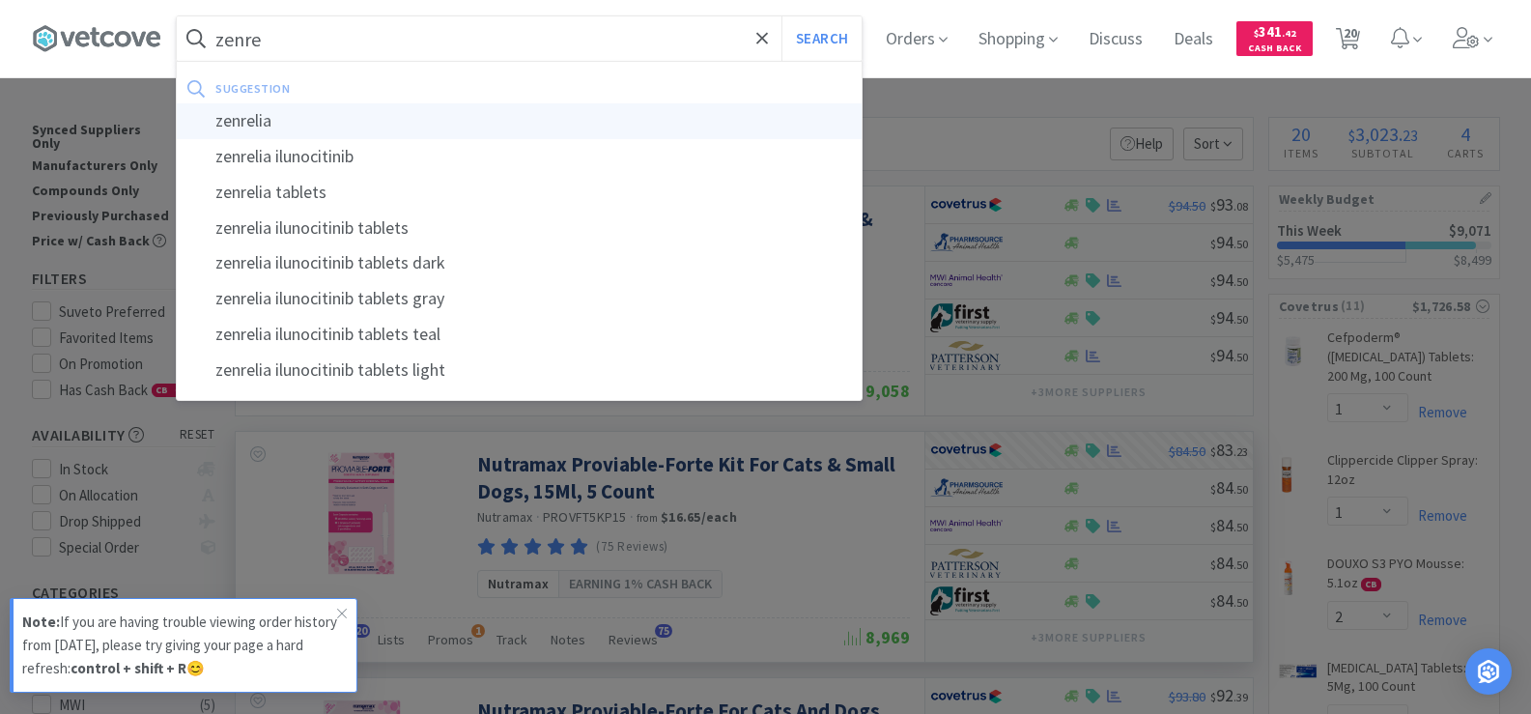
click at [367, 124] on div "zenrelia" at bounding box center [519, 121] width 685 height 36
type input "zenrelia"
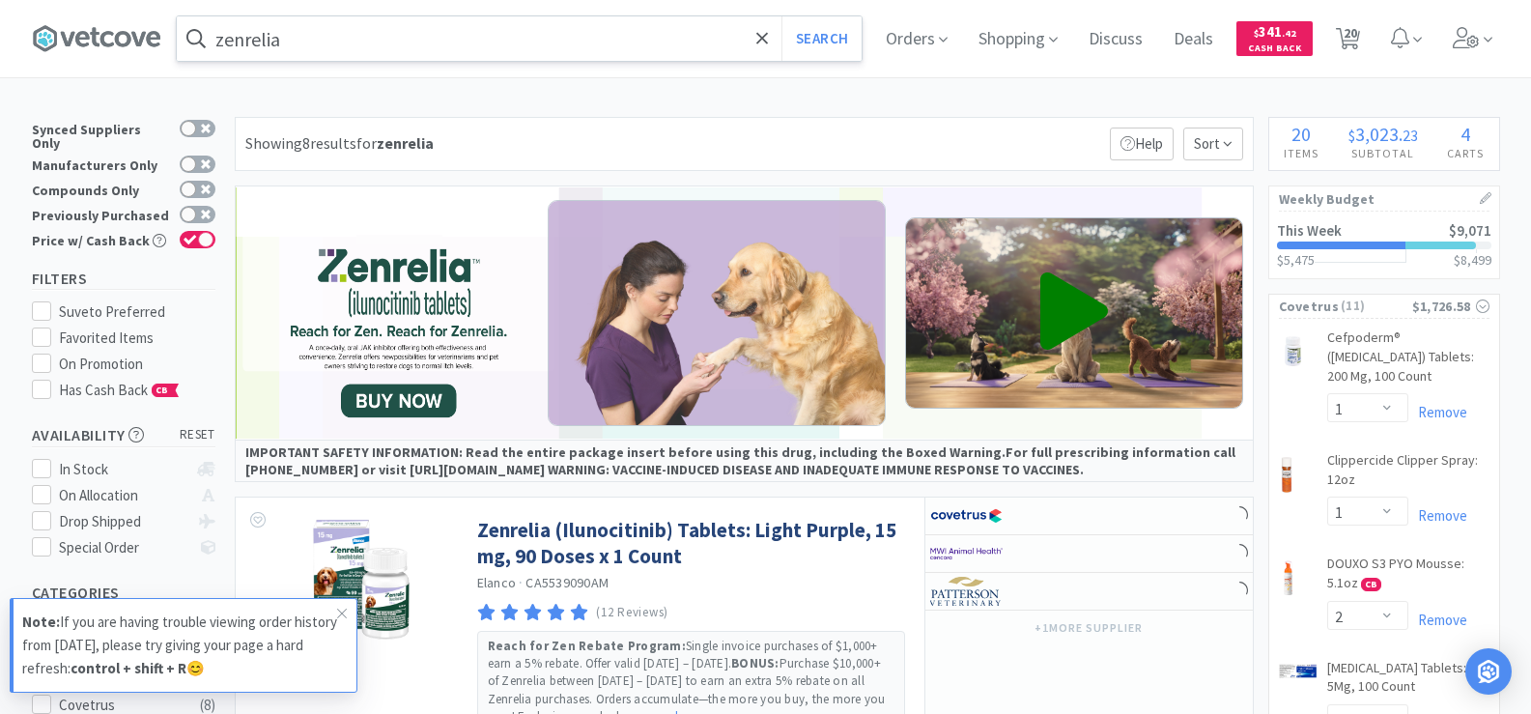
click at [972, 323] on img at bounding box center [1074, 312] width 338 height 191
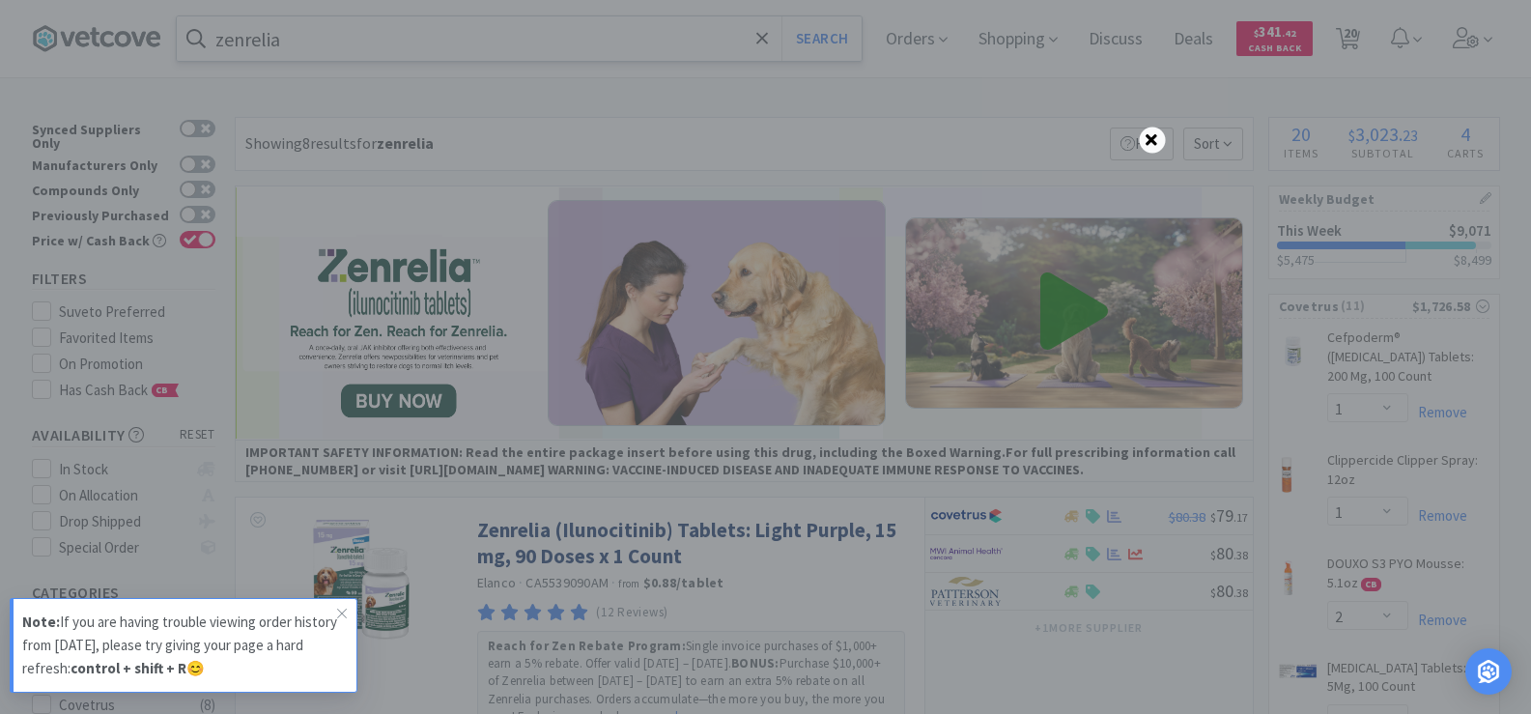
scroll to position [193, 0]
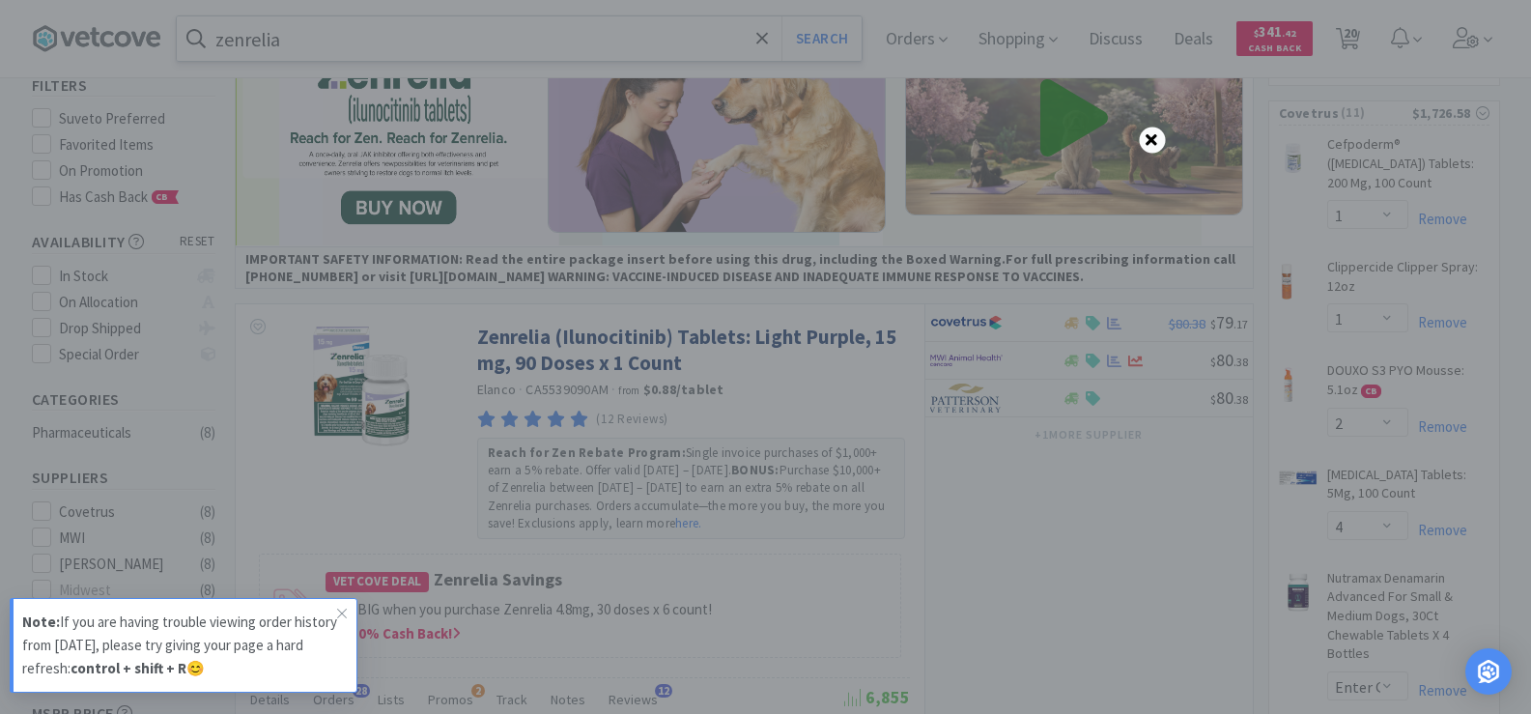
click at [1153, 137] on icon at bounding box center [1151, 139] width 12 height 17
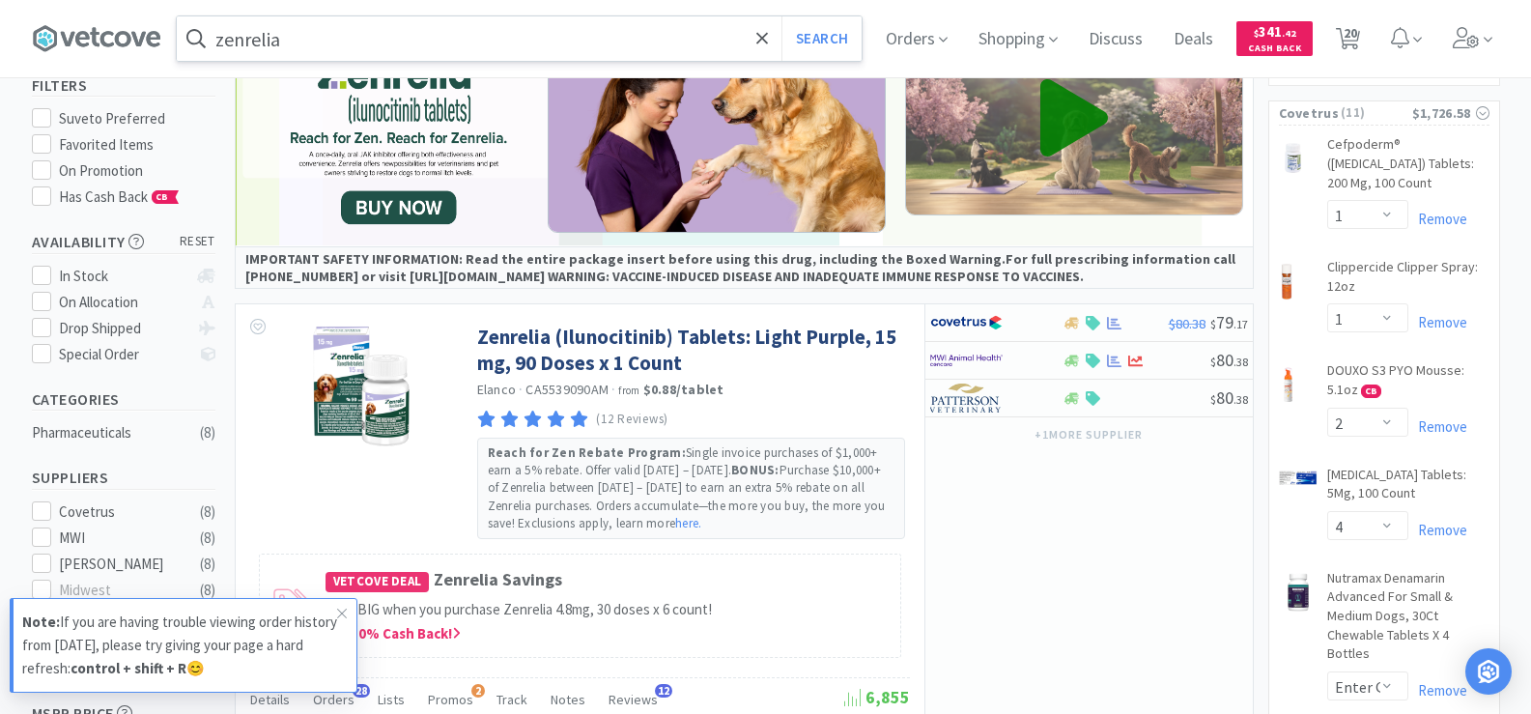
click at [1146, 142] on img at bounding box center [1074, 119] width 338 height 191
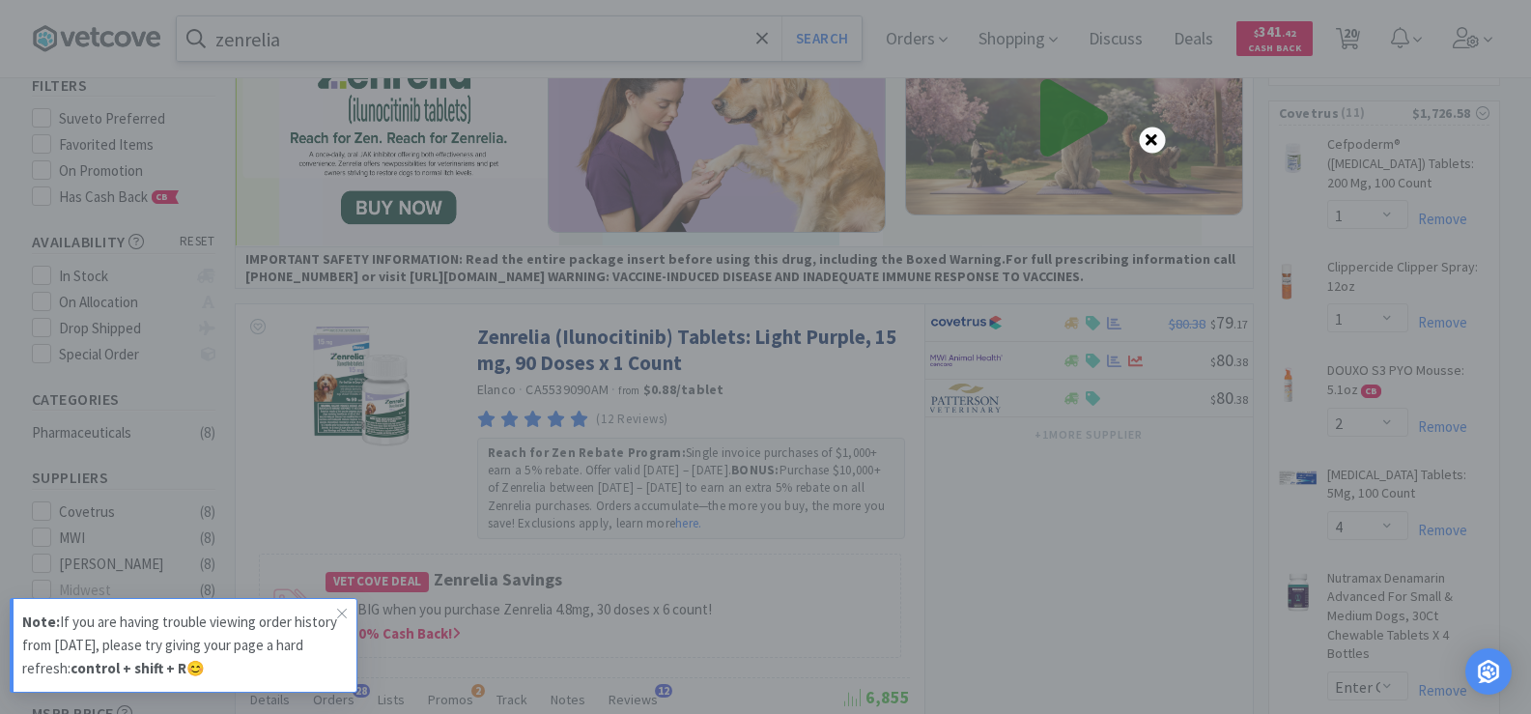
click at [1155, 141] on icon at bounding box center [1151, 139] width 12 height 12
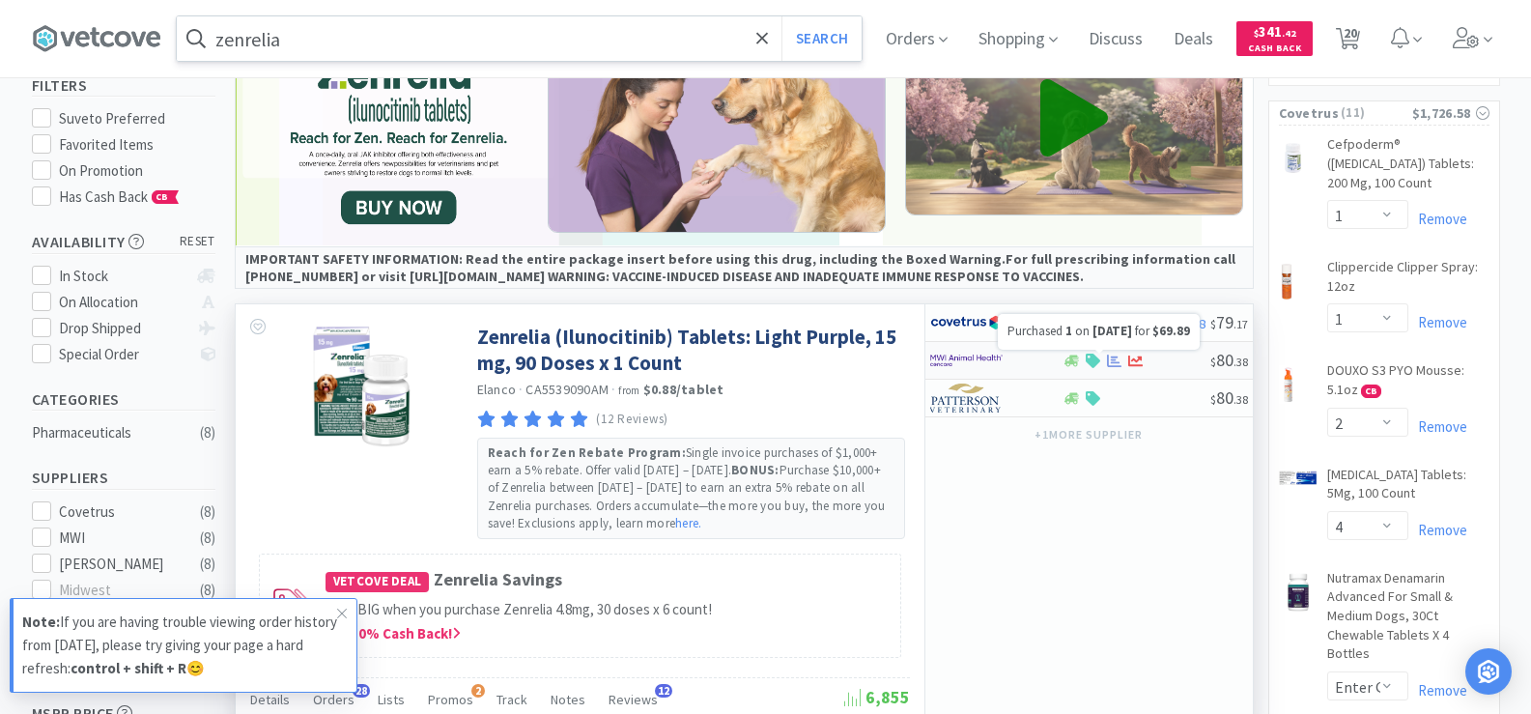
click at [1109, 362] on icon at bounding box center [1114, 360] width 14 height 14
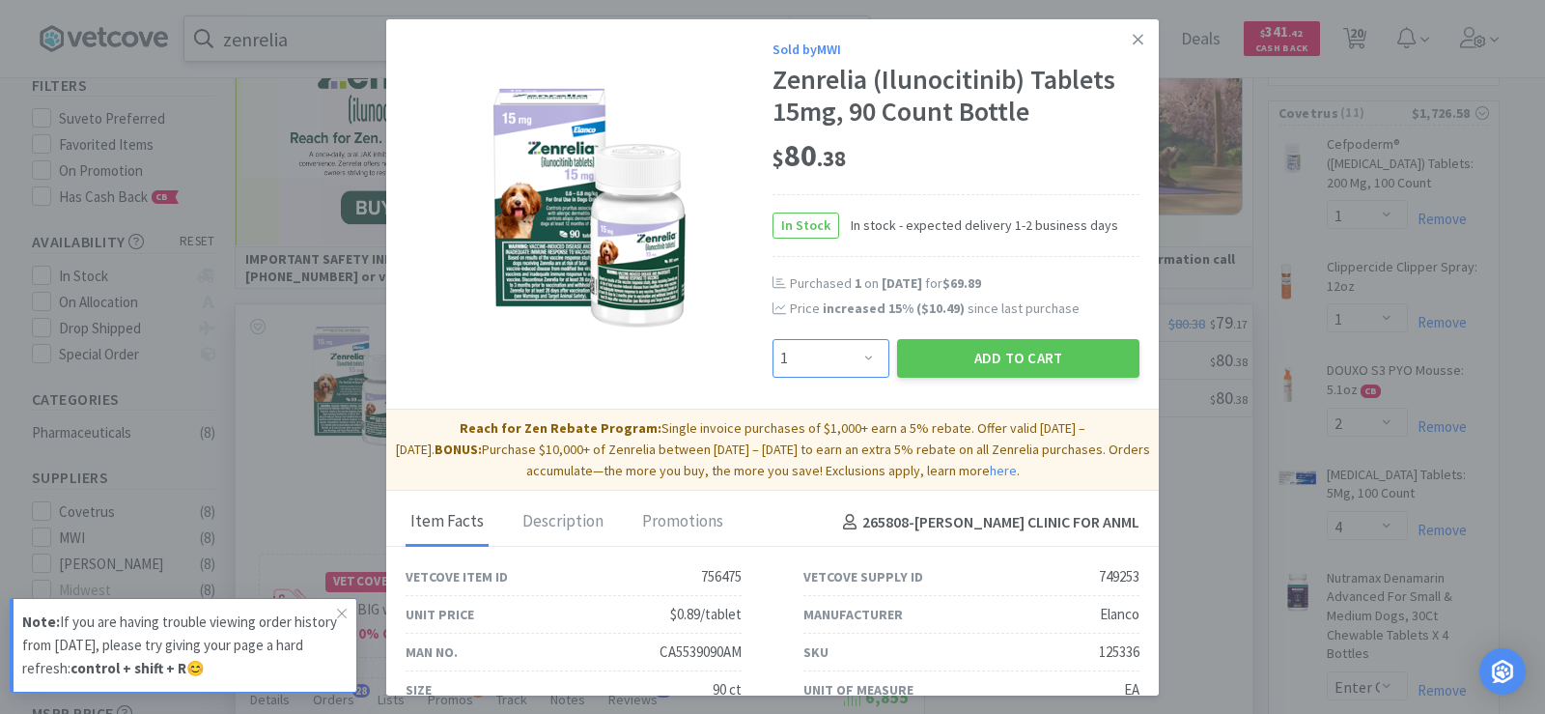
click at [858, 345] on select "Enter Quantity 1 2 3 4 5 6 7 8 9 10 11 12 13 14 15 16 17 18 19 20 Enter Quantity" at bounding box center [831, 358] width 117 height 39
select select "2"
click at [773, 339] on select "Enter Quantity 1 2 3 4 5 6 7 8 9 10 11 12 13 14 15 16 17 18 19 20 Enter Quantity" at bounding box center [831, 358] width 117 height 39
click at [989, 354] on button "Add to Cart" at bounding box center [1018, 358] width 242 height 39
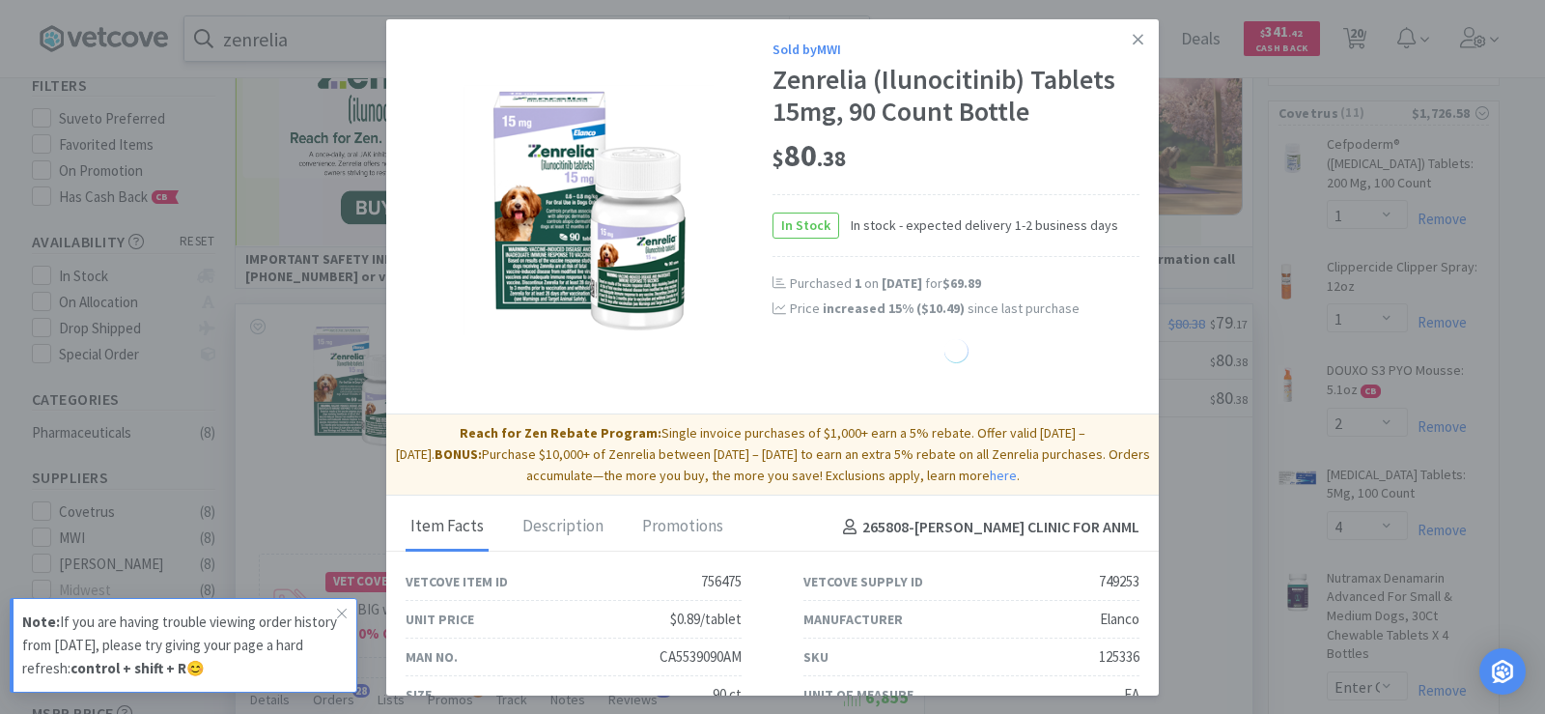
select select "1"
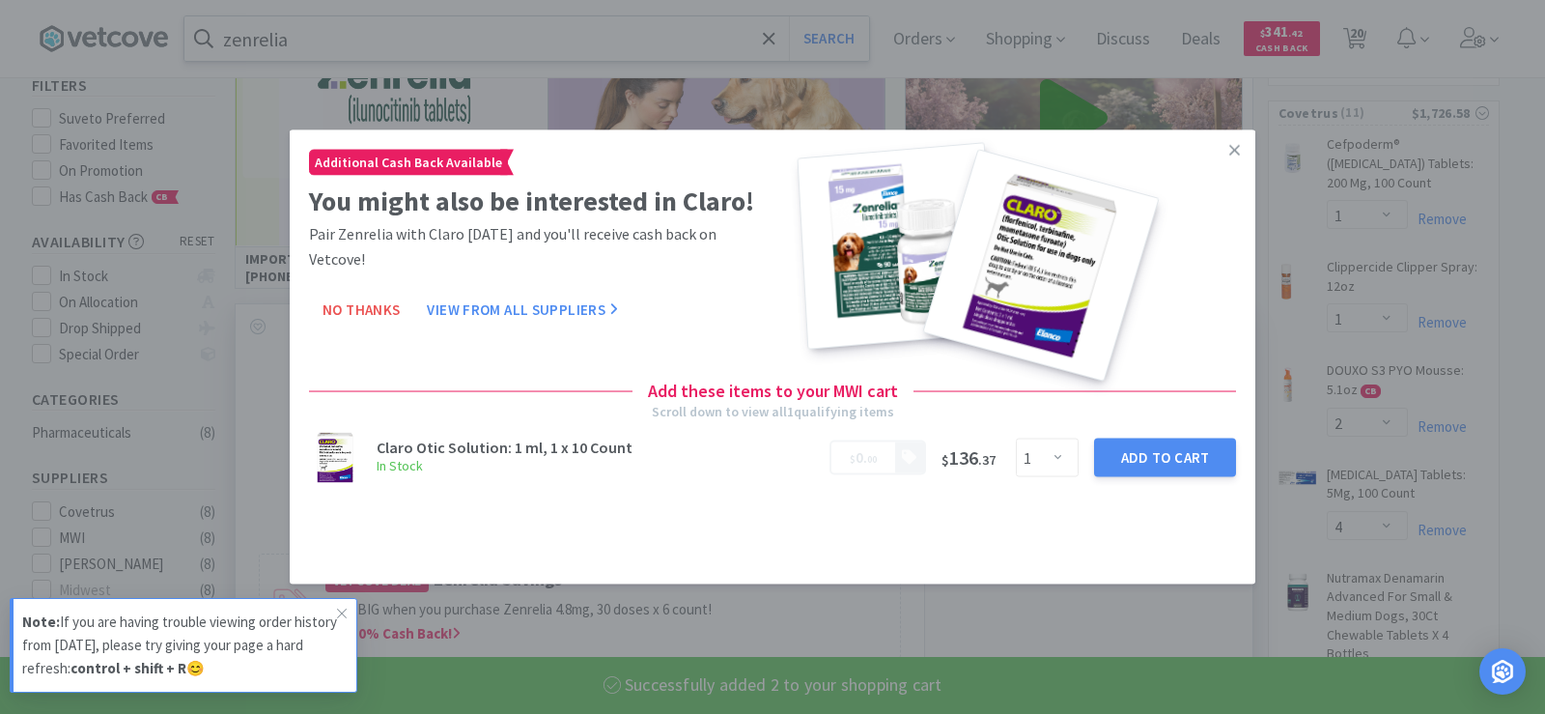
select select "2"
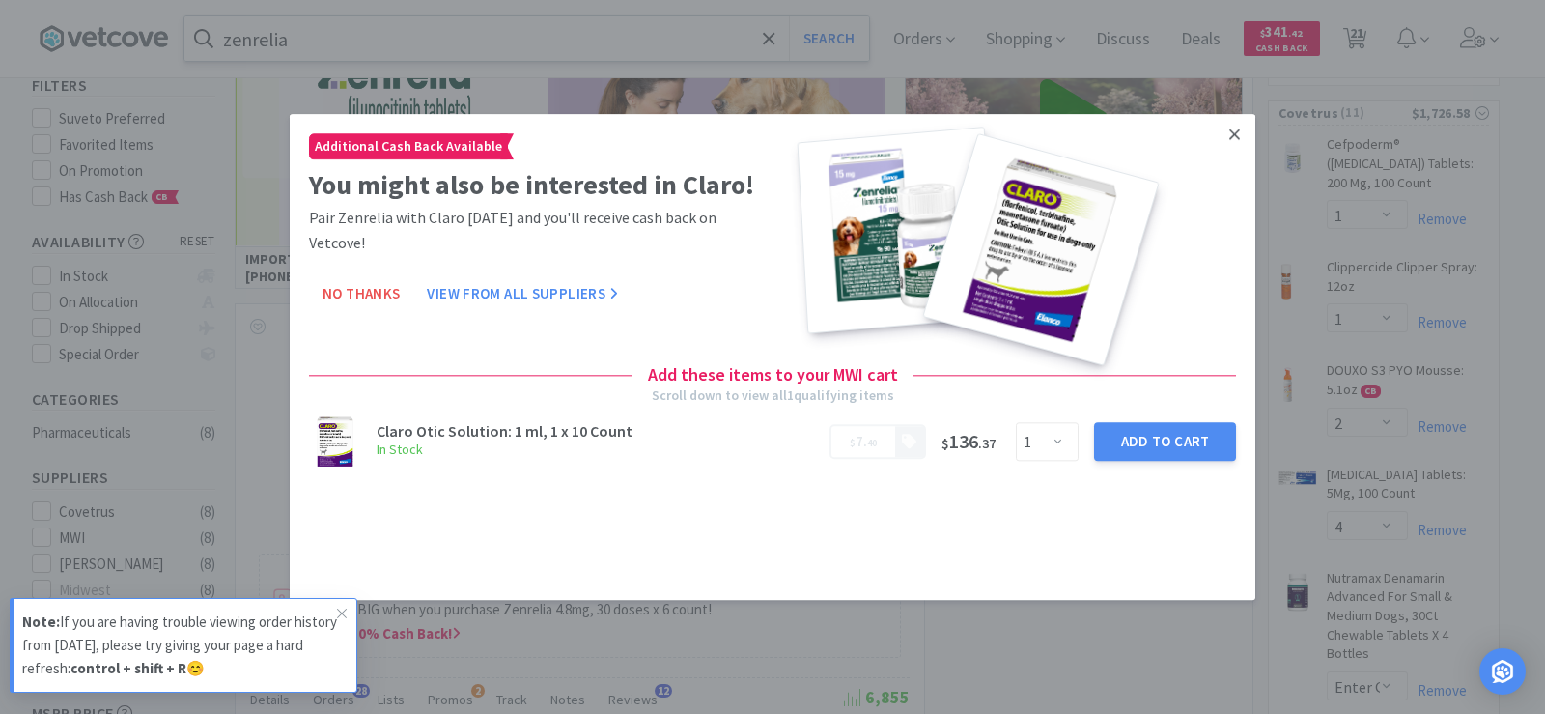
click at [1234, 127] on icon at bounding box center [1234, 134] width 11 height 17
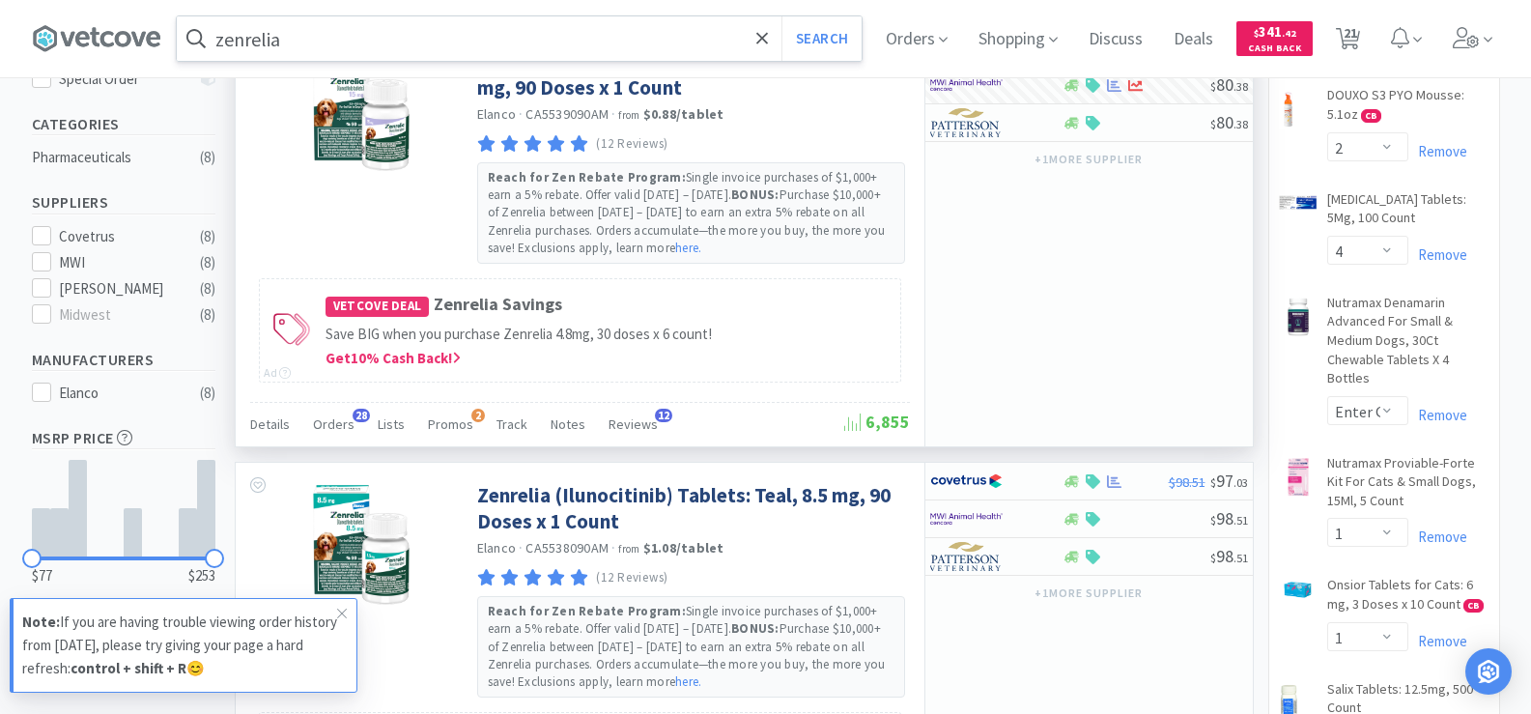
scroll to position [483, 0]
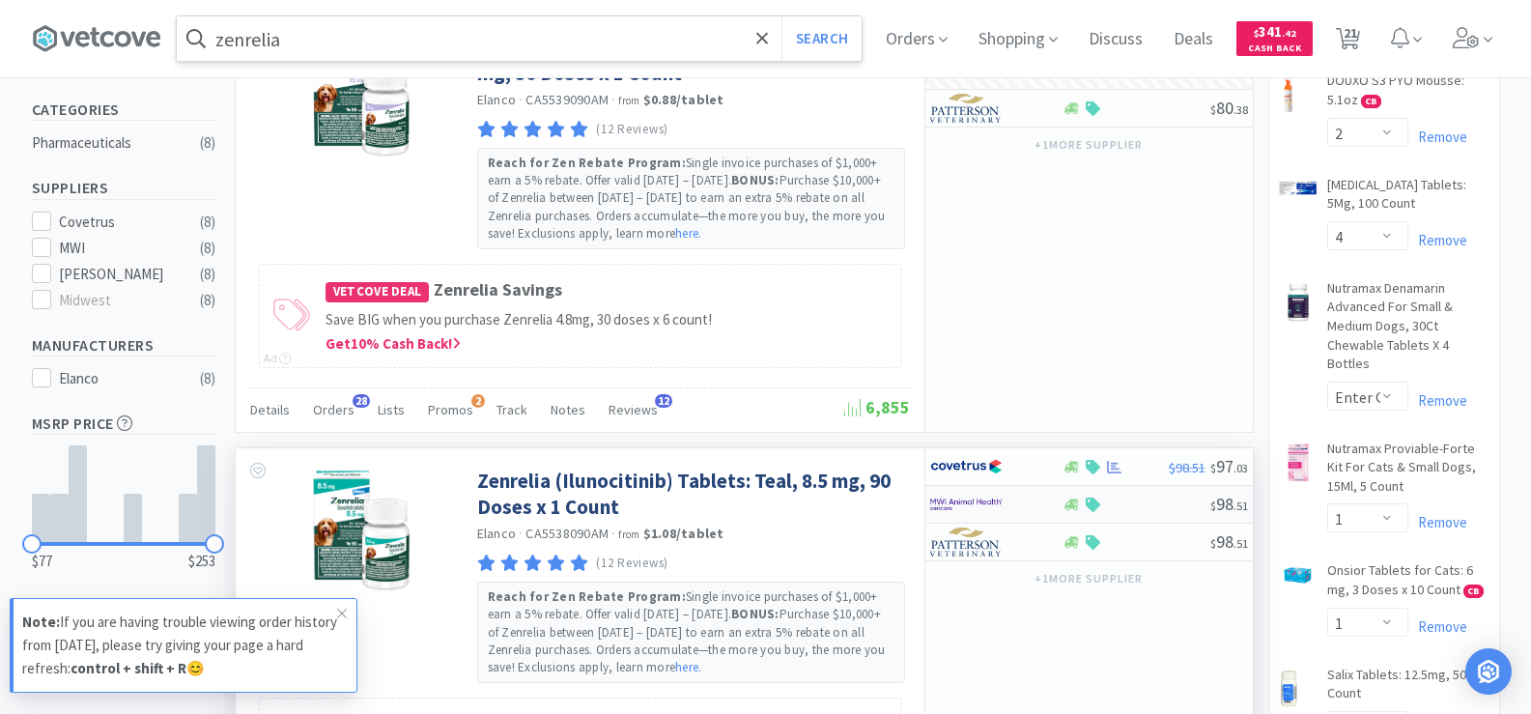
click at [1058, 500] on div at bounding box center [996, 504] width 132 height 33
select select "1"
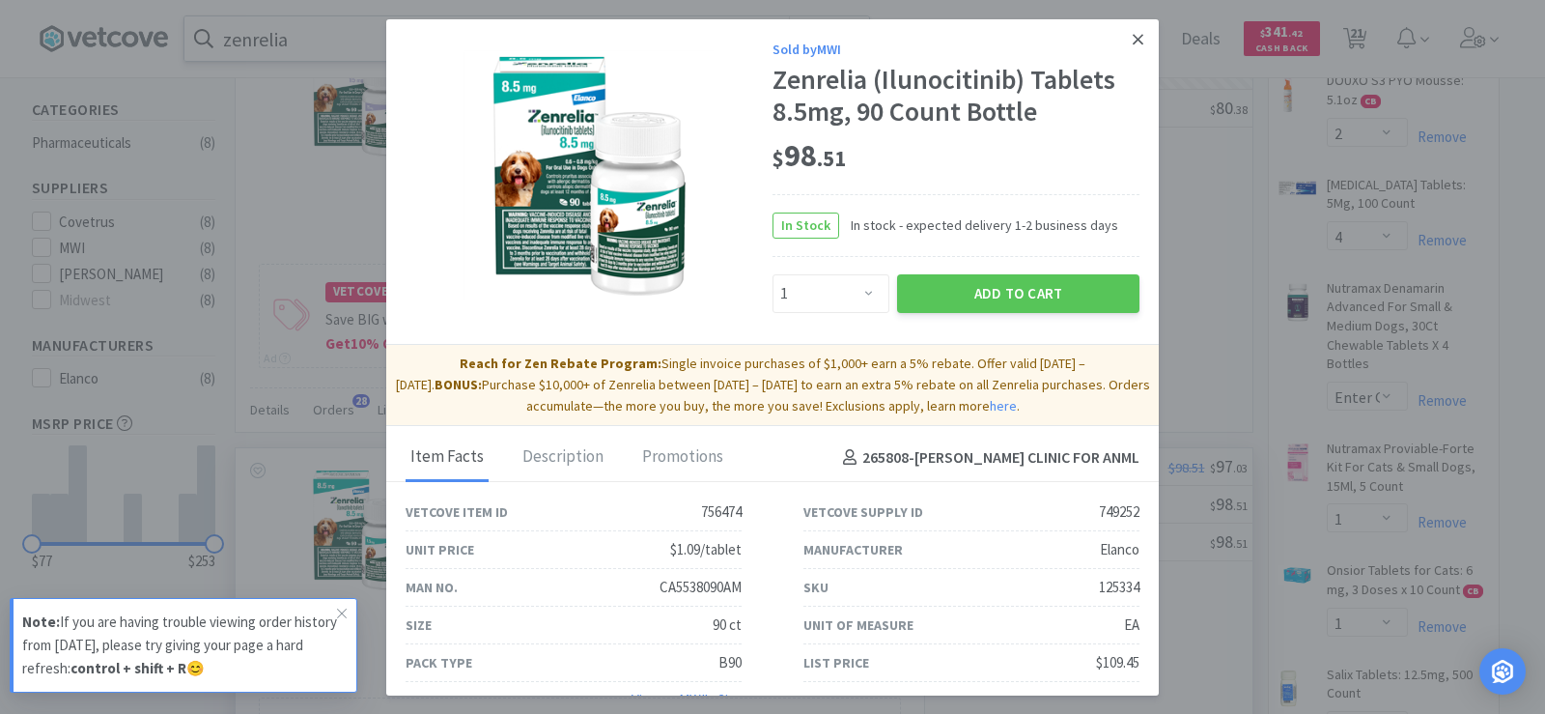
click at [1133, 42] on icon at bounding box center [1138, 39] width 11 height 11
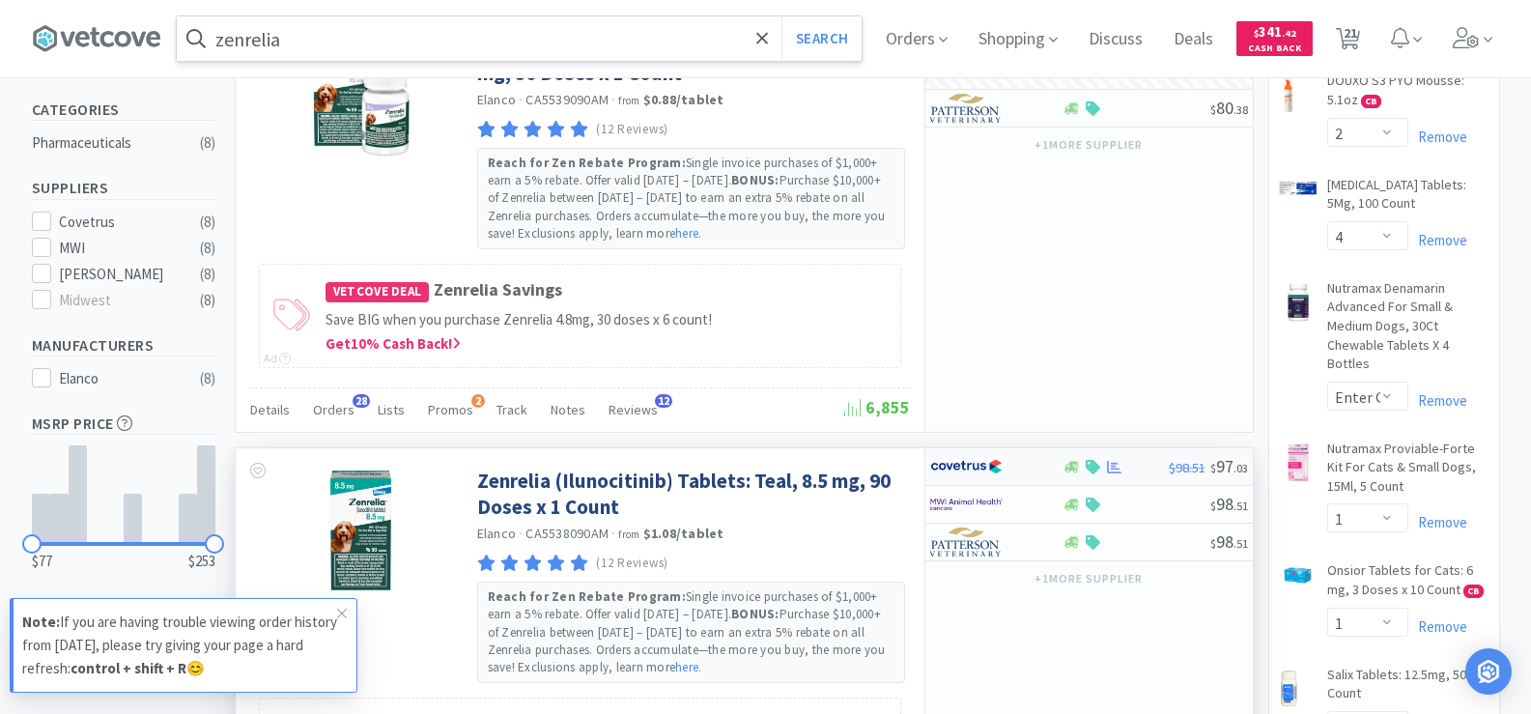
click at [1106, 475] on div "$98.51 $ 97 . 03" at bounding box center [1088, 467] width 327 height 38
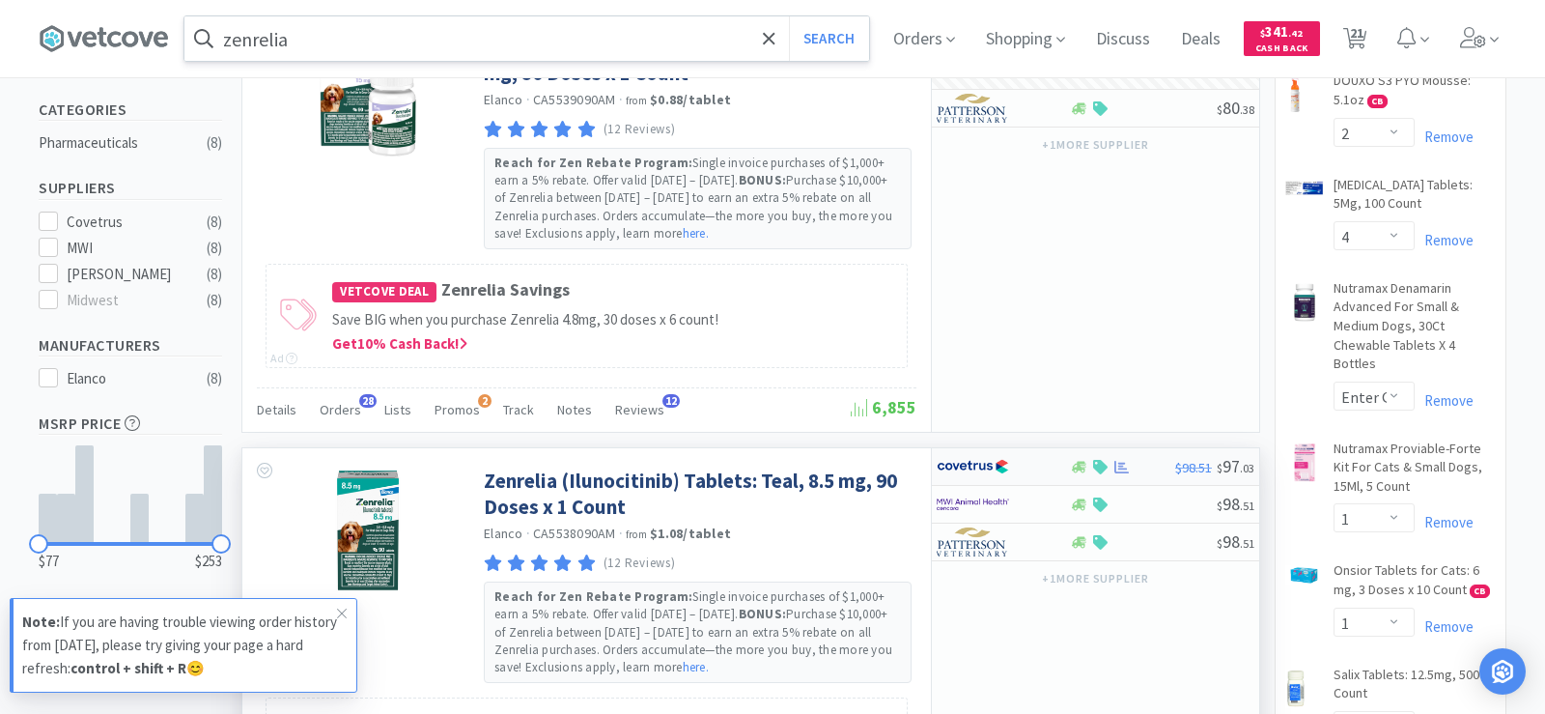
select select "1"
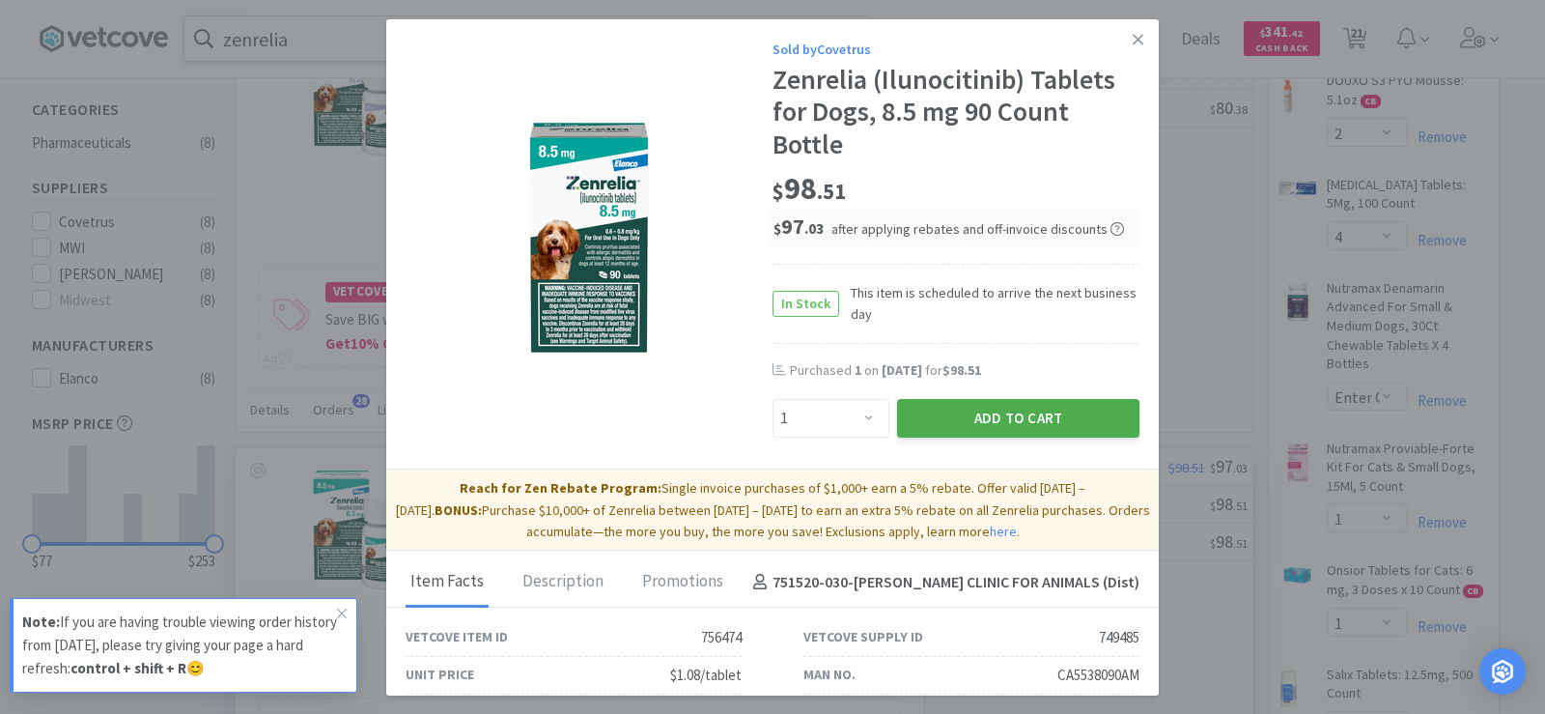
click at [1036, 424] on button "Add to Cart" at bounding box center [1018, 418] width 242 height 39
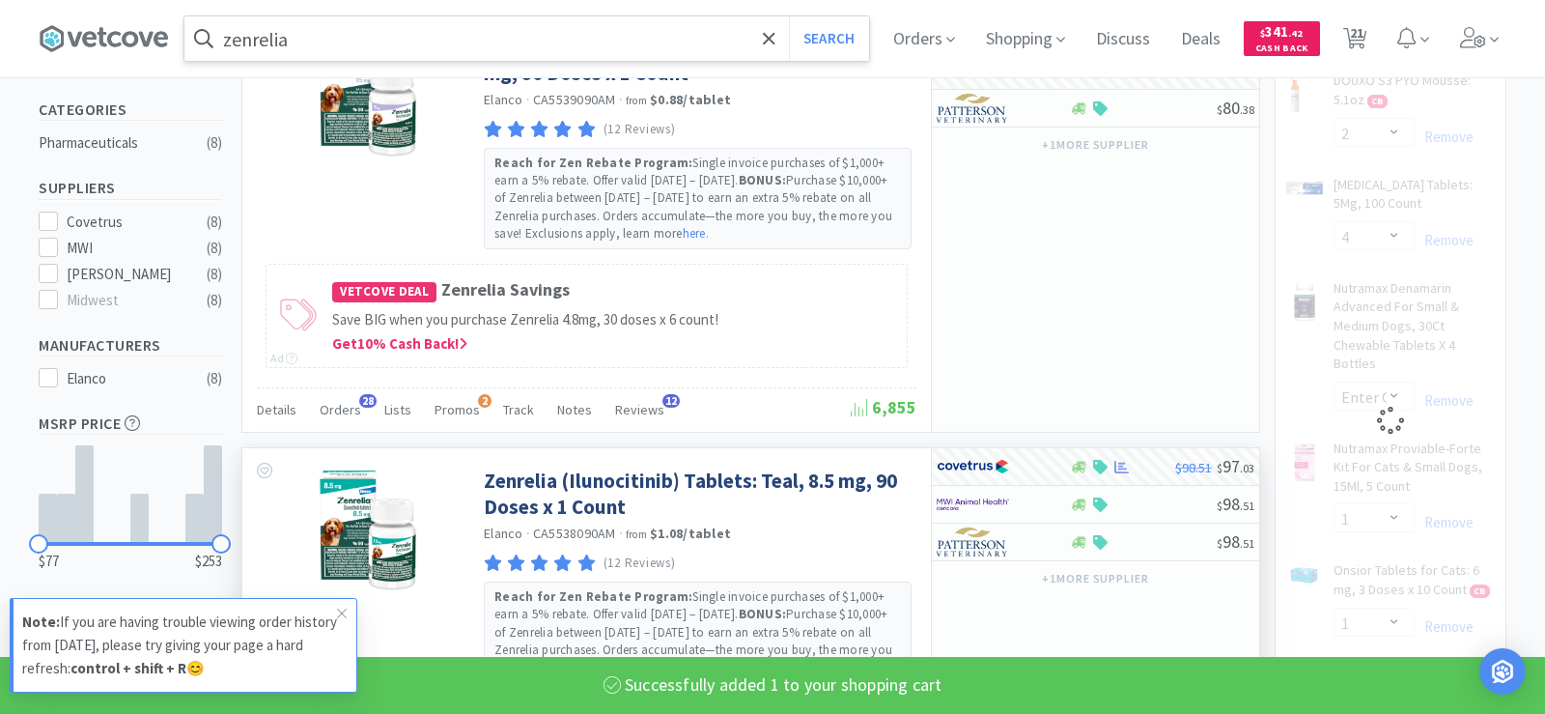
select select "1"
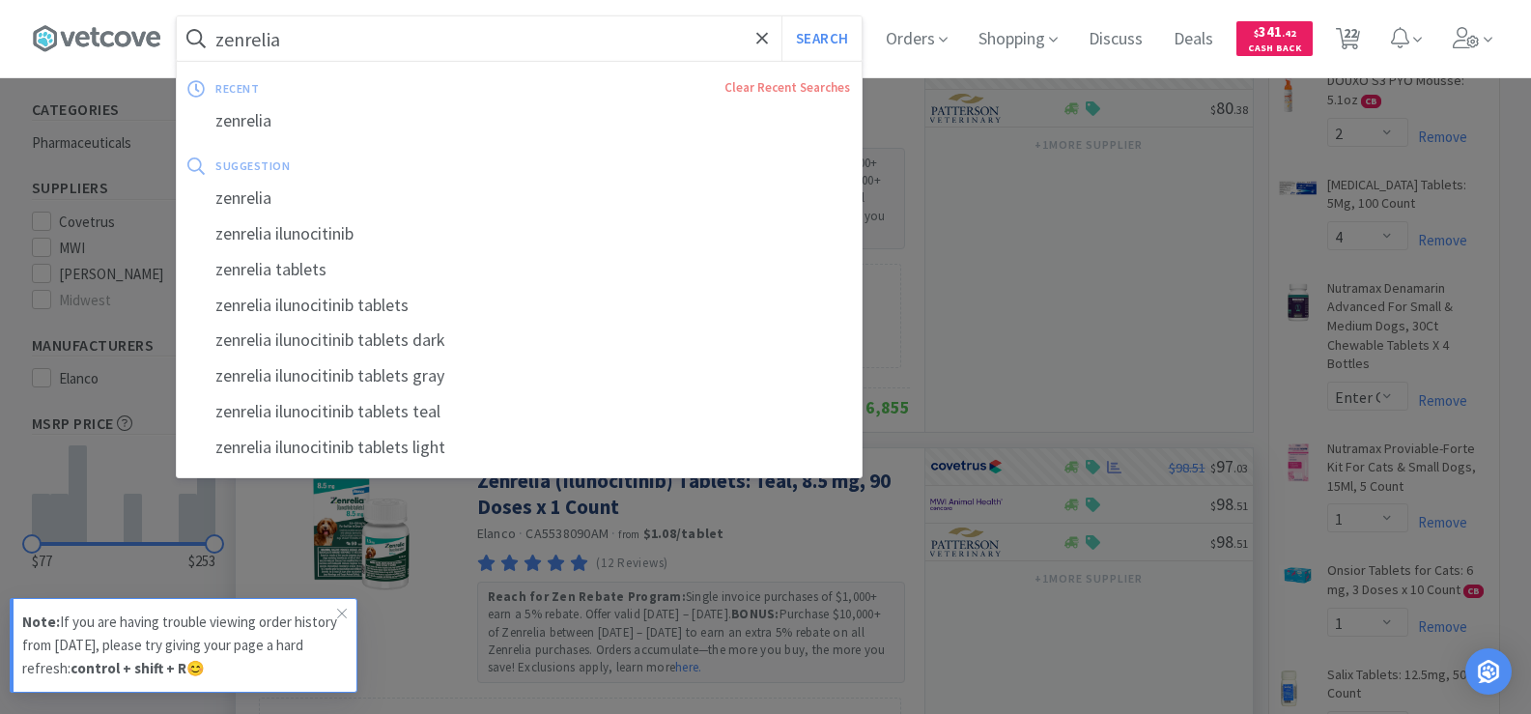
click at [316, 55] on input "zenrelia" at bounding box center [519, 38] width 685 height 44
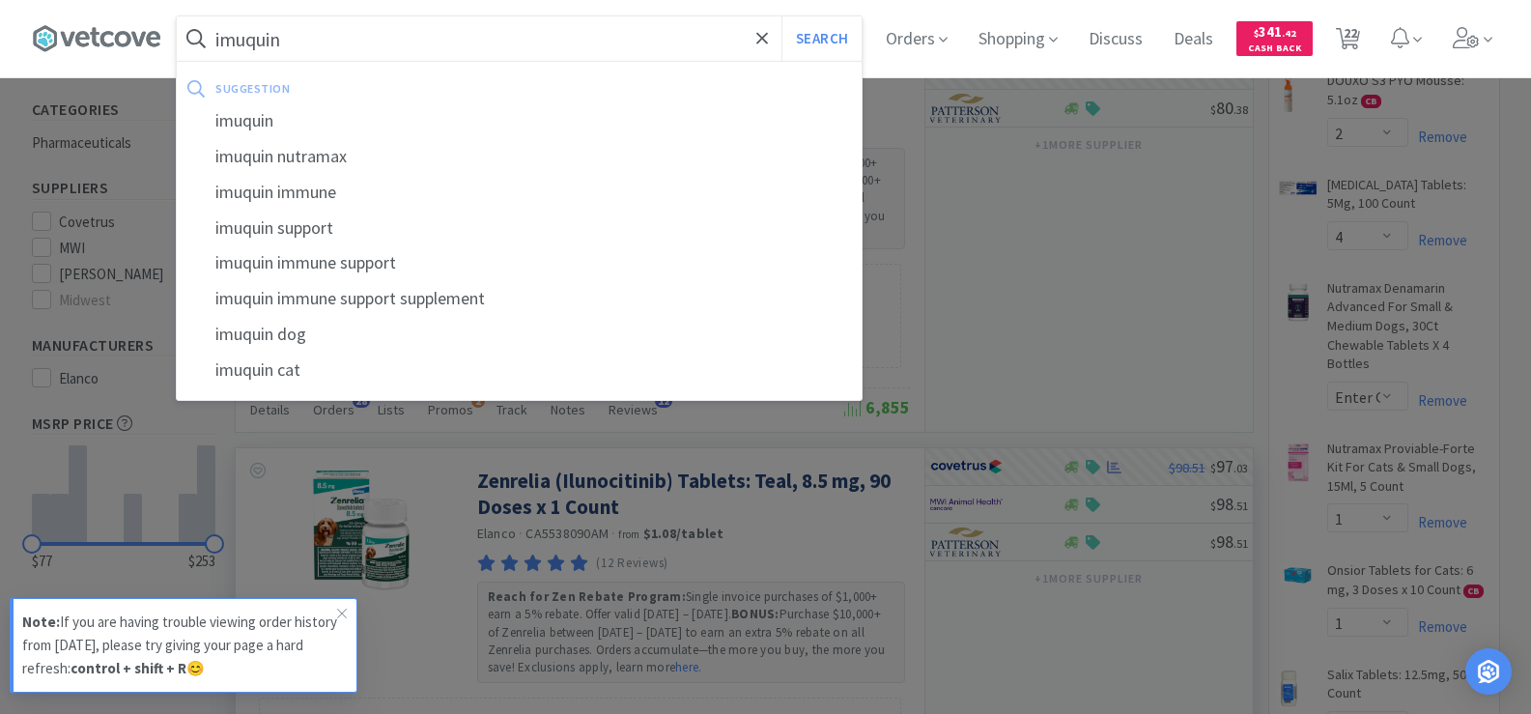
type input "imuquin"
click at [781, 16] on button "Search" at bounding box center [821, 38] width 80 height 44
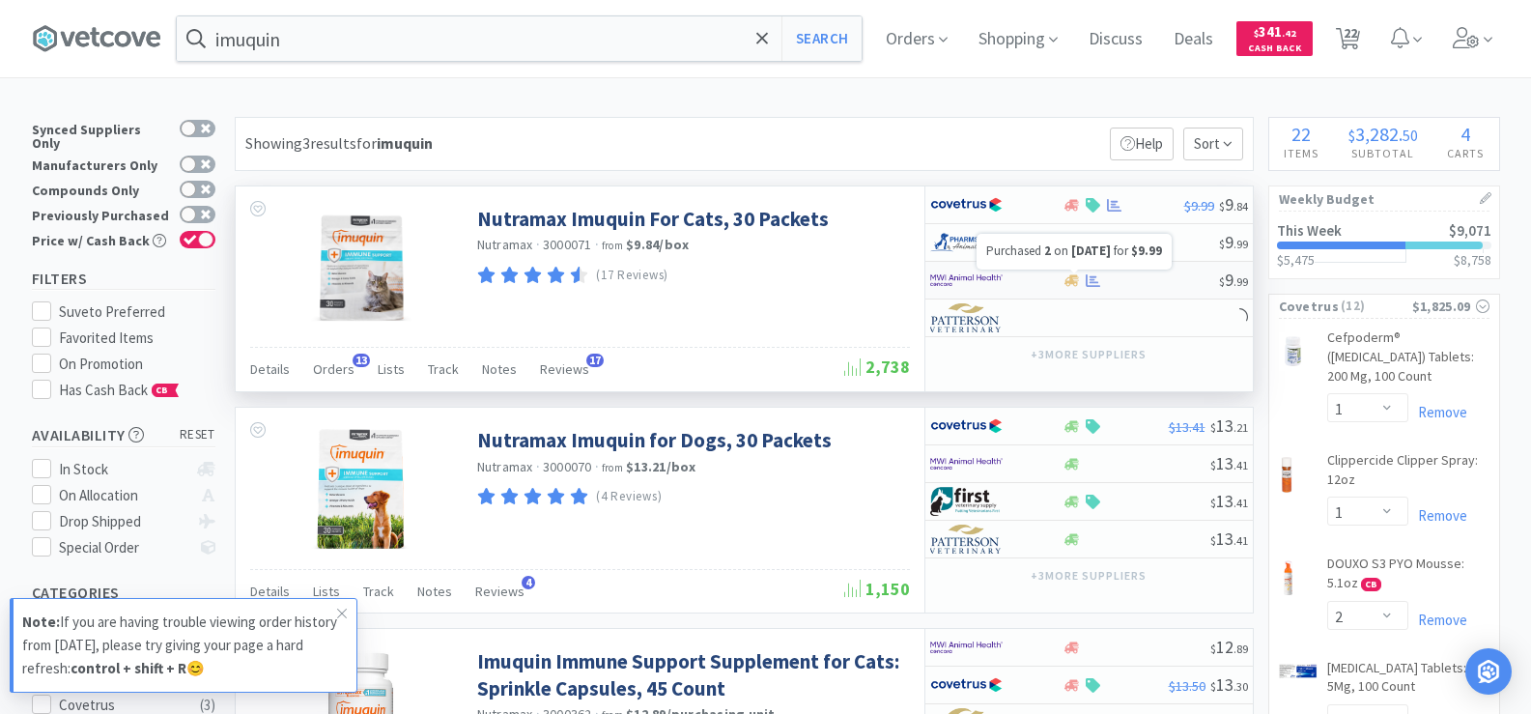
click at [1095, 283] on icon at bounding box center [1092, 280] width 14 height 14
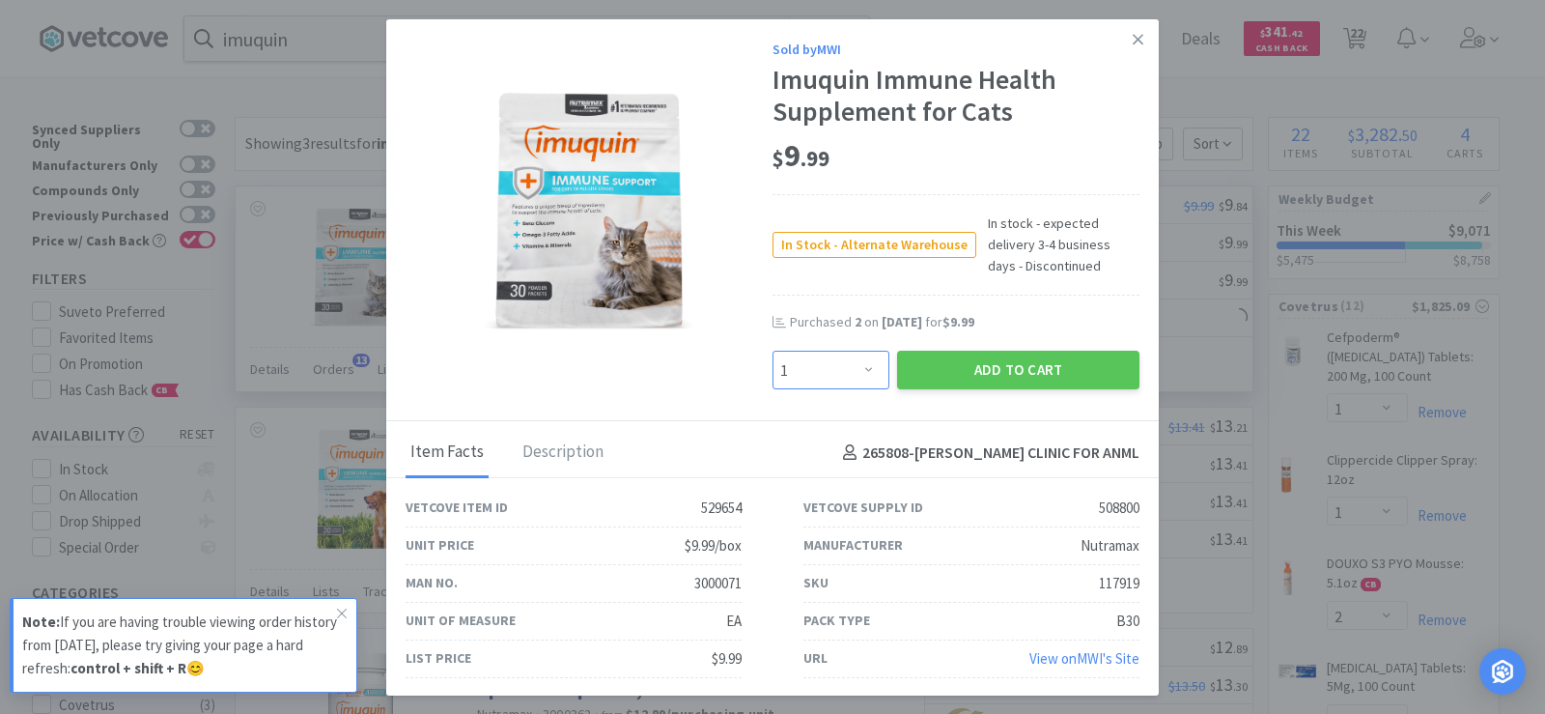
click at [866, 377] on select "Enter Quantity 1 2 3 4 5 6 7 8 9 10 11 12 13 14 15 16 17 18 19 20 Enter Quantity" at bounding box center [831, 370] width 117 height 39
select select "2"
click at [773, 351] on select "Enter Quantity 1 2 3 4 5 6 7 8 9 10 11 12 13 14 15 16 17 18 19 20 Enter Quantity" at bounding box center [831, 370] width 117 height 39
click at [1038, 370] on button "Add to Cart" at bounding box center [1018, 370] width 242 height 39
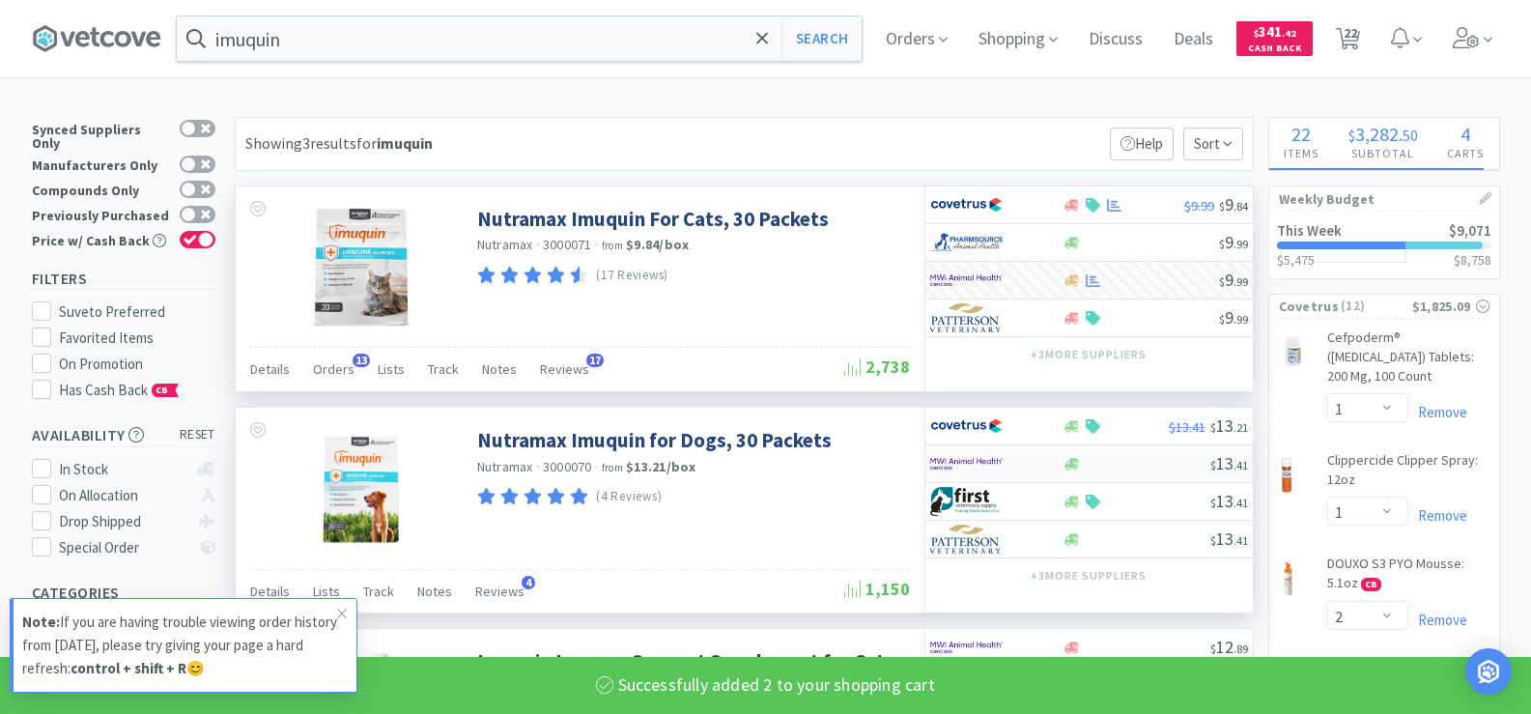
select select "2"
select select "1"
select select "2"
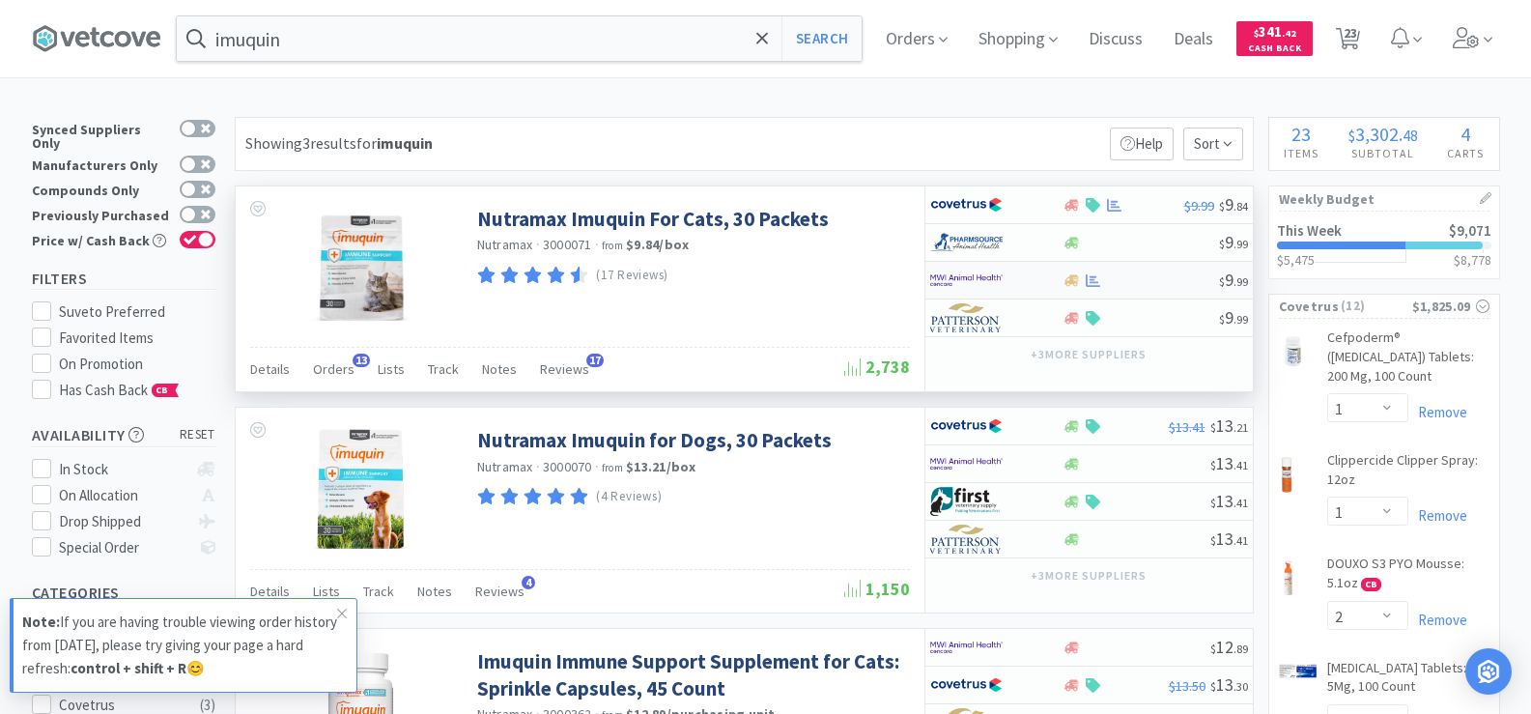
click at [1062, 285] on div at bounding box center [1071, 280] width 19 height 14
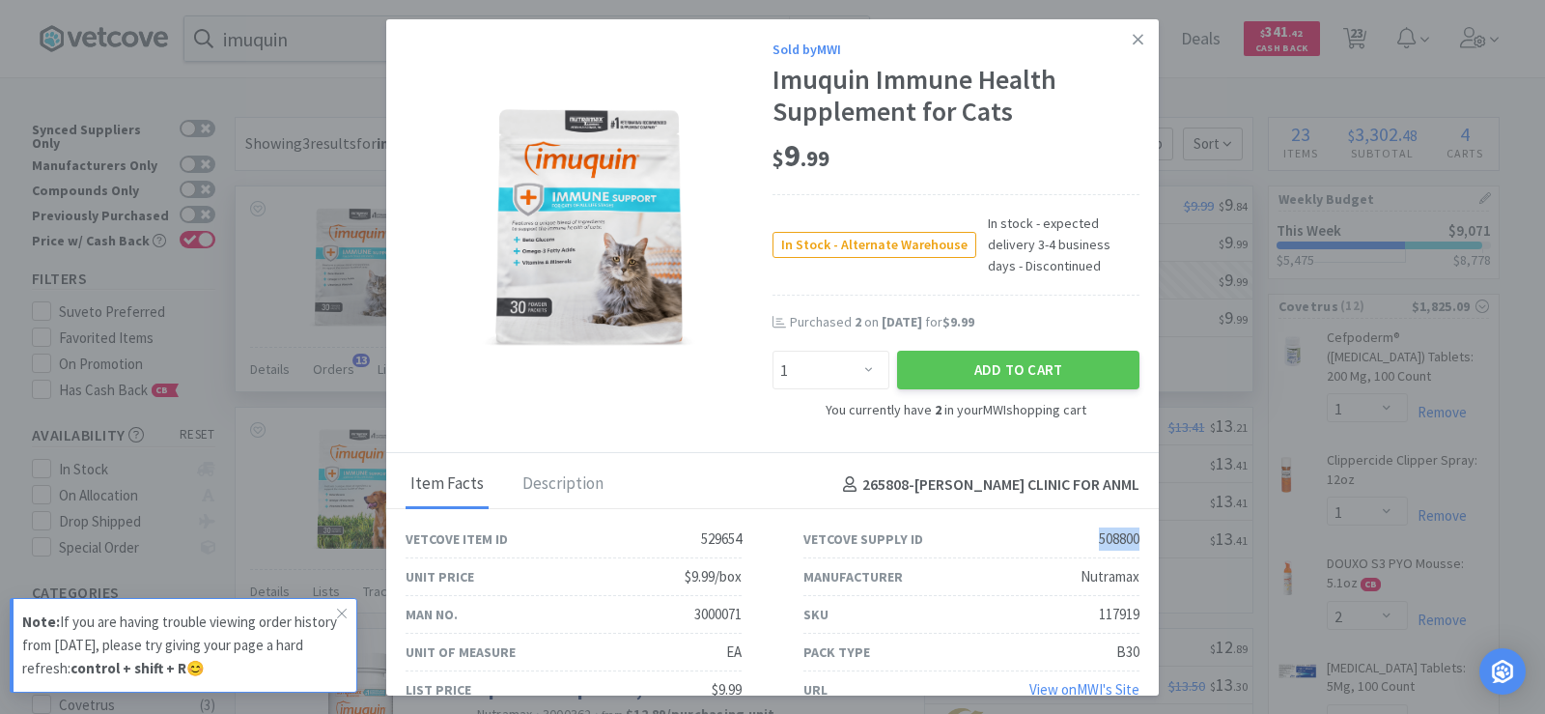
drag, startPoint x: 1054, startPoint y: 541, endPoint x: 1137, endPoint y: 541, distance: 82.1
click at [1137, 541] on div "Vetcove Supply ID 508800" at bounding box center [972, 539] width 398 height 38
copy div "508800"
click at [841, 361] on select "Enter Quantity 1 2 3 4 5 6 7 8 9 10 11 12 13 14 15 16 17 18 19 20 Enter Quantity" at bounding box center [831, 370] width 117 height 39
select select "2"
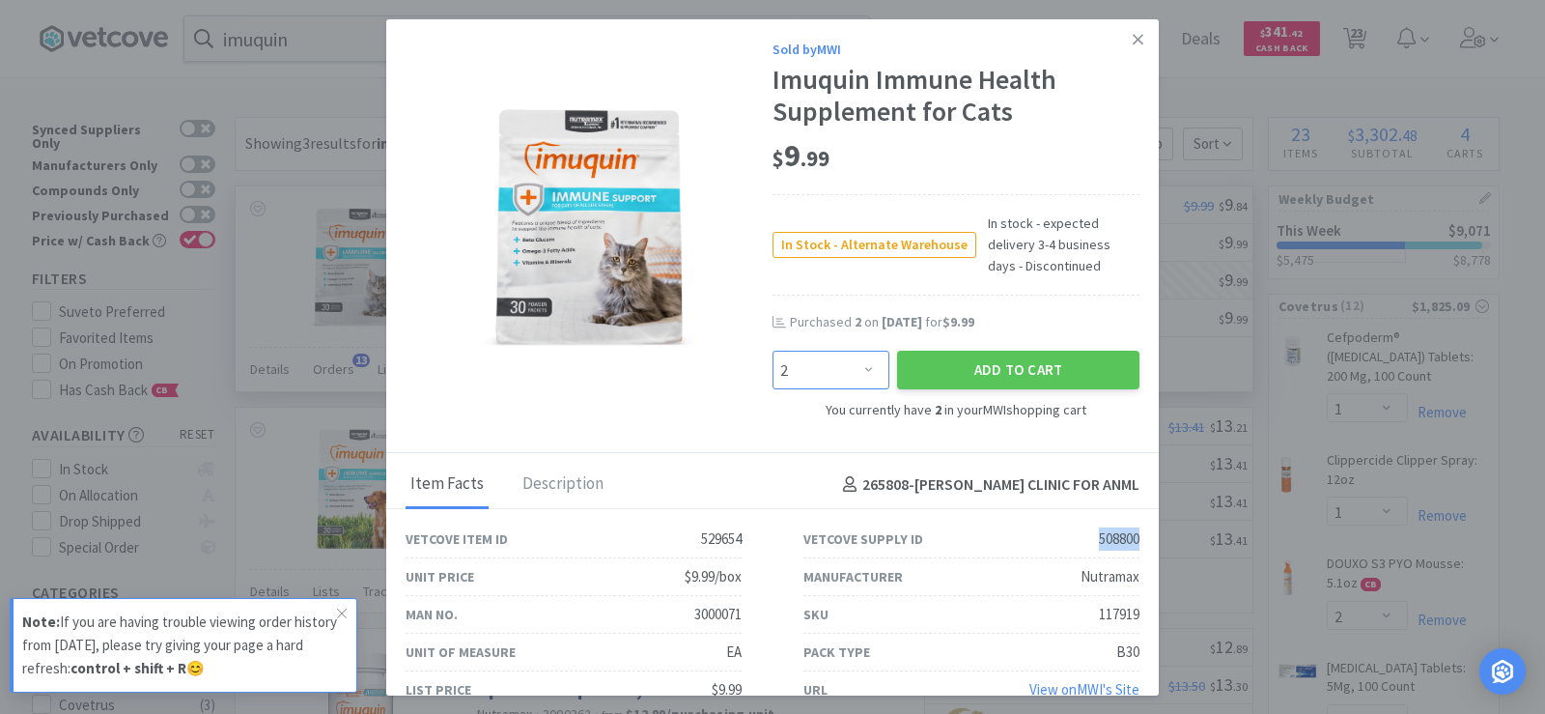
click at [773, 351] on select "Enter Quantity 1 2 3 4 5 6 7 8 9 10 11 12 13 14 15 16 17 18 19 20 Enter Quantity" at bounding box center [831, 370] width 117 height 39
click at [1028, 372] on button "Add to Cart" at bounding box center [1018, 370] width 242 height 39
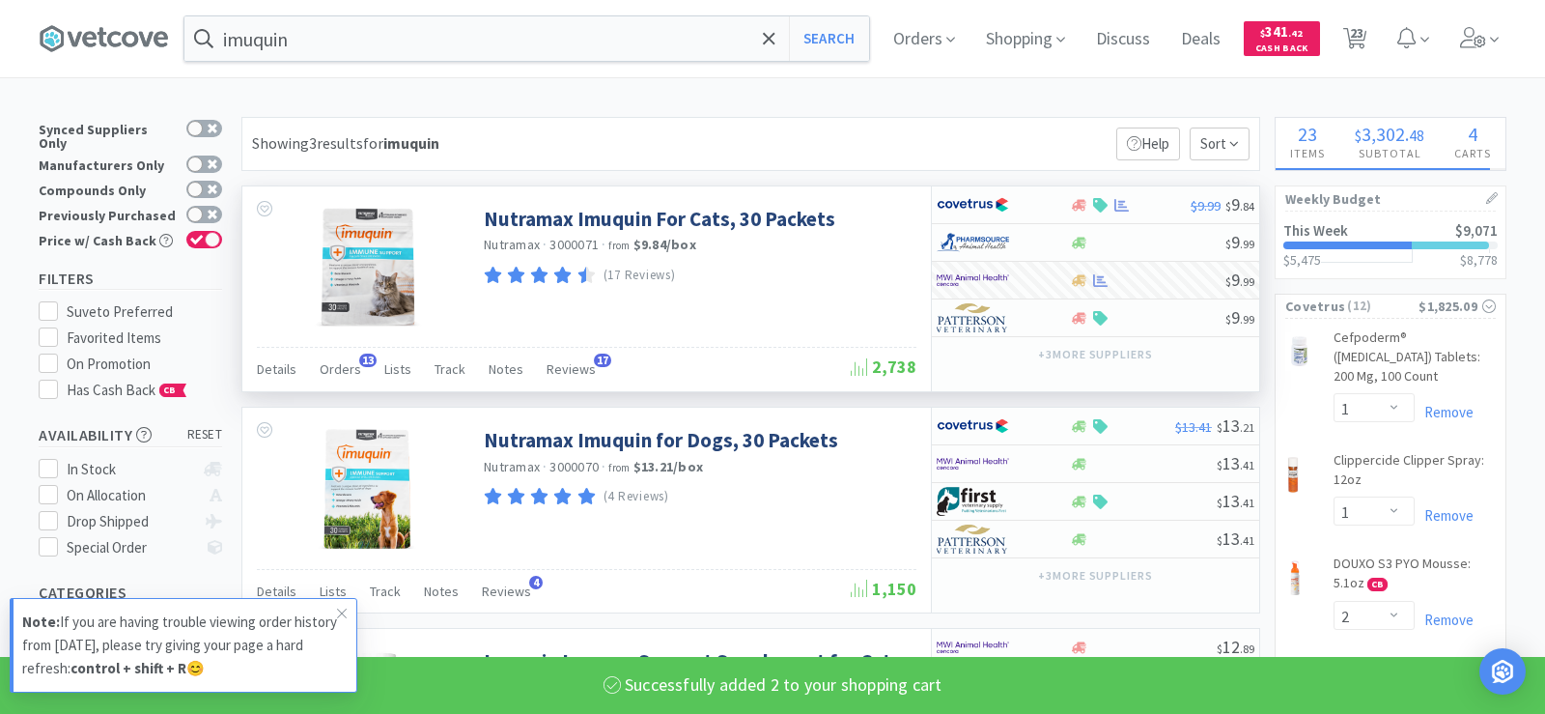
select select "4"
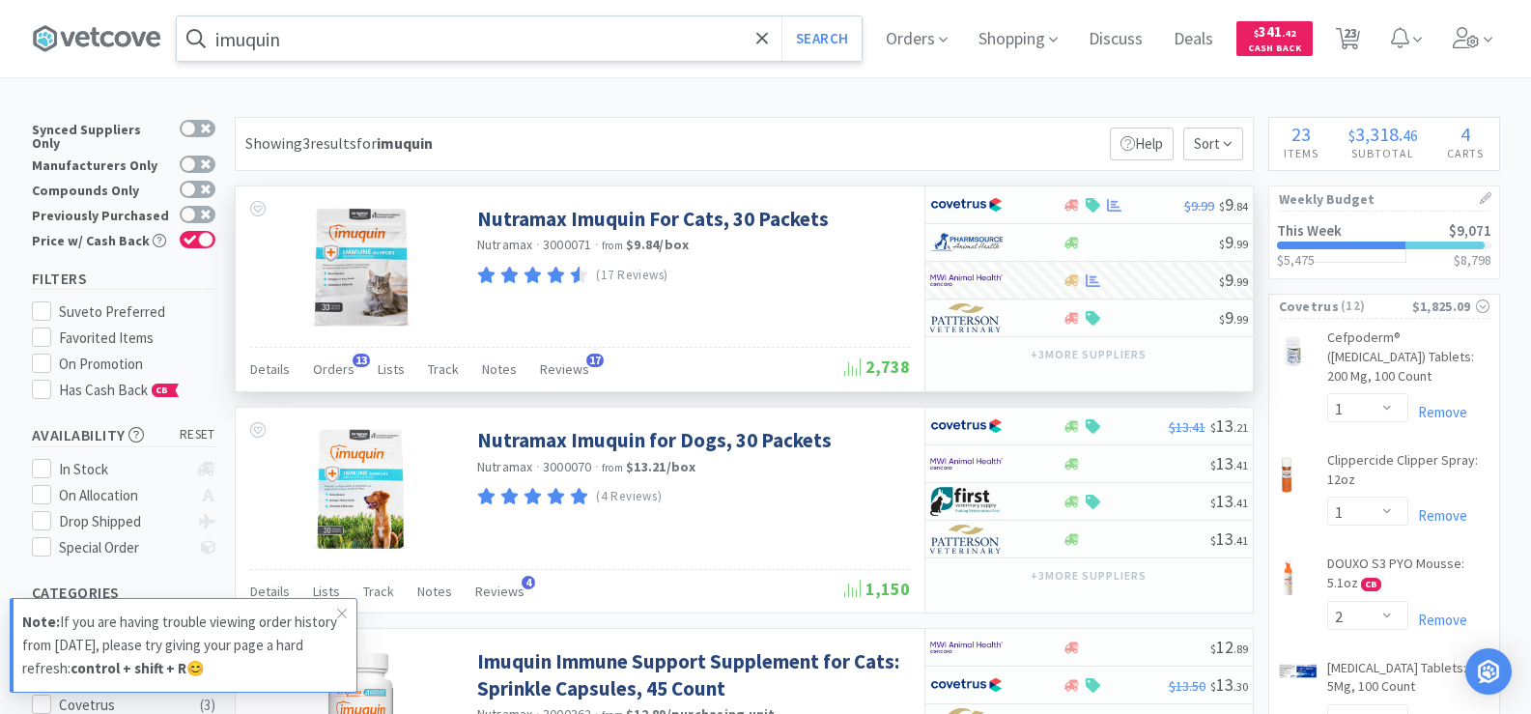
click at [334, 44] on input "imuquin" at bounding box center [519, 38] width 685 height 44
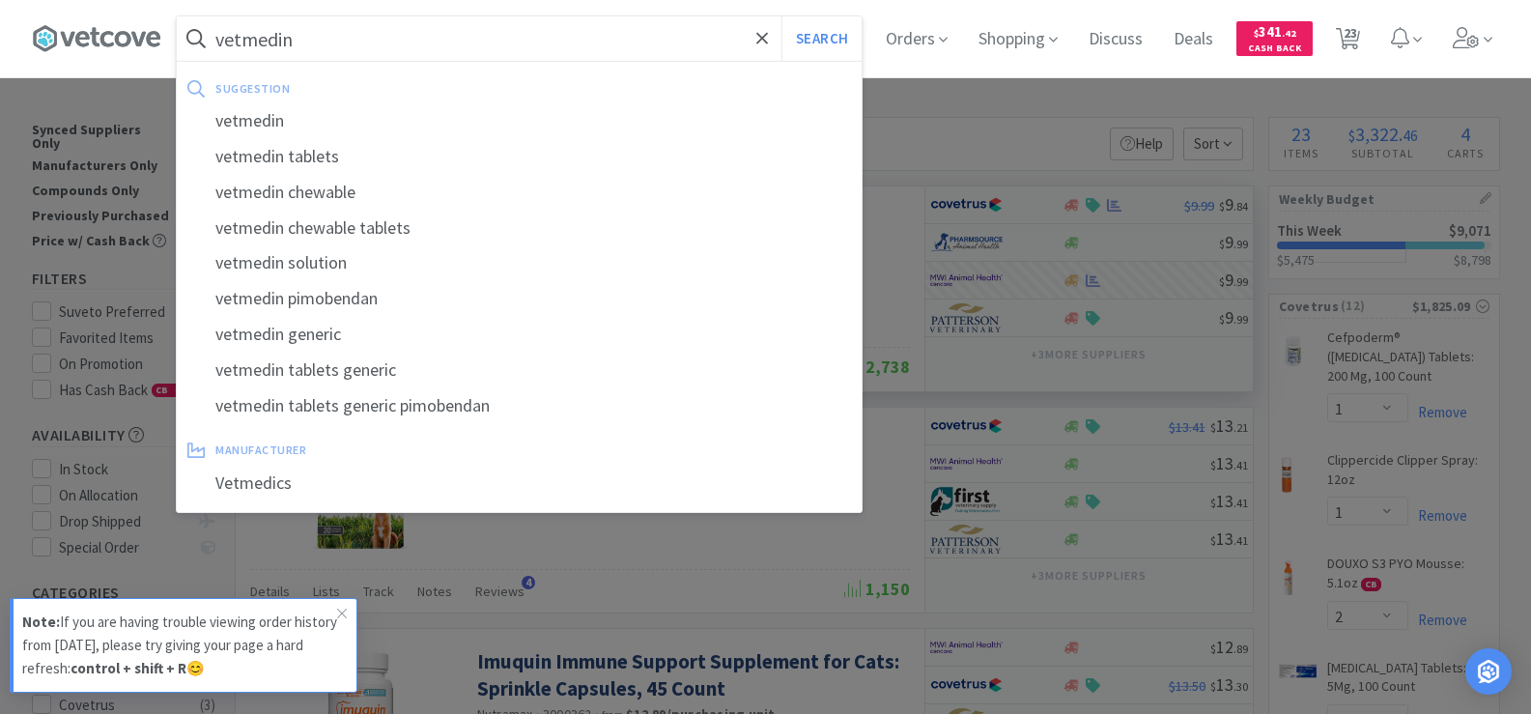
type input "vetmedin"
click at [781, 16] on button "Search" at bounding box center [821, 38] width 80 height 44
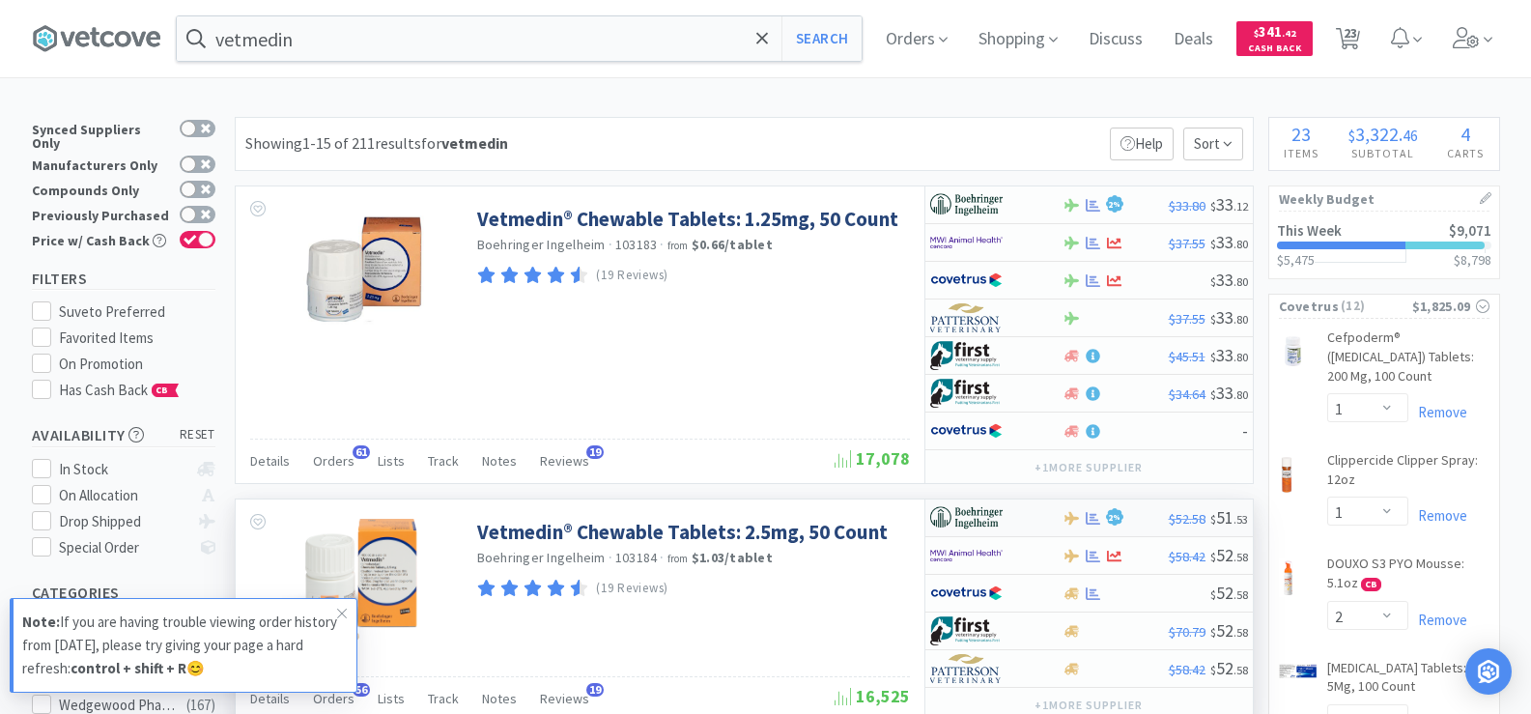
click at [1103, 518] on div "2 %" at bounding box center [1115, 517] width 106 height 23
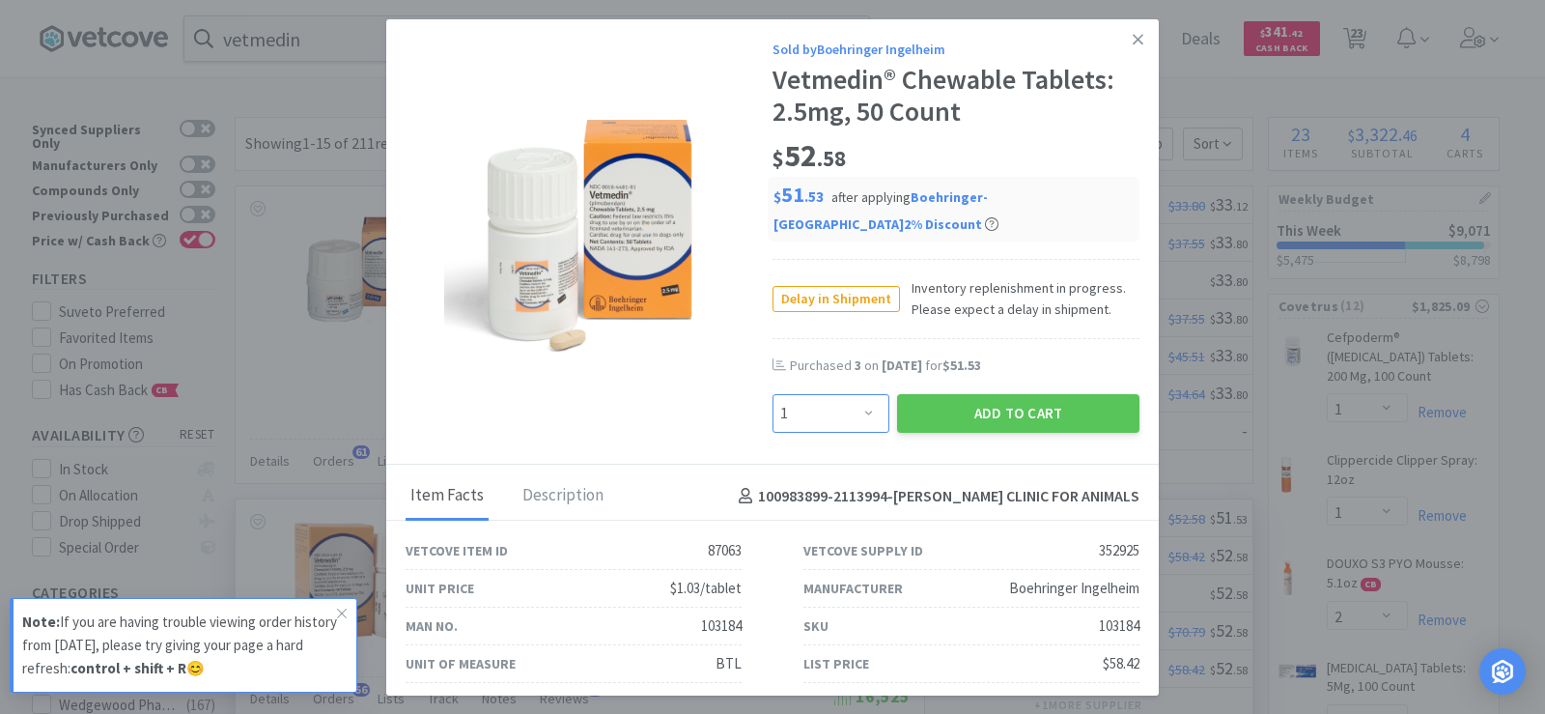
click at [831, 421] on select "Enter Quantity 1 2 3 4 5 6 7 8 9 10 11 12 13 14 15 16 17 18 19 20 Enter Quantity" at bounding box center [831, 413] width 117 height 39
select select "3"
click at [773, 394] on select "Enter Quantity 1 2 3 4 5 6 7 8 9 10 11 12 13 14 15 16 17 18 19 20 Enter Quantity" at bounding box center [831, 413] width 117 height 39
click at [966, 424] on button "Add to Cart" at bounding box center [1018, 413] width 242 height 39
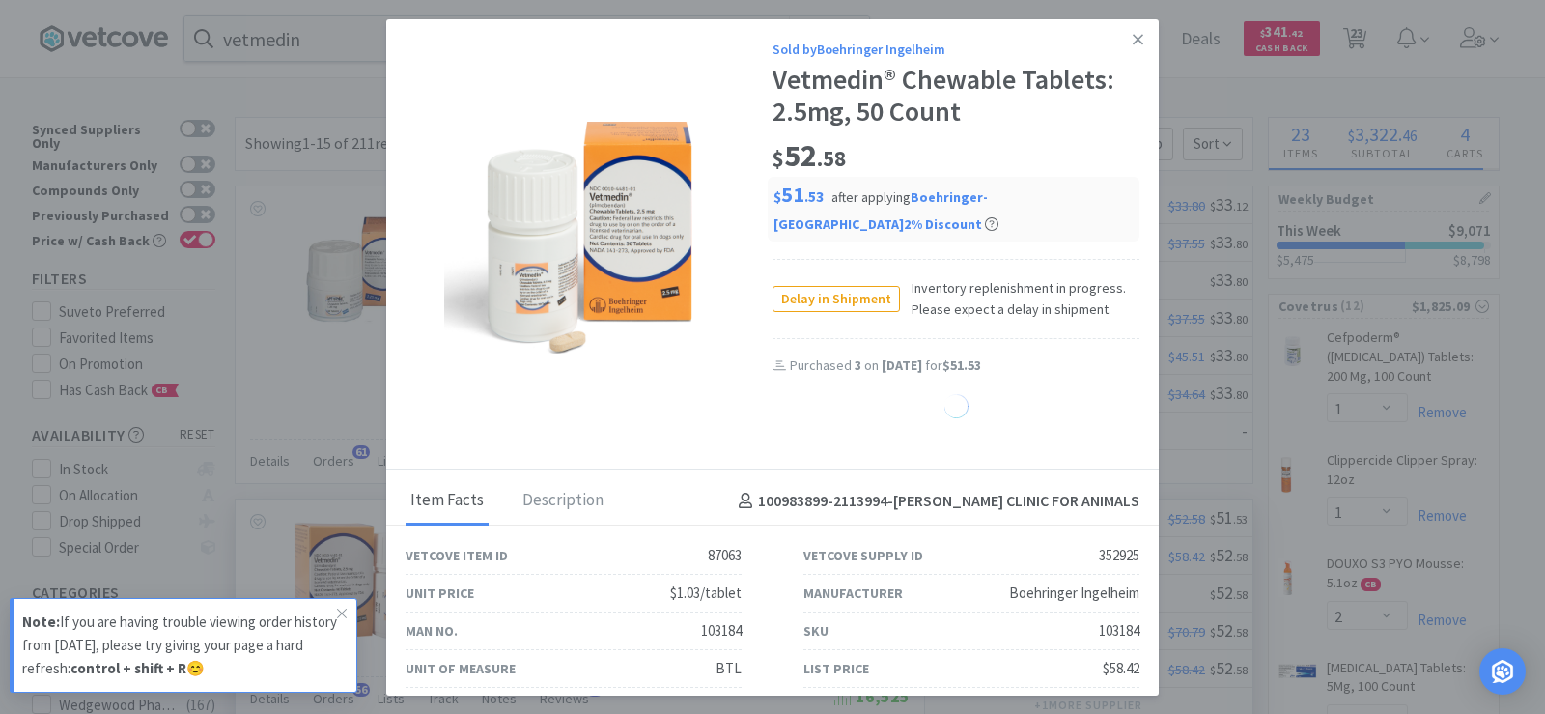
select select "3"
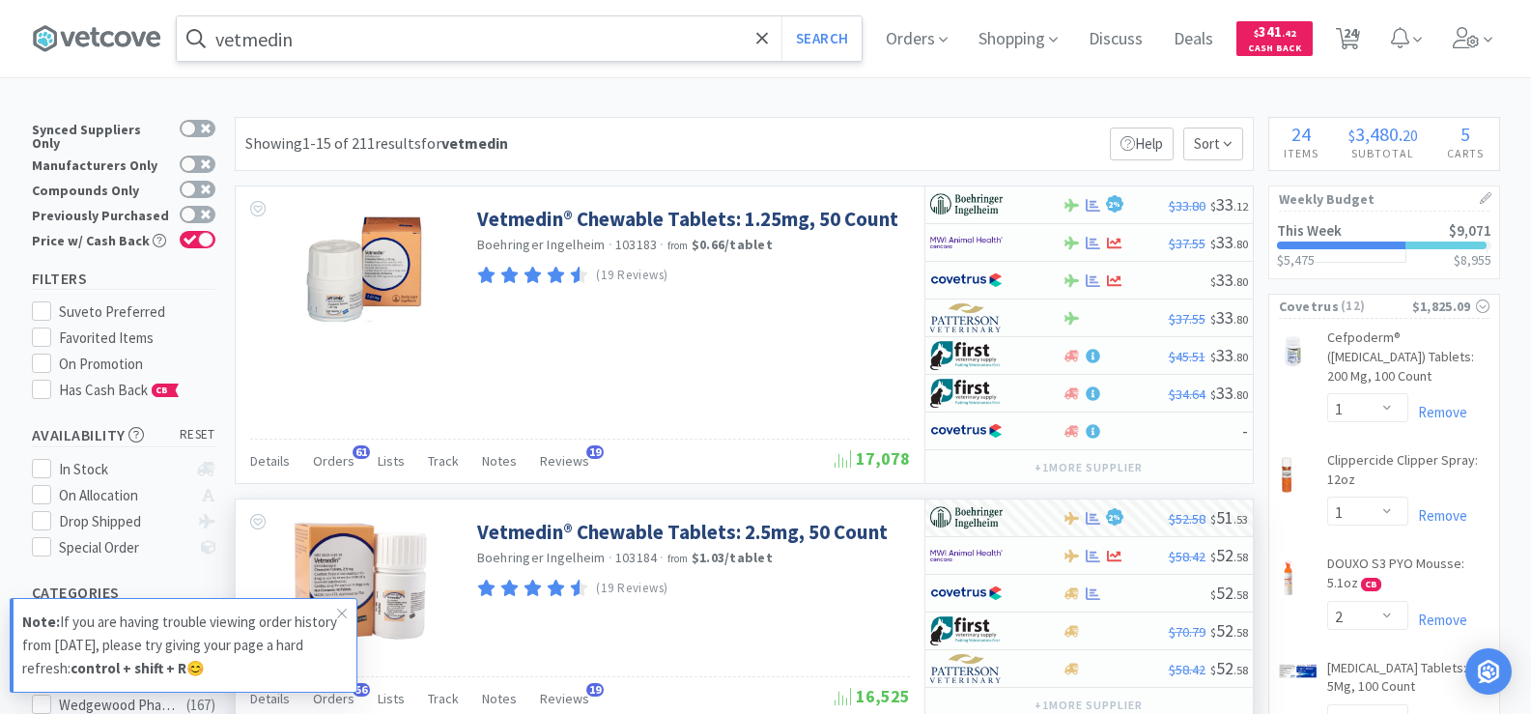
click at [301, 35] on input "vetmedin" at bounding box center [519, 38] width 685 height 44
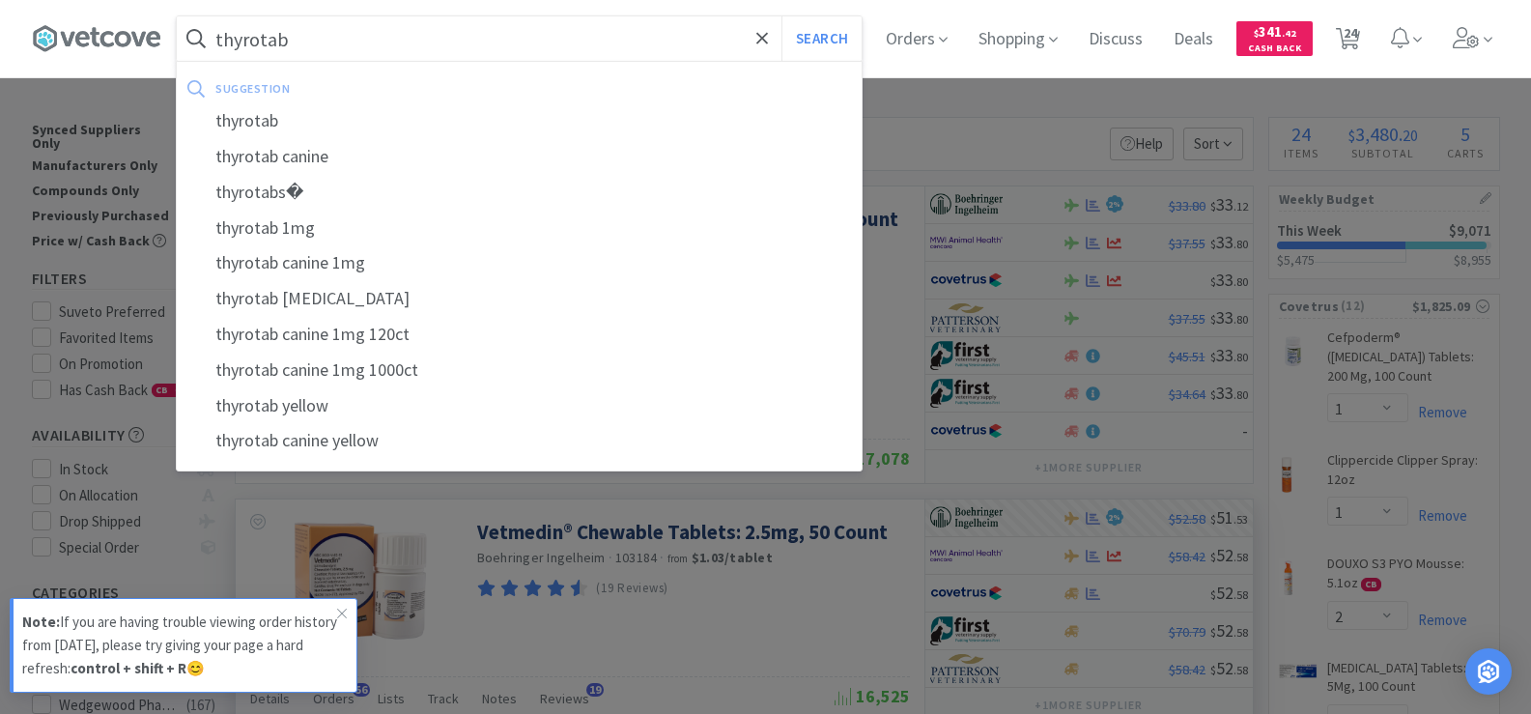
type input "thyrotab"
click at [781, 16] on button "Search" at bounding box center [821, 38] width 80 height 44
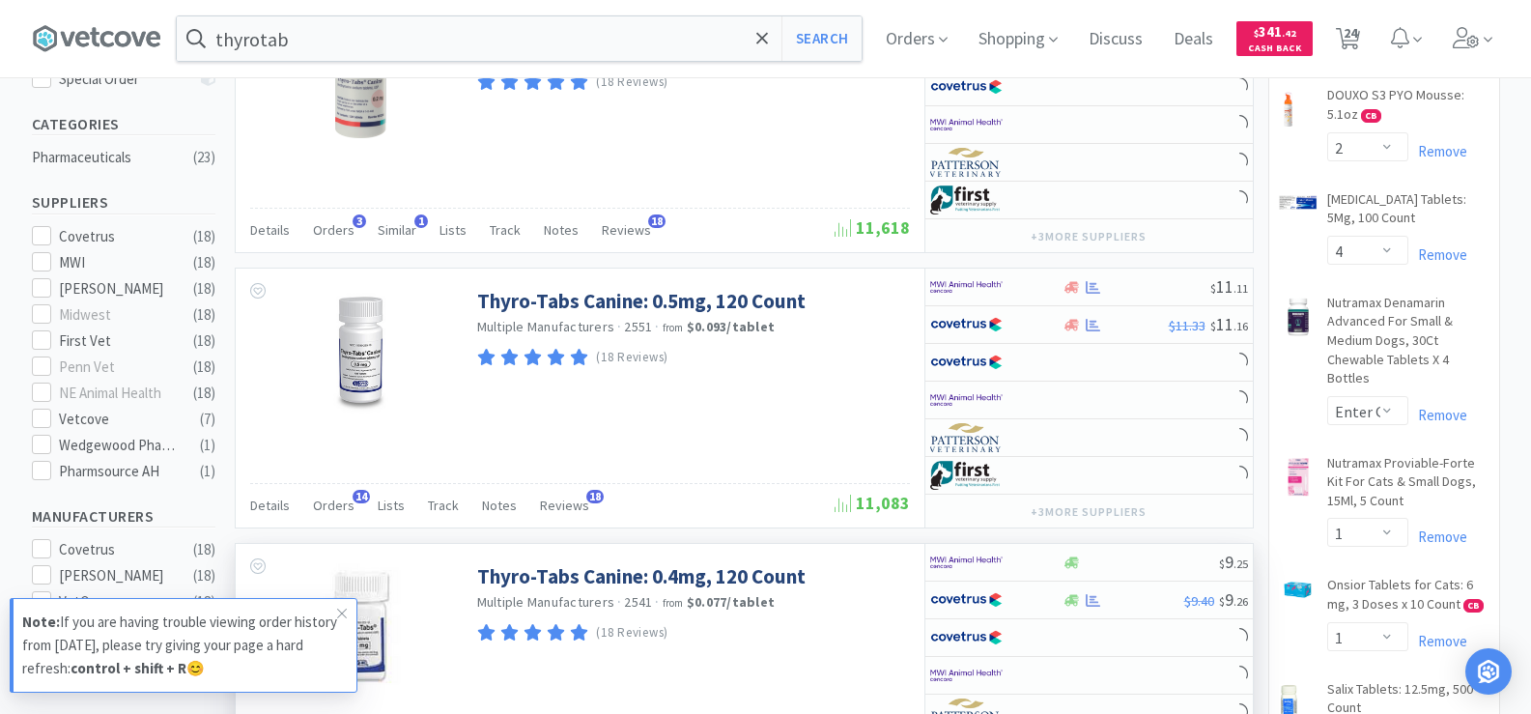
scroll to position [579, 0]
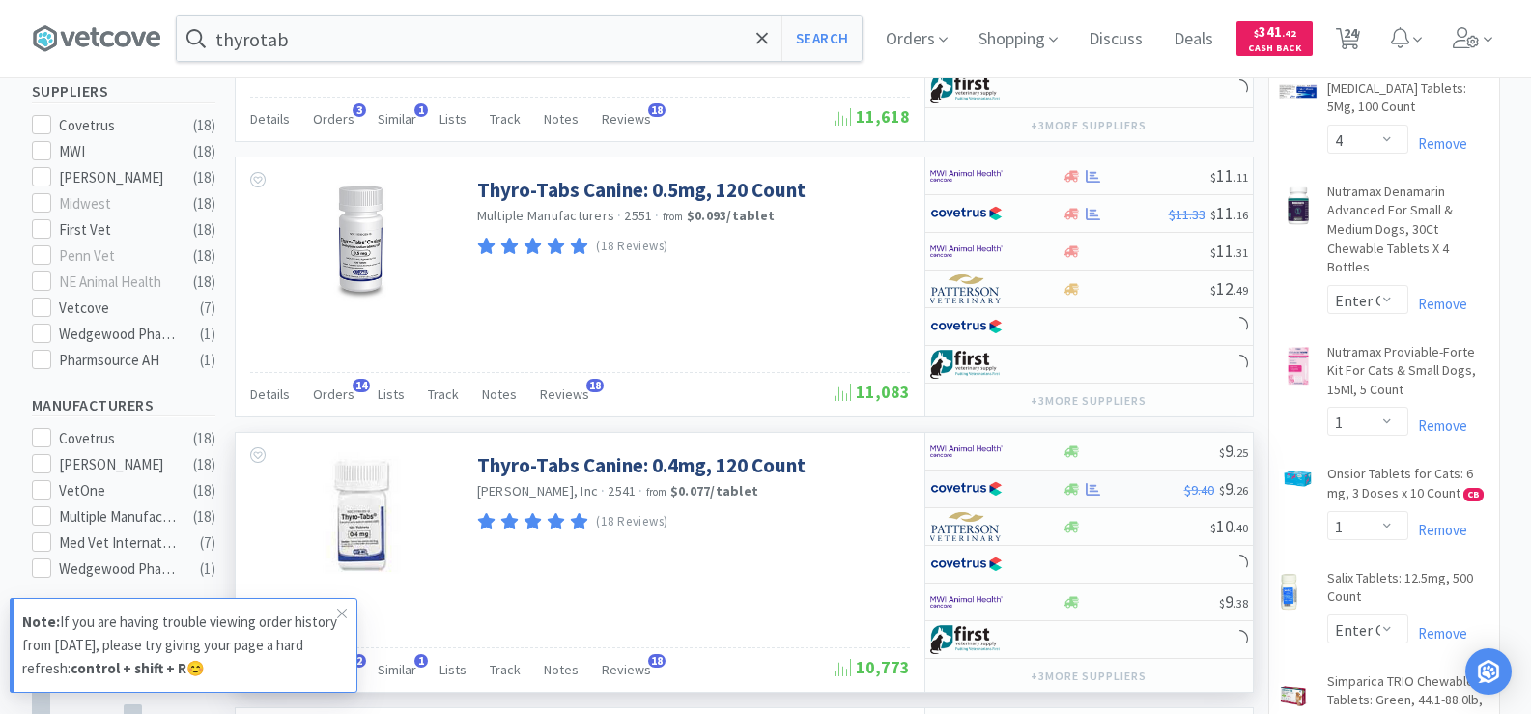
click at [1093, 491] on icon at bounding box center [1092, 488] width 14 height 13
select select "1"
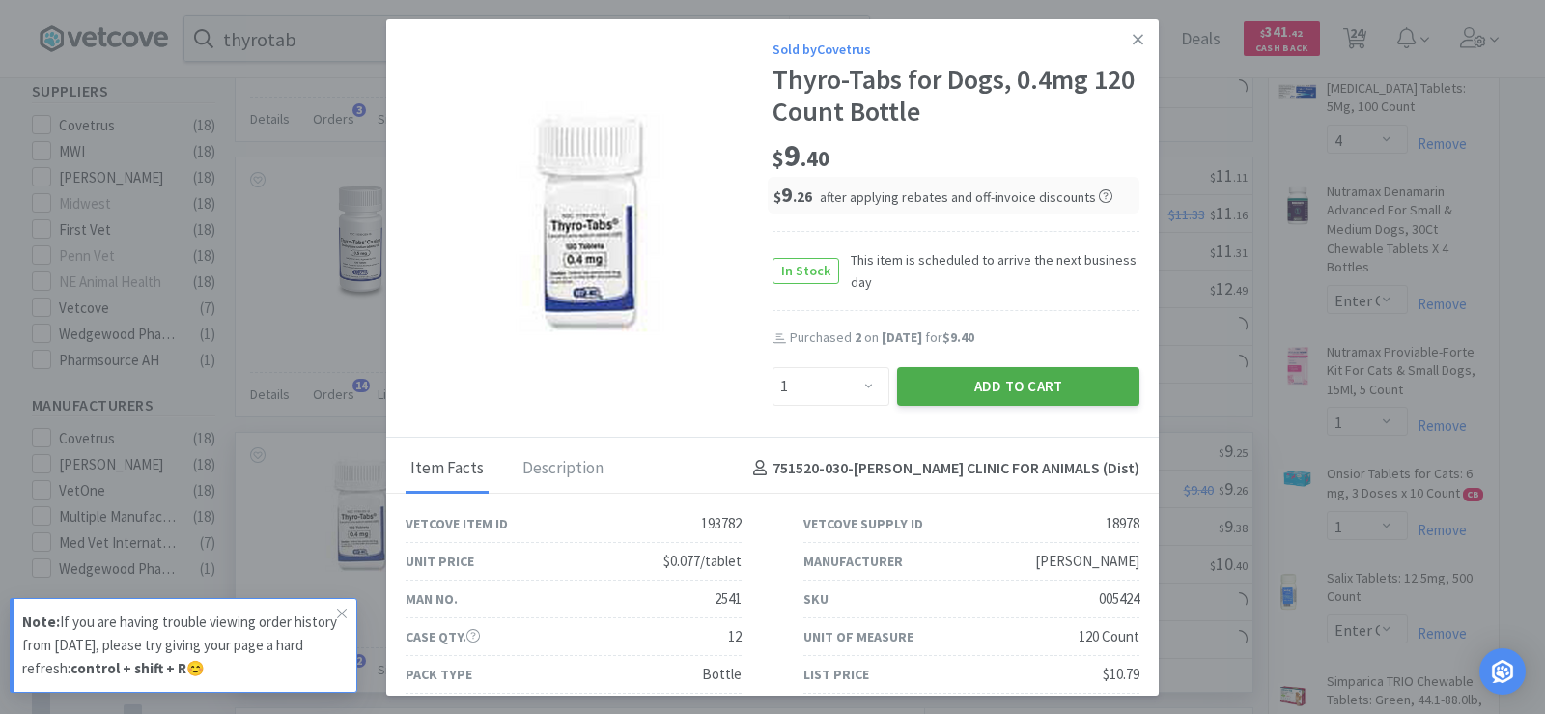
click at [995, 392] on button "Add to Cart" at bounding box center [1018, 386] width 242 height 39
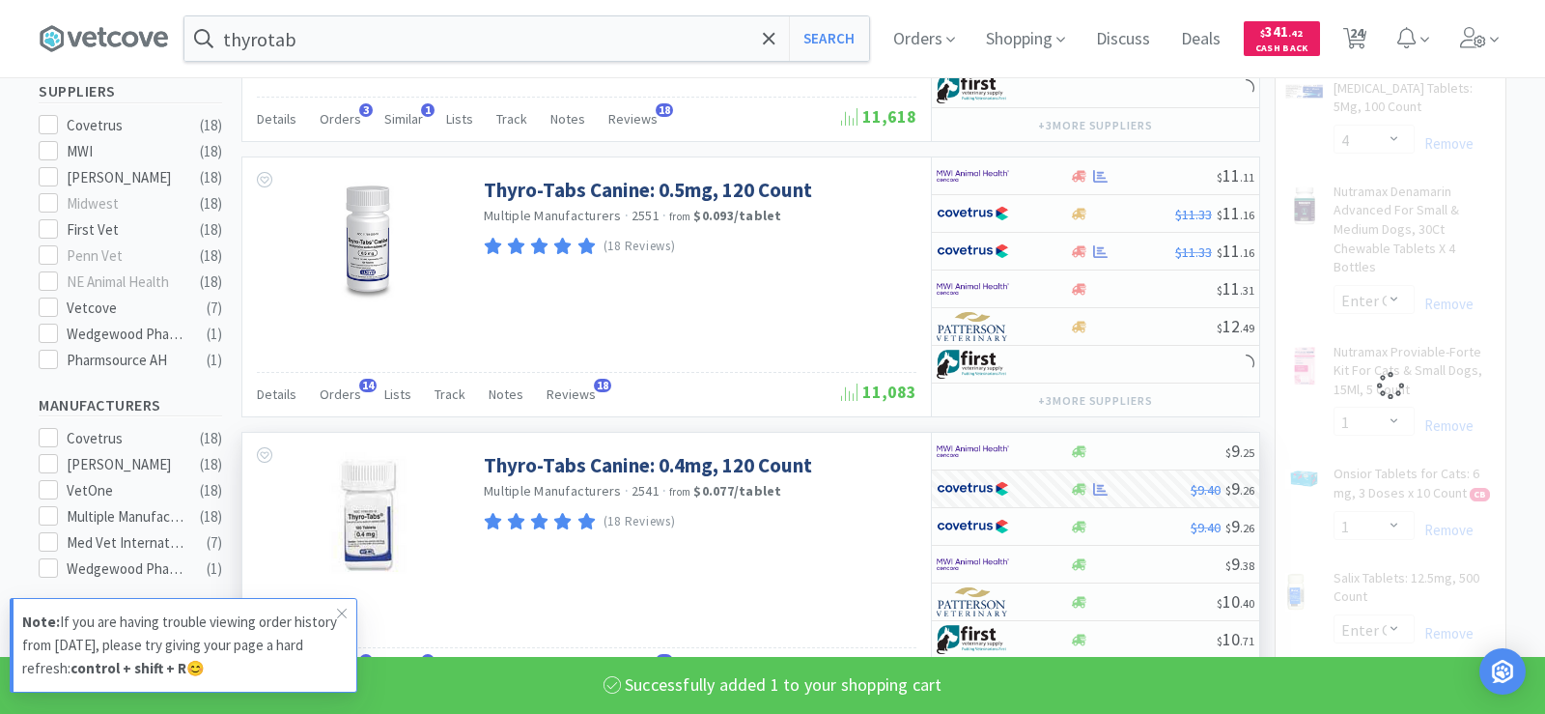
select select "1"
select select "2"
select select "1"
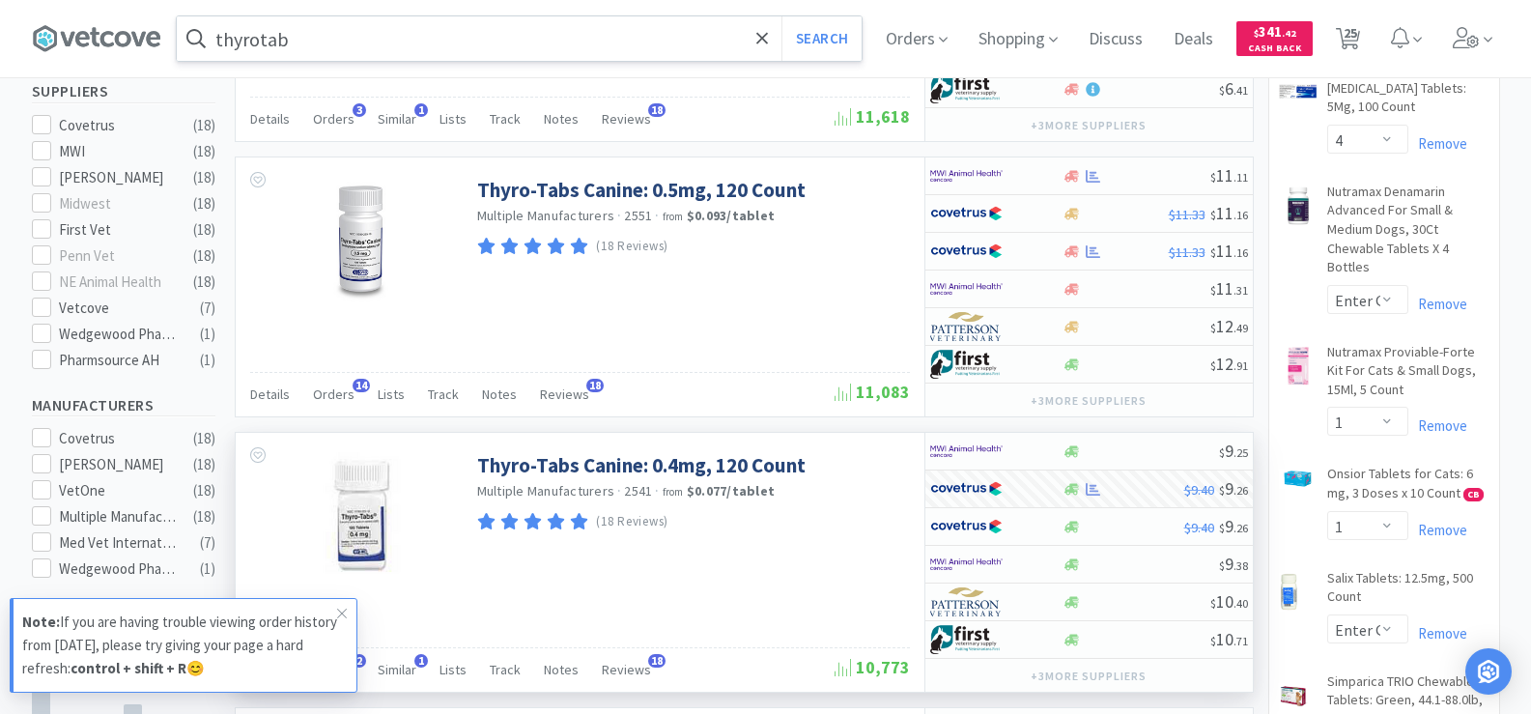
click at [354, 50] on input "thyrotab" at bounding box center [519, 38] width 685 height 44
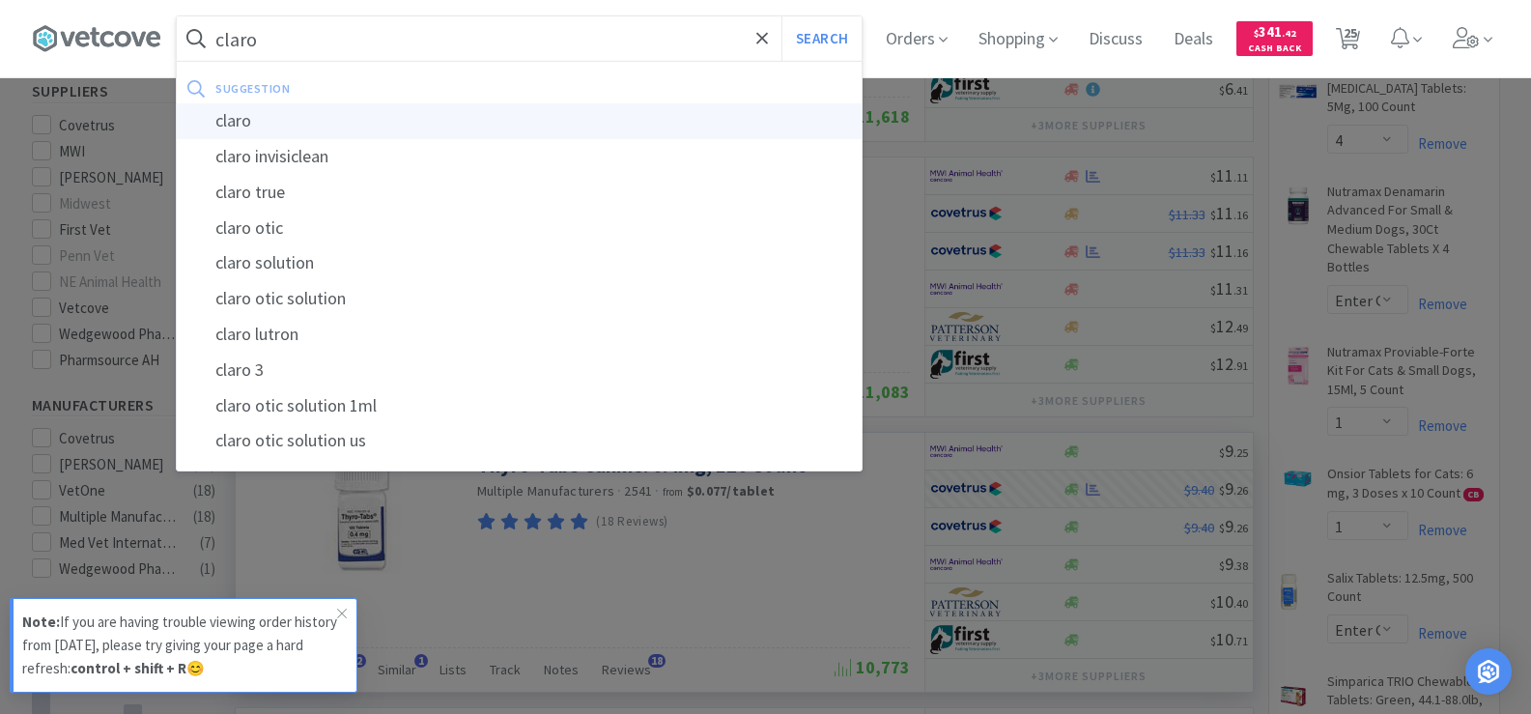
type input "claro"
click at [355, 131] on div "claro" at bounding box center [519, 121] width 685 height 36
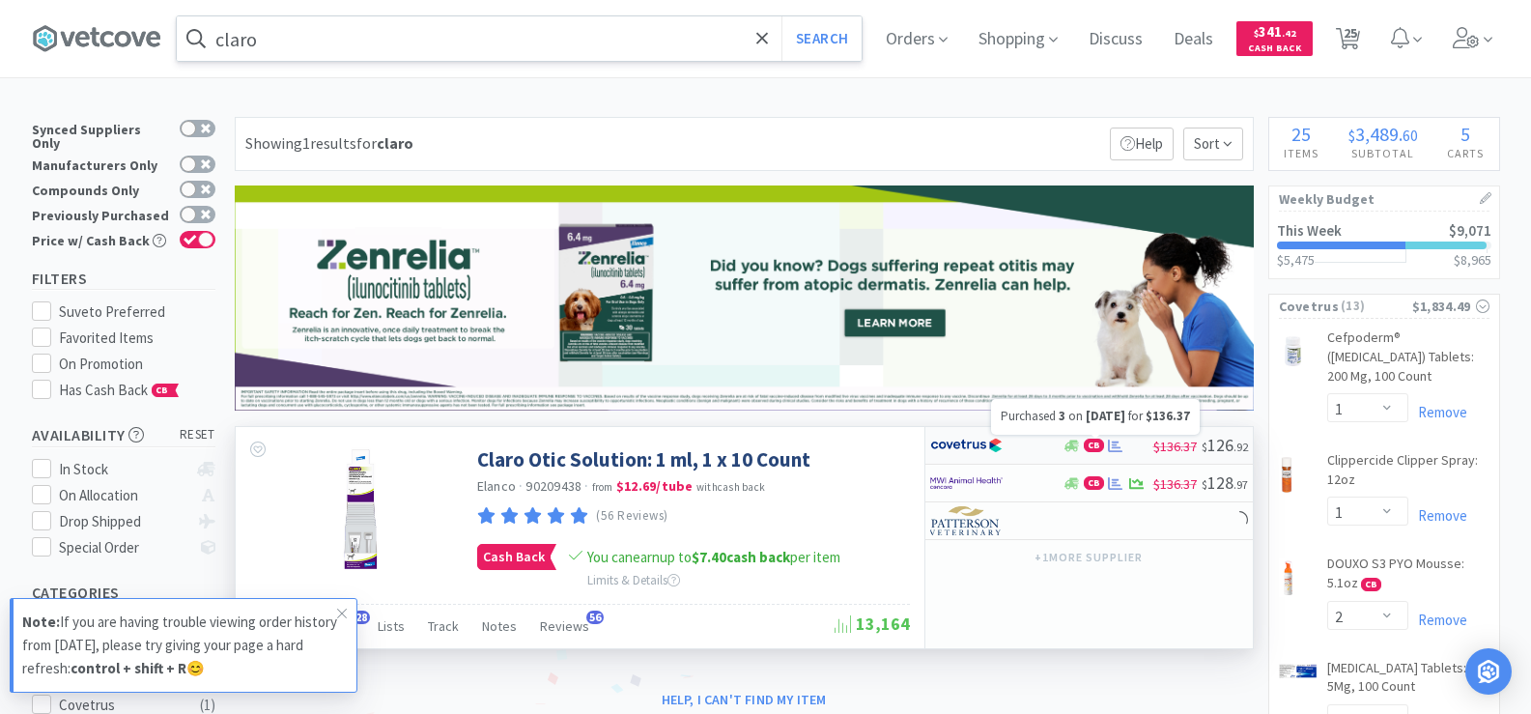
click at [1108, 450] on icon at bounding box center [1115, 445] width 14 height 13
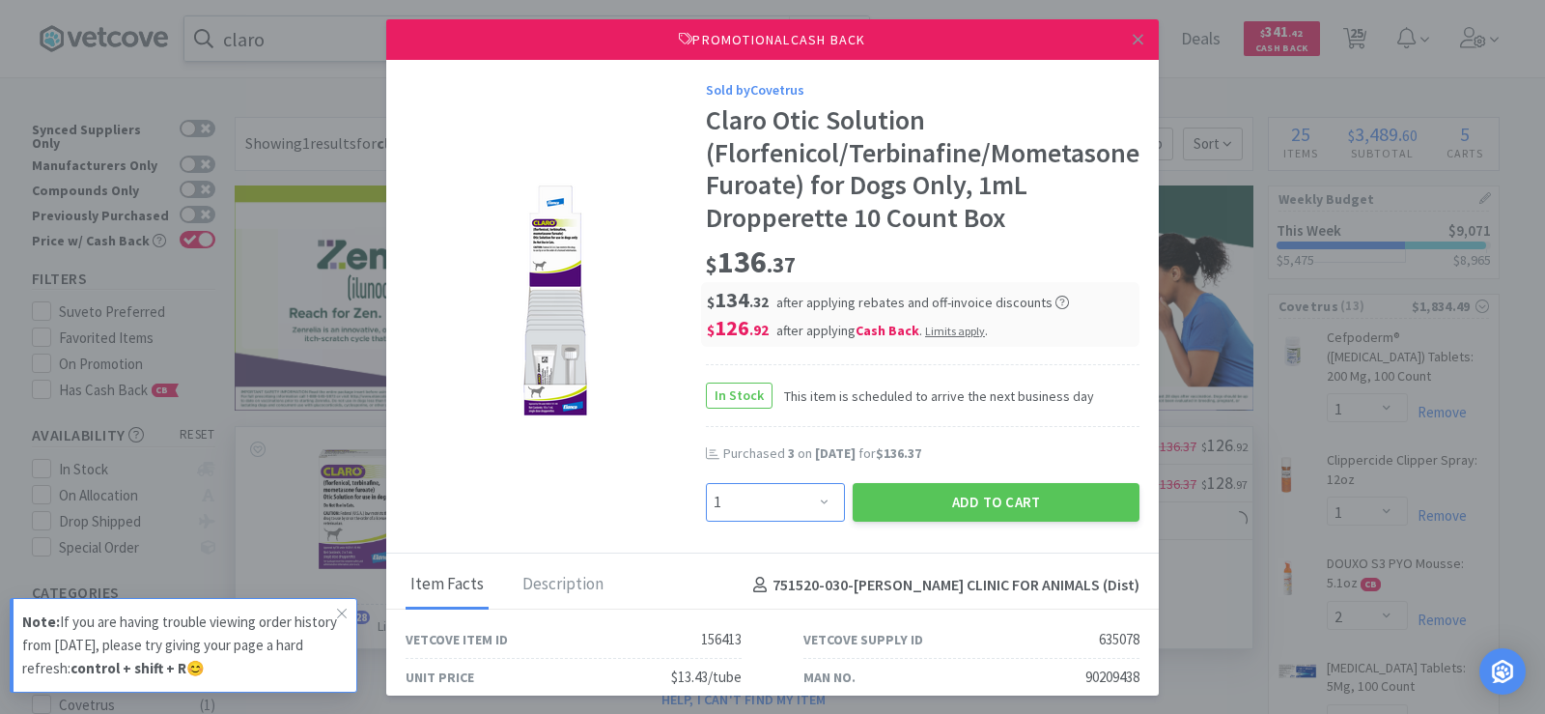
click at [801, 508] on select "Enter Quantity 1 2 3 4 5 6 7 8 9 10 11 12 13 14 15 16 17 18 19 20 Enter Quantity" at bounding box center [775, 502] width 139 height 39
select select "2"
click at [706, 483] on select "Enter Quantity 1 2 3 4 5 6 7 8 9 10 11 12 13 14 15 16 17 18 19 20 Enter Quantity" at bounding box center [775, 502] width 139 height 39
click at [939, 476] on div "Purchased 3 on [DATE] for $136.37" at bounding box center [923, 463] width 434 height 39
click at [945, 504] on button "Add to Cart" at bounding box center [996, 502] width 287 height 39
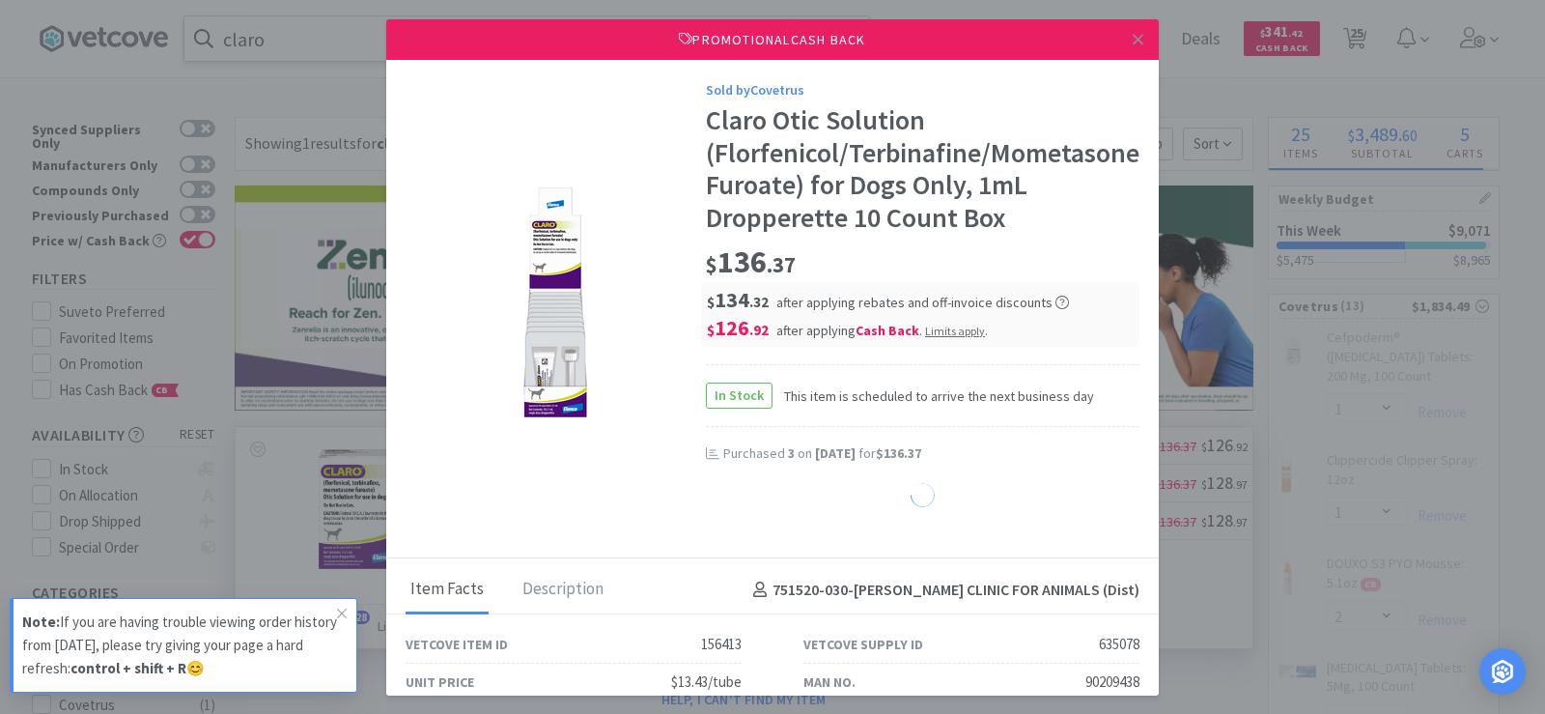
select select "1"
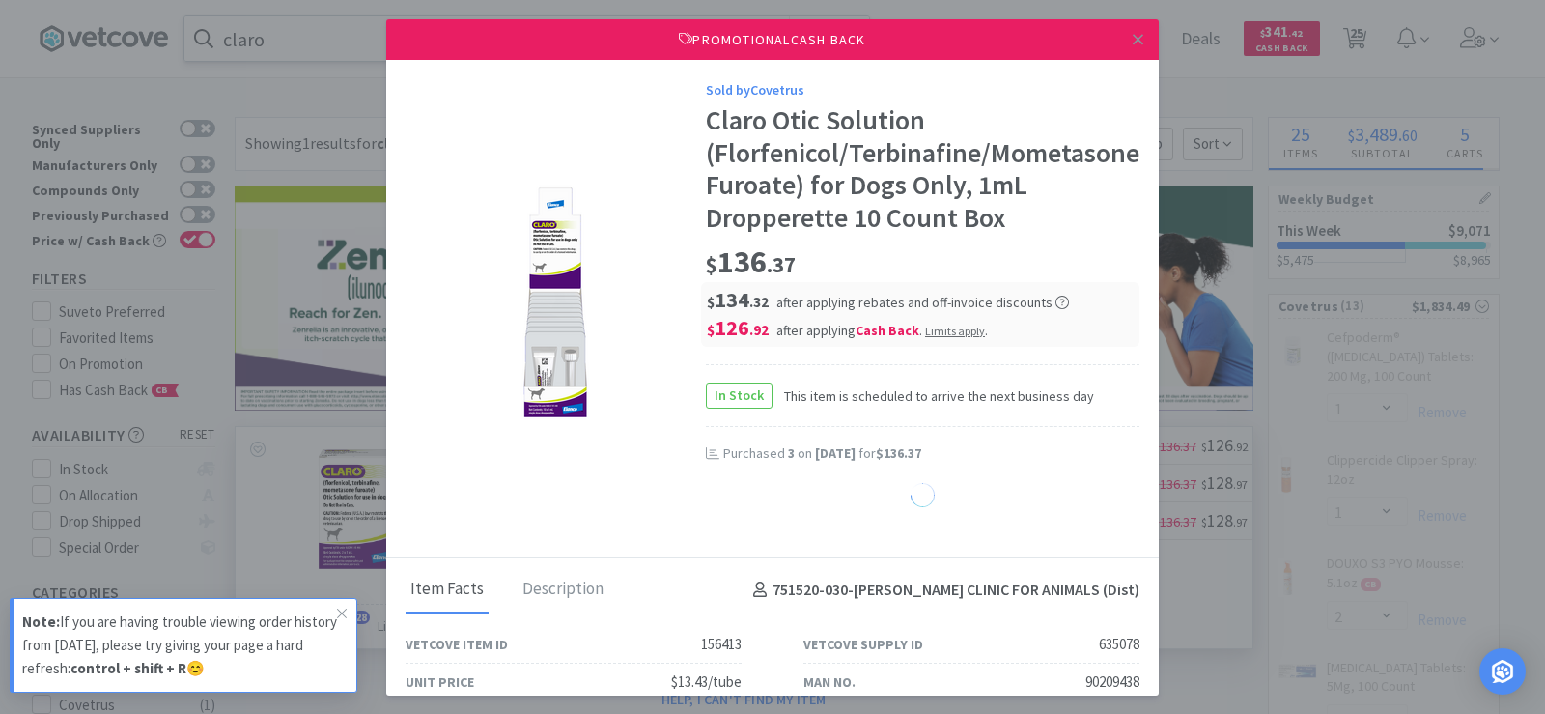
select select "1"
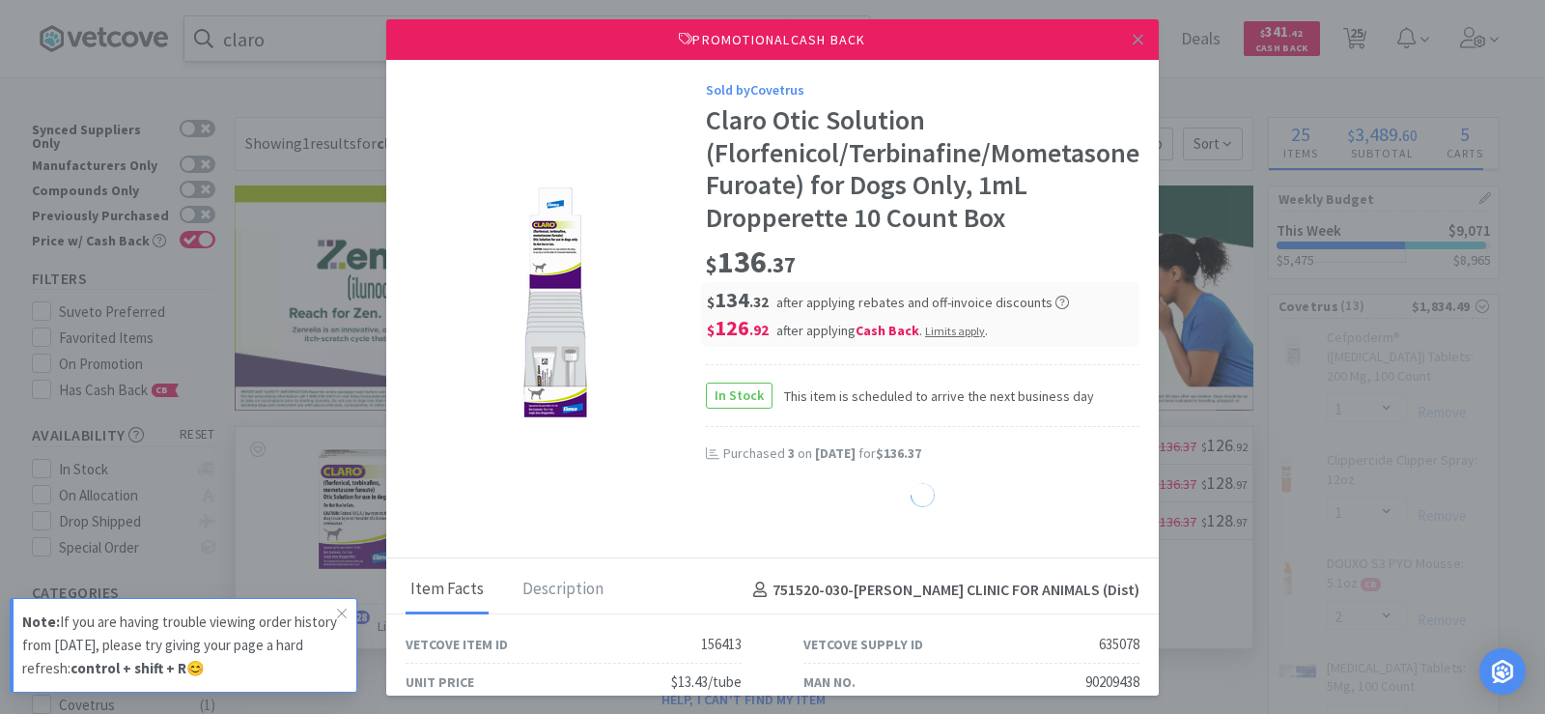
select select "1"
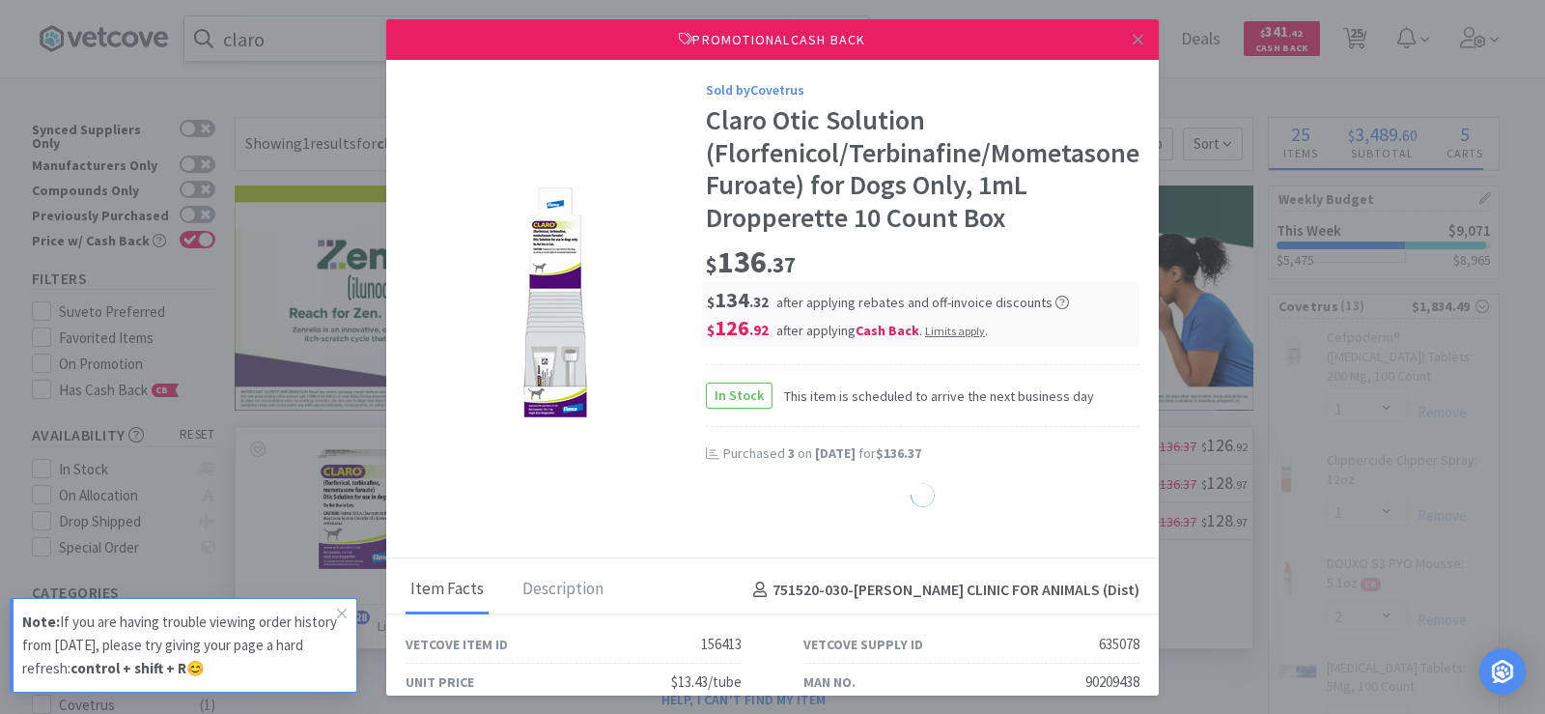
select select "1"
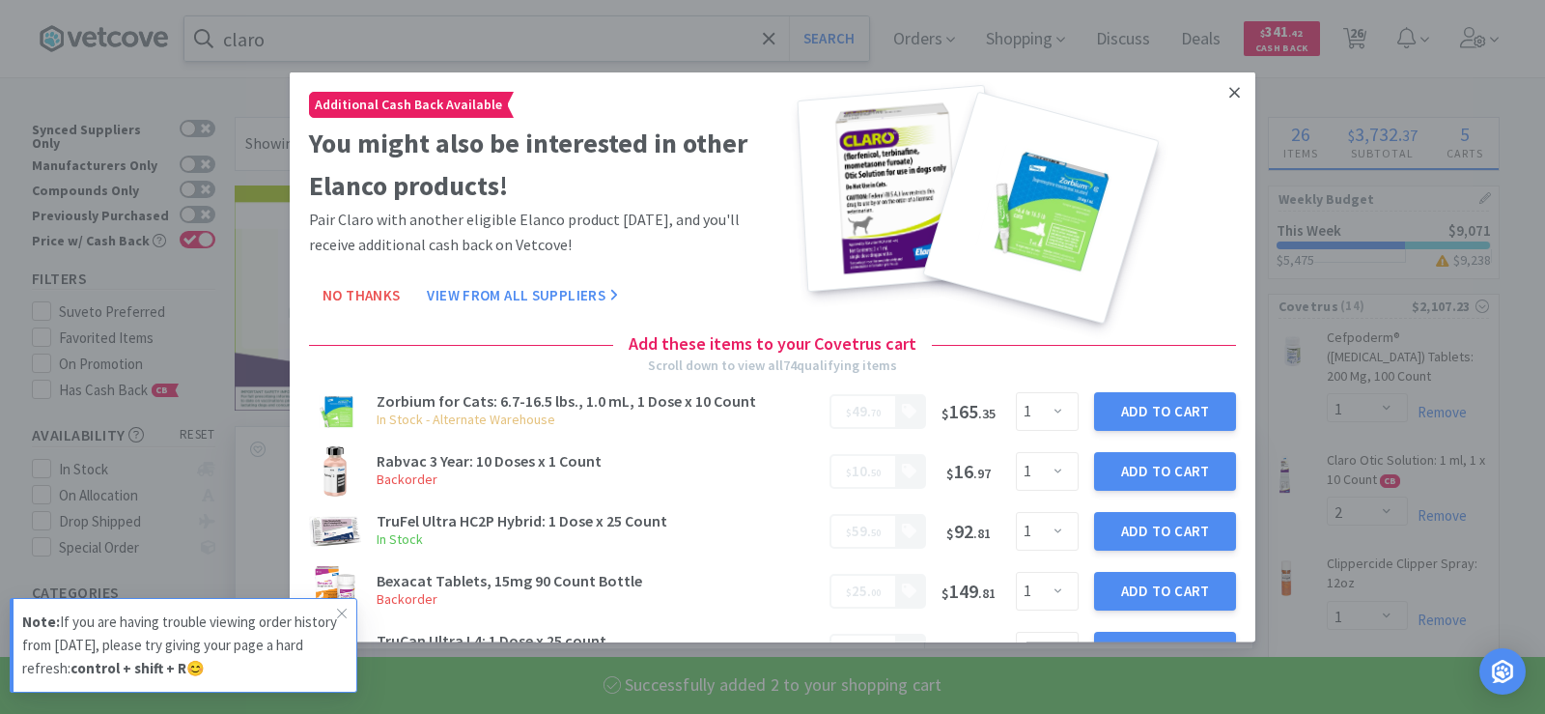
click at [1229, 92] on icon at bounding box center [1234, 91] width 11 height 11
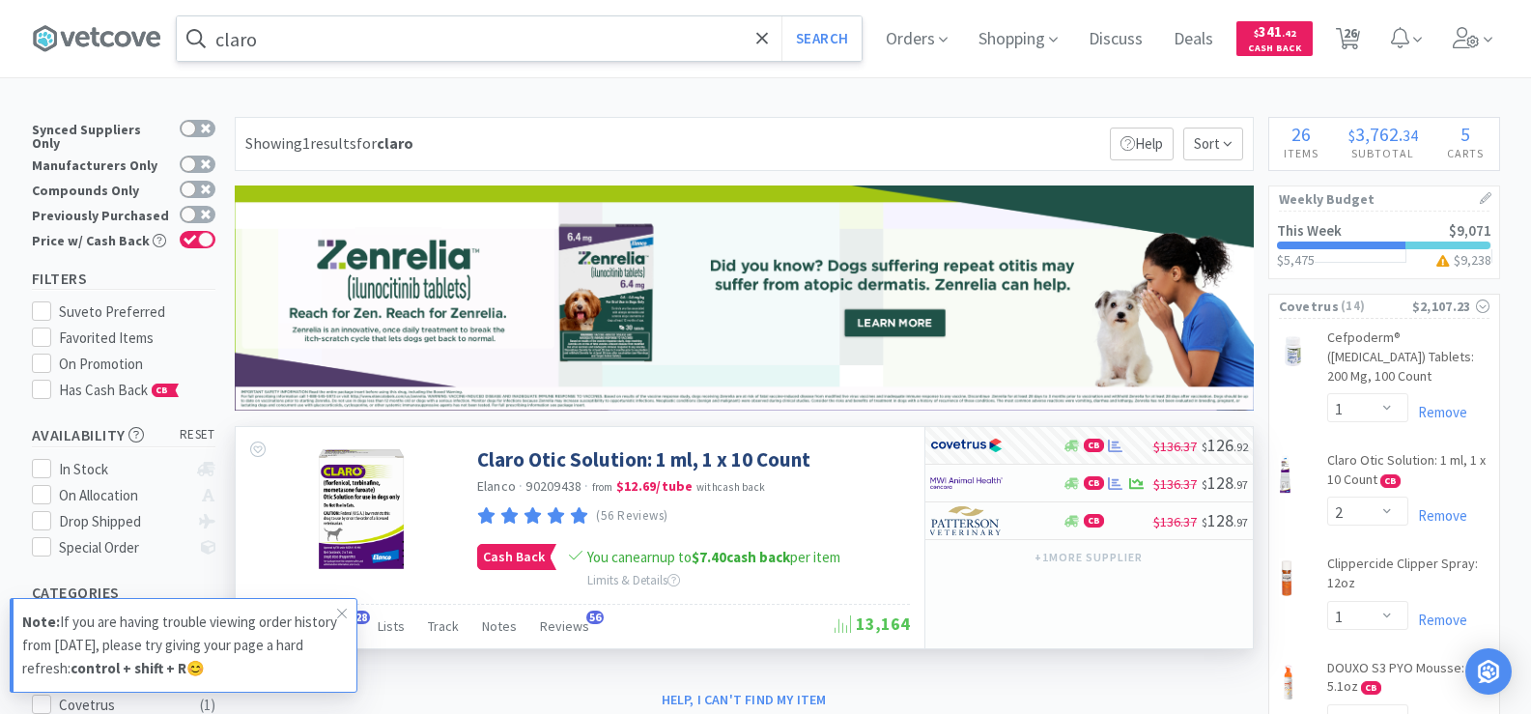
click at [323, 30] on input "claro" at bounding box center [519, 38] width 685 height 44
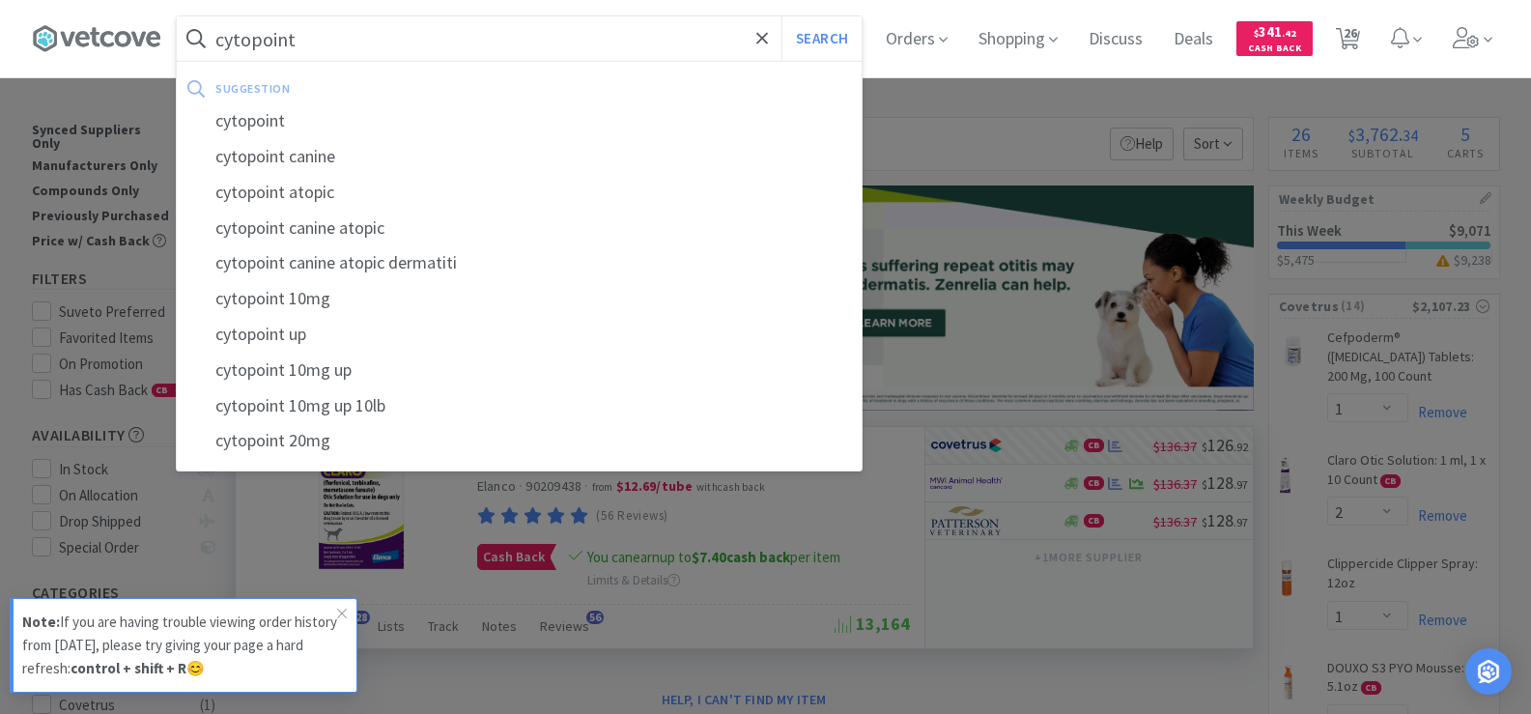
click at [781, 16] on button "Search" at bounding box center [821, 38] width 80 height 44
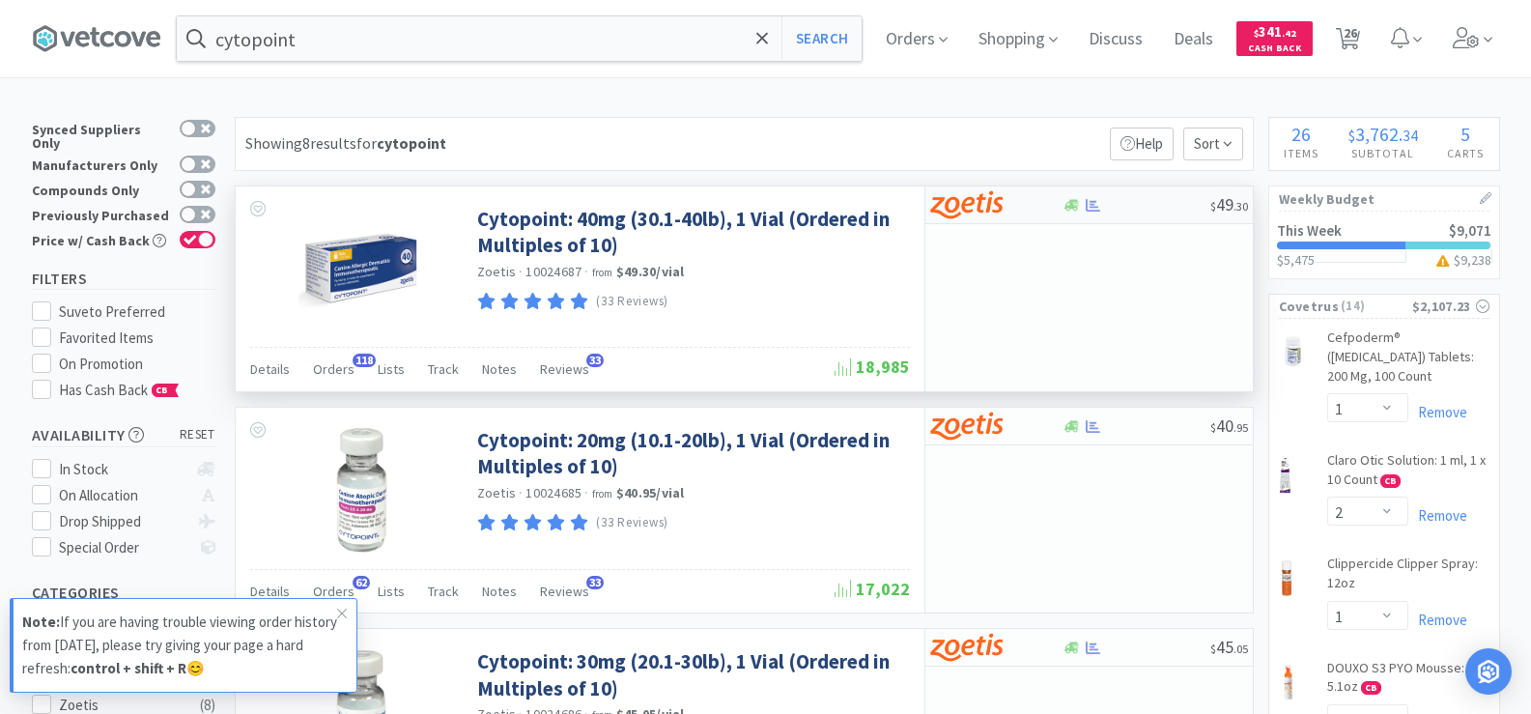
click at [1079, 205] on div at bounding box center [1071, 205] width 19 height 14
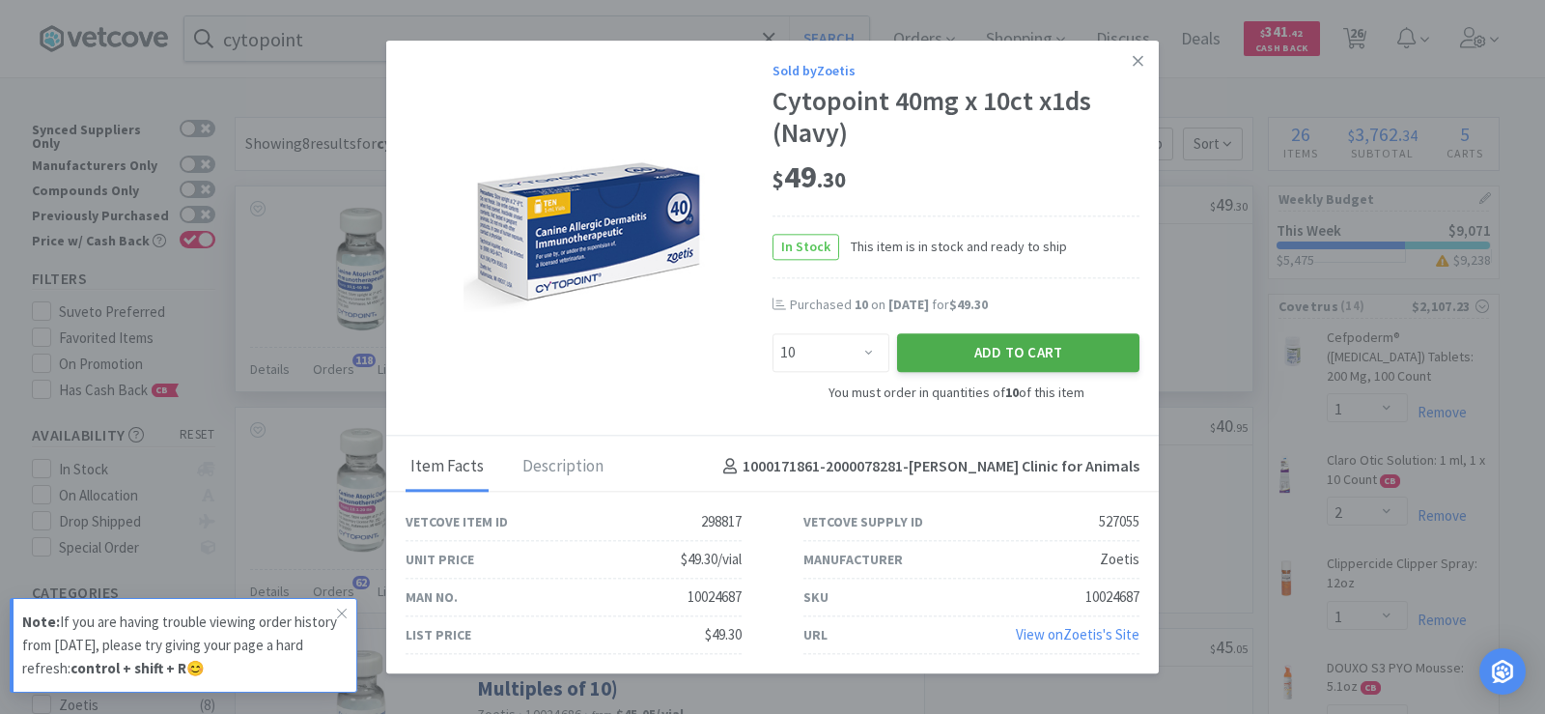
click at [1094, 347] on button "Add to Cart" at bounding box center [1018, 353] width 242 height 39
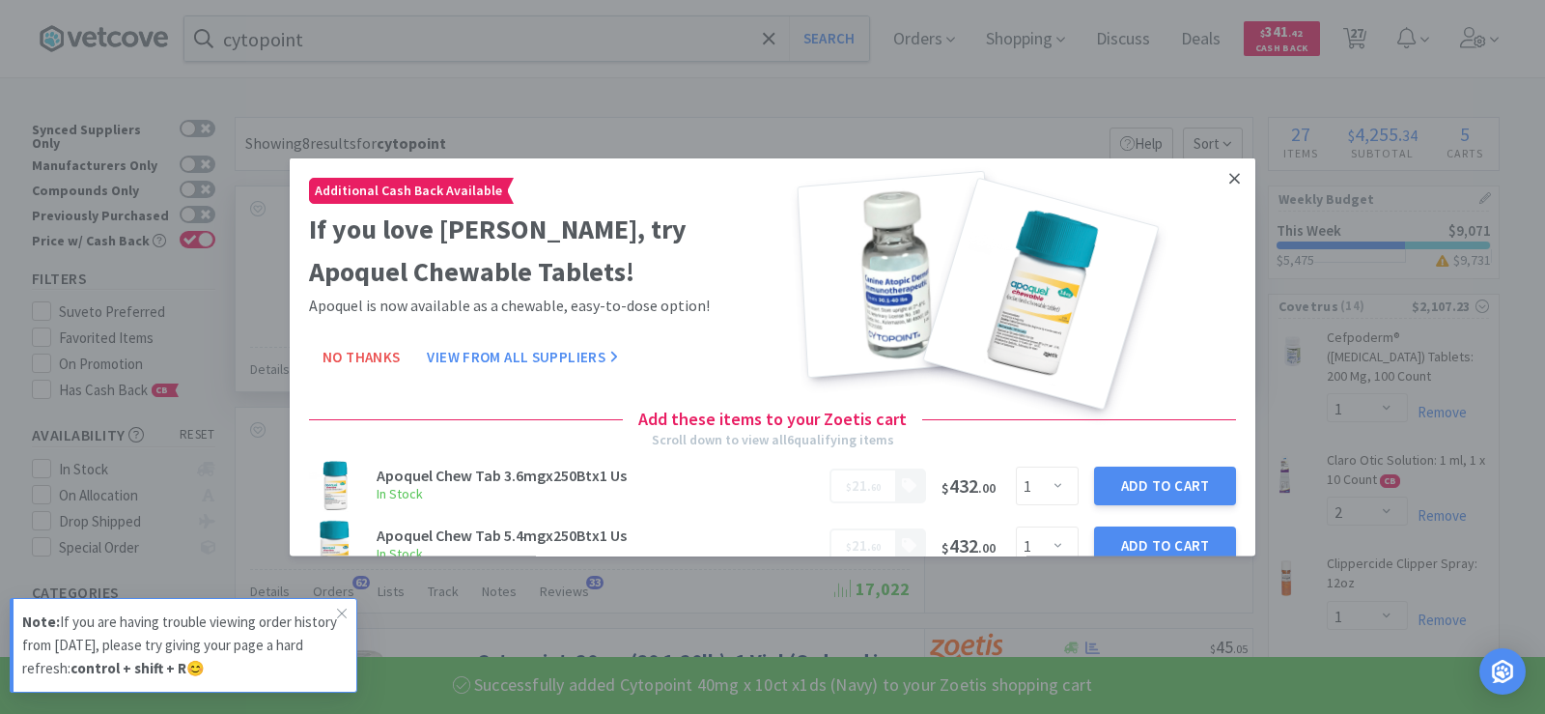
click at [1229, 182] on icon at bounding box center [1234, 177] width 11 height 11
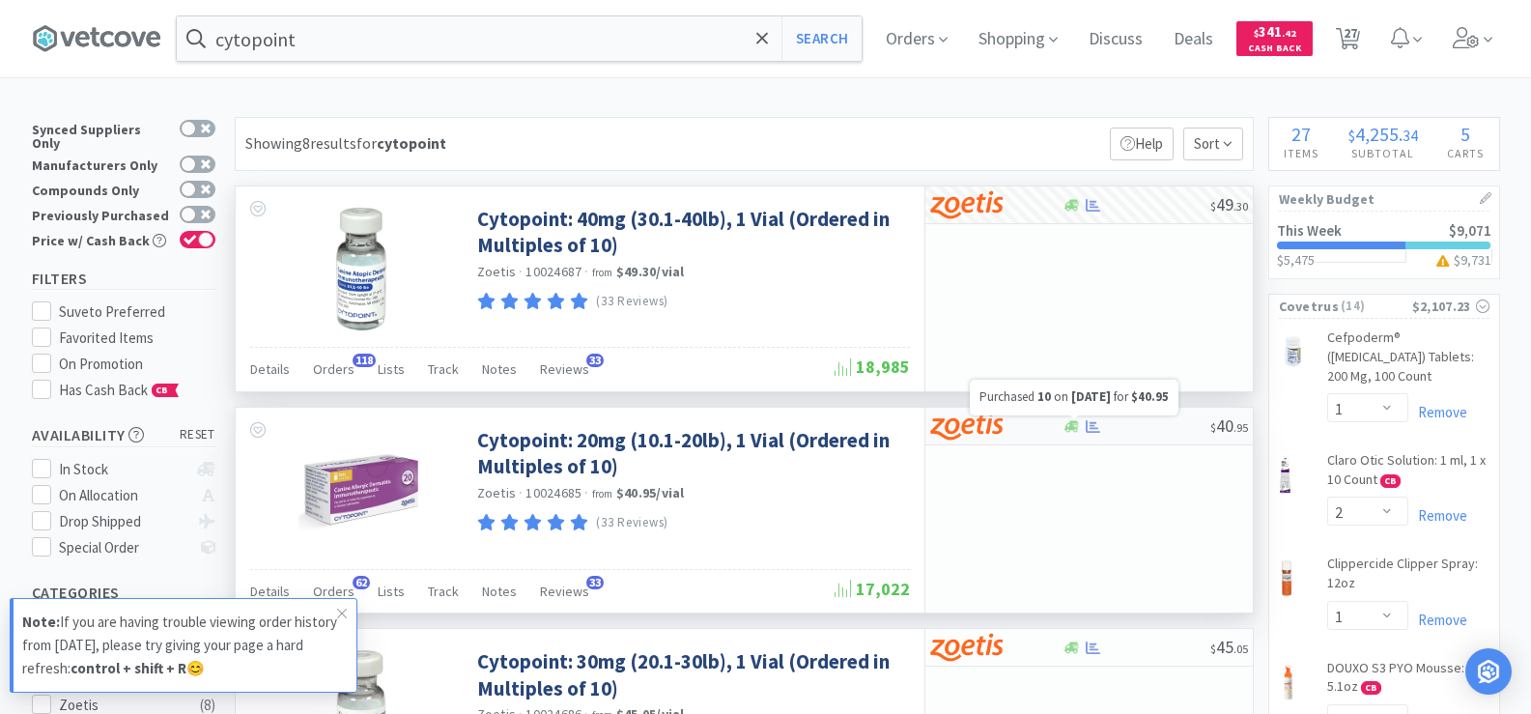
click at [1092, 424] on icon at bounding box center [1092, 426] width 14 height 14
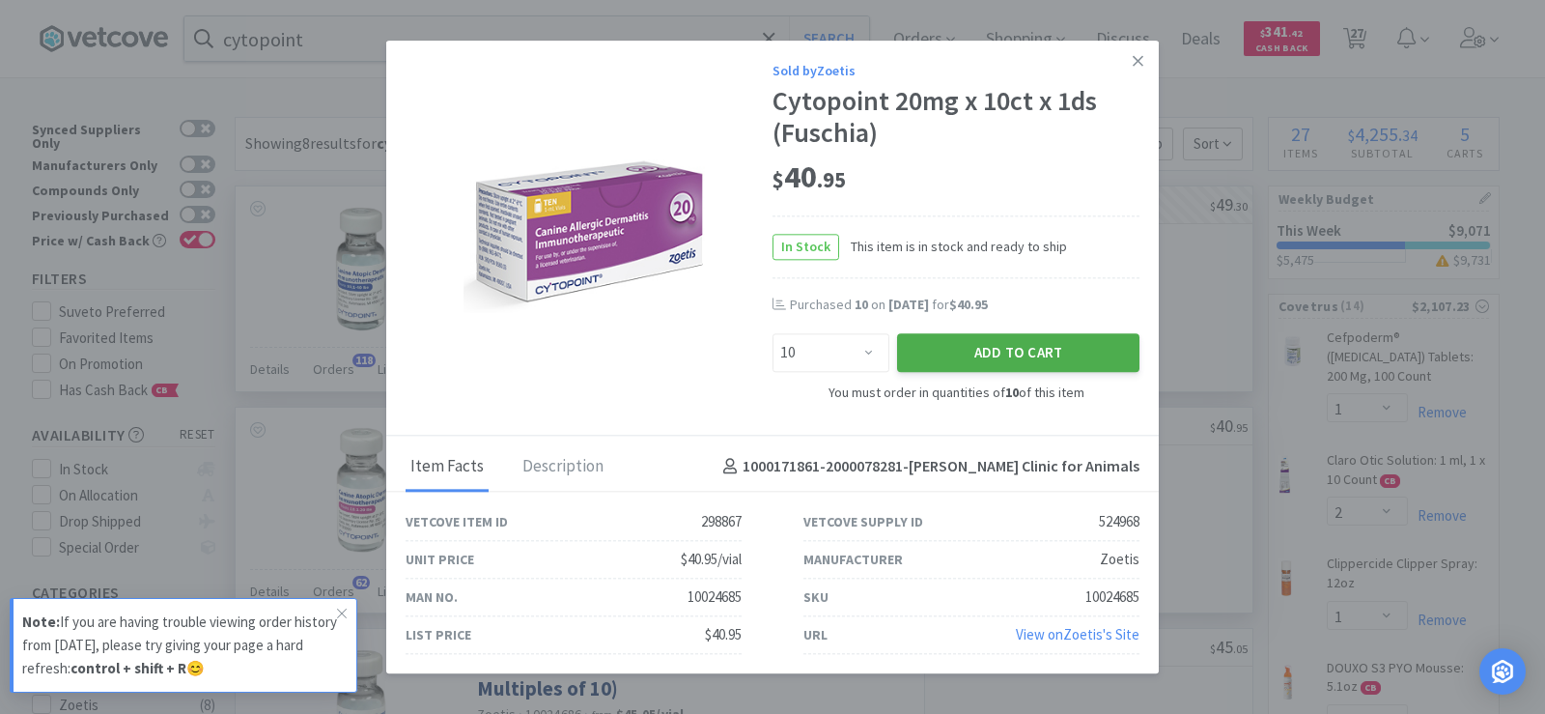
click at [1063, 363] on button "Add to Cart" at bounding box center [1018, 353] width 242 height 39
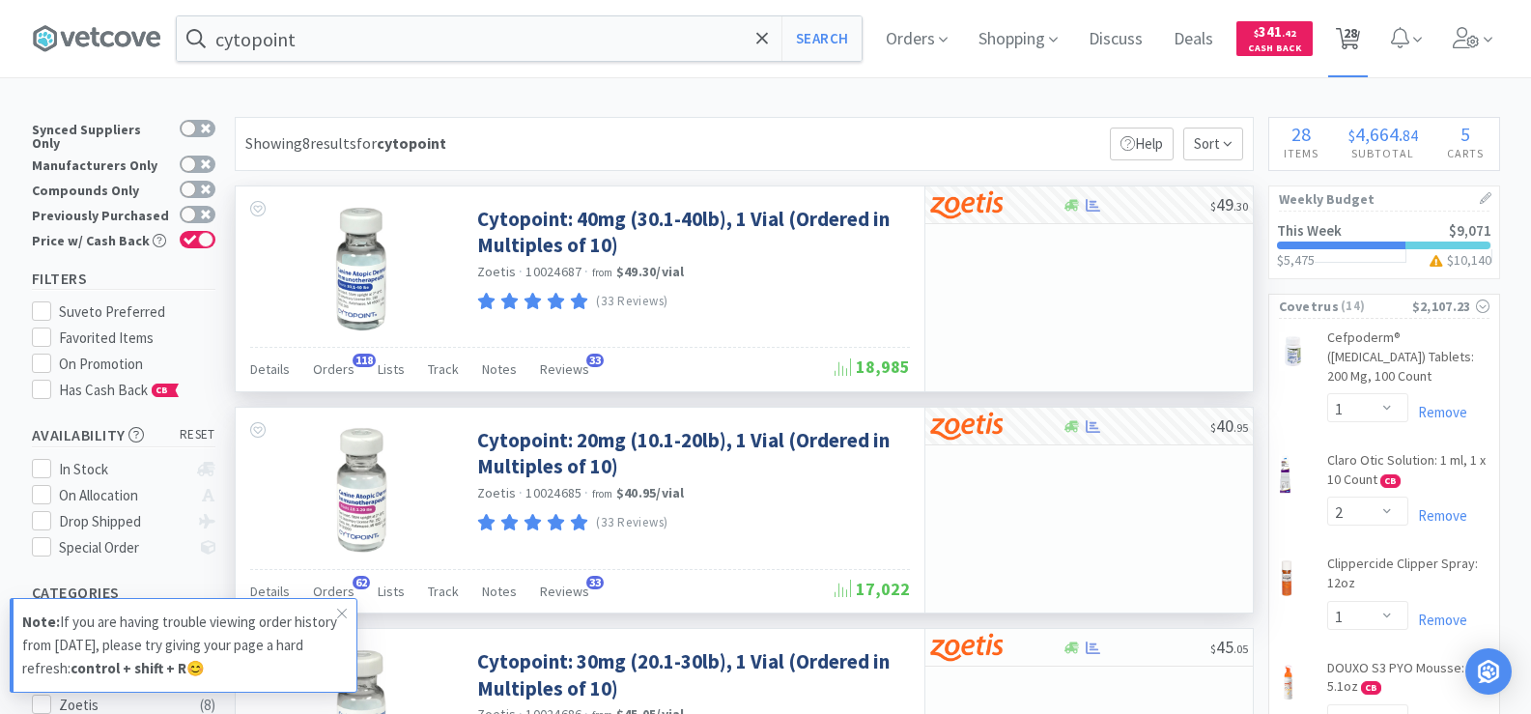
click at [1357, 34] on span "28" at bounding box center [1350, 32] width 14 height 77
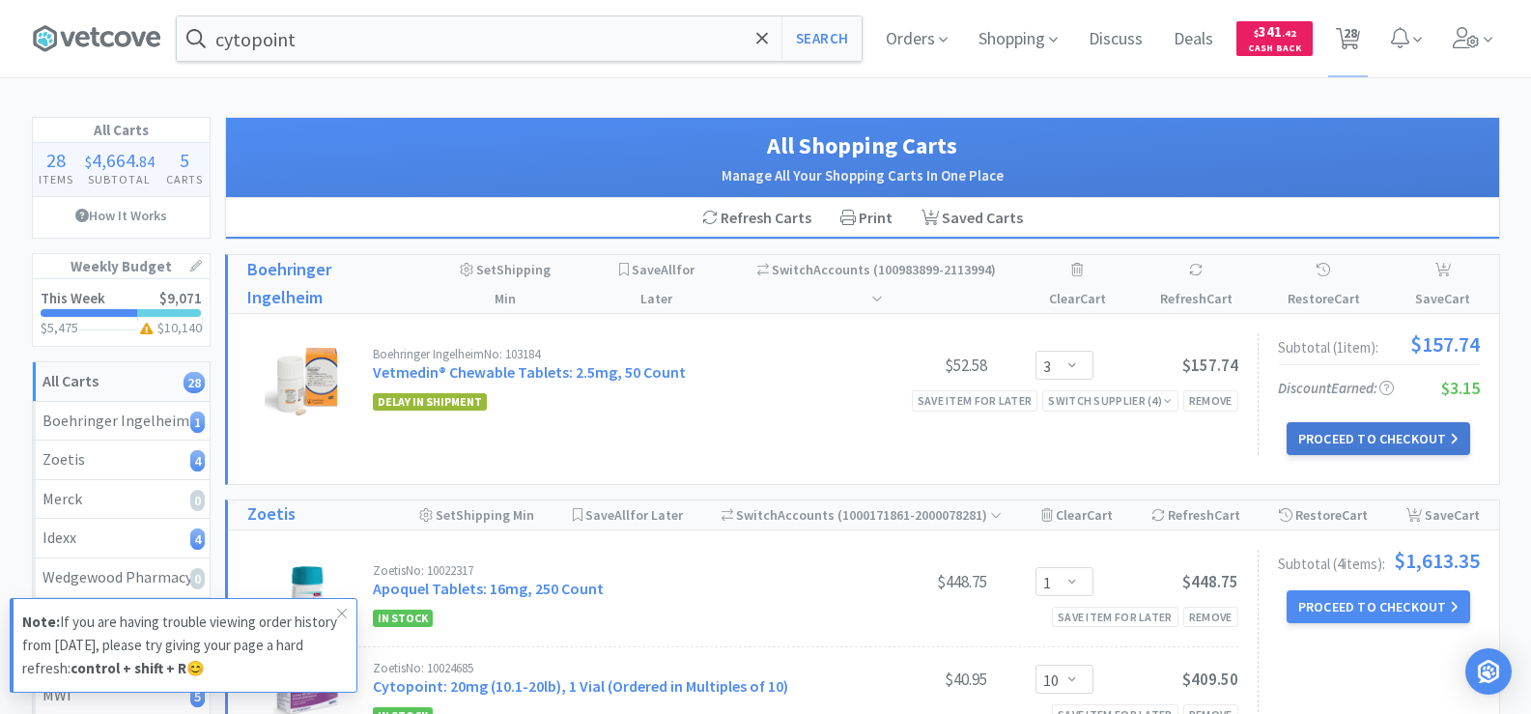
click at [1337, 422] on button "Proceed to Checkout" at bounding box center [1377, 438] width 183 height 33
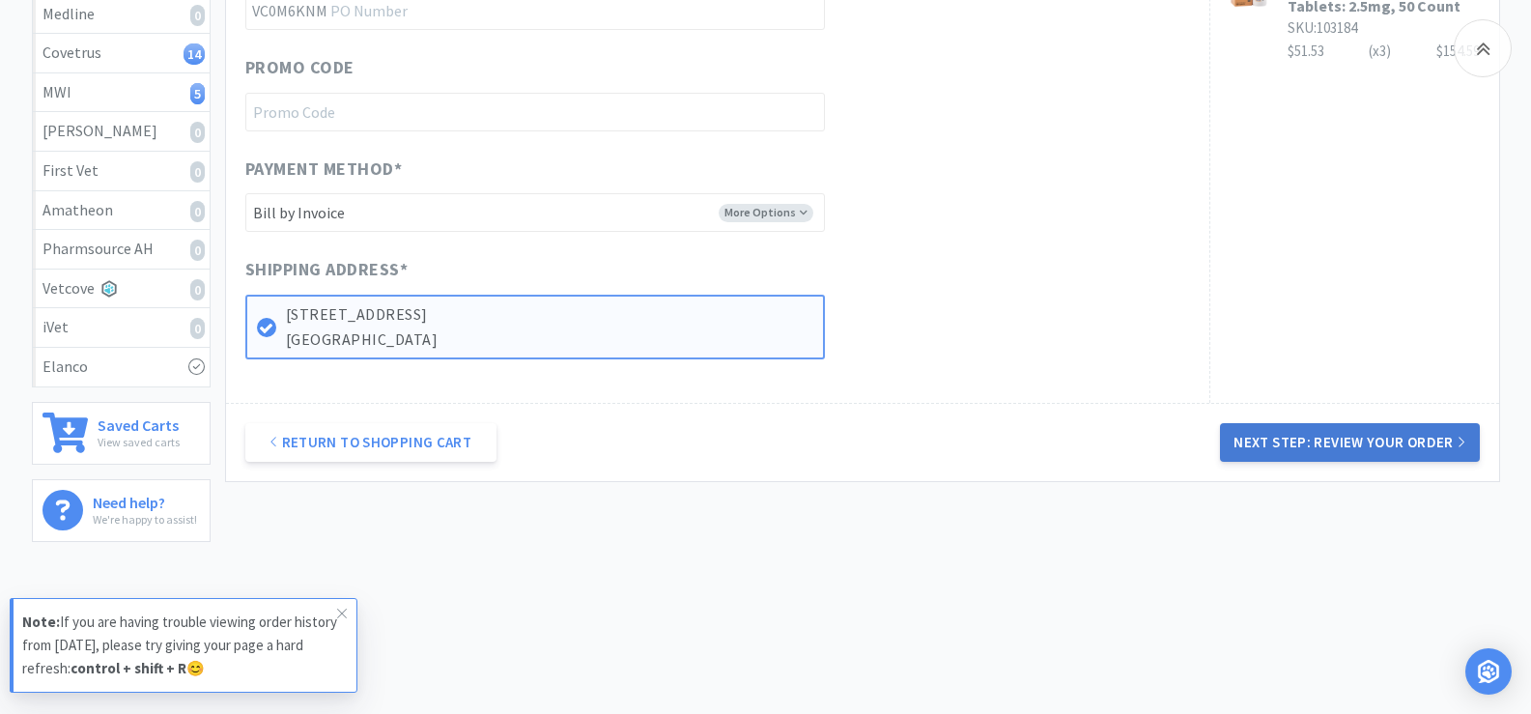
scroll to position [609, 0]
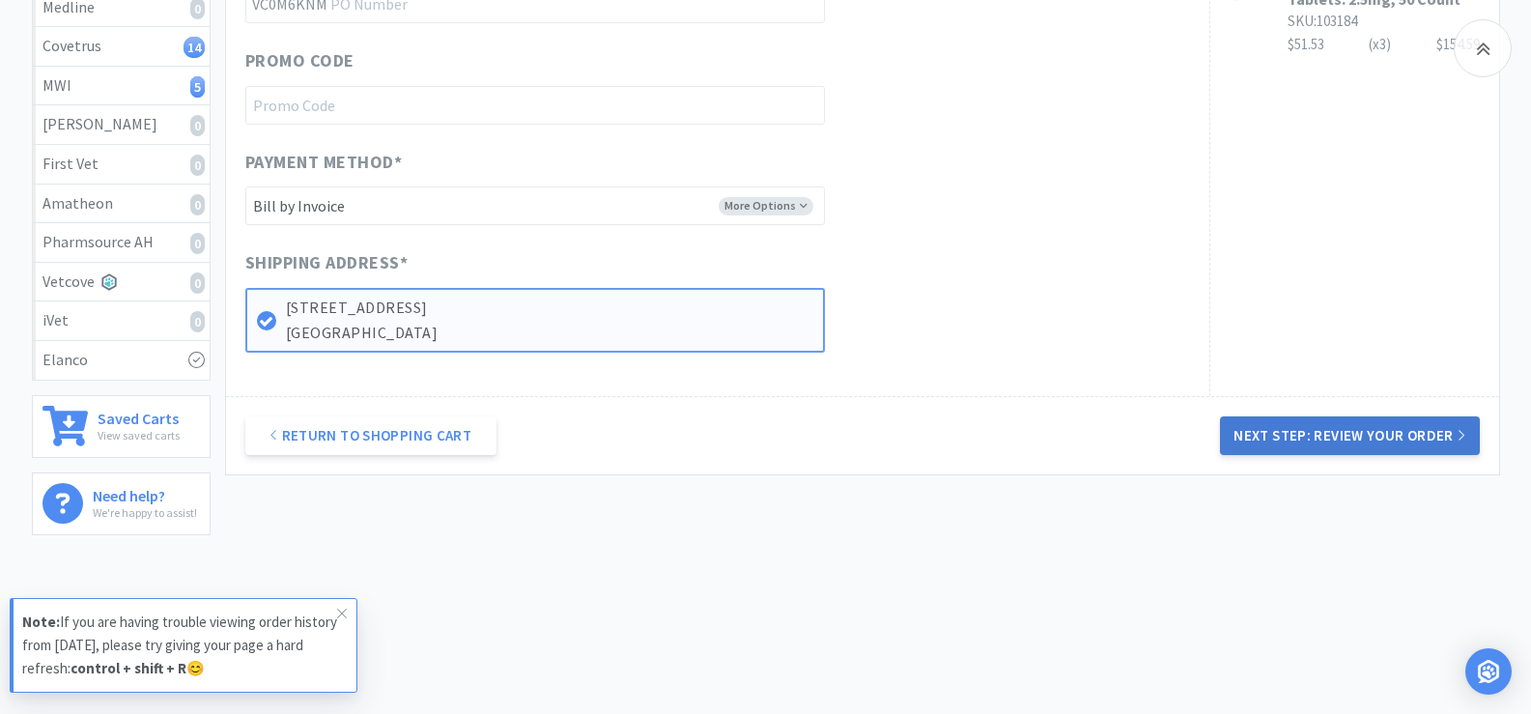
click at [1419, 421] on button "Next Step: Review Your Order" at bounding box center [1349, 435] width 259 height 39
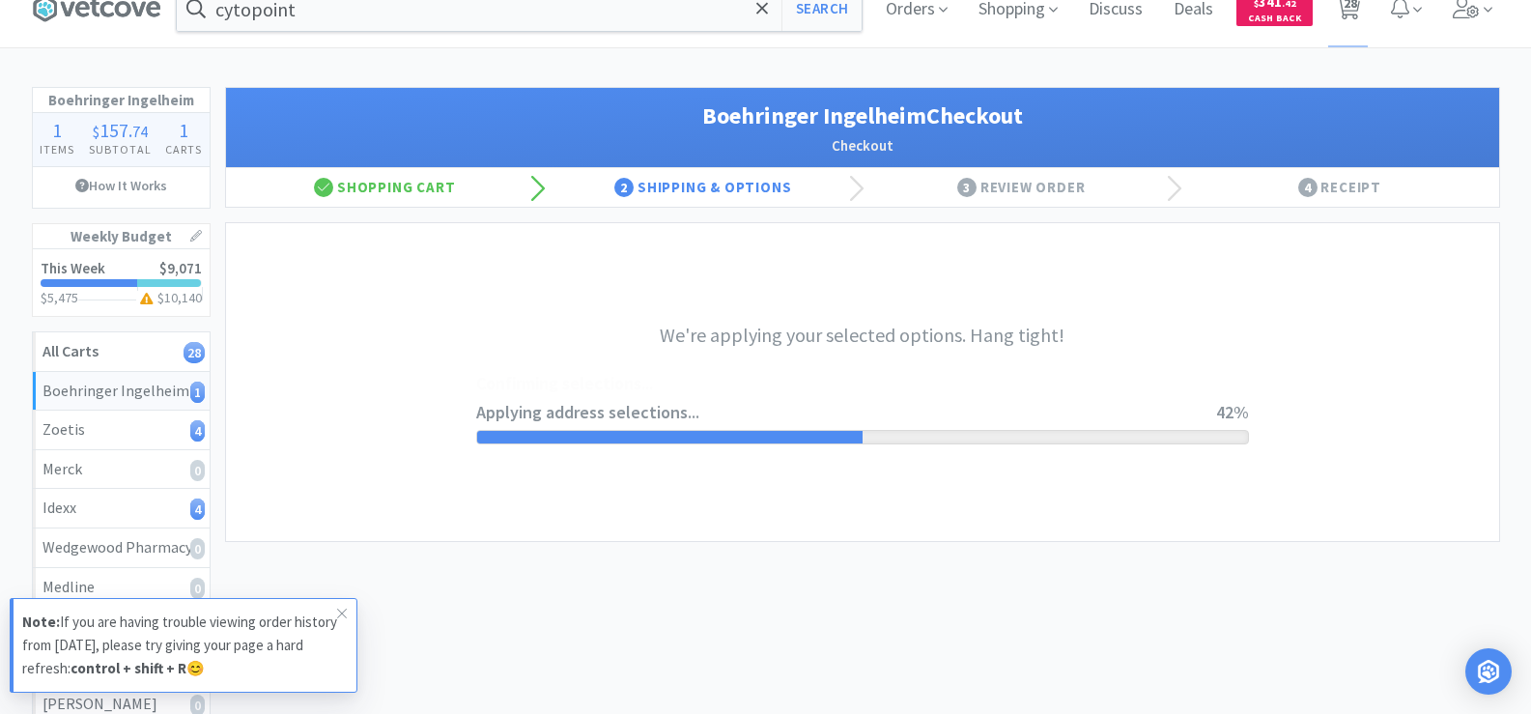
scroll to position [0, 0]
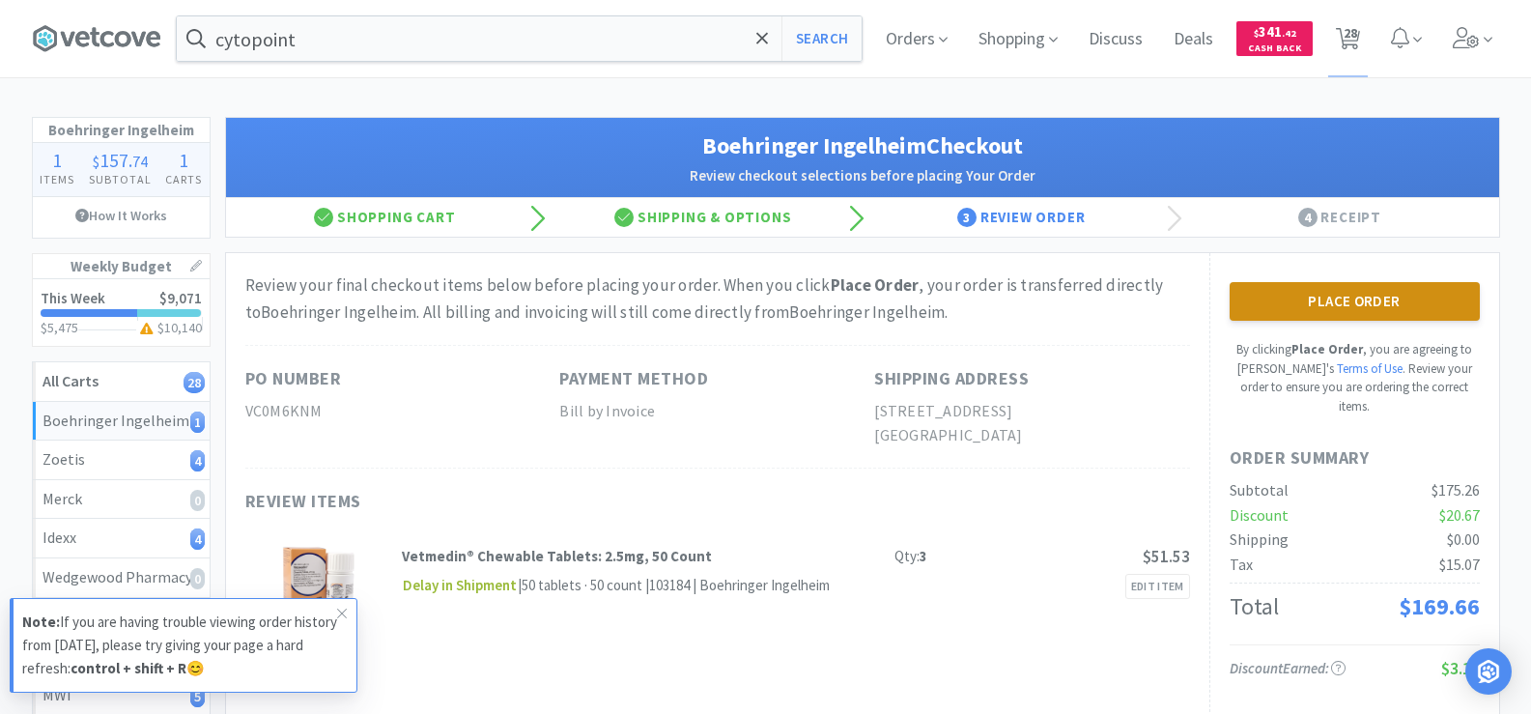
click at [1348, 303] on button "Place Order" at bounding box center [1354, 301] width 250 height 39
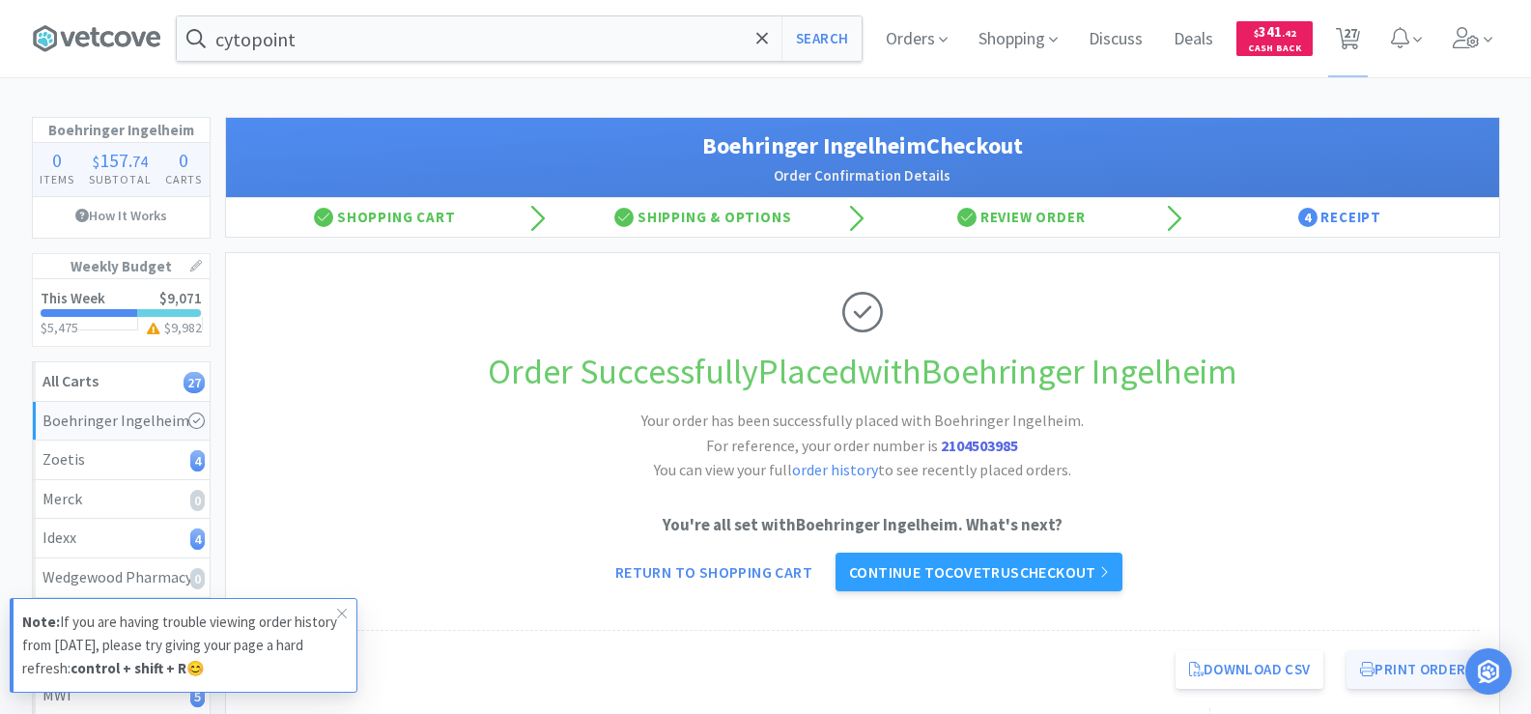
click at [1379, 678] on button "Print Order" at bounding box center [1412, 669] width 132 height 39
click at [1032, 563] on link "Continue to Covetrus checkout" at bounding box center [978, 571] width 287 height 39
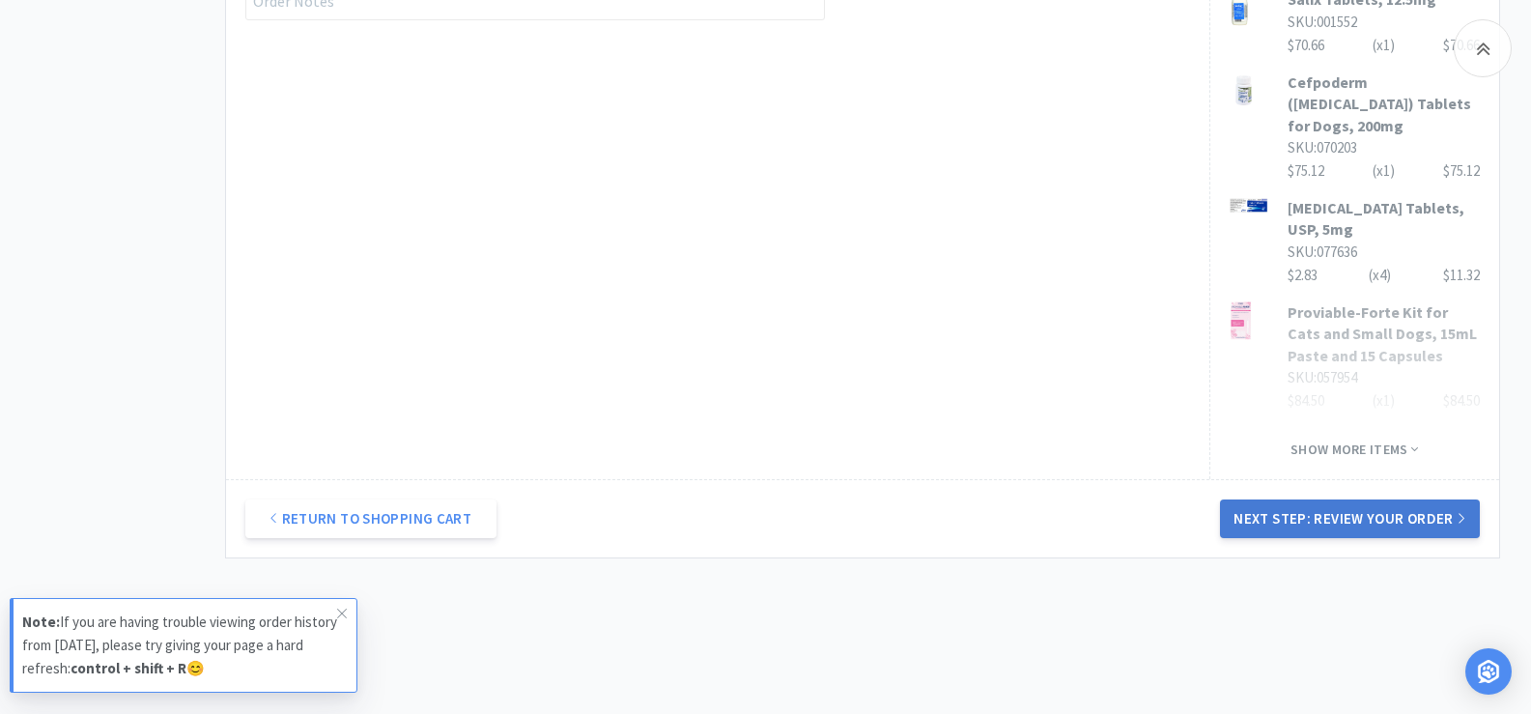
click at [1401, 499] on button "Next Step: Review Your Order" at bounding box center [1349, 518] width 259 height 39
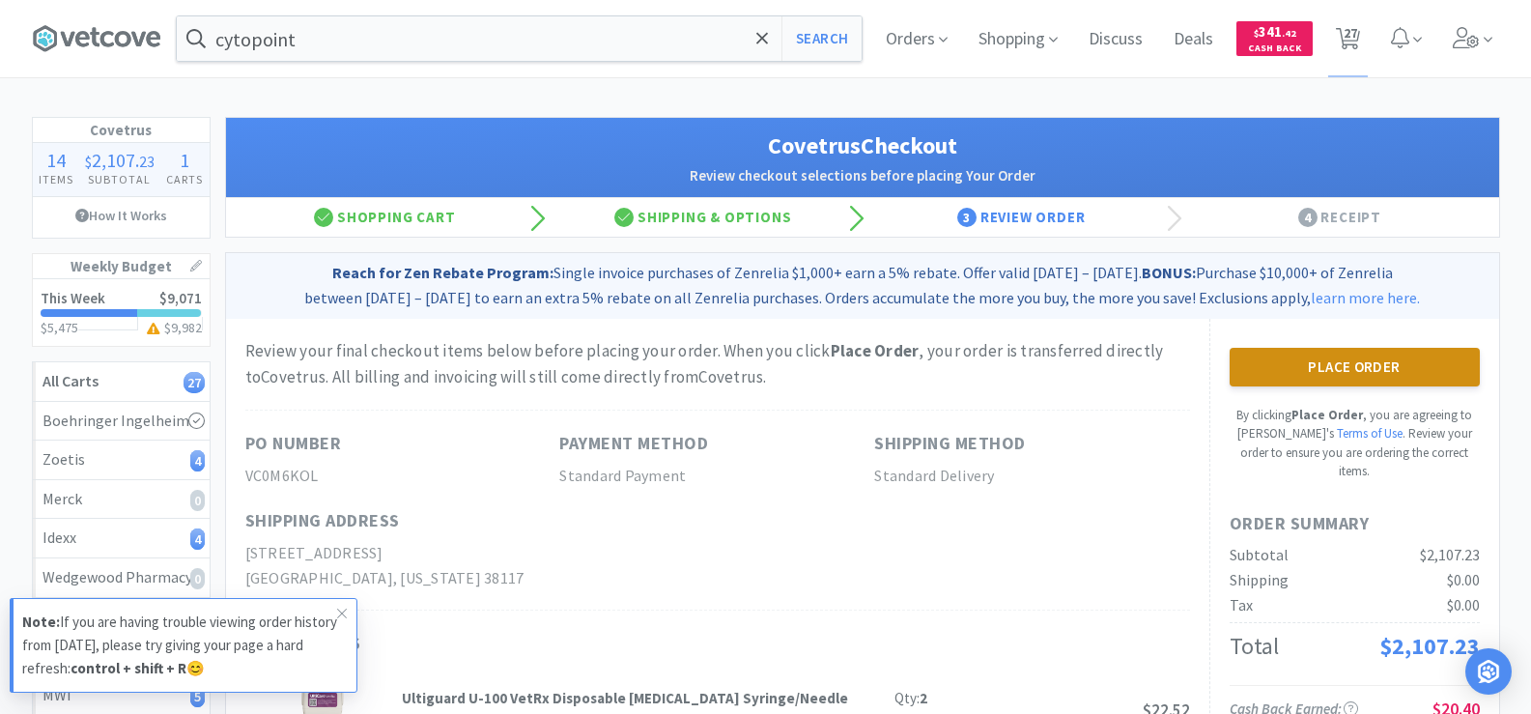
click at [1383, 372] on button "Place Order" at bounding box center [1354, 367] width 250 height 39
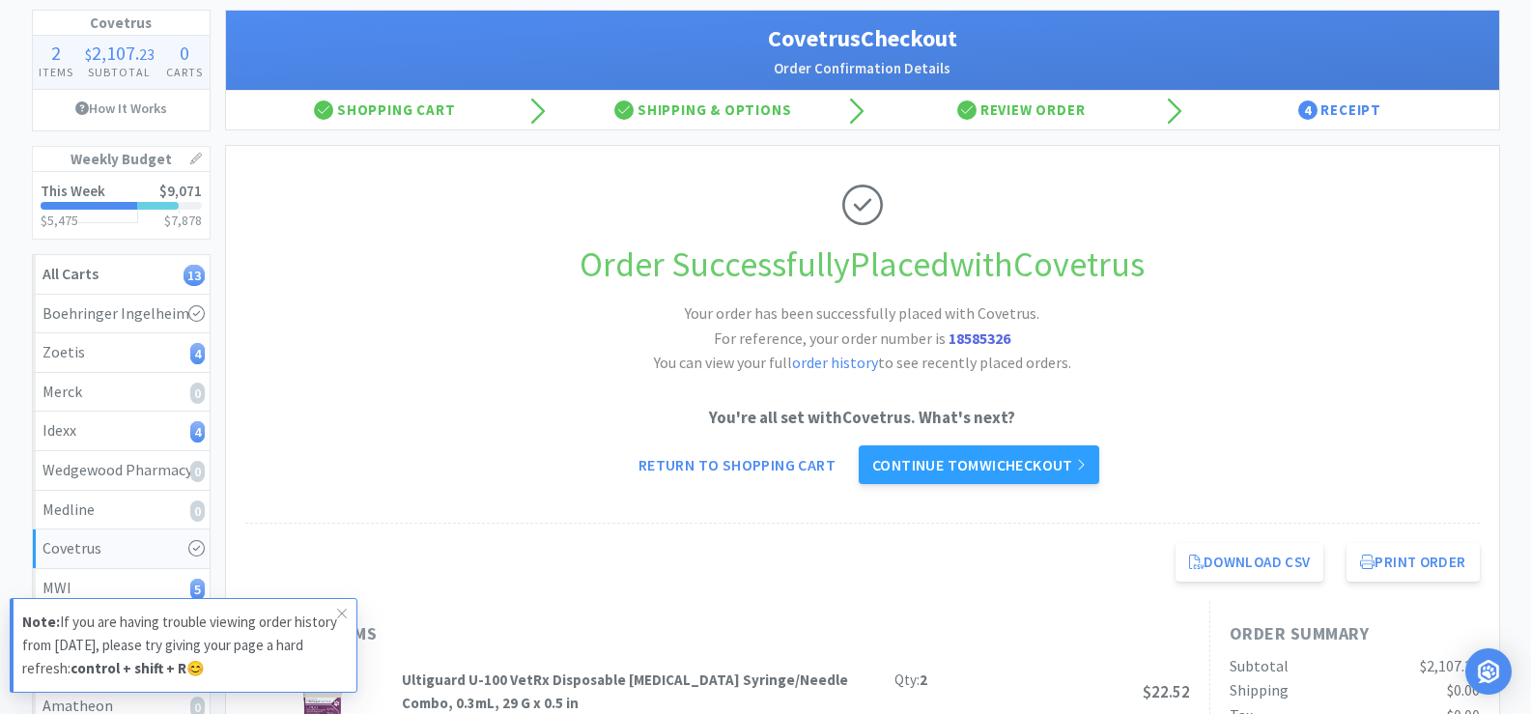
scroll to position [290, 0]
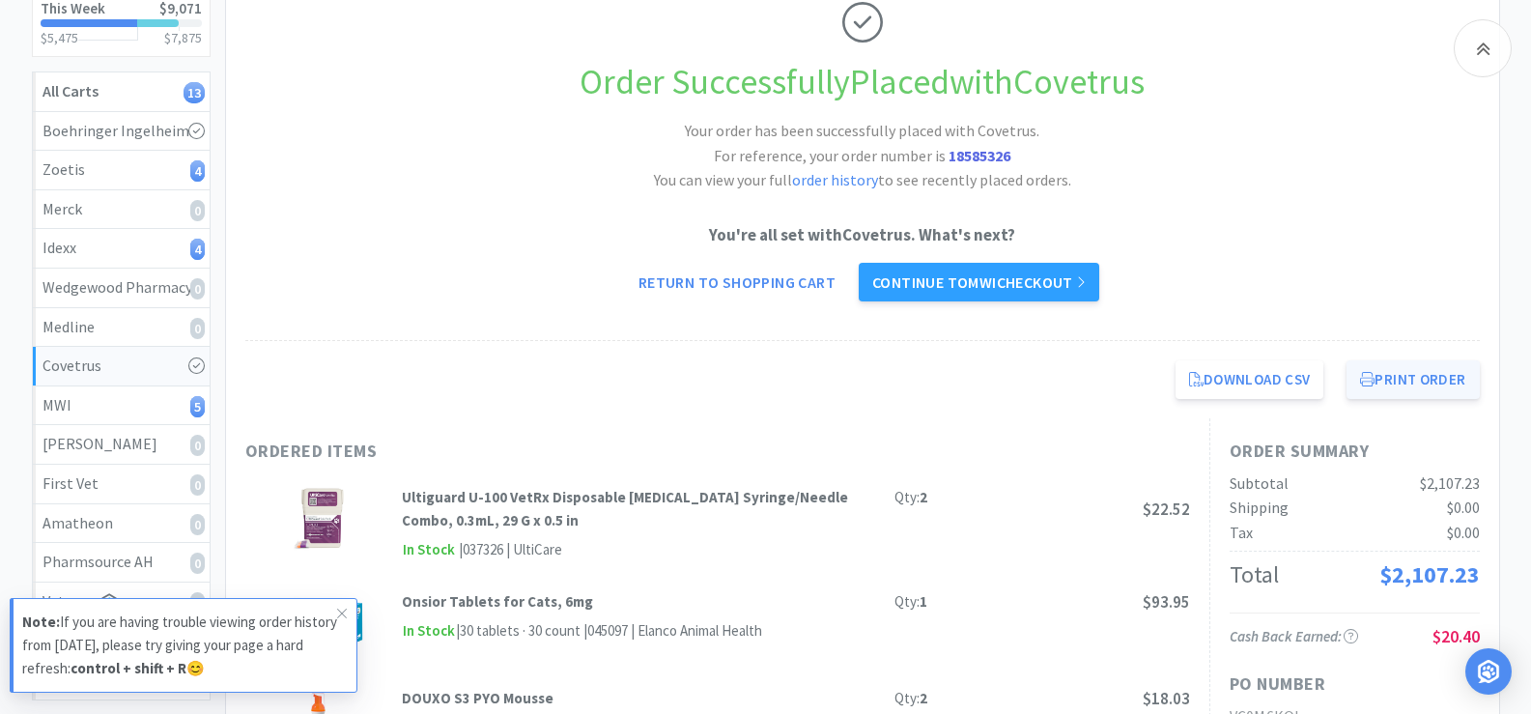
click at [1381, 381] on button "Print Order" at bounding box center [1412, 379] width 132 height 39
click at [982, 288] on link "Continue to MWI checkout" at bounding box center [978, 282] width 240 height 39
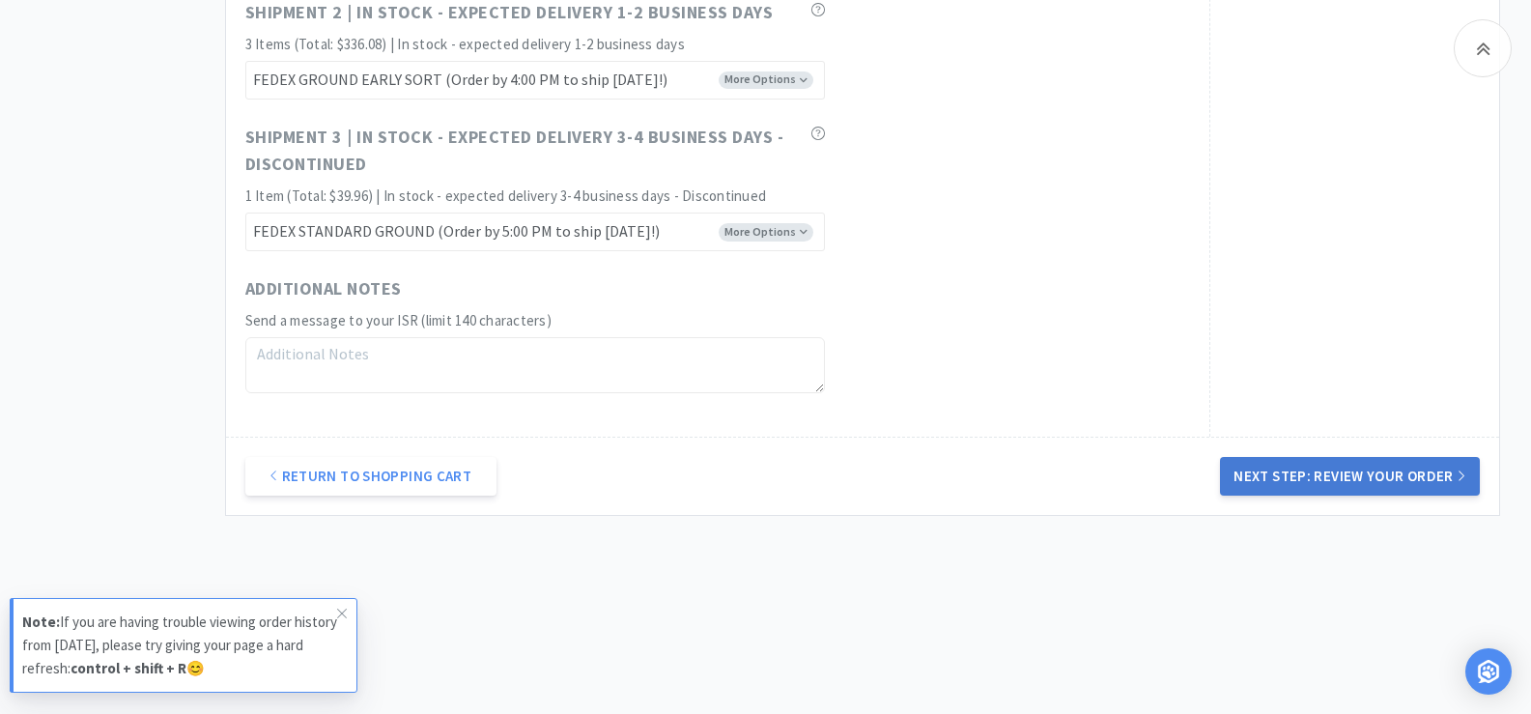
click at [1358, 488] on button "Next Step: Review Your Order" at bounding box center [1349, 476] width 259 height 39
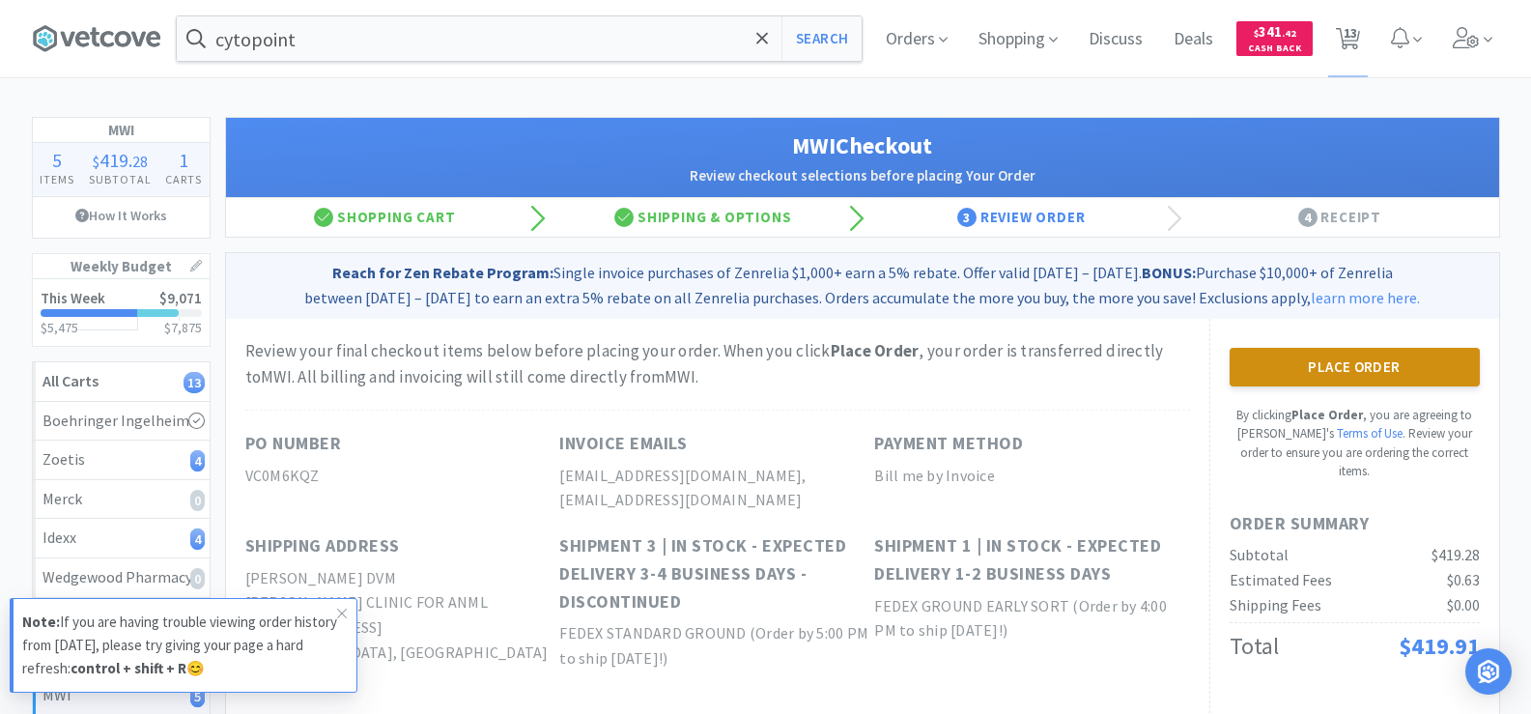
click at [1311, 351] on button "Place Order" at bounding box center [1354, 367] width 250 height 39
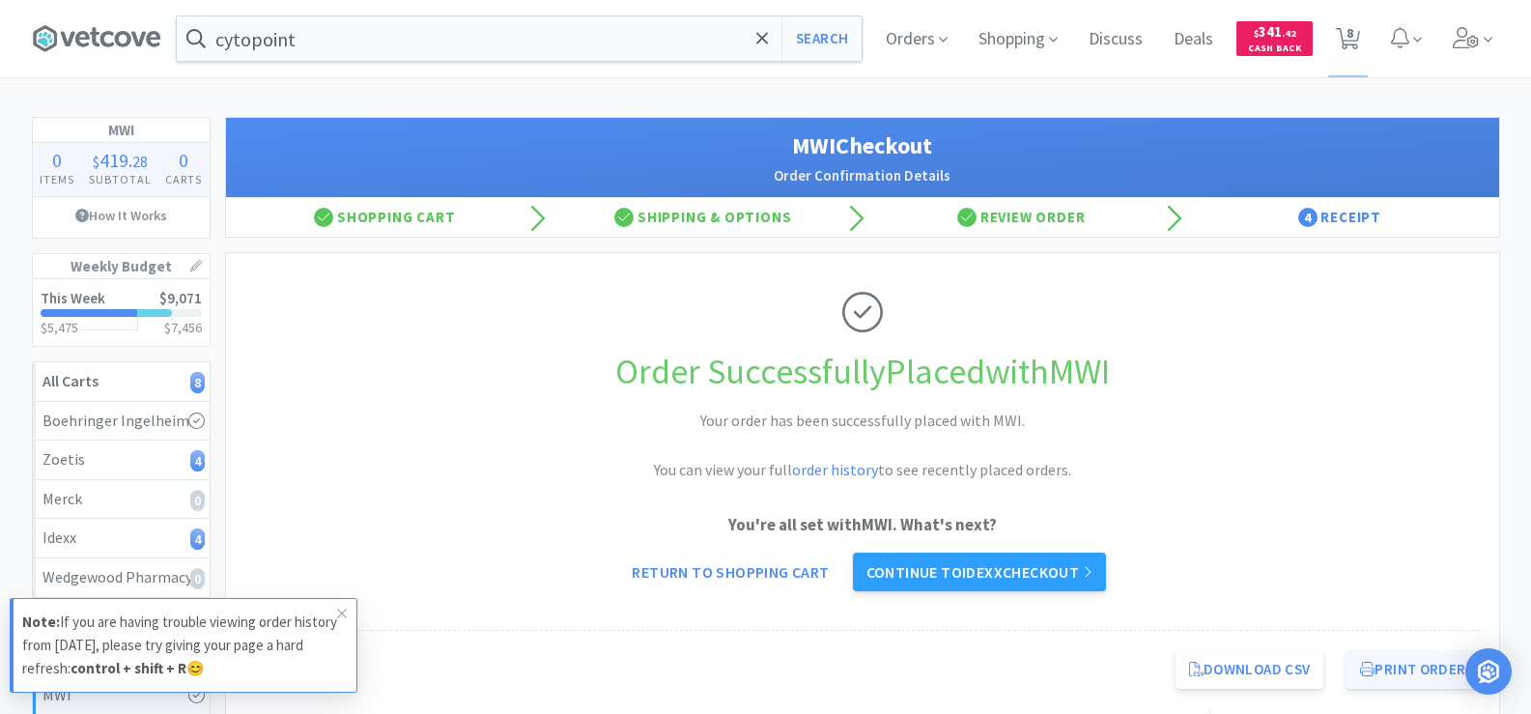
click at [1392, 660] on button "Print Order" at bounding box center [1412, 669] width 132 height 39
click at [1013, 571] on link "Continue to Idexx checkout" at bounding box center [979, 571] width 253 height 39
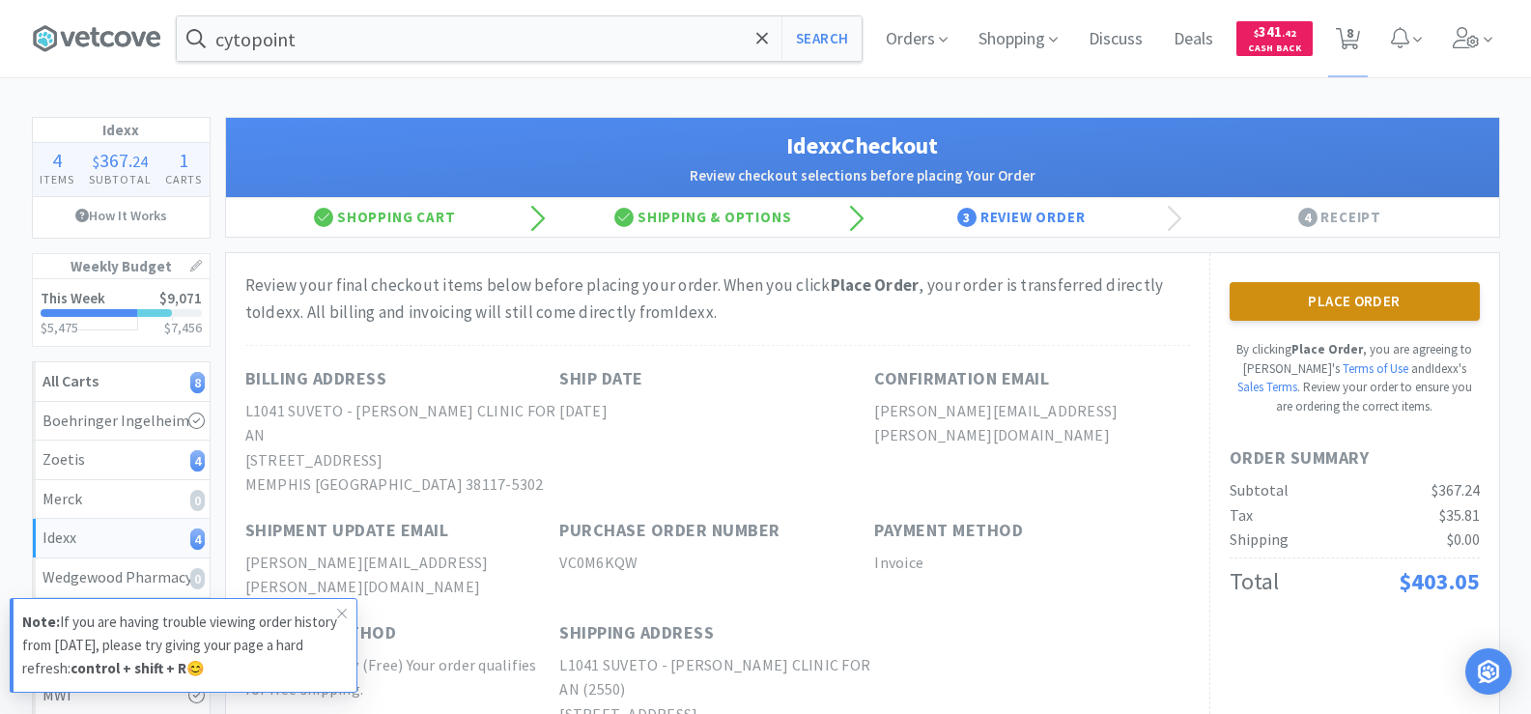
click at [1391, 309] on button "Place Order" at bounding box center [1354, 301] width 250 height 39
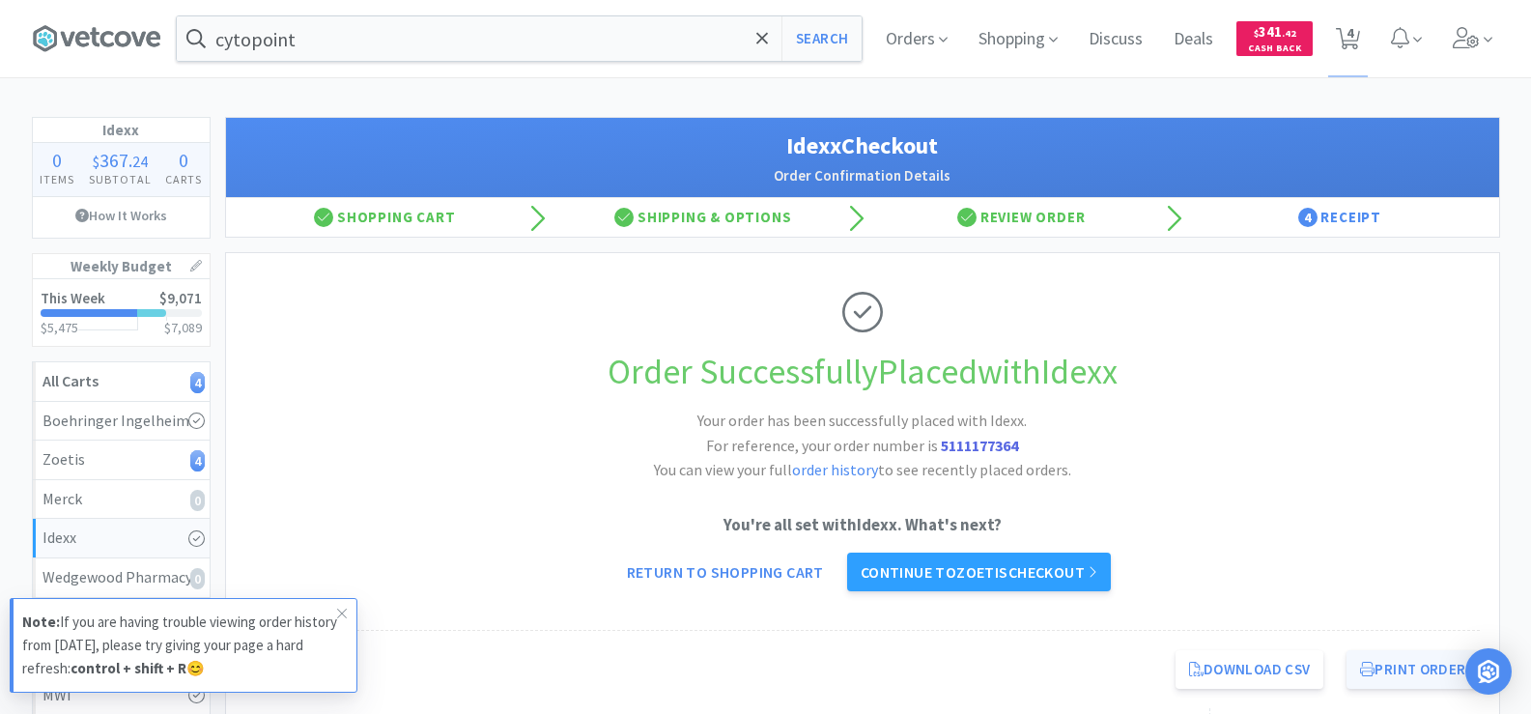
click at [1380, 650] on button "Print Order" at bounding box center [1412, 669] width 132 height 39
click at [1022, 552] on link "Continue to Zoetis checkout" at bounding box center [979, 571] width 264 height 39
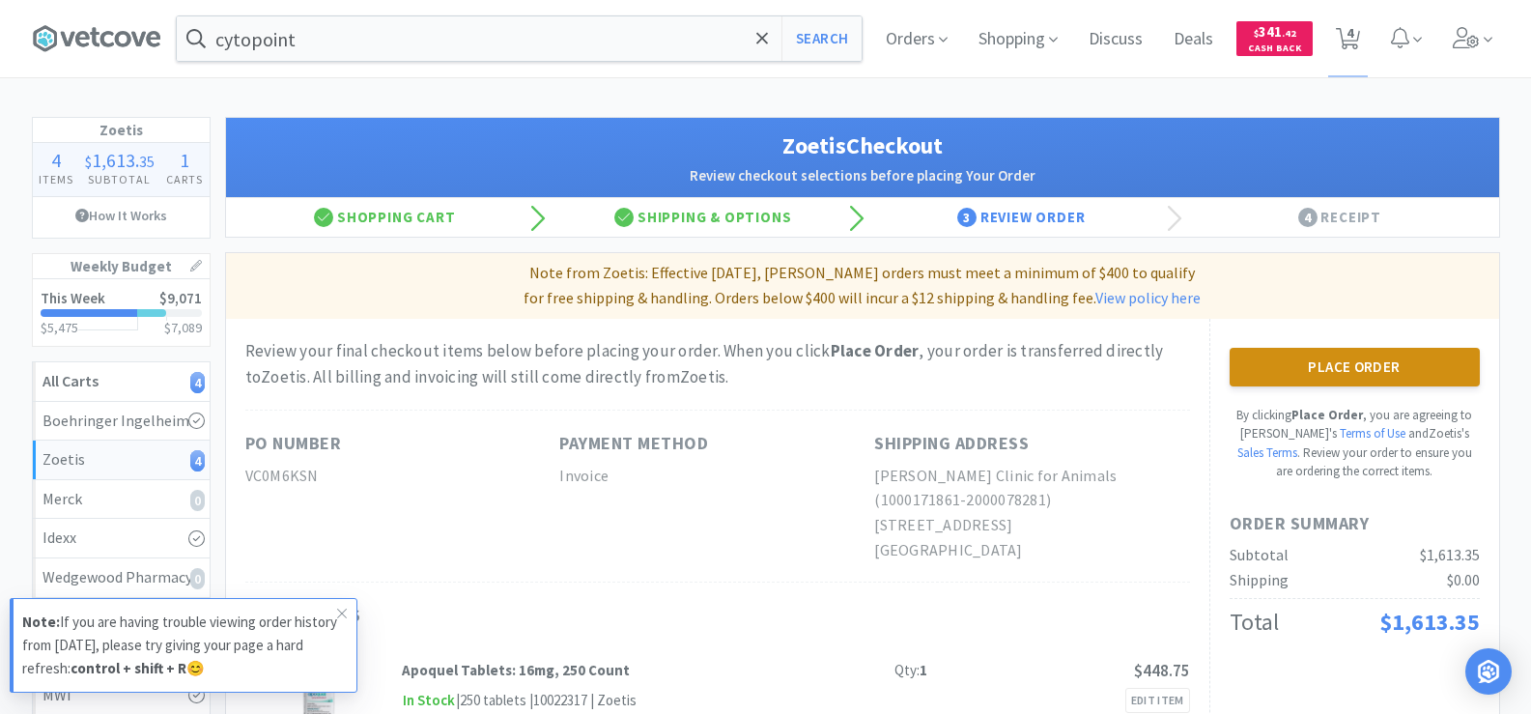
click at [1391, 372] on button "Place Order" at bounding box center [1354, 367] width 250 height 39
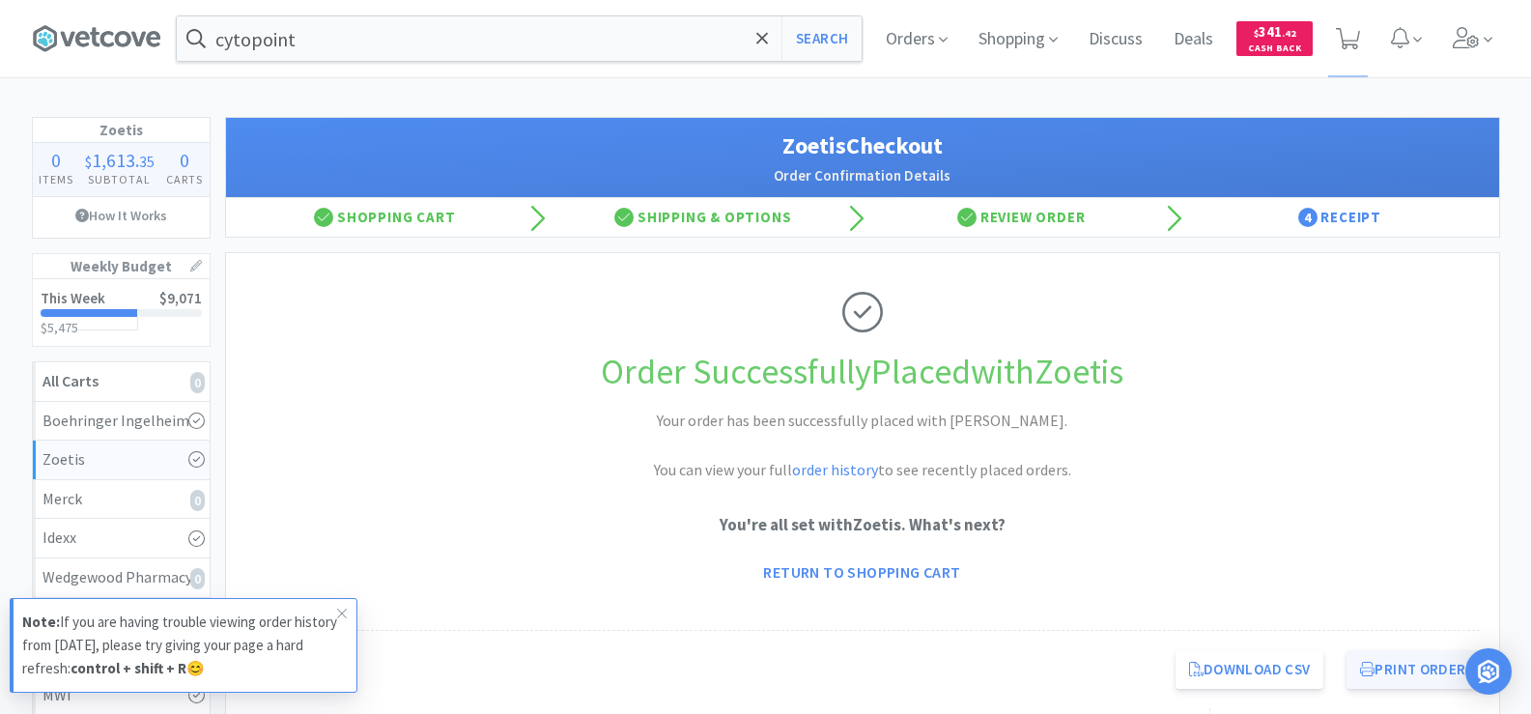
click at [1403, 661] on button "Print Order" at bounding box center [1412, 669] width 132 height 39
